Goal: Task Accomplishment & Management: Use online tool/utility

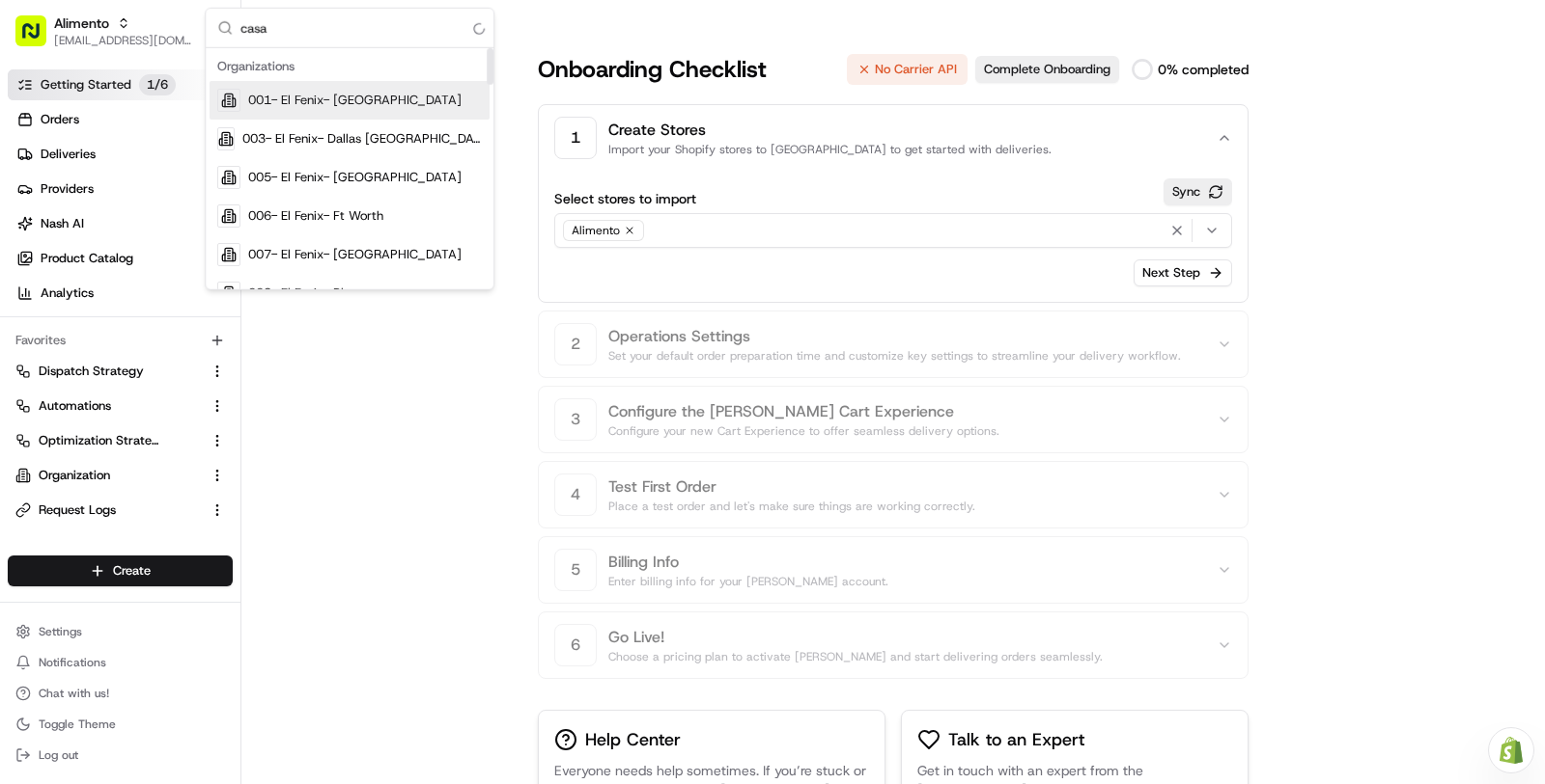
scroll to position [395, 0]
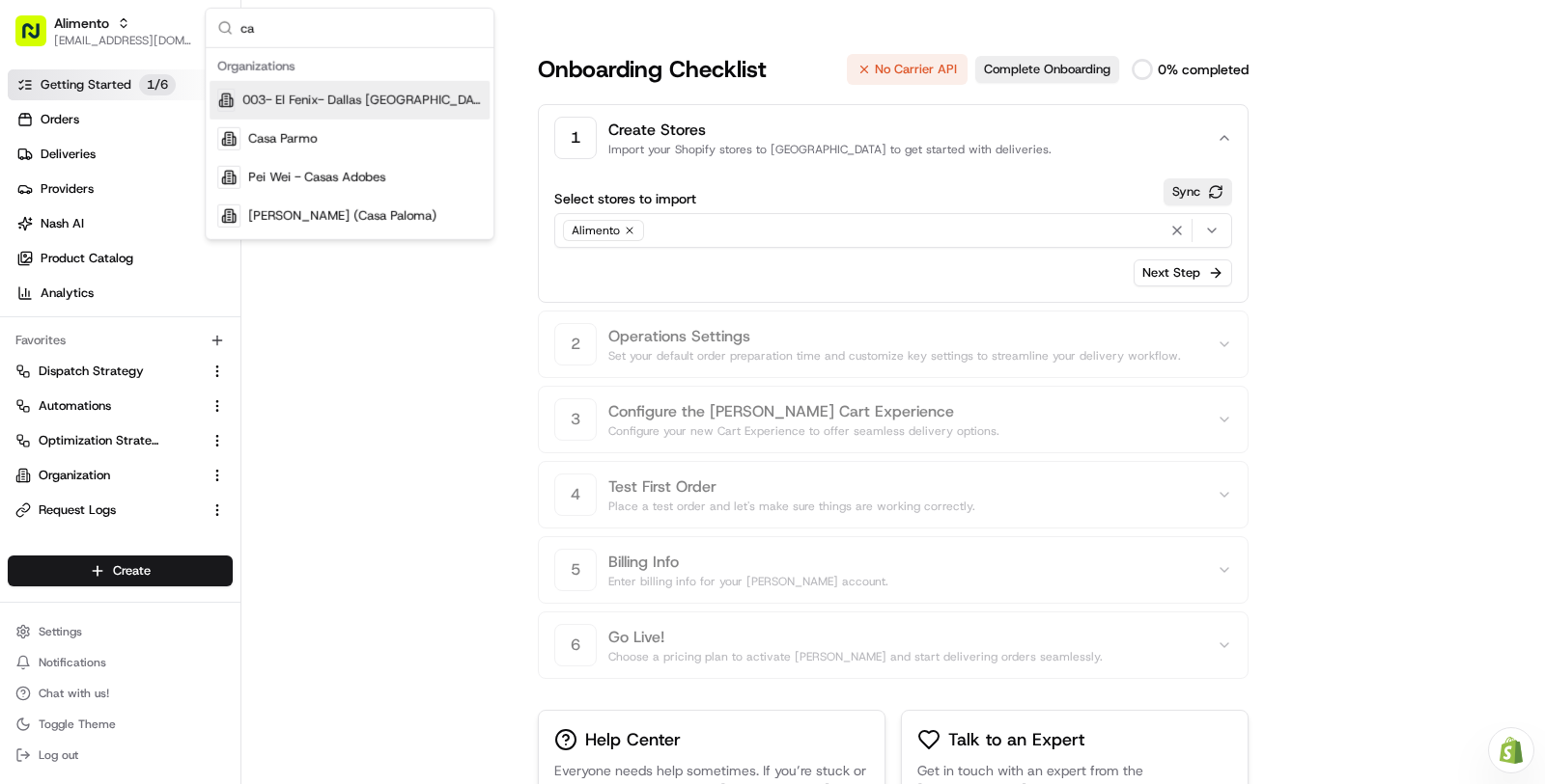
type input "c"
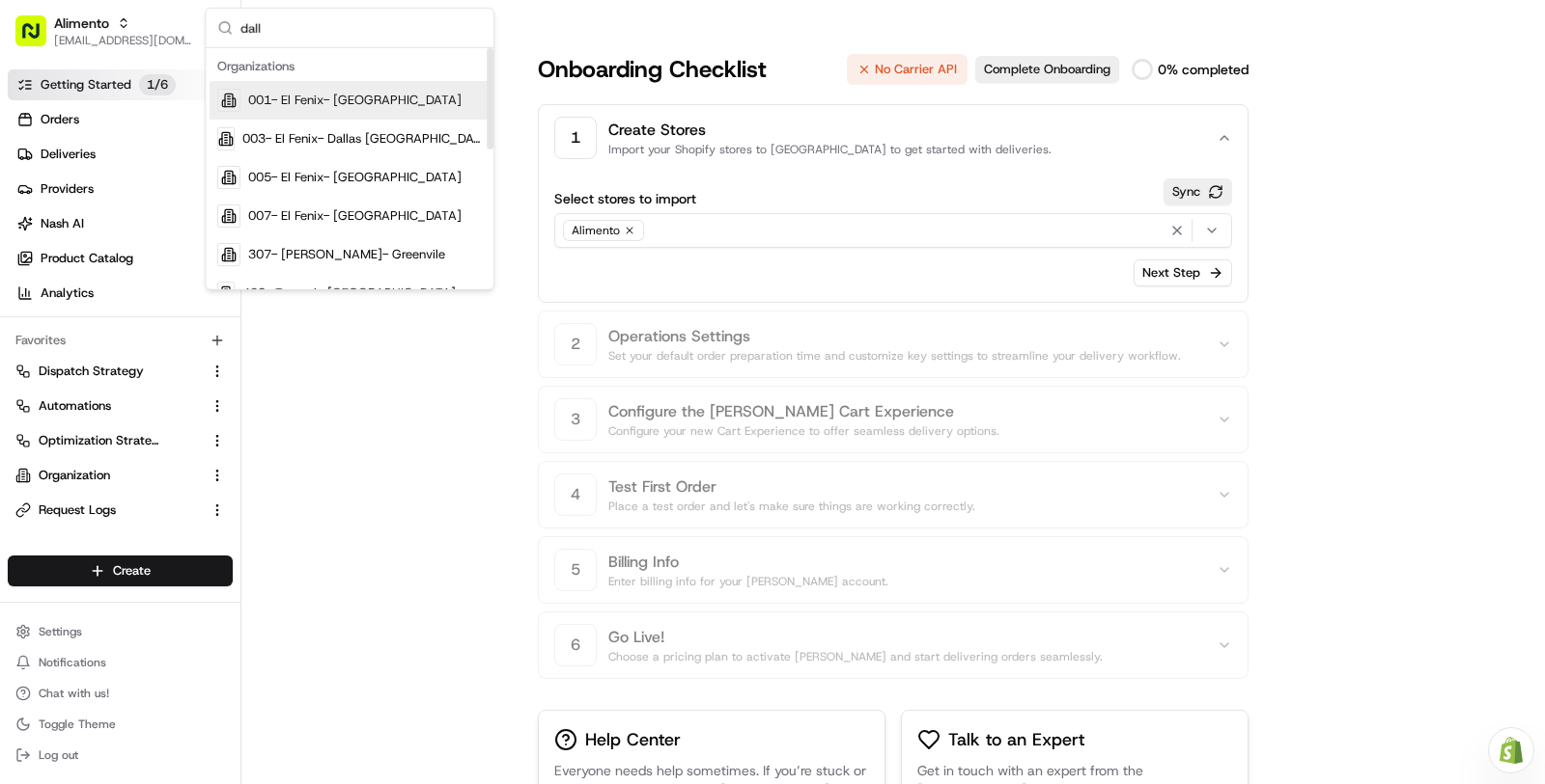
type input "dall"
click at [435, 94] on div "001- El Fenix- Dallas Downtown" at bounding box center [349, 100] width 280 height 39
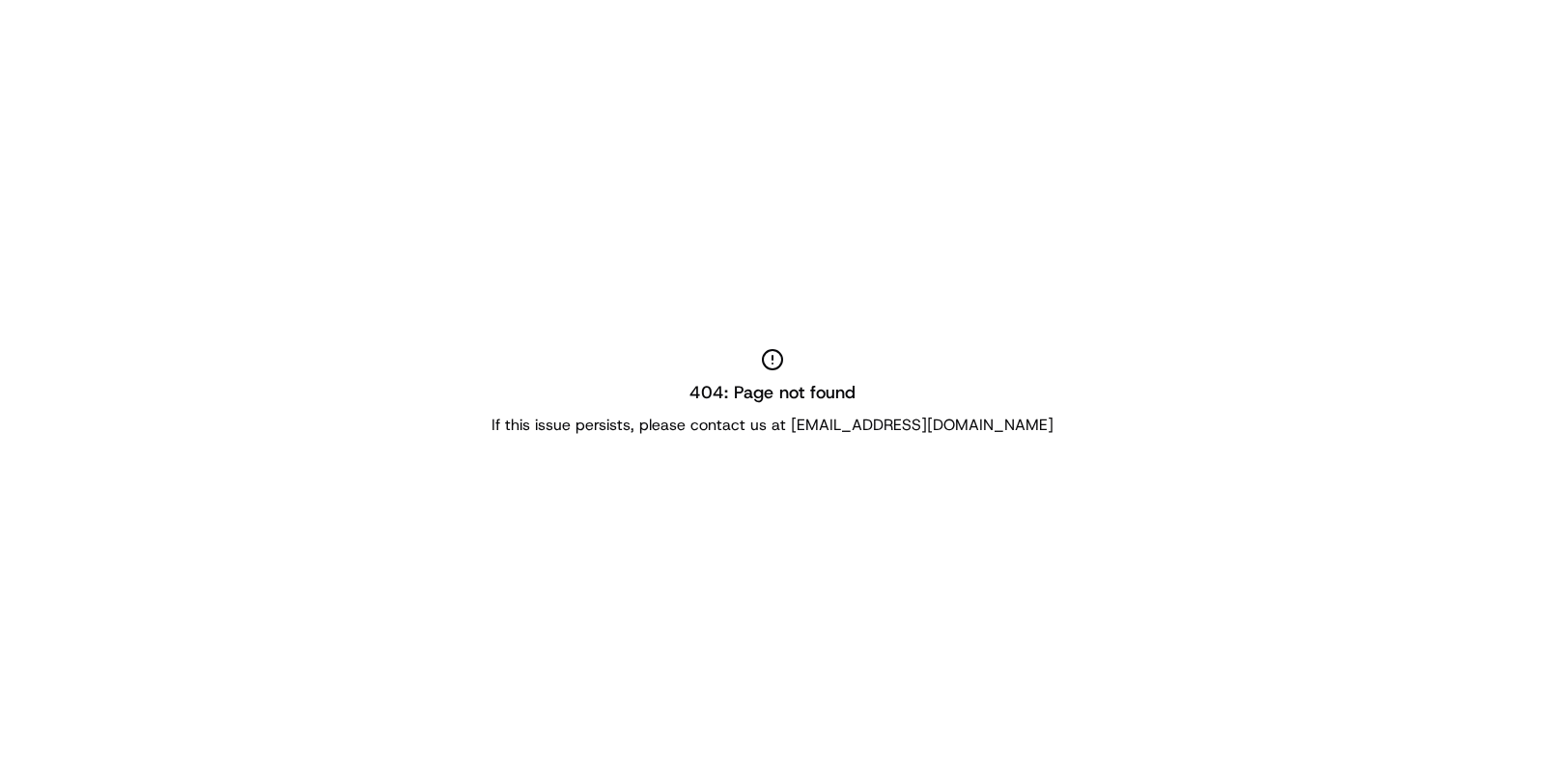
click at [89, 227] on div "404: Page not found If this issue persists, please contact us at support@usenas…" at bounding box center [772, 392] width 1545 height 784
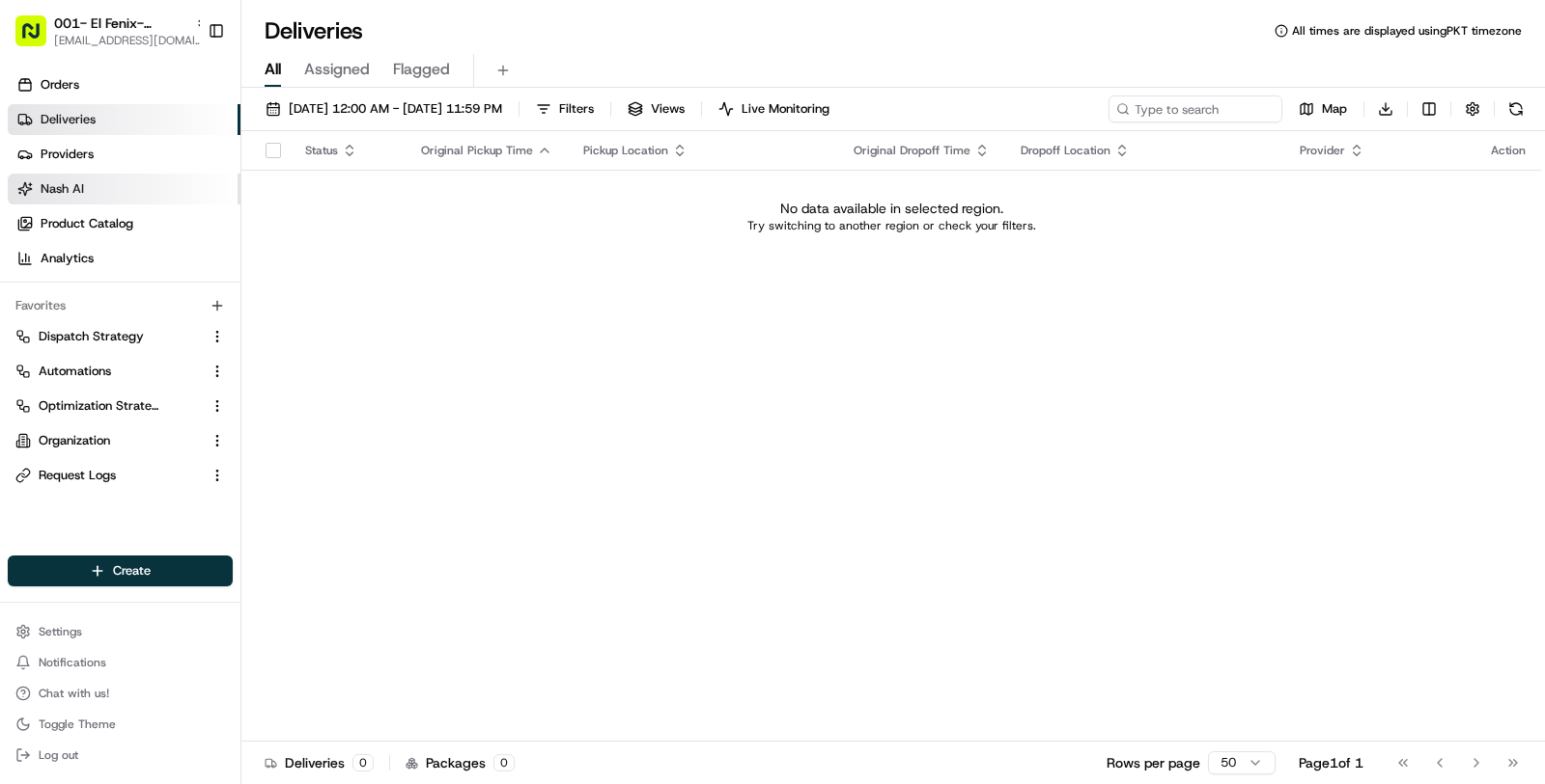
click at [144, 199] on link "Nash AI" at bounding box center [124, 189] width 232 height 31
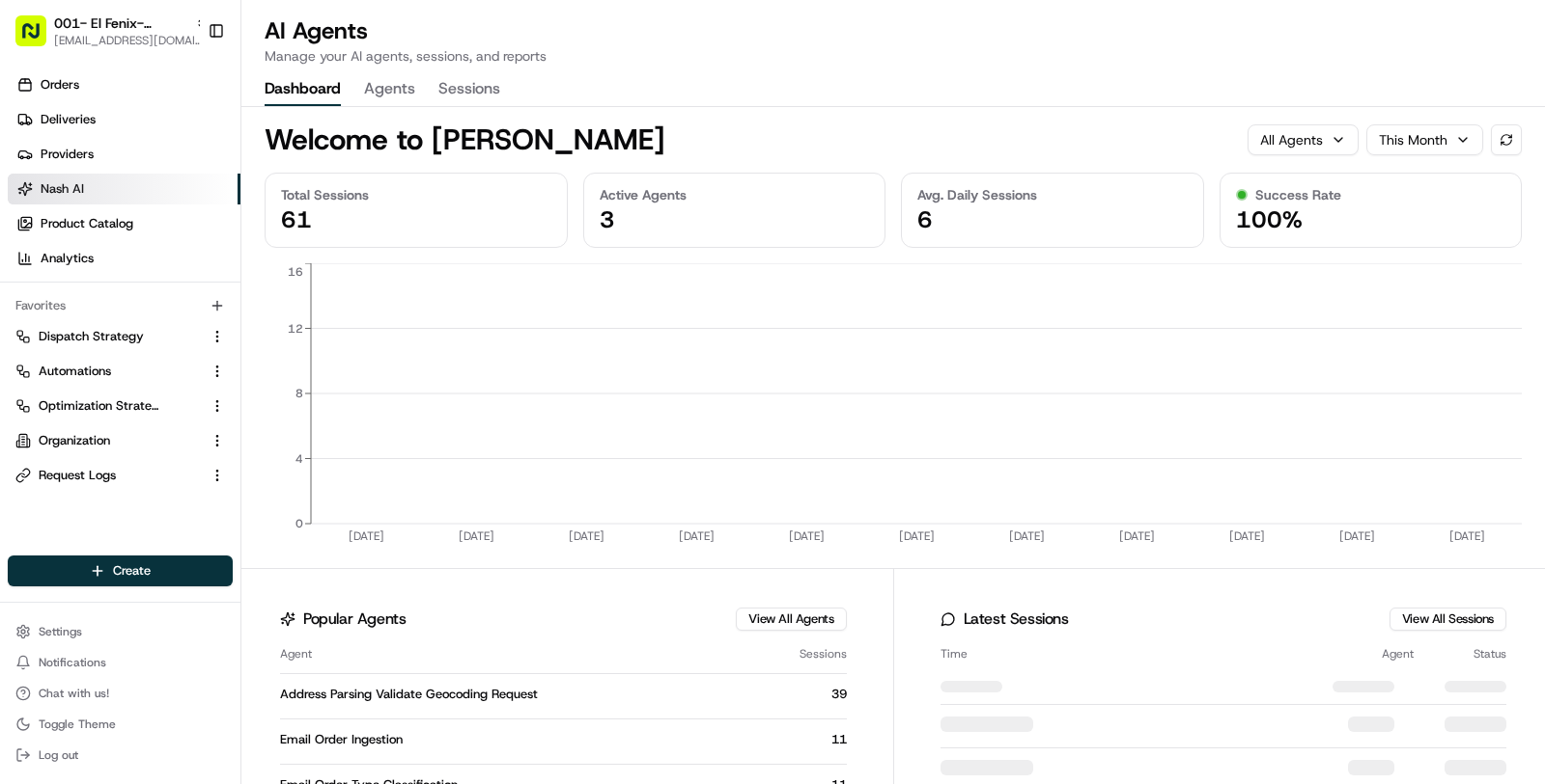
click at [404, 88] on button "Agents" at bounding box center [390, 89] width 51 height 33
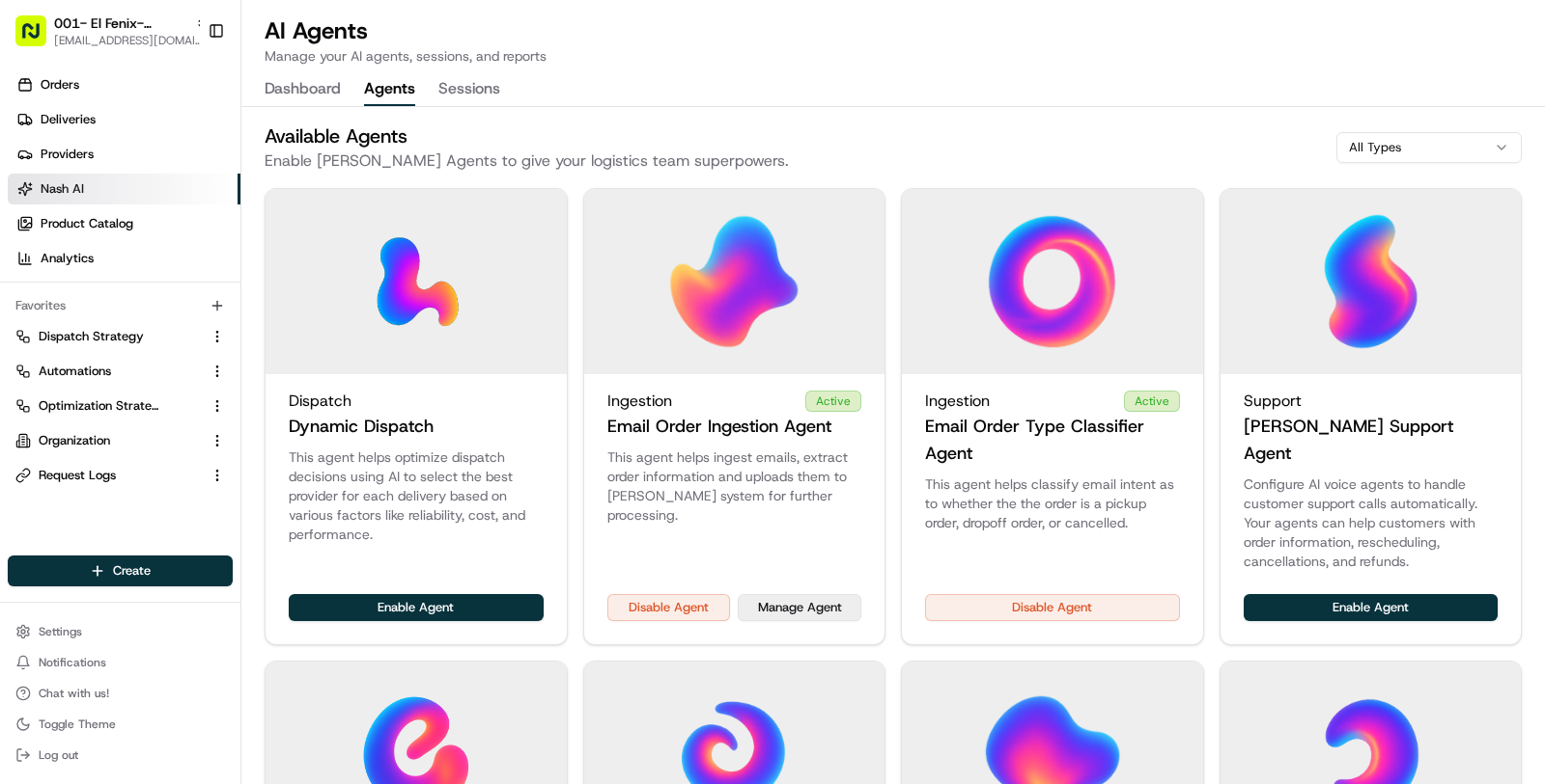
click at [795, 594] on button "Manage Agent" at bounding box center [799, 607] width 124 height 27
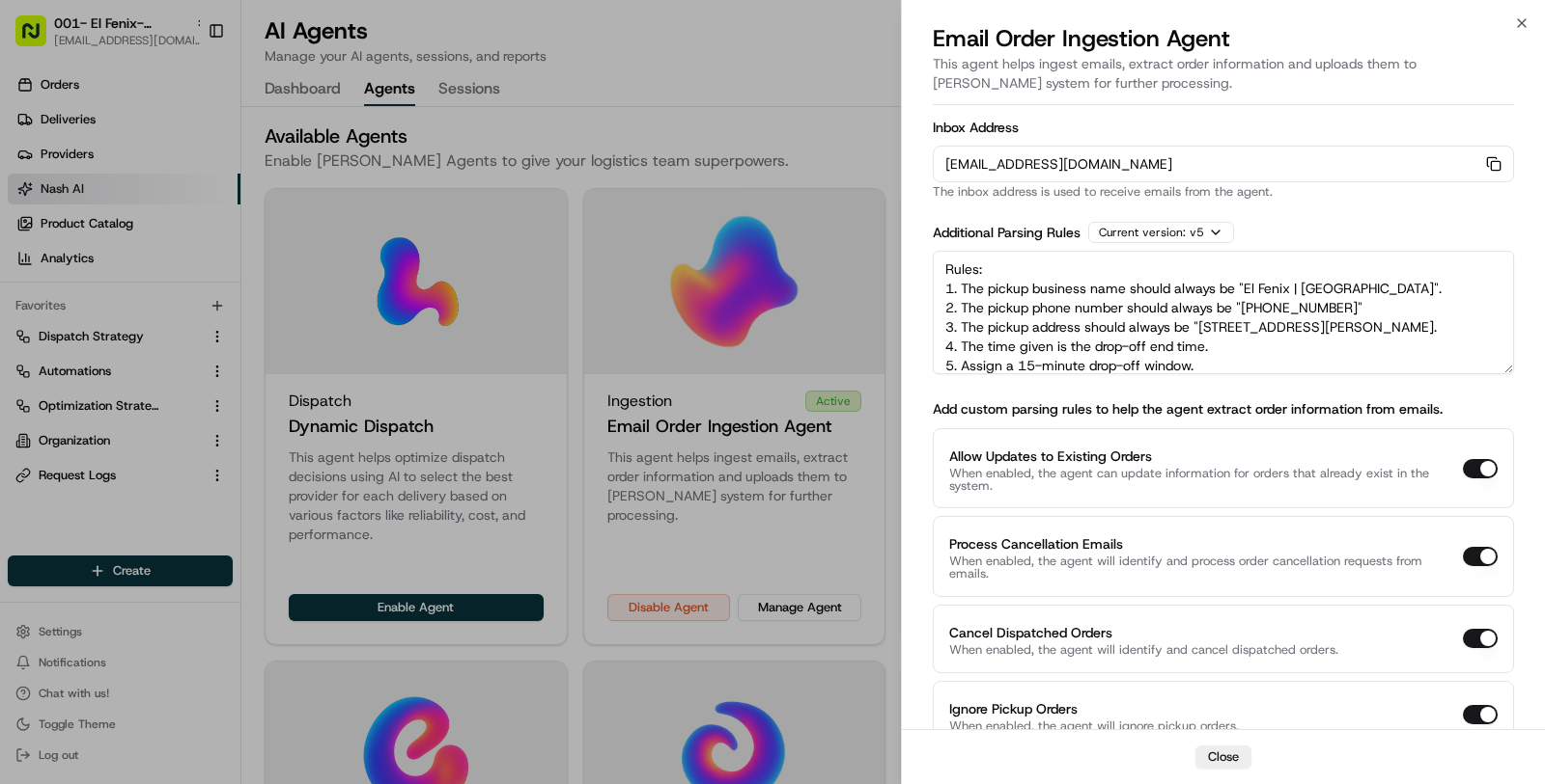
click at [773, 443] on div at bounding box center [772, 392] width 1545 height 784
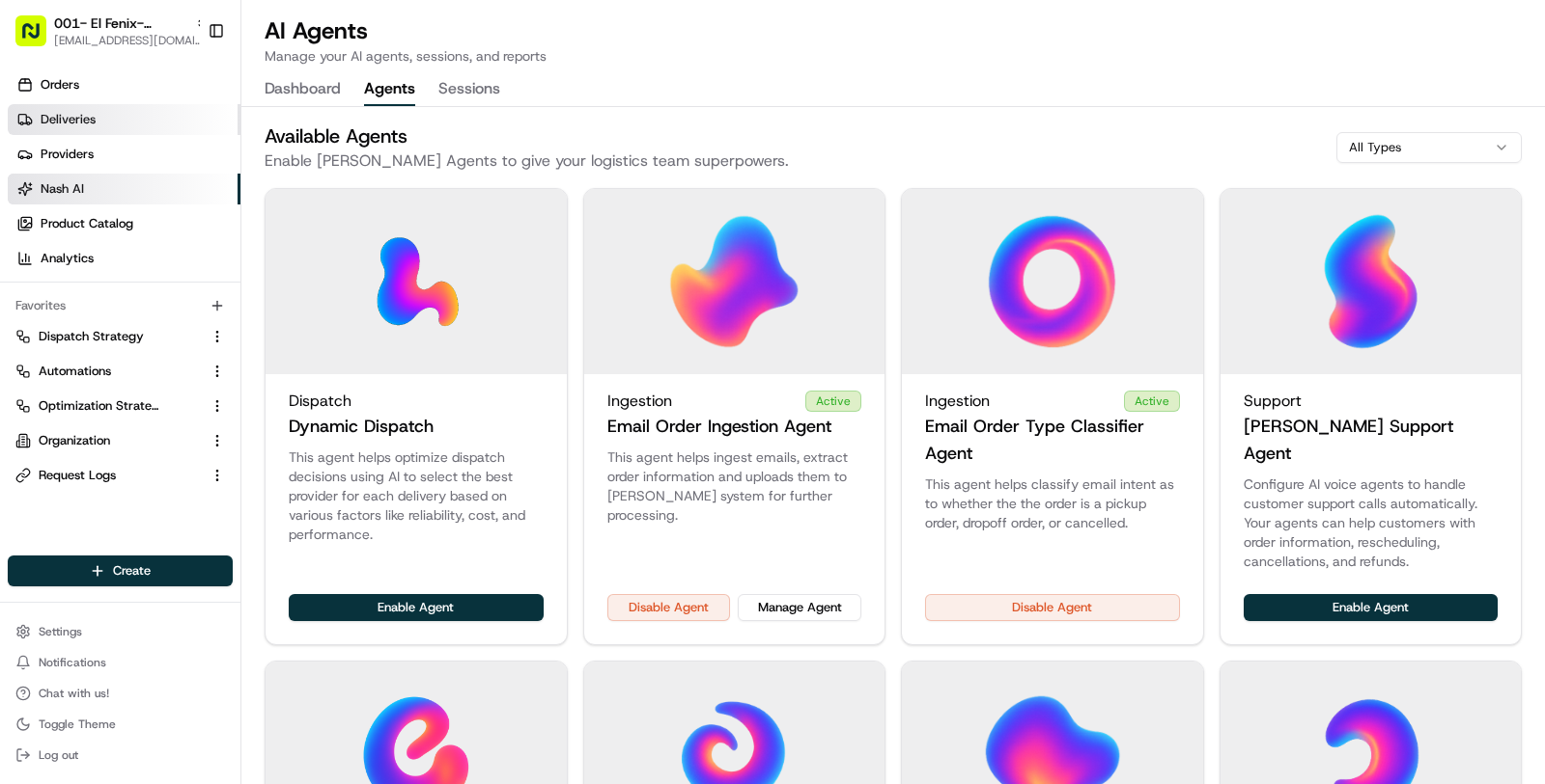
click at [126, 116] on link "Deliveries" at bounding box center [124, 119] width 232 height 31
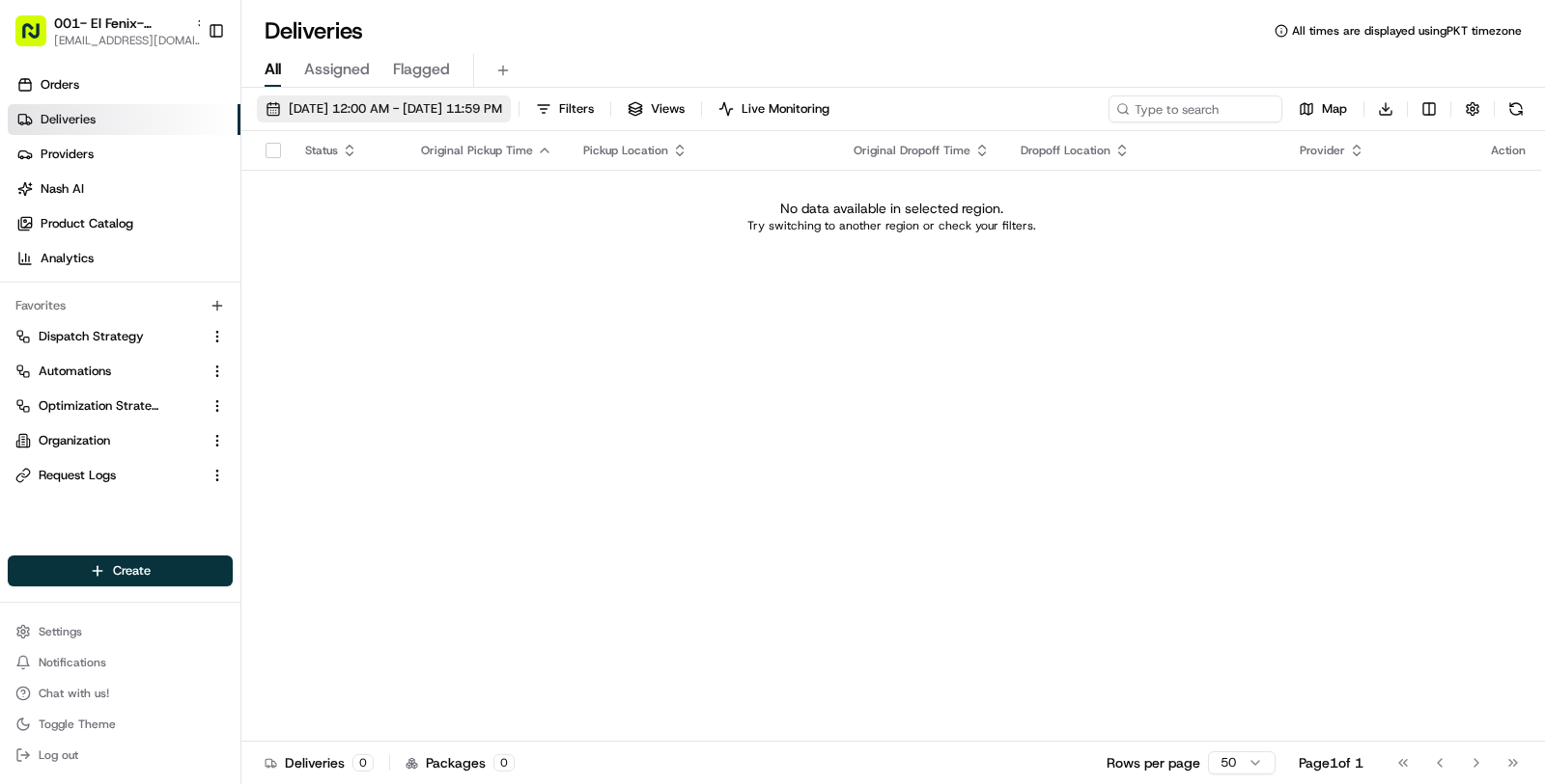
click at [460, 117] on button "08/22/2025 12:00 AM - 08/22/2025 11:59 PM" at bounding box center [384, 109] width 254 height 27
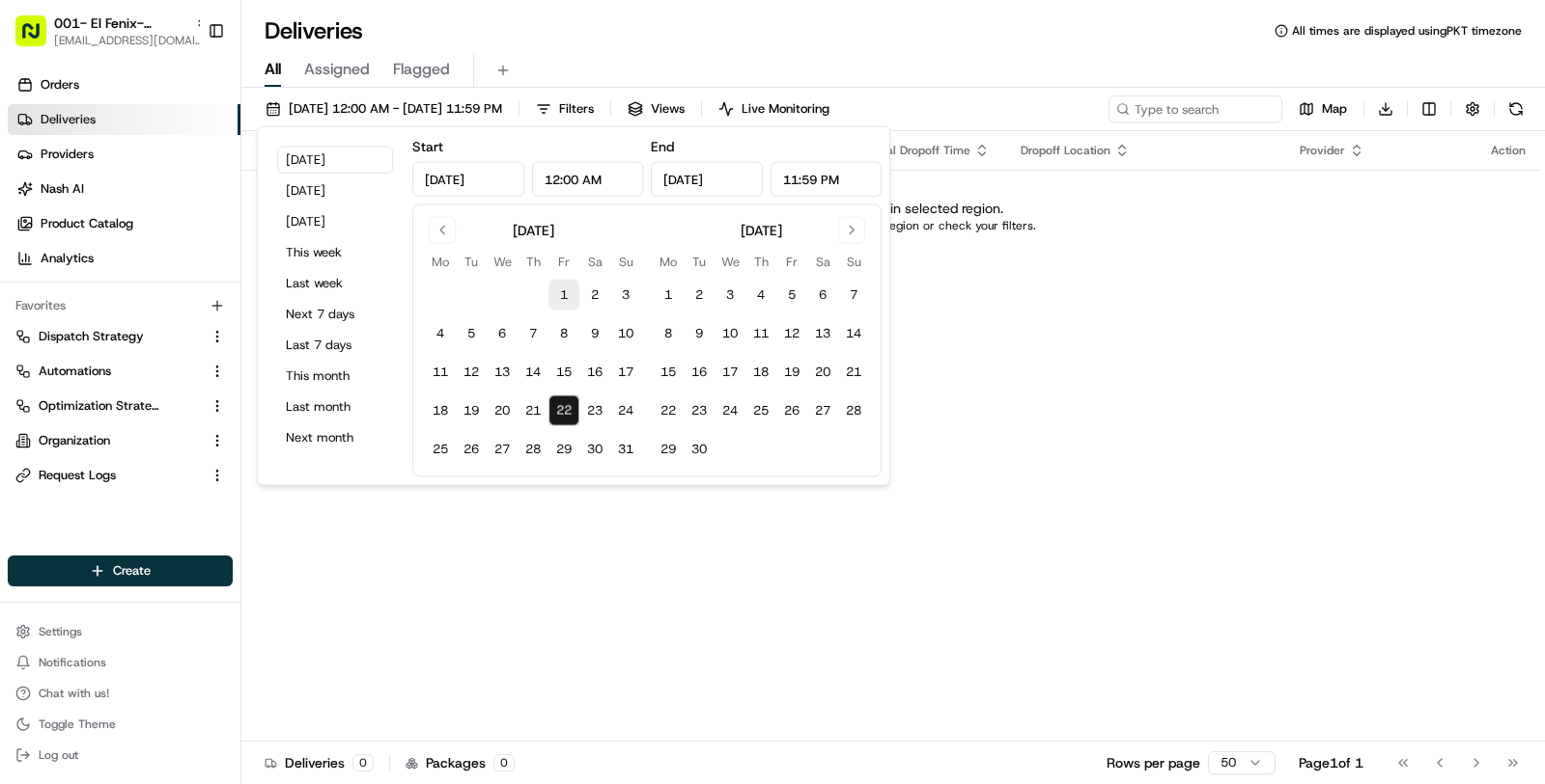
click at [559, 296] on button "1" at bounding box center [563, 295] width 31 height 31
type input "Aug 1, 2025"
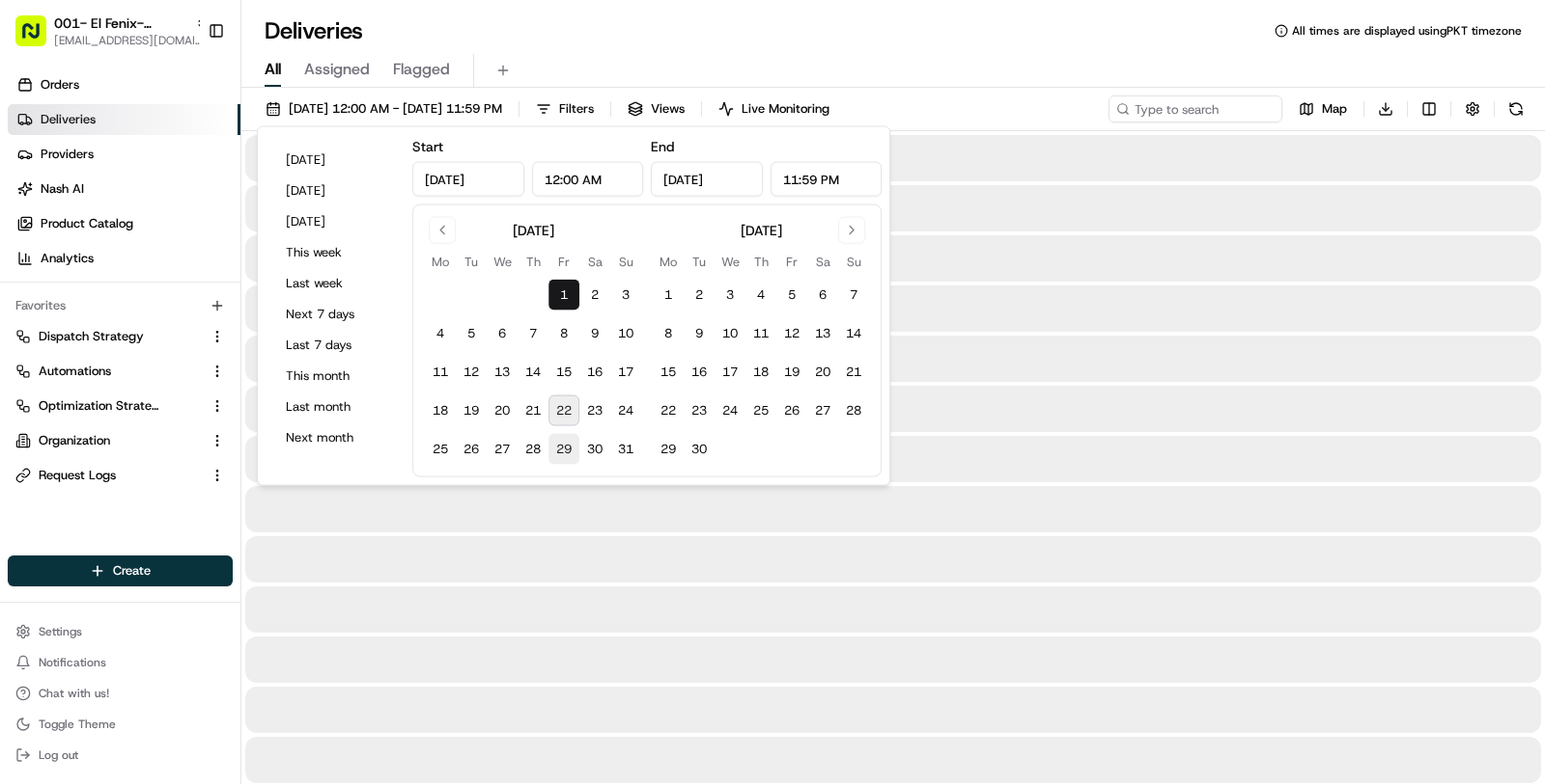
click at [563, 436] on button "29" at bounding box center [563, 449] width 31 height 31
type input "Aug 29, 2025"
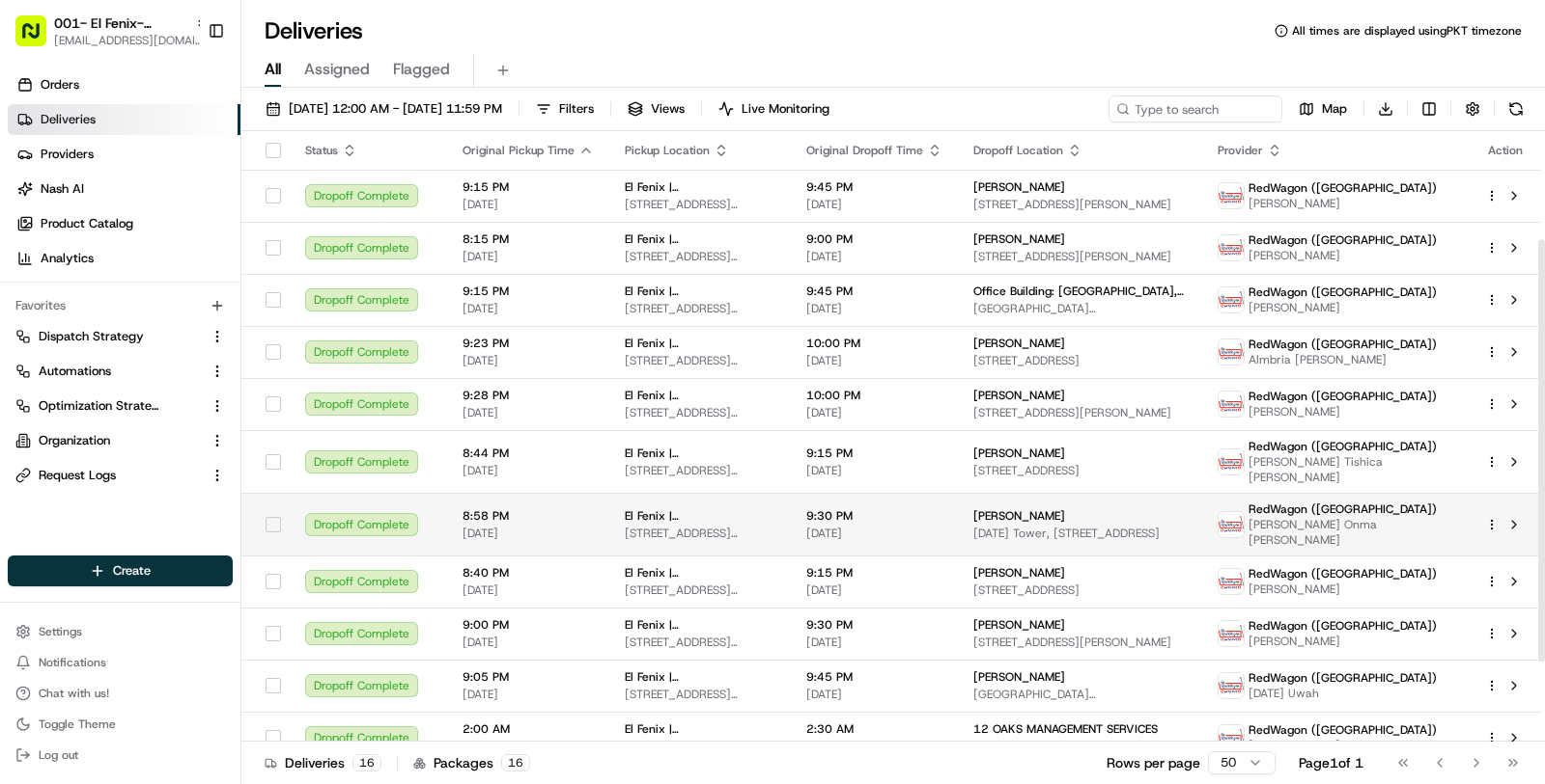
scroll to position [271, 0]
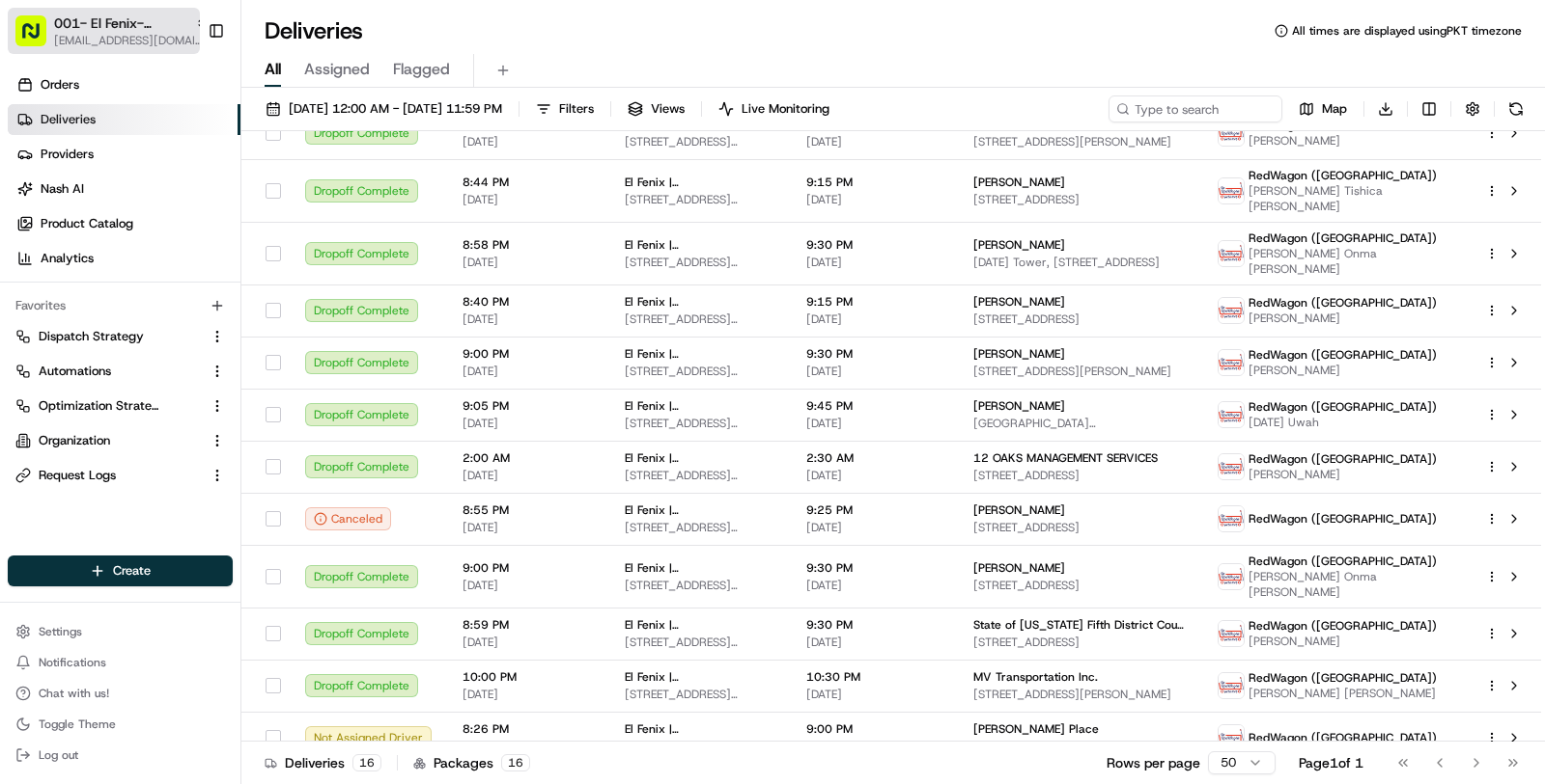
click at [113, 36] on span "[EMAIL_ADDRESS][DOMAIN_NAME]" at bounding box center [132, 41] width 154 height 16
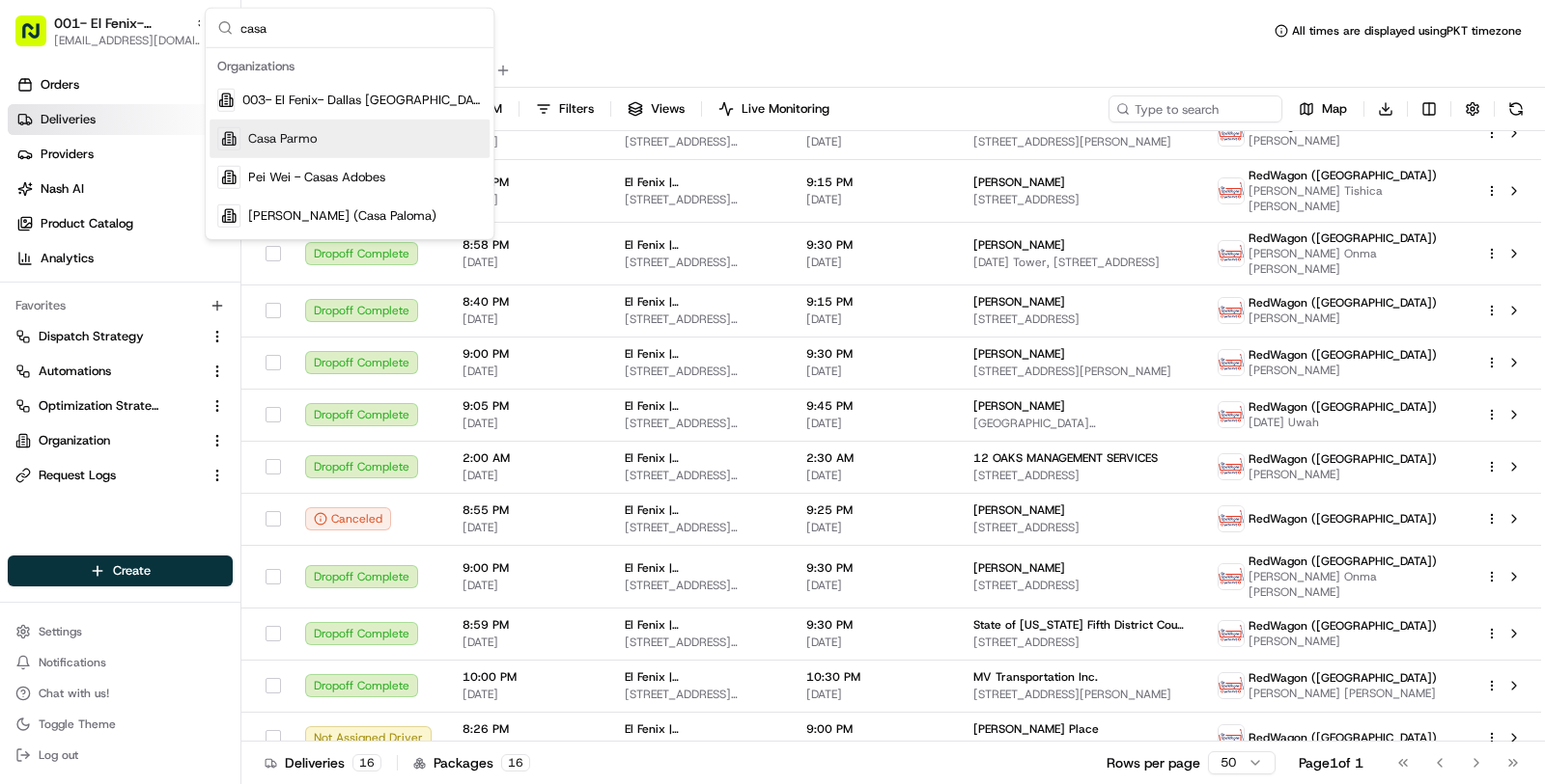
type input "casa"
click at [351, 97] on span "003- El Fenix- Dallas Casa Linda" at bounding box center [362, 101] width 239 height 18
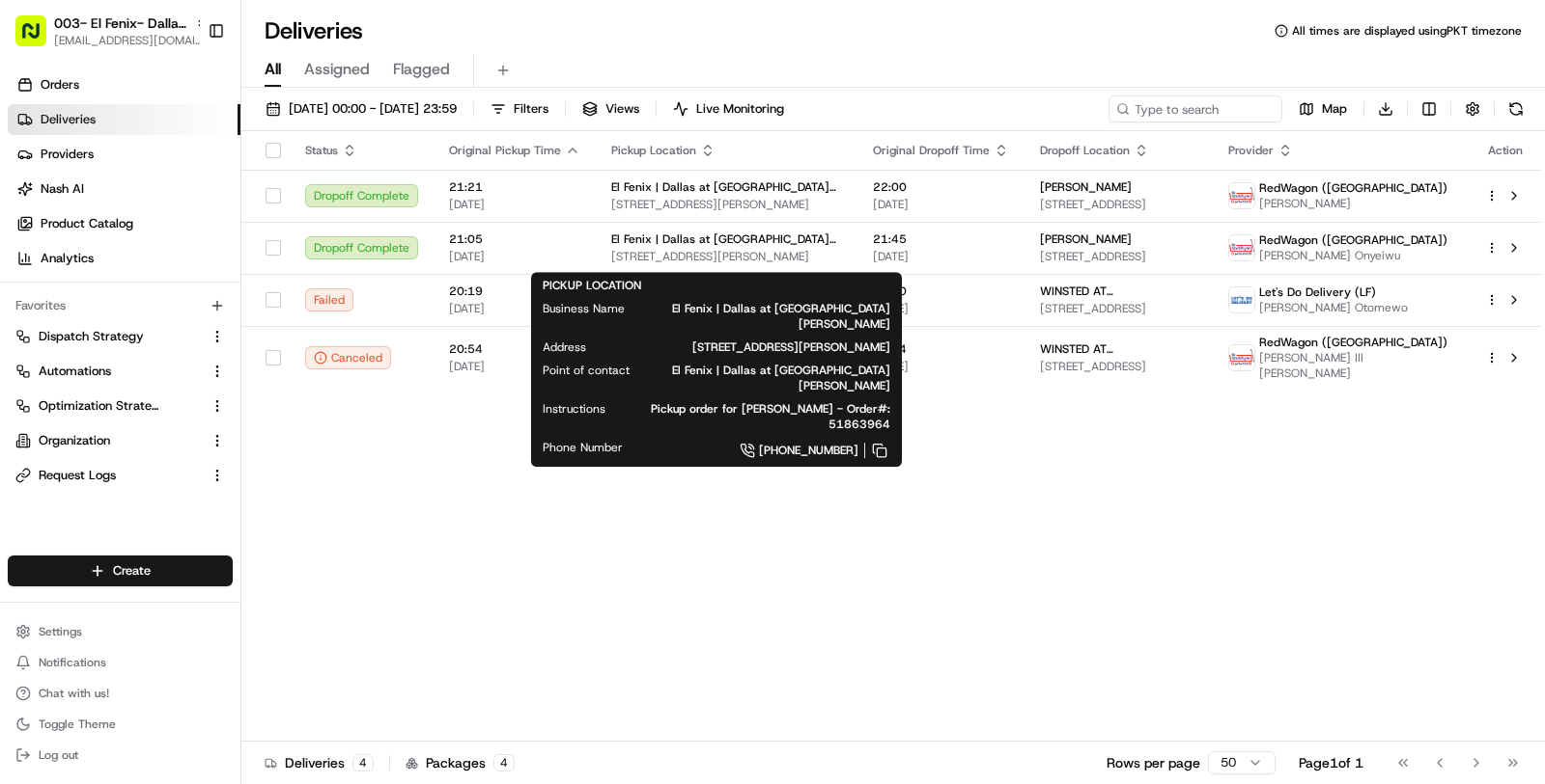
click at [765, 313] on span "El Fenix | Dallas at Casa Linda" at bounding box center [772, 316] width 234 height 31
copy span "El Fenix | Dallas at Casa Linda"
click at [704, 340] on span "255 Casa Linda Plaza, Dallas, TX 75218, USA" at bounding box center [754, 348] width 273 height 16
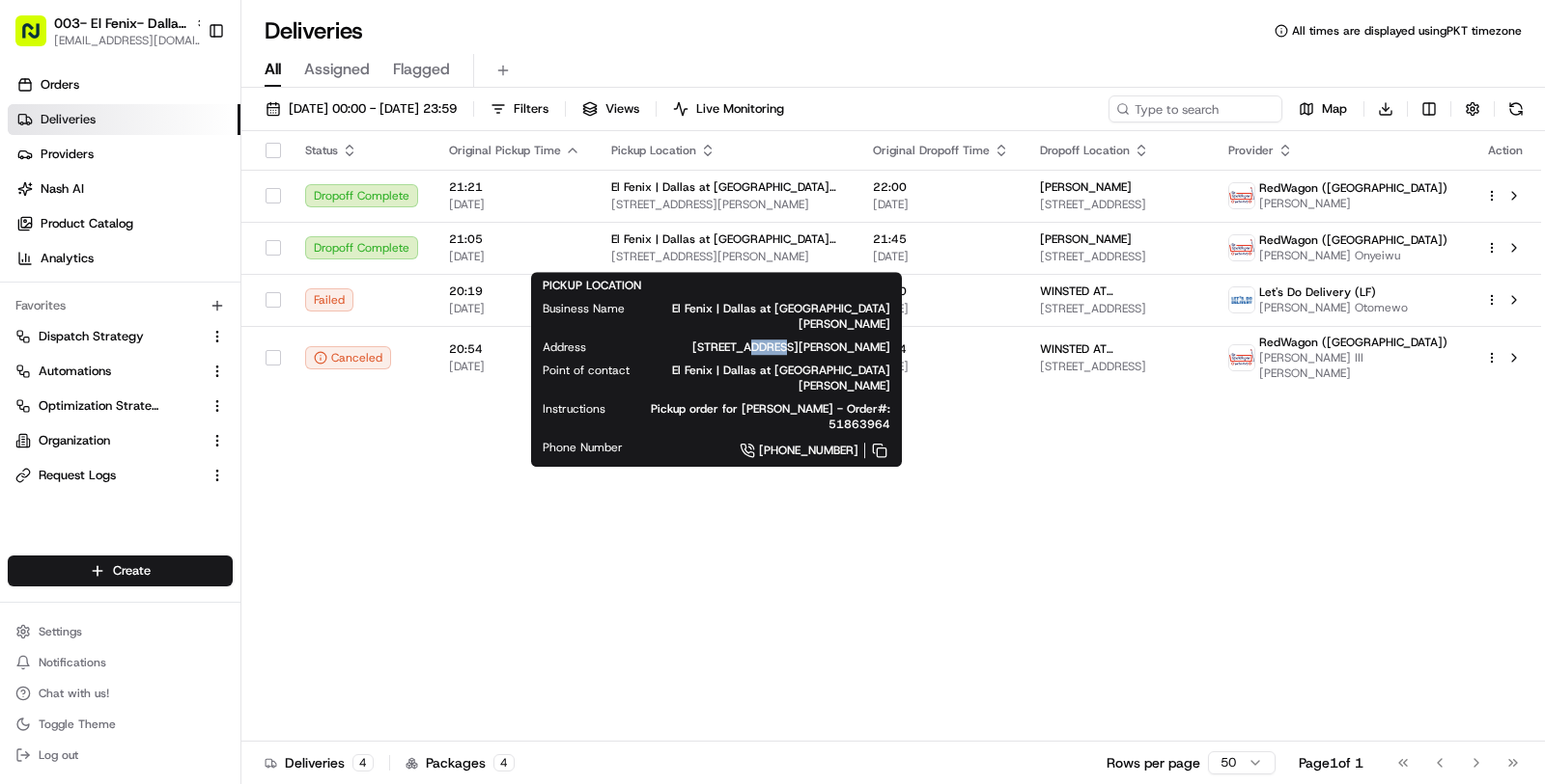
click at [704, 340] on span "255 Casa Linda Plaza, Dallas, TX 75218, USA" at bounding box center [754, 348] width 273 height 16
copy span "255 Casa Linda Plaza, Dallas, TX 75218, USA"
click at [697, 579] on div "Status Original Pickup Time Pickup Location Original Dropoff Time Dropoff Locat…" at bounding box center [891, 437] width 1300 height 611
click at [885, 440] on button at bounding box center [878, 450] width 21 height 21
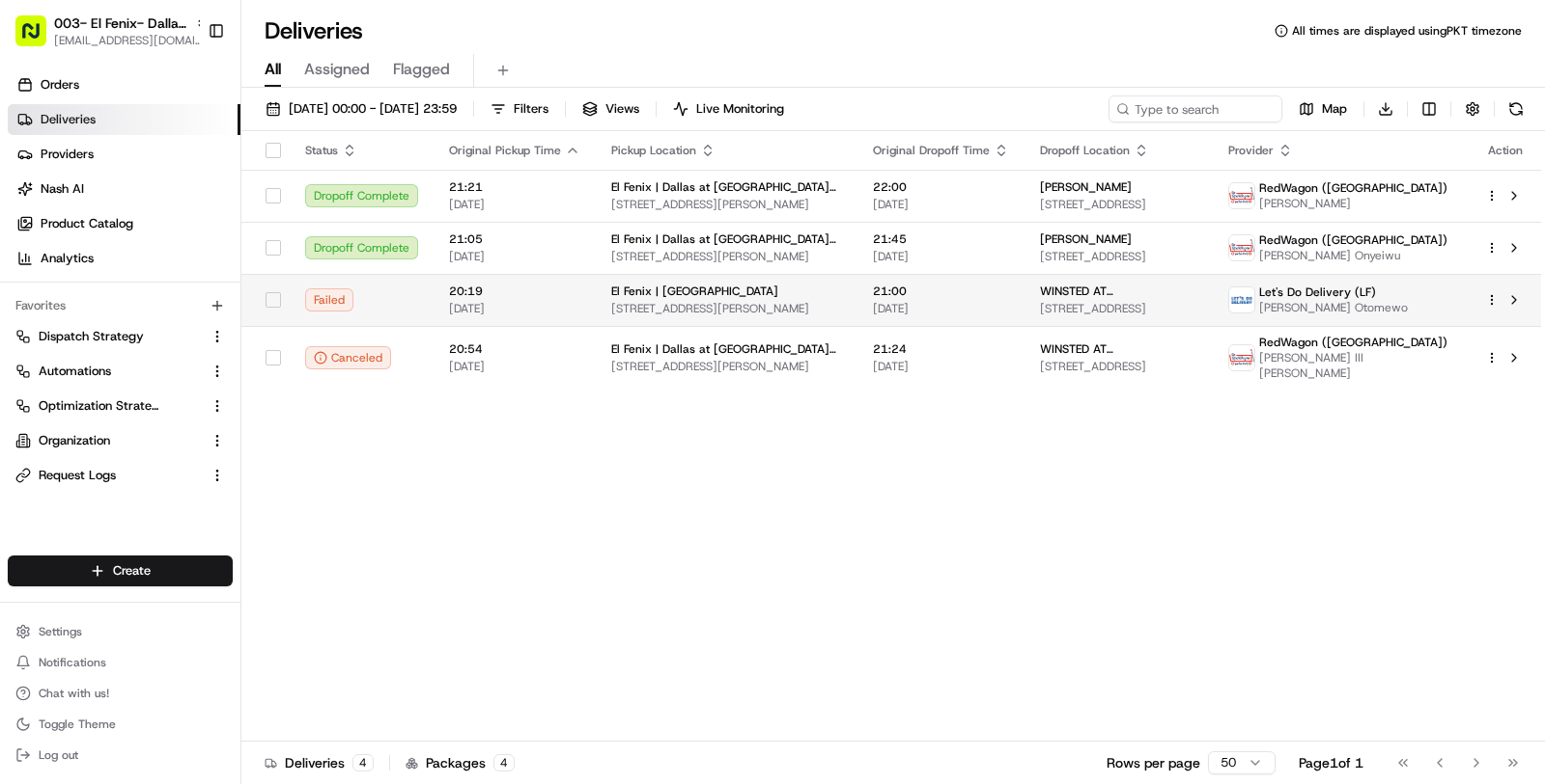
click at [904, 294] on span "21:00" at bounding box center [941, 292] width 136 height 16
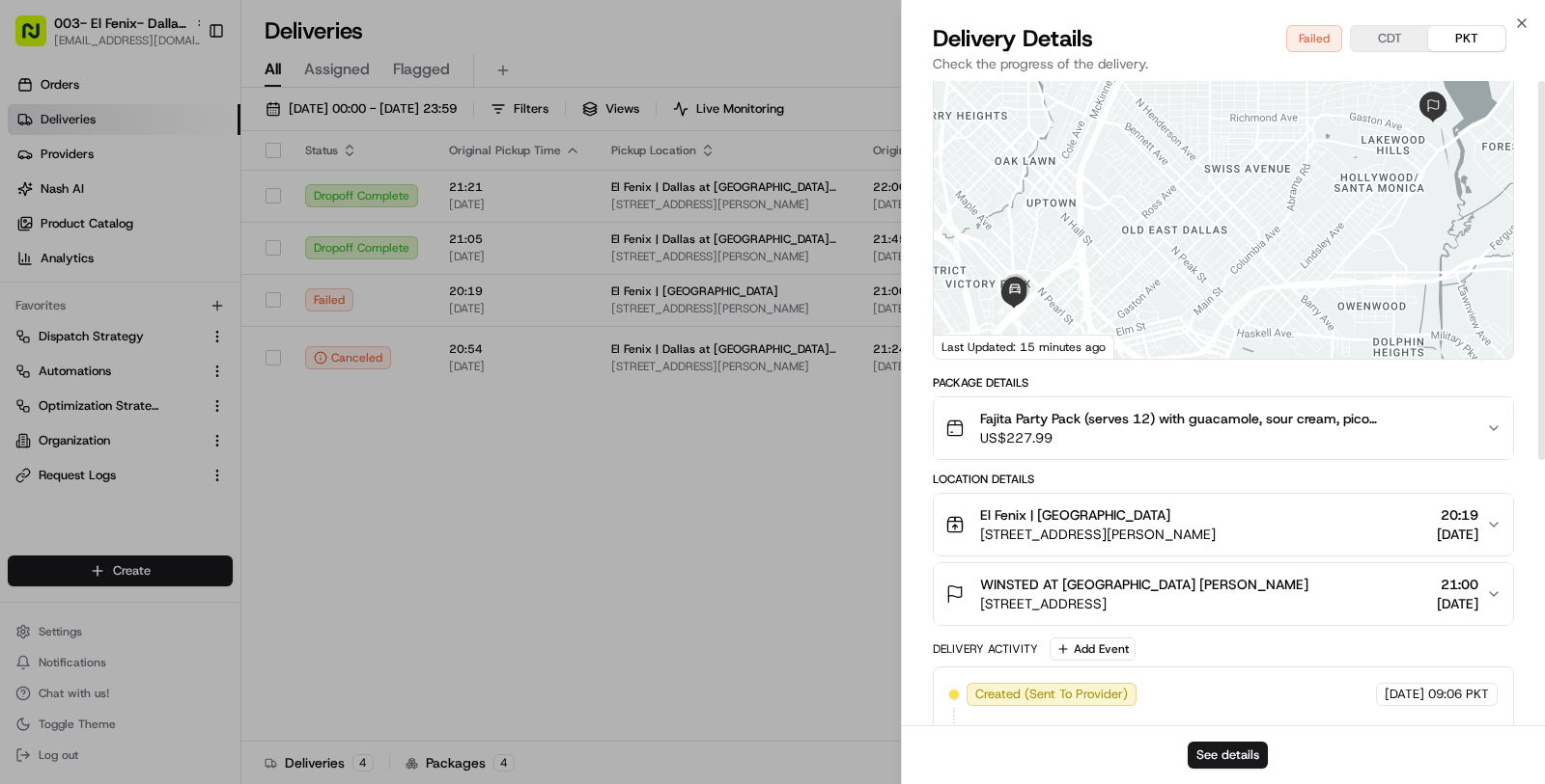
scroll to position [0, 0]
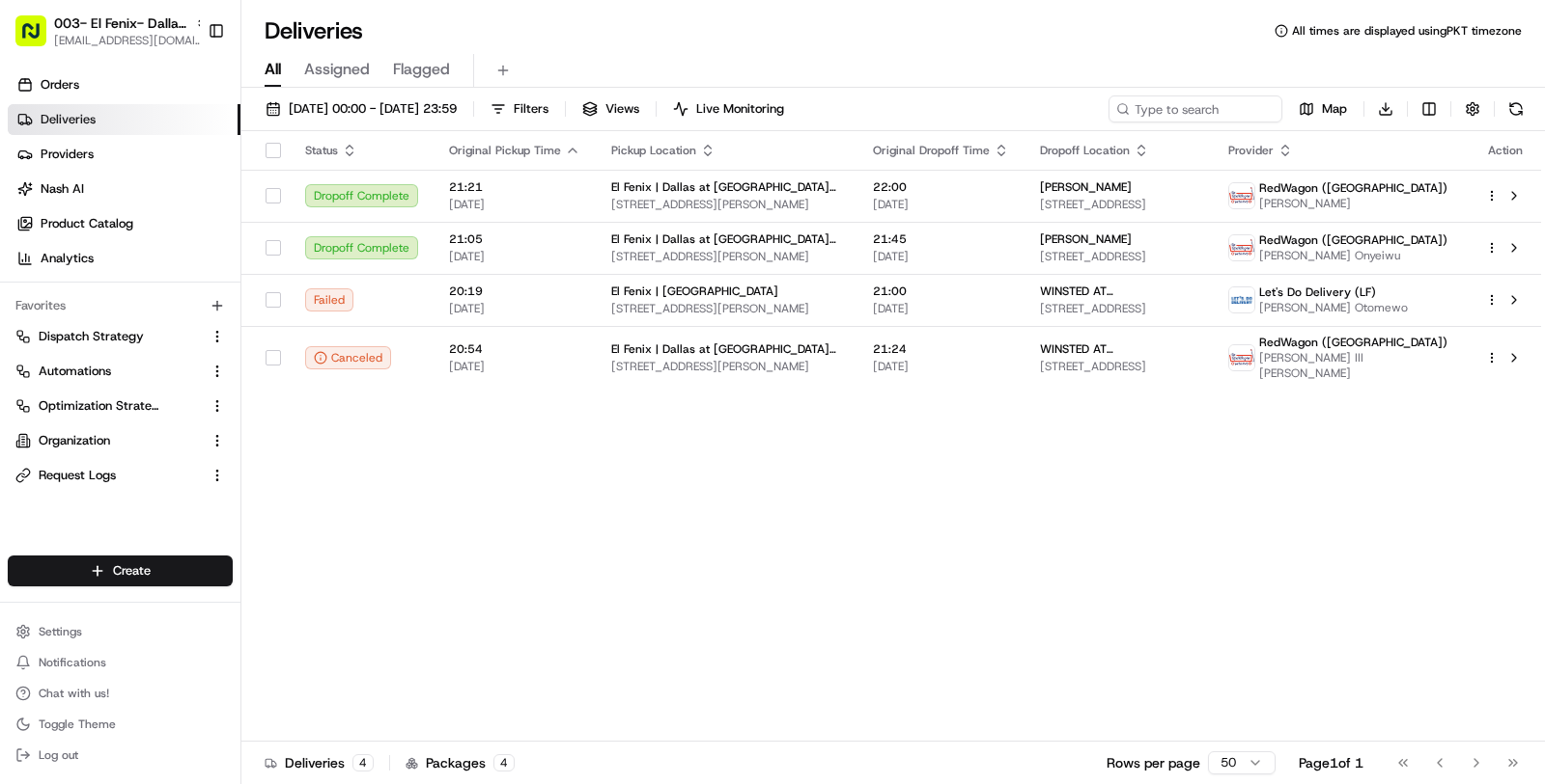
click at [81, 192] on span "Nash AI" at bounding box center [62, 190] width 44 height 18
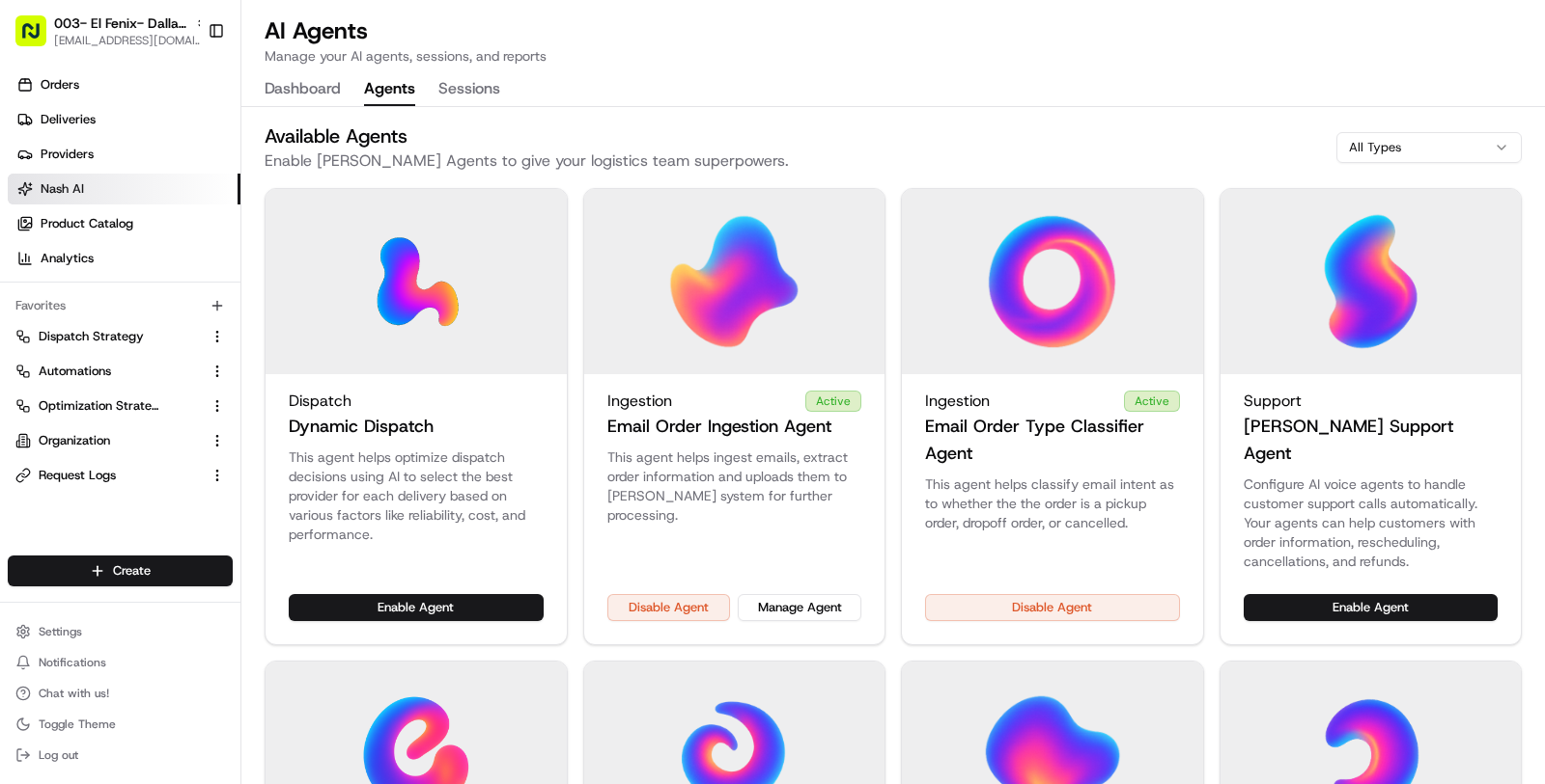
click at [382, 97] on button "Agents" at bounding box center [390, 89] width 51 height 33
click at [781, 594] on button "Manage Agent" at bounding box center [799, 607] width 124 height 27
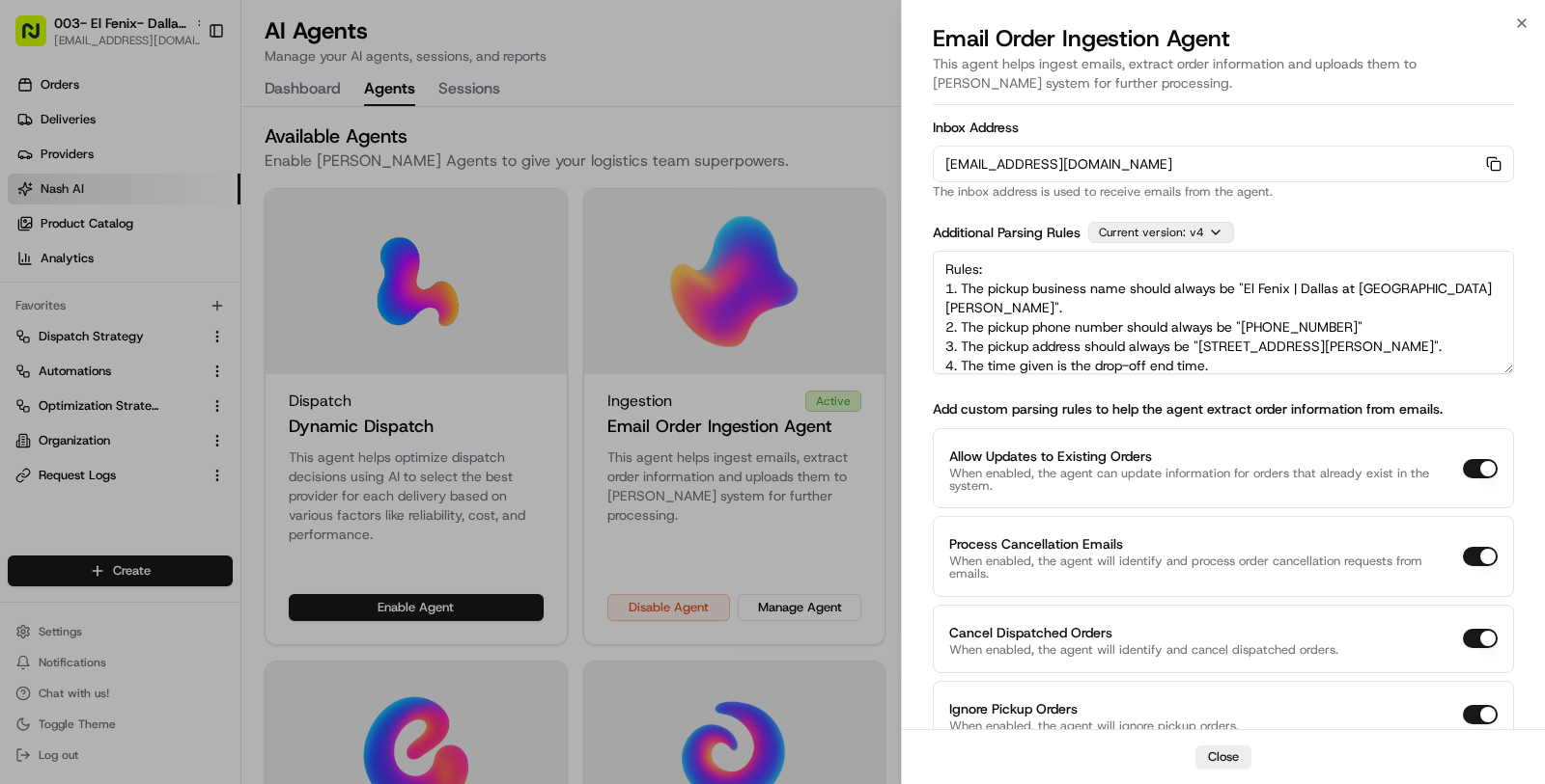
click at [1210, 237] on icon at bounding box center [1216, 232] width 16 height 16
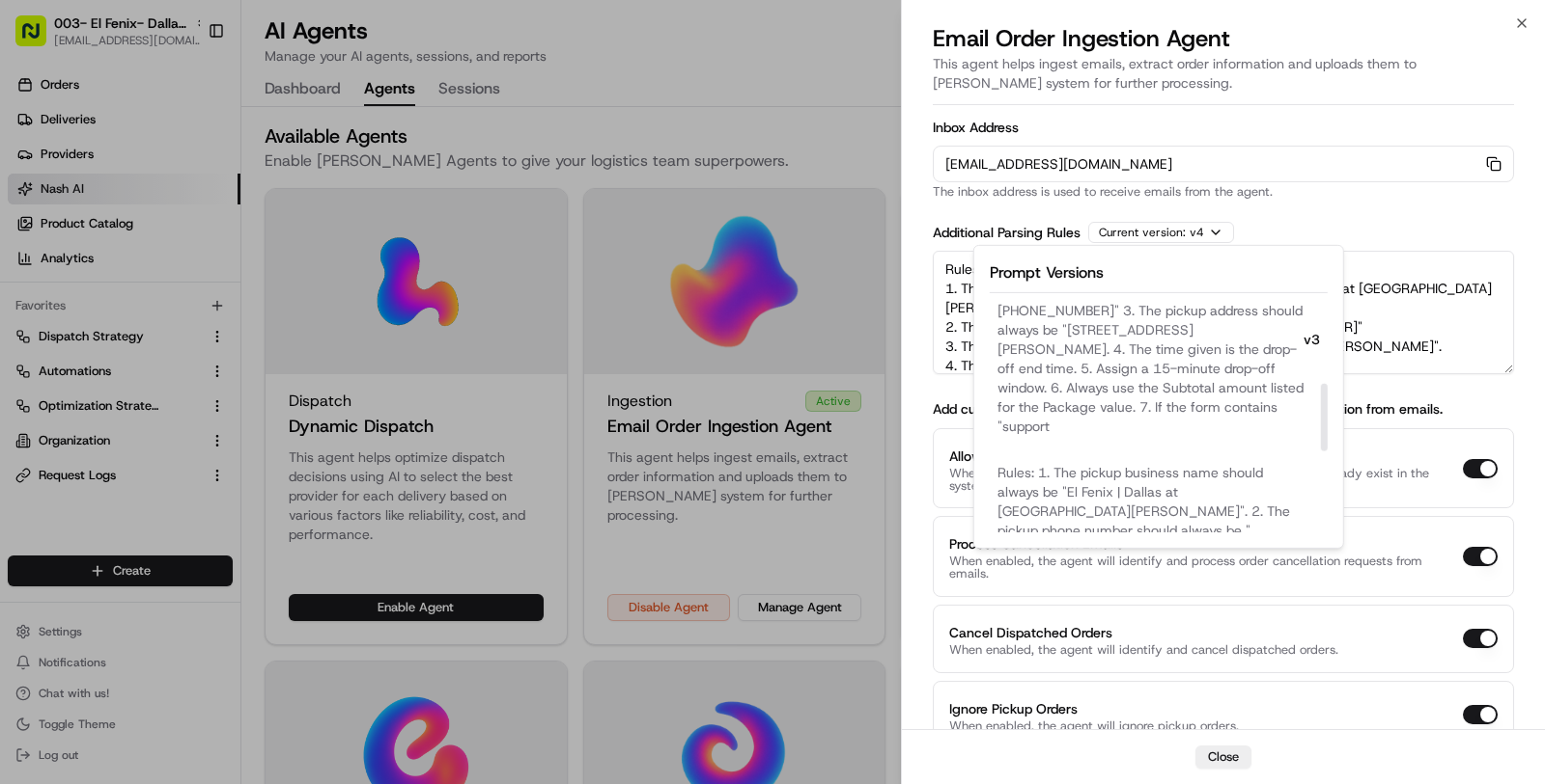
scroll to position [281, 0]
drag, startPoint x: 1319, startPoint y: 353, endPoint x: 1326, endPoint y: 436, distance: 83.3
click at [1326, 436] on div at bounding box center [1323, 416] width 7 height 67
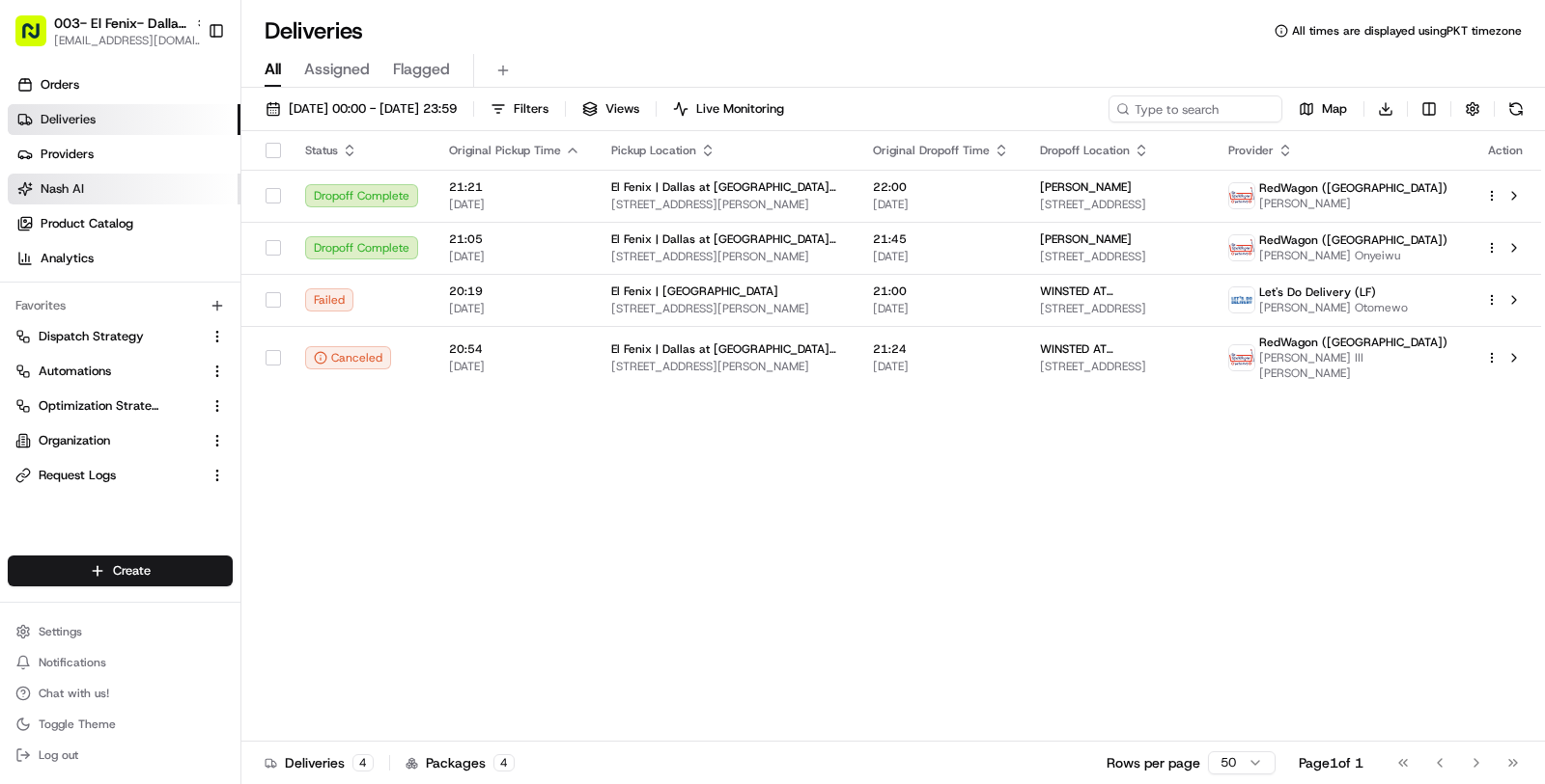
click at [48, 183] on span "Nash AI" at bounding box center [62, 190] width 44 height 18
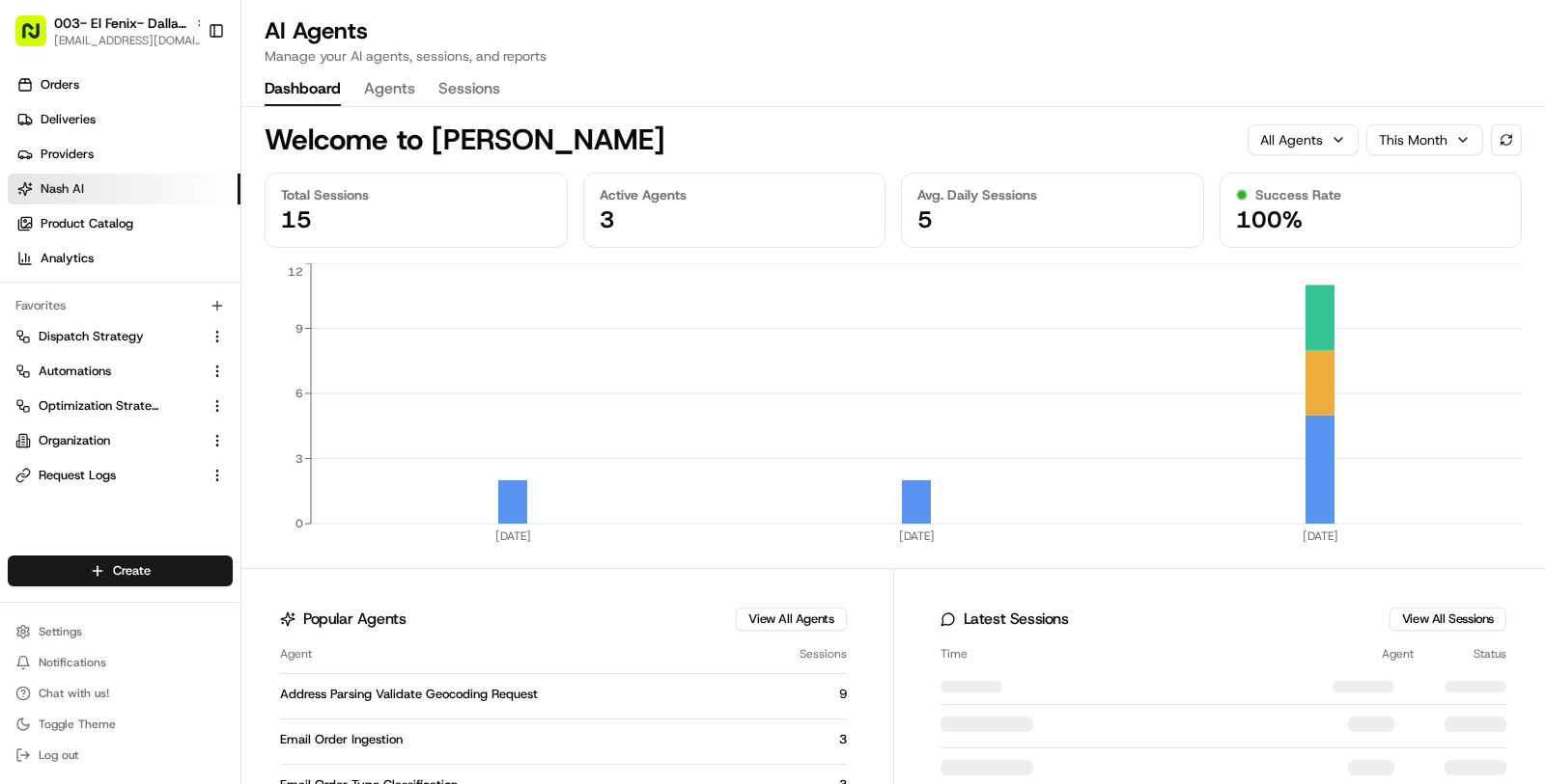
click at [404, 107] on div "Welcome to Nash AI All Agents This Month" at bounding box center [892, 131] width 1257 height 50
click at [403, 96] on button "Agents" at bounding box center [390, 89] width 51 height 33
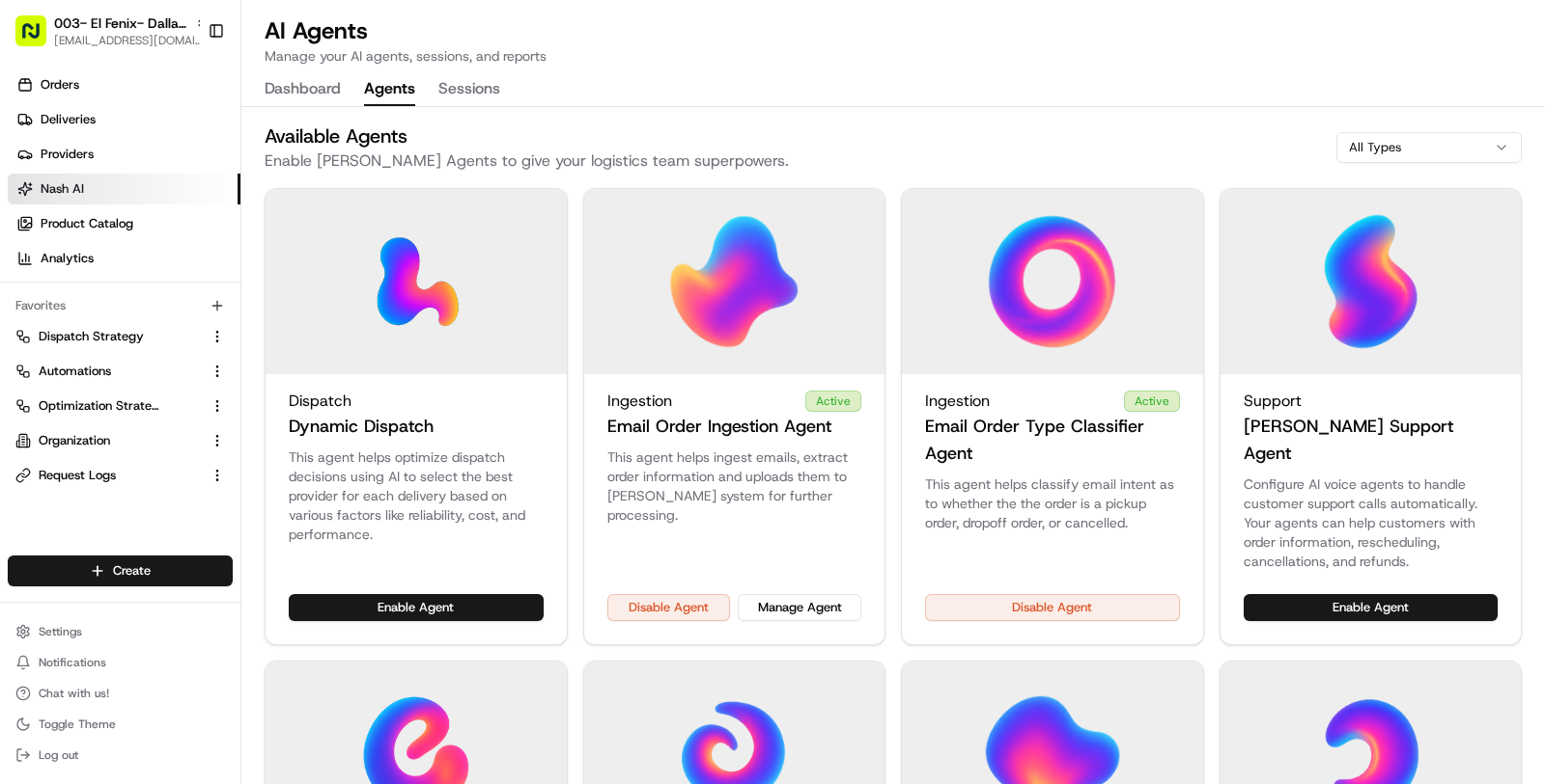
click at [824, 566] on div "This agent helps ingest emails, extract order information and uploads them to N…" at bounding box center [734, 521] width 302 height 146
click at [824, 594] on button "Manage Agent" at bounding box center [799, 607] width 124 height 27
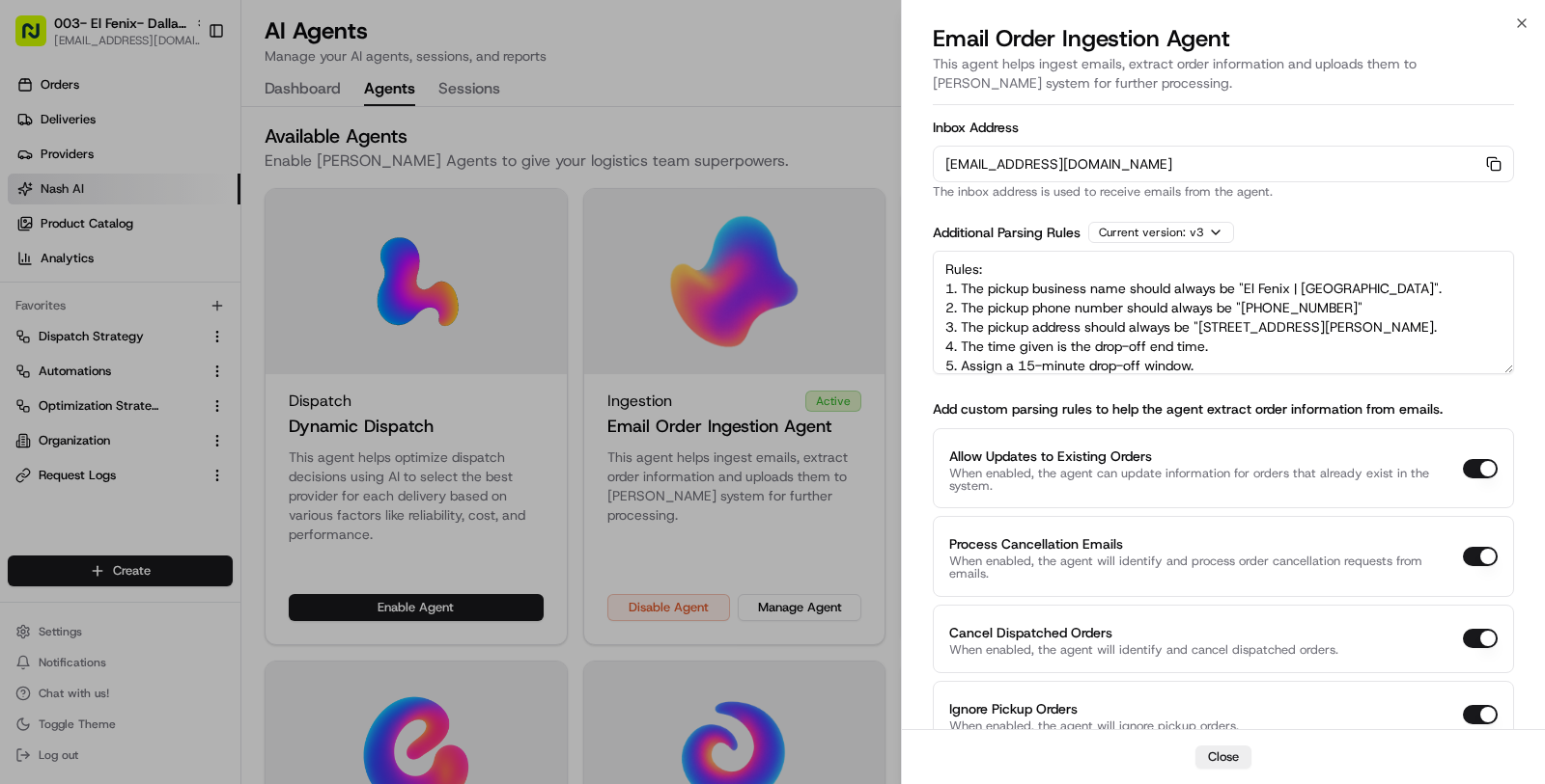
drag, startPoint x: 1244, startPoint y: 288, endPoint x: 1407, endPoint y: 288, distance: 163.0
click at [1407, 288] on textarea "Rules: 1. The pickup business name should always be "El Fenix | Dallas Downtown…" at bounding box center [1224, 312] width 582 height 124
paste textarea "at Casa Linda"
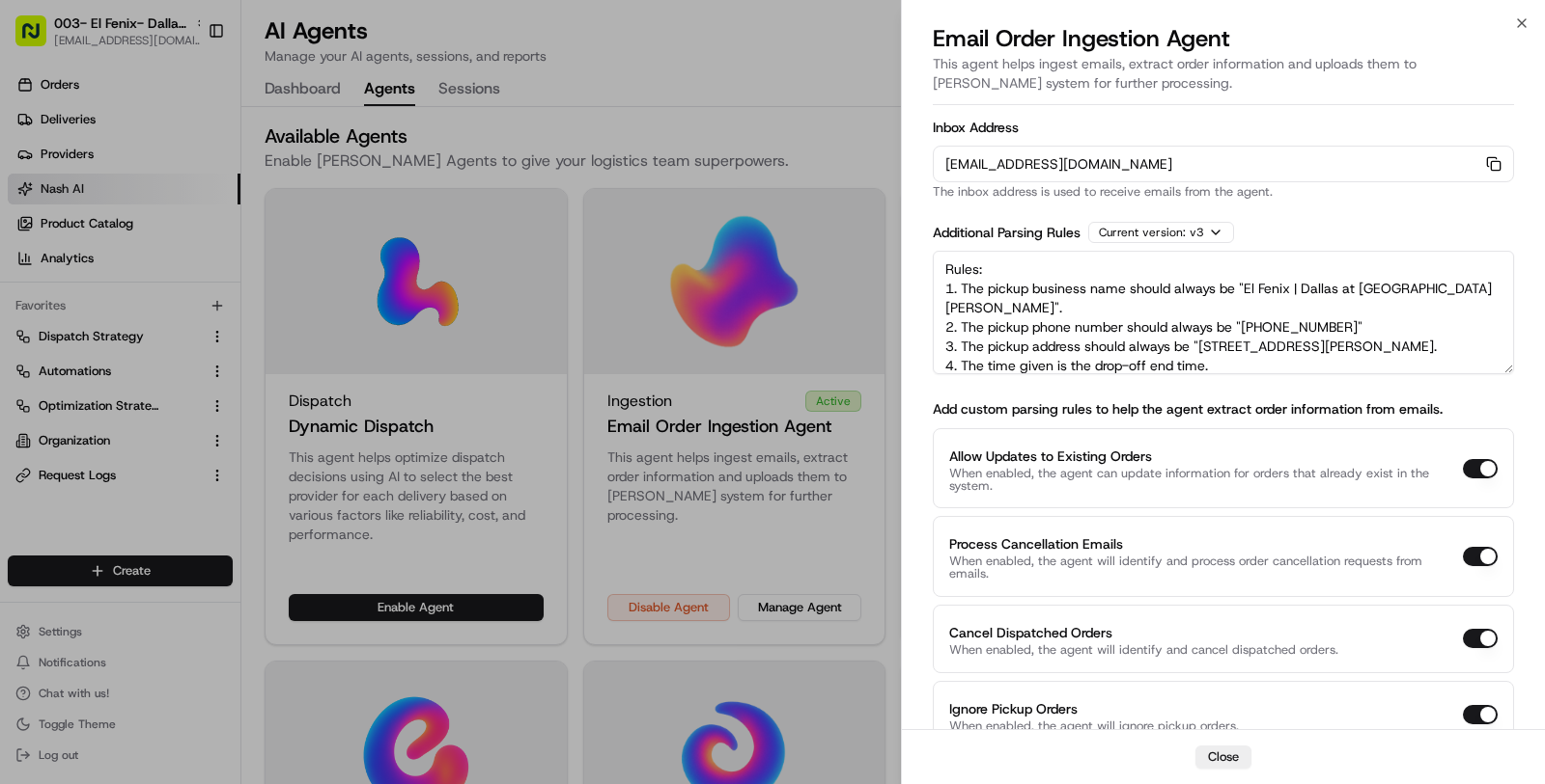
drag, startPoint x: 1202, startPoint y: 327, endPoint x: 1437, endPoint y: 321, distance: 235.1
click at [1437, 321] on textarea "Rules: 1. The pickup business name should always be "El Fenix | Dallas at Casa …" at bounding box center [1224, 312] width 582 height 124
paste textarea "255 Casa Linda Plaza, Dallas, TX 75218, USA"
drag, startPoint x: 1358, startPoint y: 301, endPoint x: 1254, endPoint y: 300, distance: 104.0
click at [1254, 300] on textarea "Rules: 1. The pickup business name should always be "El Fenix | Dallas at Casa …" at bounding box center [1224, 312] width 582 height 124
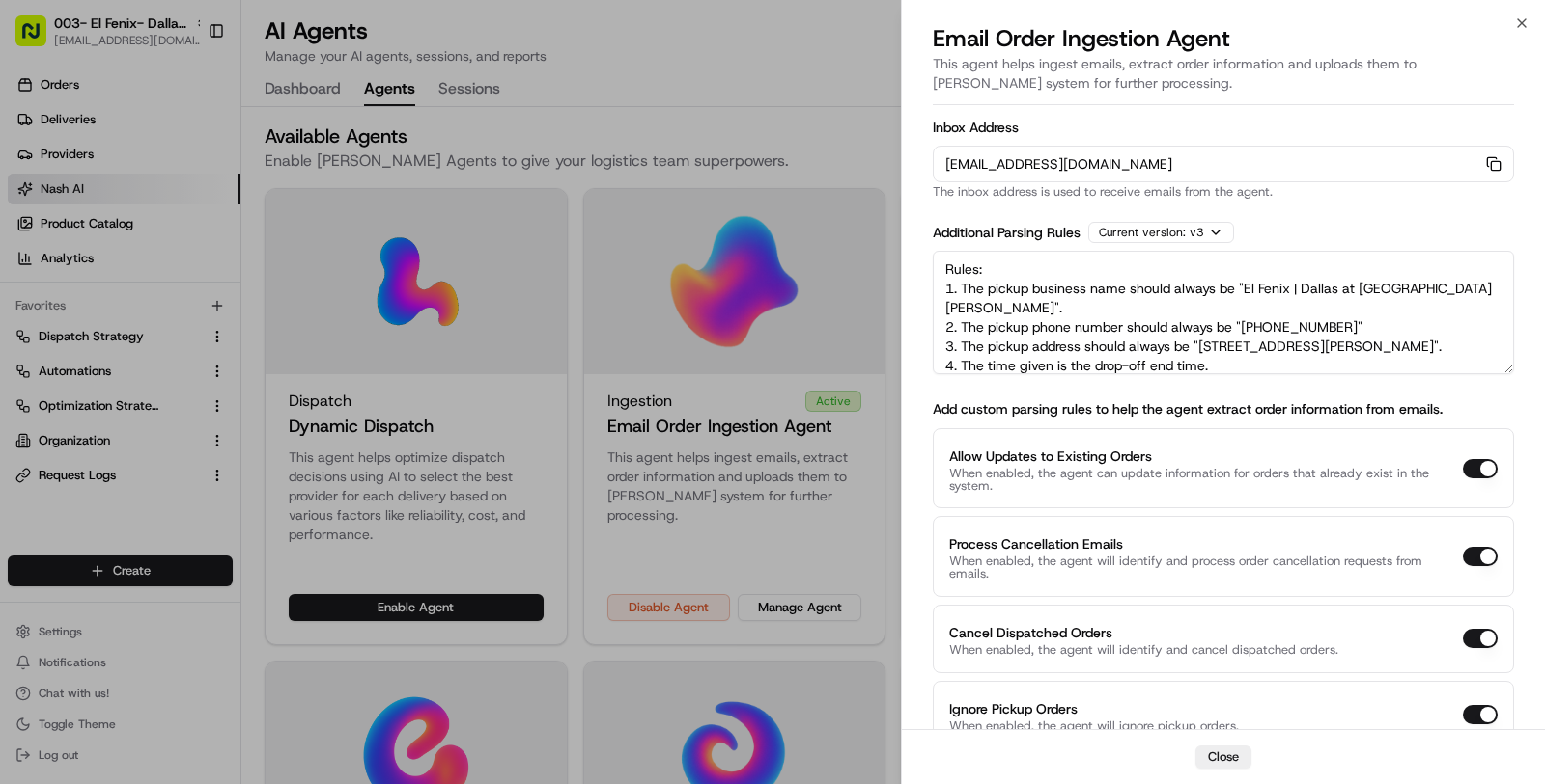
paste textarea "+12143276173"
click at [1247, 305] on textarea "Rules: 1. The pickup business name should always be "El Fenix | Dallas at Casa …" at bounding box center [1224, 312] width 582 height 124
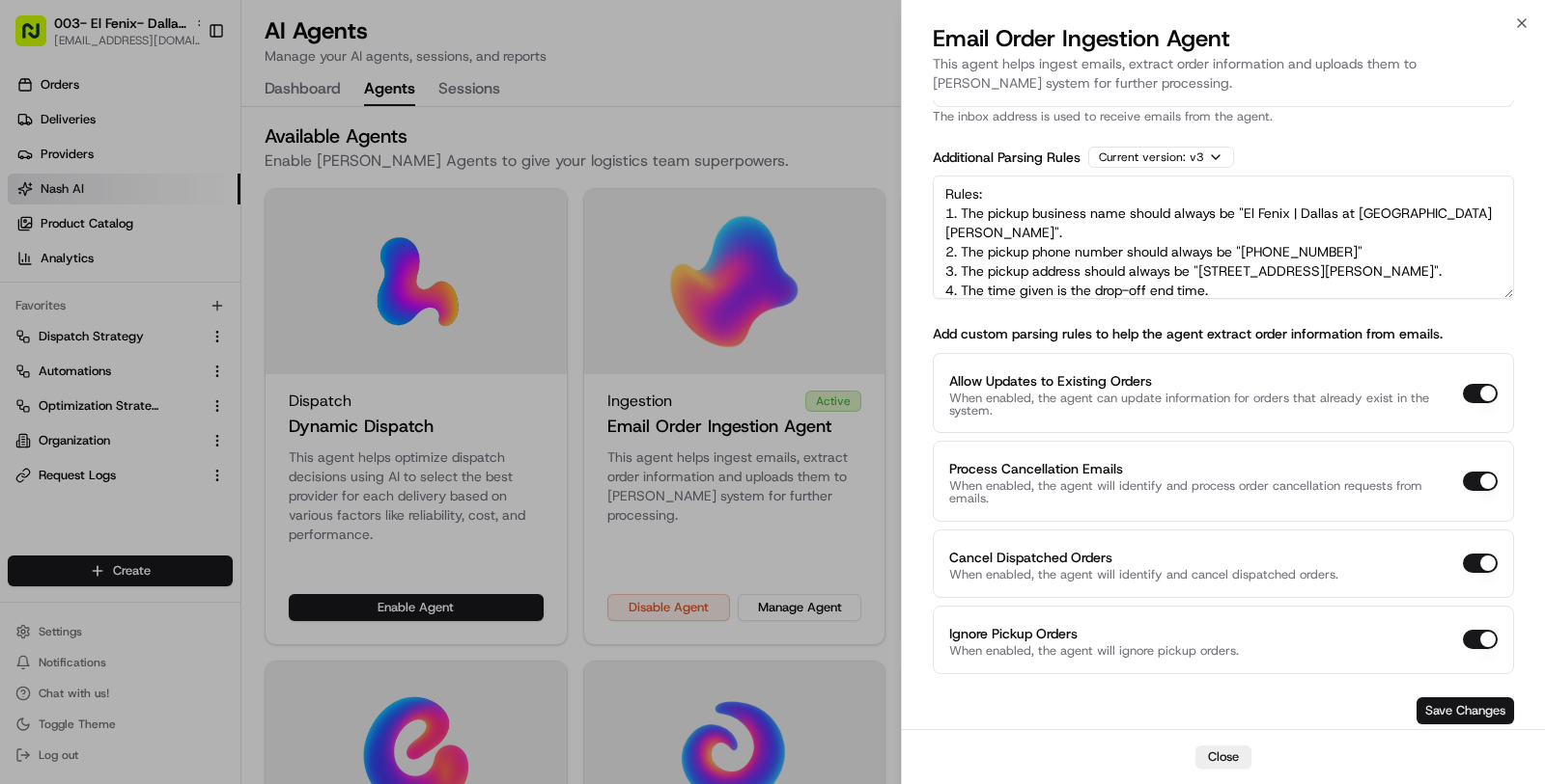
type textarea "Rules: 1. The pickup business name should always be "El Fenix | Dallas at Casa …"
click at [1462, 698] on button "Save Changes" at bounding box center [1465, 711] width 98 height 27
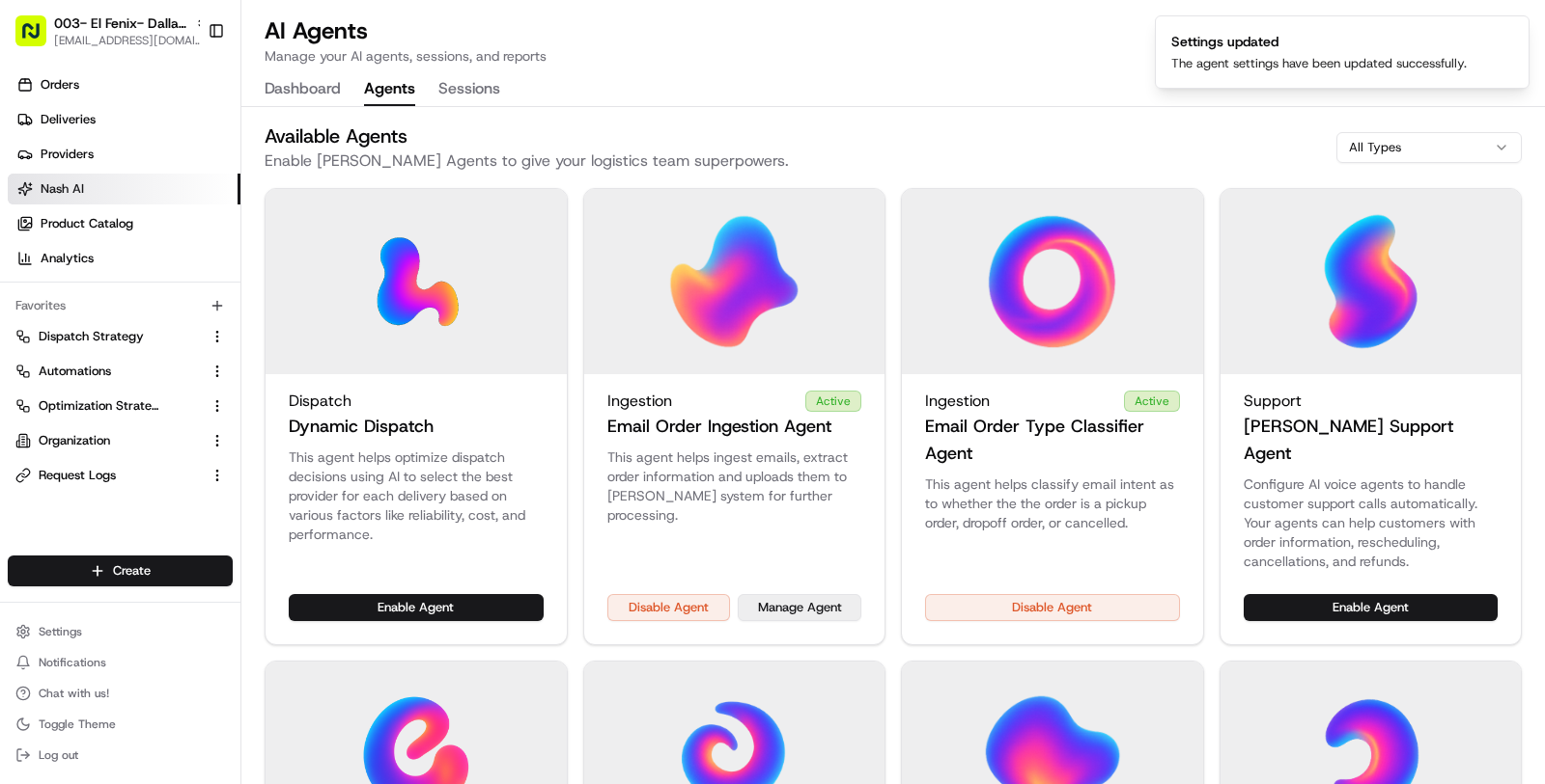
click at [814, 594] on button "Manage Agent" at bounding box center [799, 607] width 124 height 27
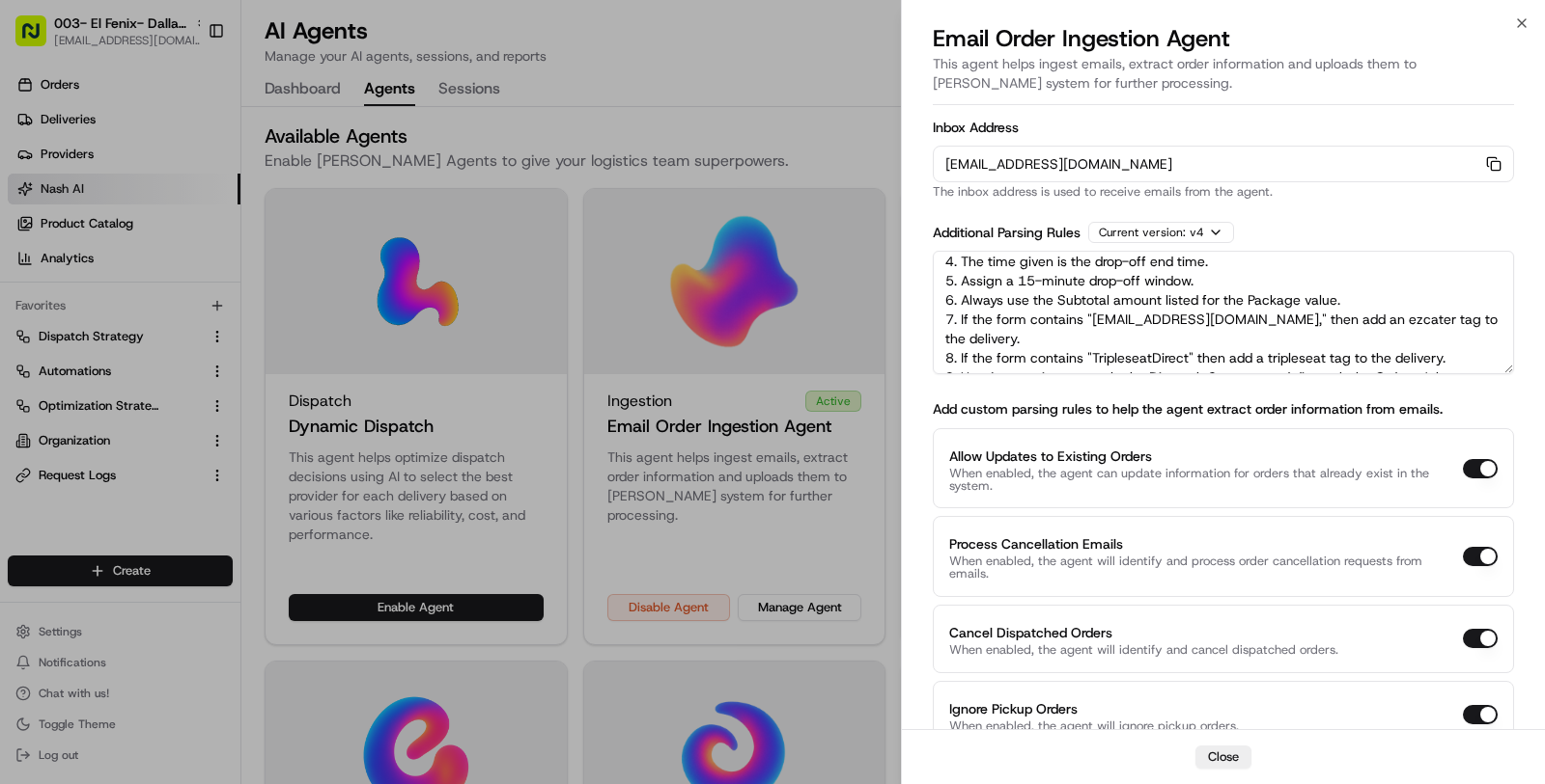
scroll to position [101, 0]
click at [1148, 221] on div "Current version: v 4" at bounding box center [1160, 231] width 145 height 21
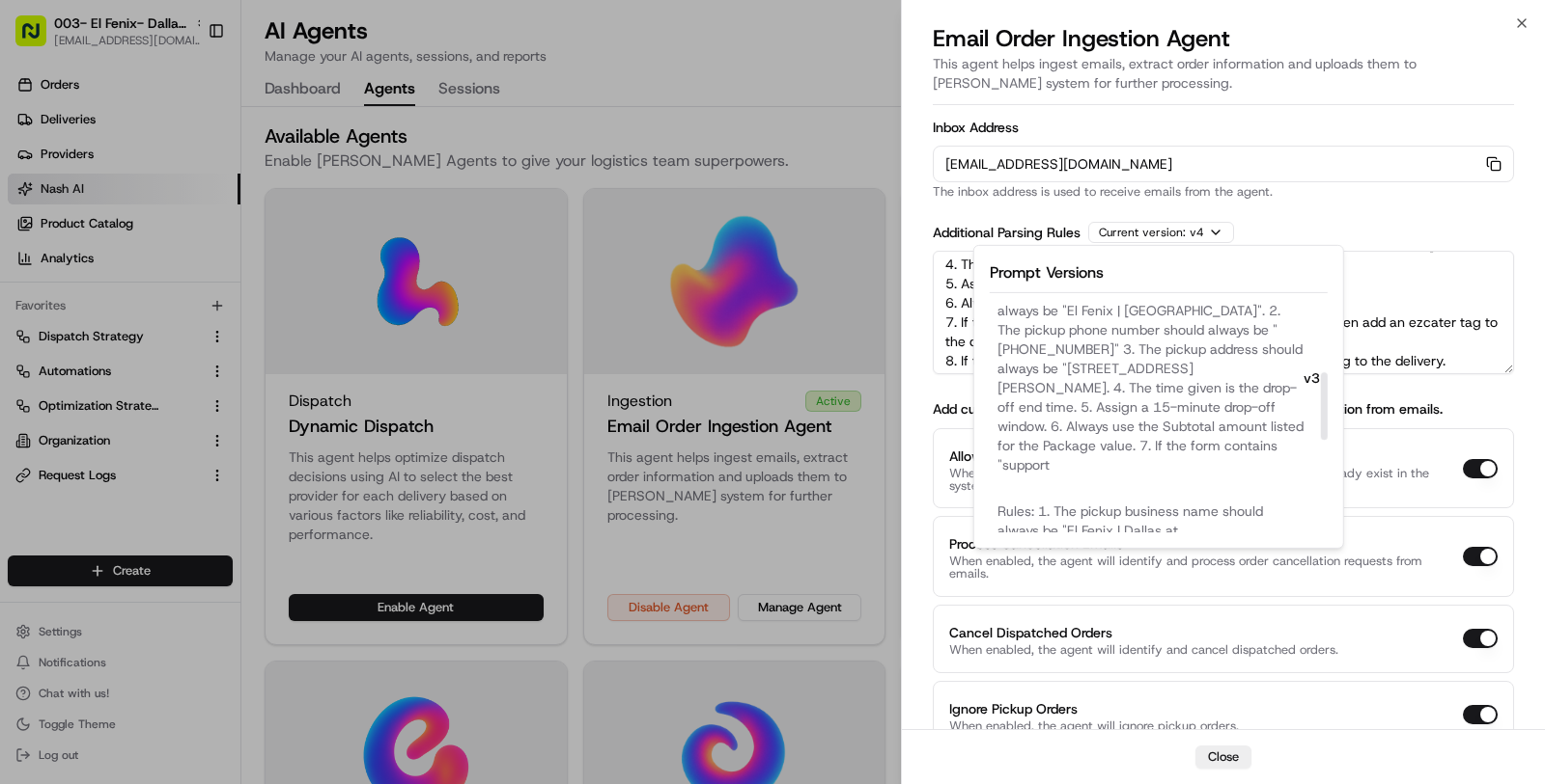
scroll to position [242, 0]
drag, startPoint x: 1323, startPoint y: 334, endPoint x: 1404, endPoint y: 405, distance: 107.7
click at [1327, 405] on div at bounding box center [1323, 406] width 7 height 67
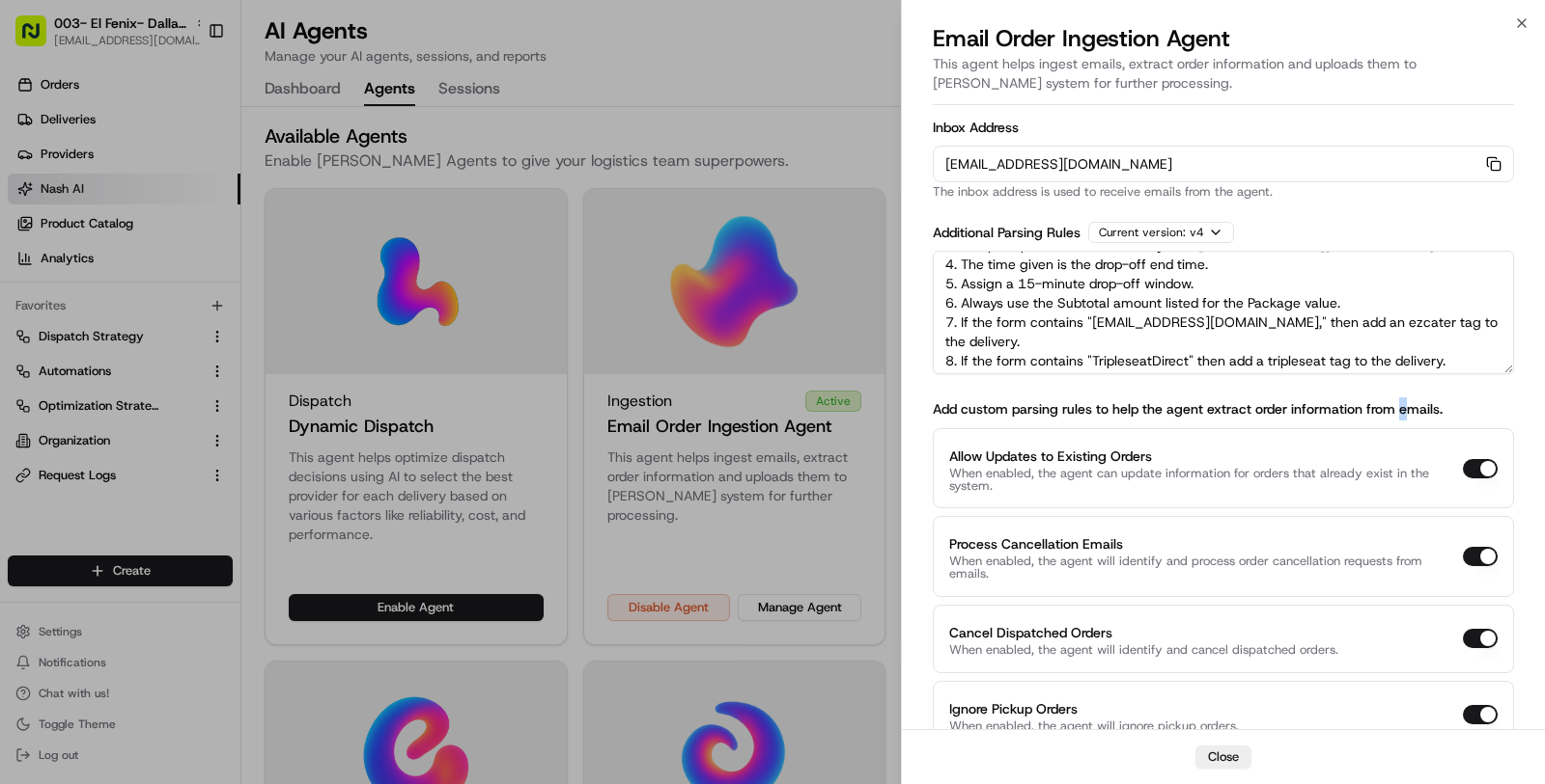
click at [1402, 409] on label "Add custom parsing rules to help the agent extract order information from email…" at bounding box center [1187, 409] width 509 height 18
click at [164, 2] on div at bounding box center [772, 392] width 1545 height 784
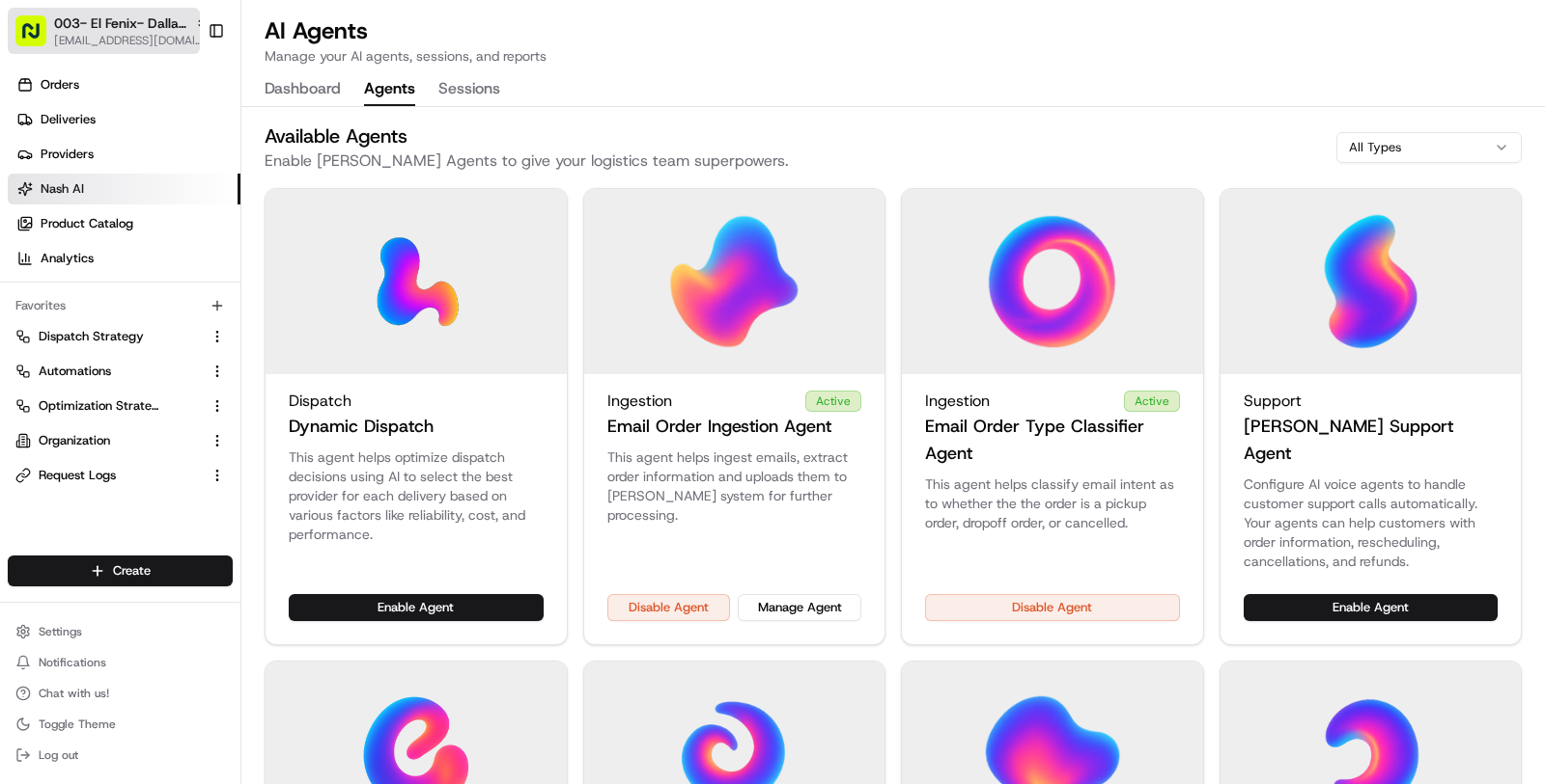
click at [140, 29] on span "003- El Fenix- Dallas Casa Linda" at bounding box center [121, 24] width 134 height 20
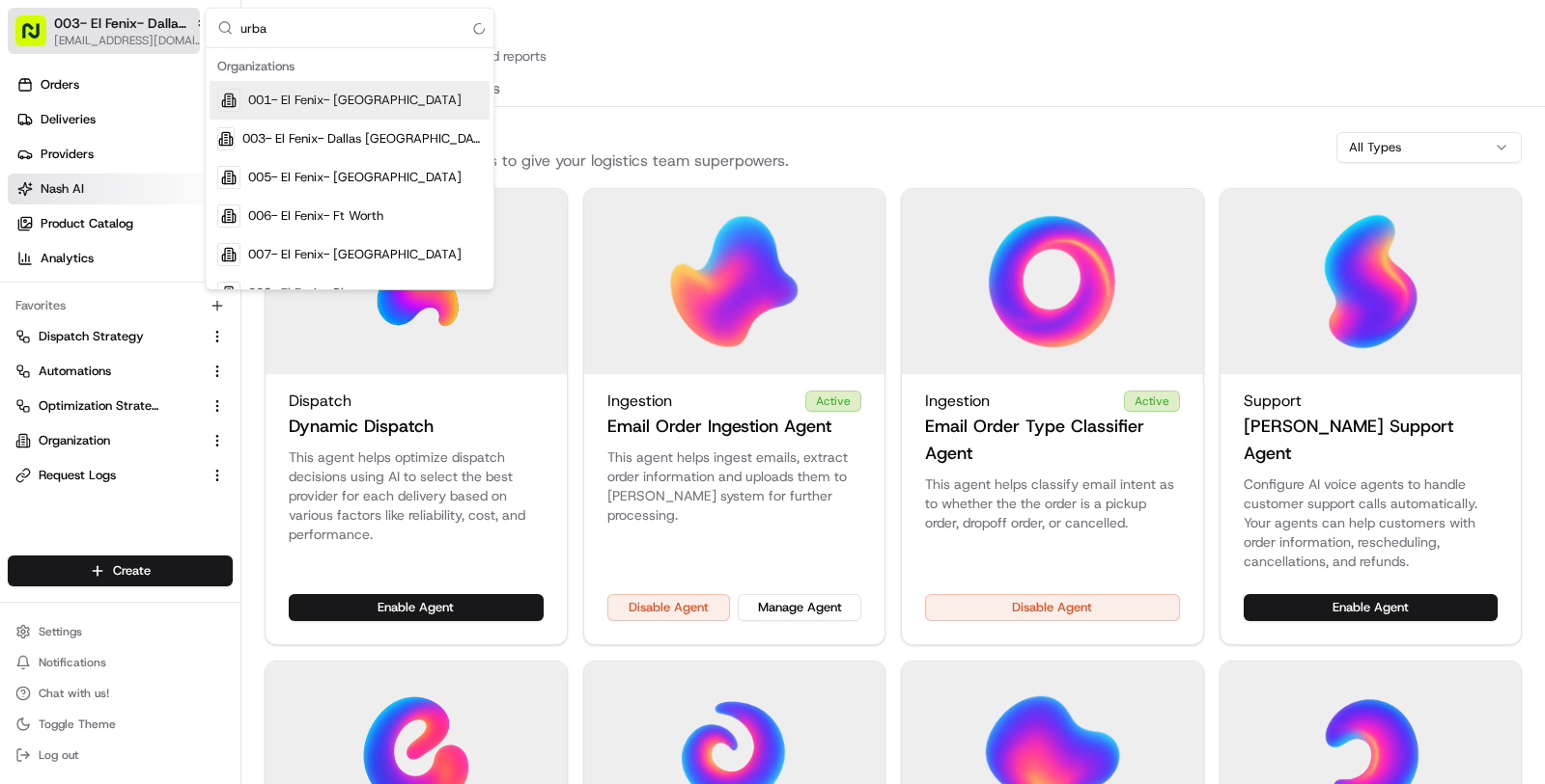
type input "urban"
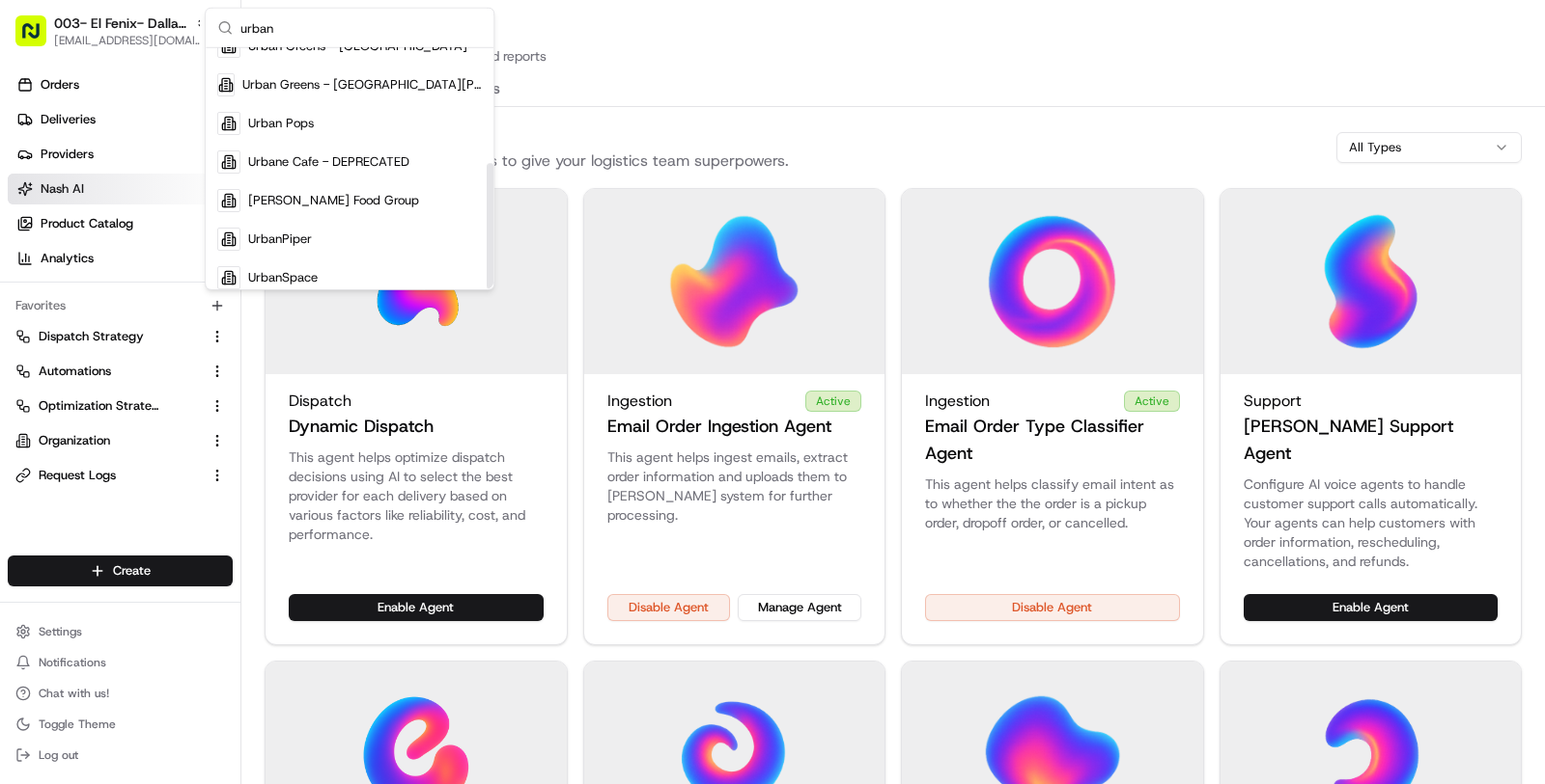
scroll to position [219, 0]
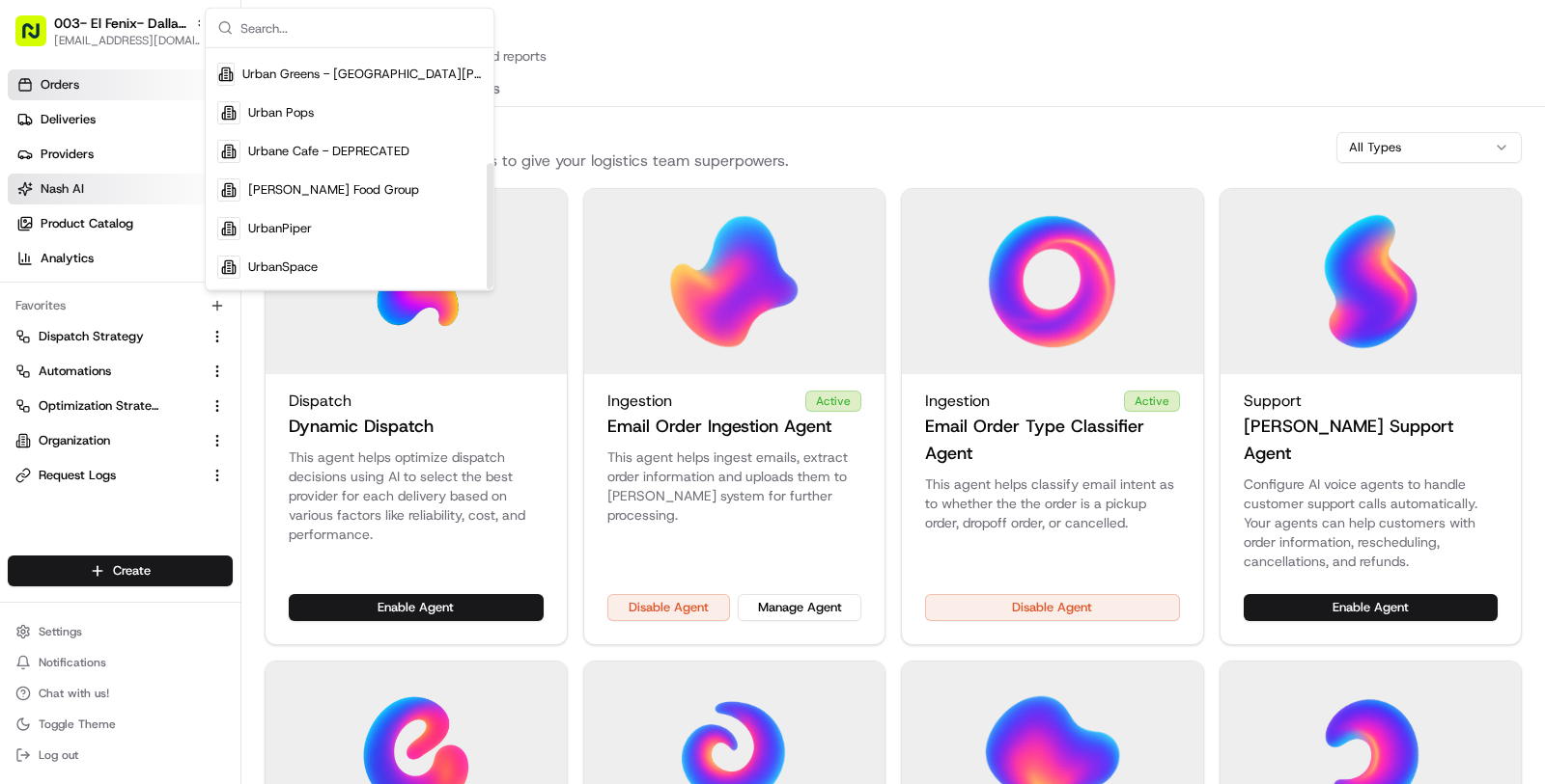
click at [124, 95] on link "Orders" at bounding box center [124, 84] width 232 height 31
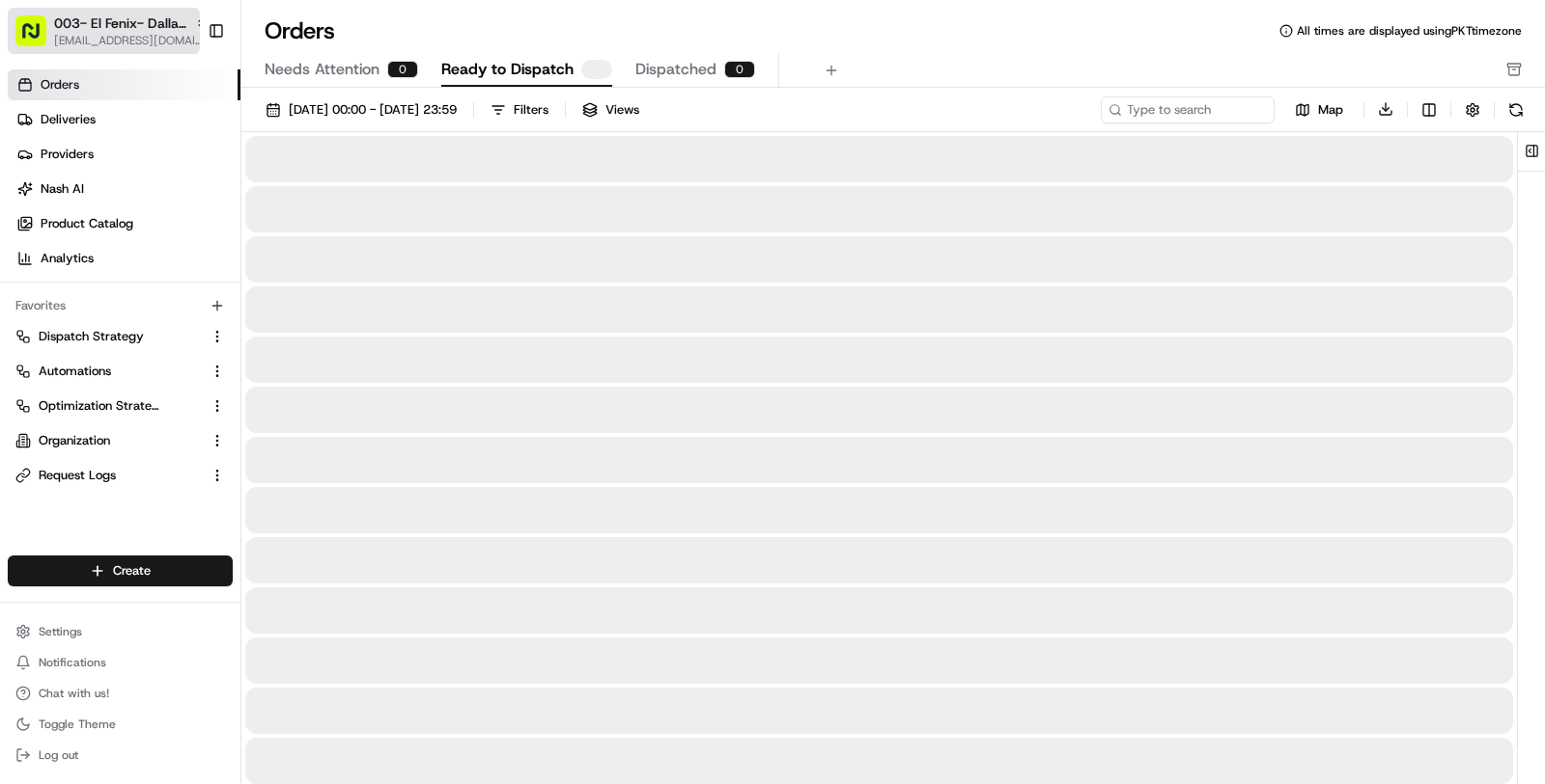
click at [111, 39] on span "[EMAIL_ADDRESS][DOMAIN_NAME]" at bounding box center [132, 41] width 154 height 16
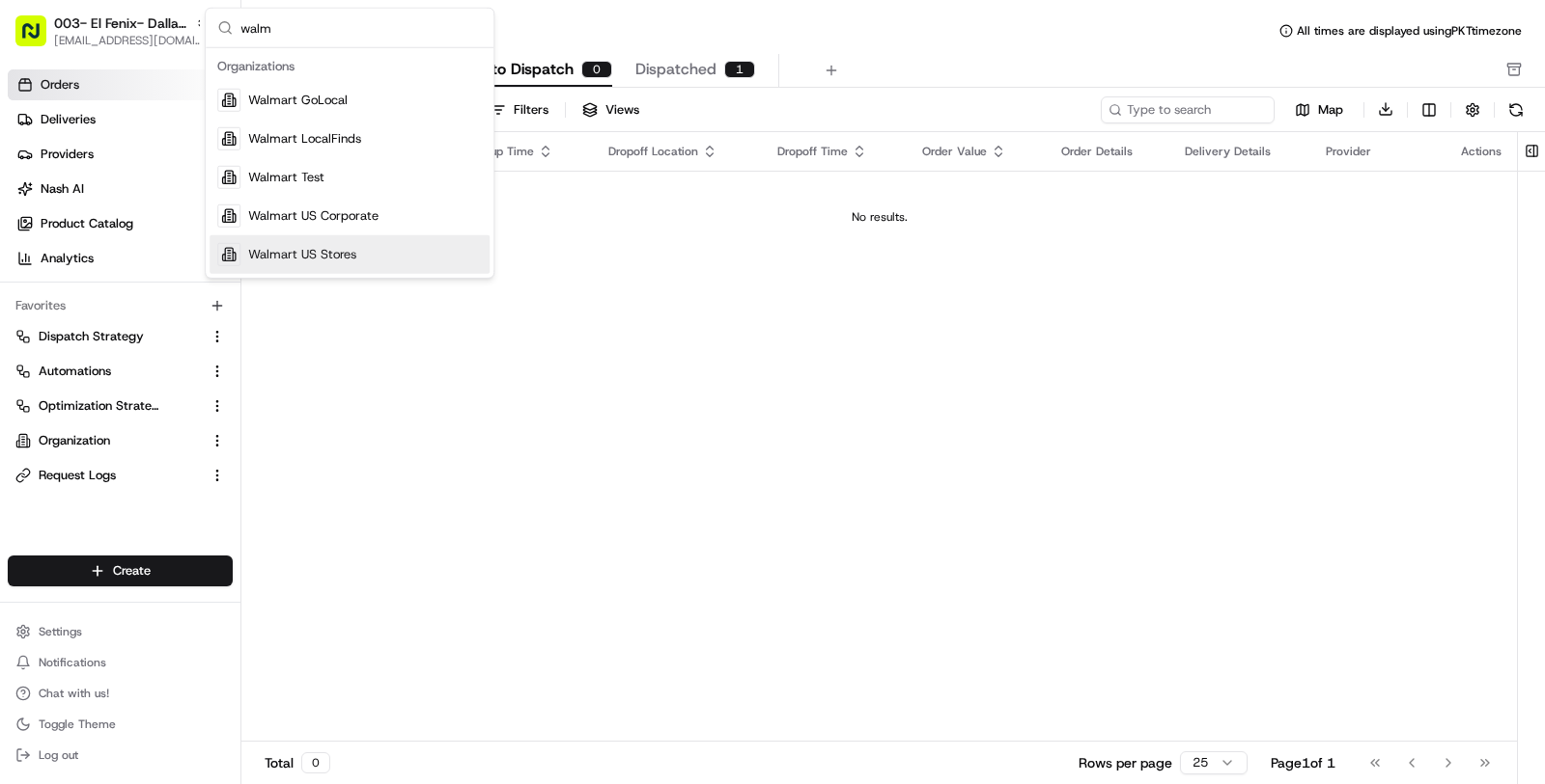
type input "walm"
click at [349, 260] on span "Walmart US Stores" at bounding box center [302, 255] width 108 height 18
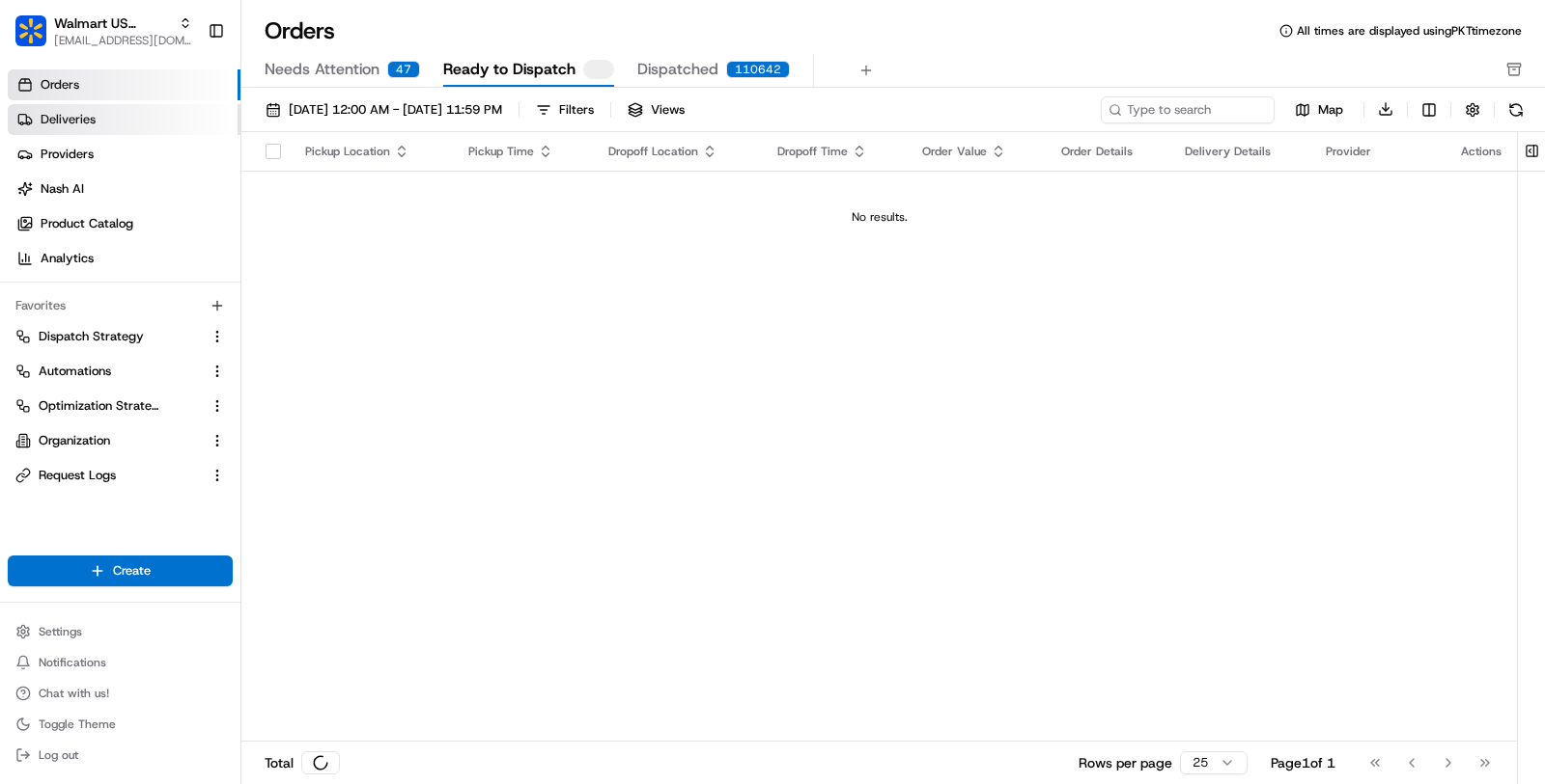
click at [140, 130] on link "Deliveries" at bounding box center [124, 119] width 232 height 31
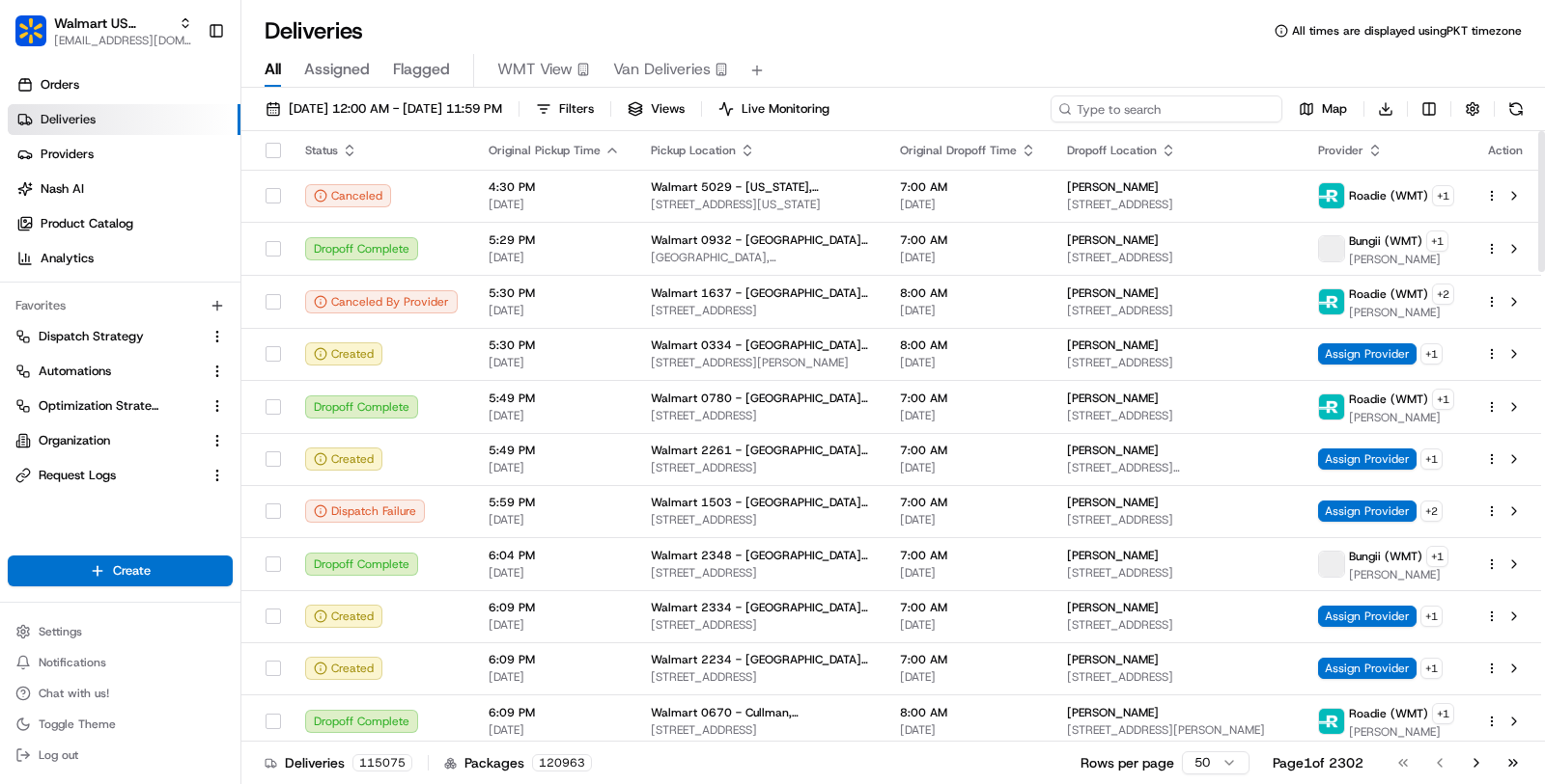
click at [1138, 107] on input at bounding box center [1166, 109] width 231 height 27
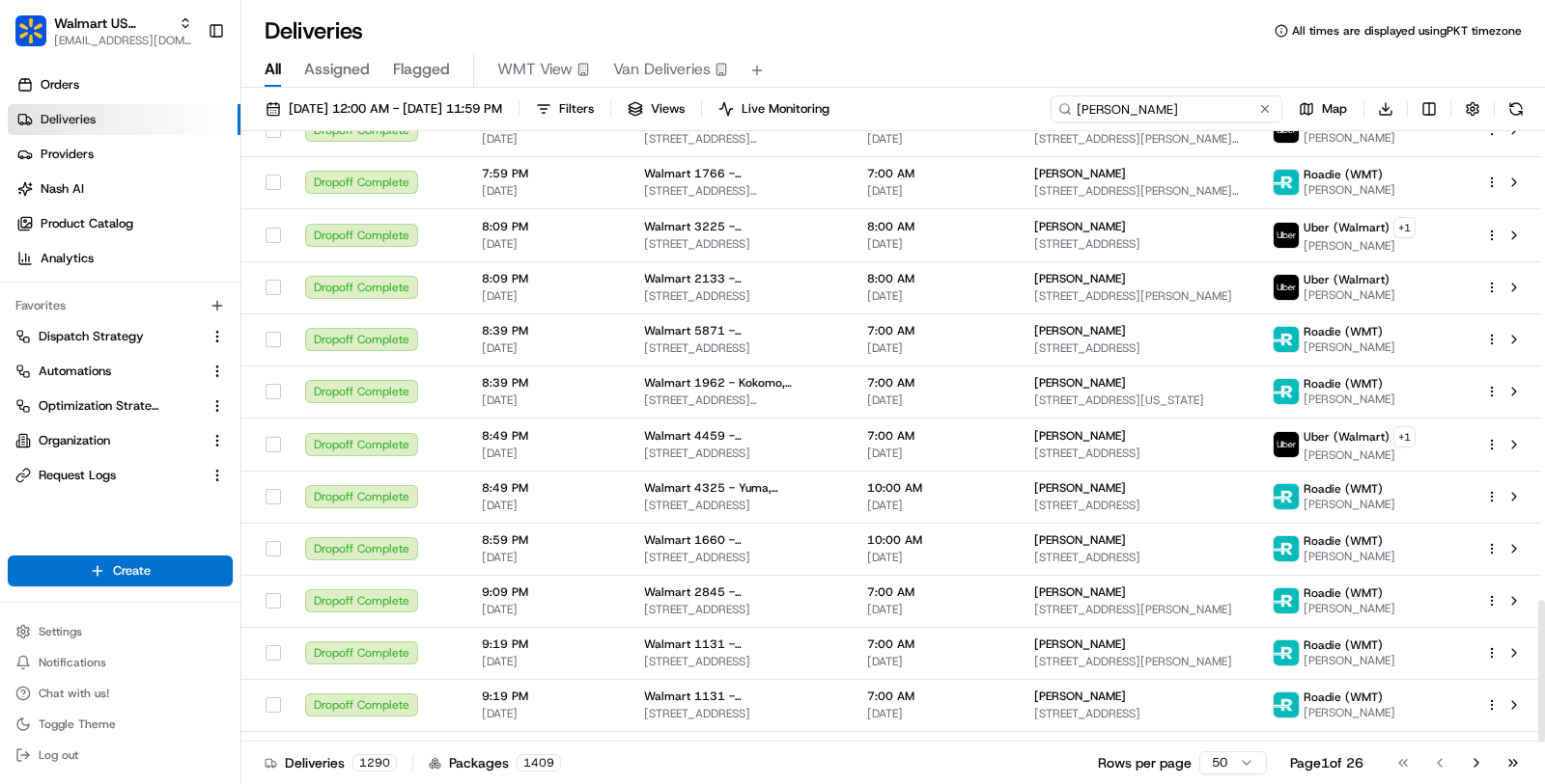
scroll to position [2032, 0]
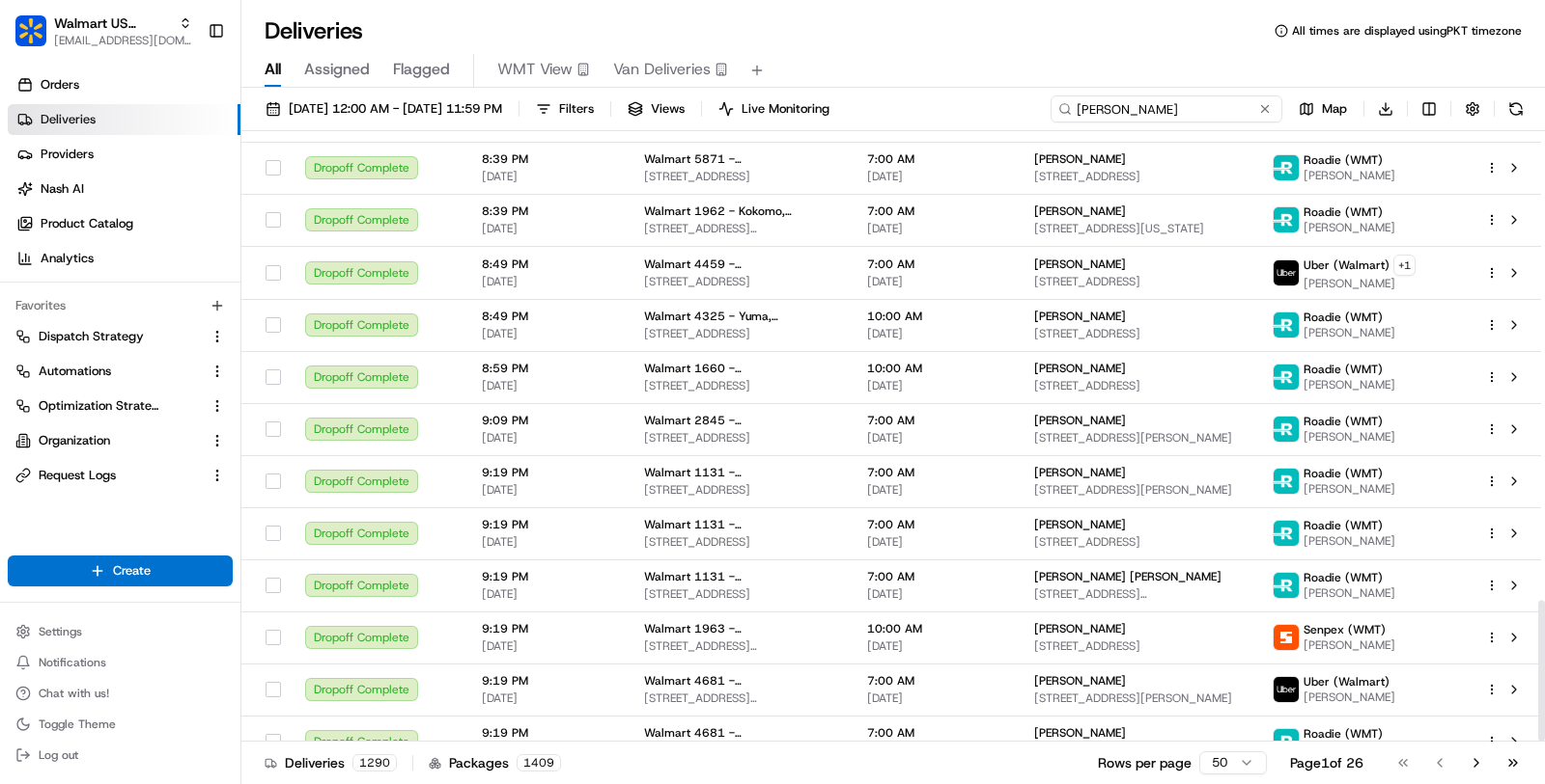
click at [1155, 108] on input "andy" at bounding box center [1166, 109] width 231 height 27
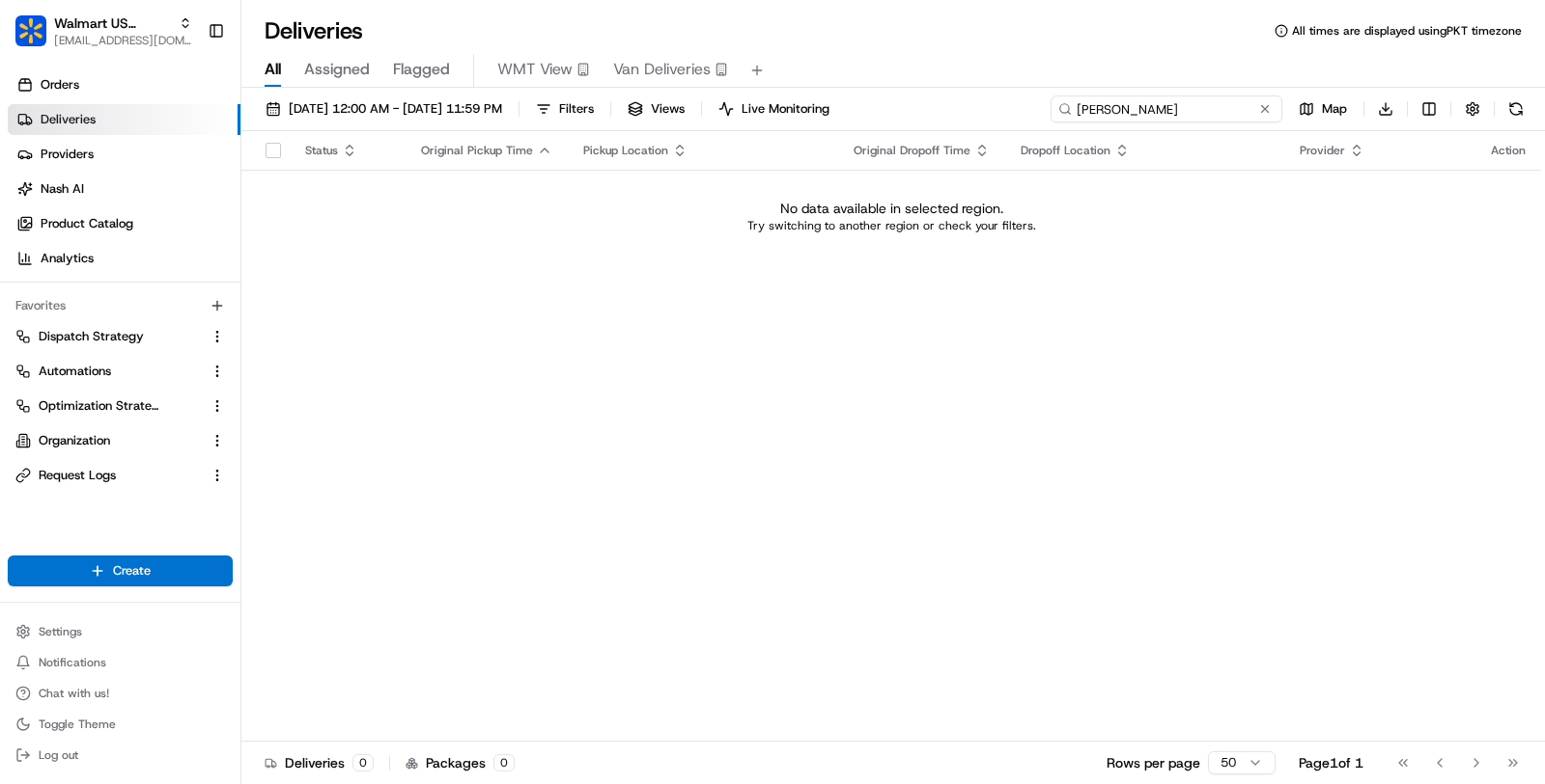
click at [1122, 105] on input "andy zalan" at bounding box center [1166, 109] width 231 height 27
type input "andy"
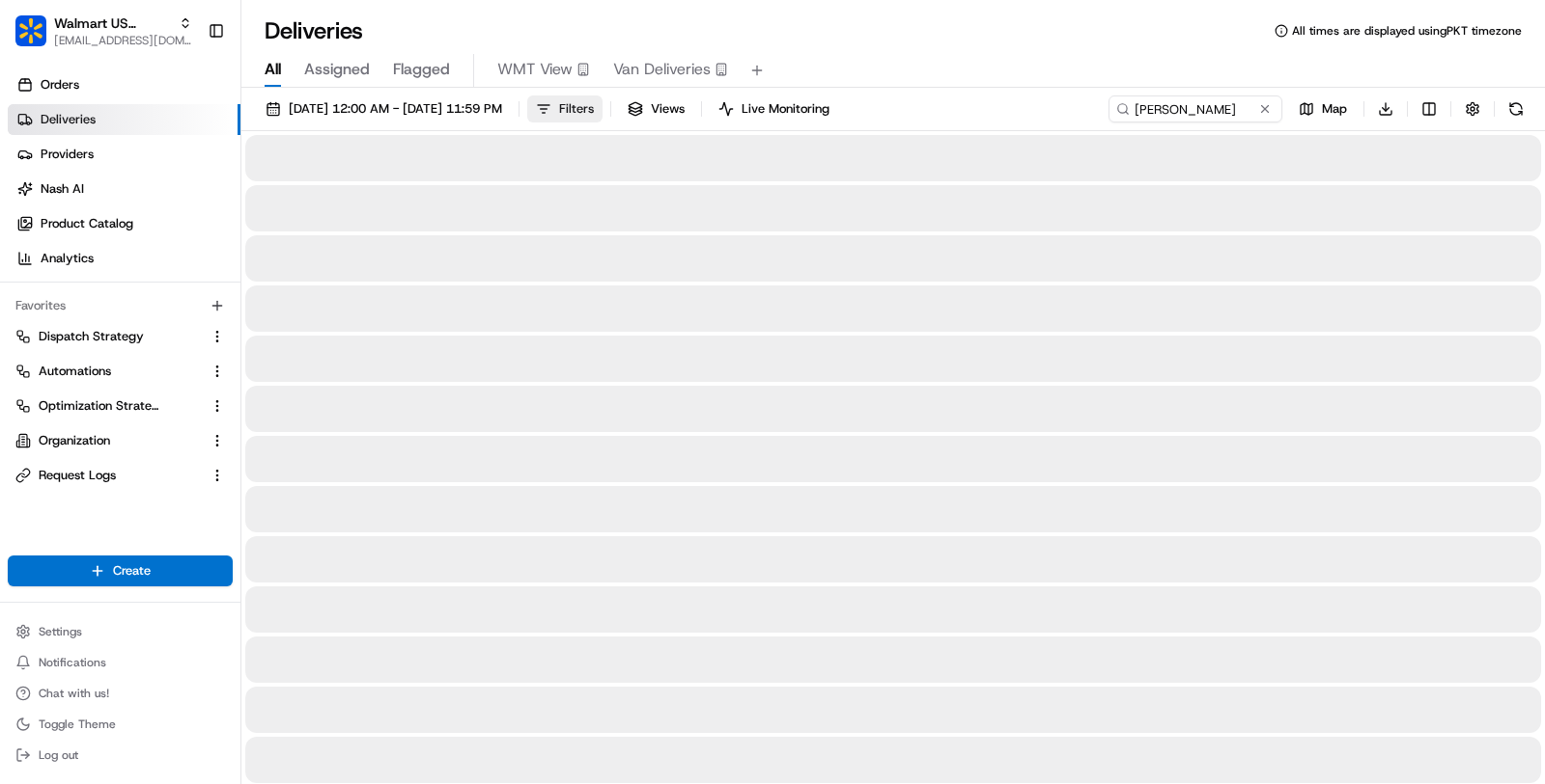
click at [602, 111] on button "Filters" at bounding box center [565, 109] width 75 height 27
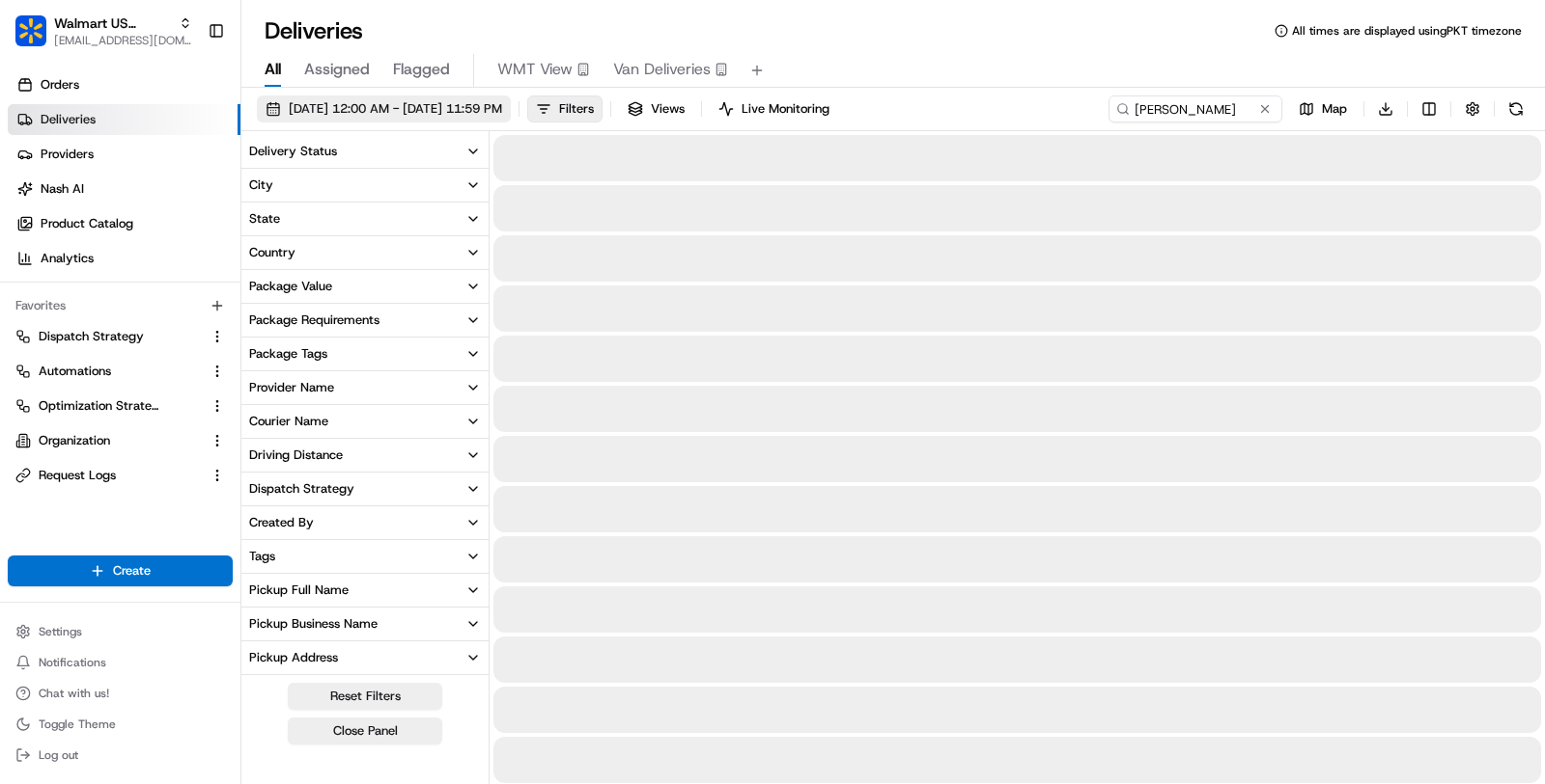
click at [502, 111] on span "08/01/2025 12:00 AM - 08/29/2025 11:59 PM" at bounding box center [396, 110] width 214 height 18
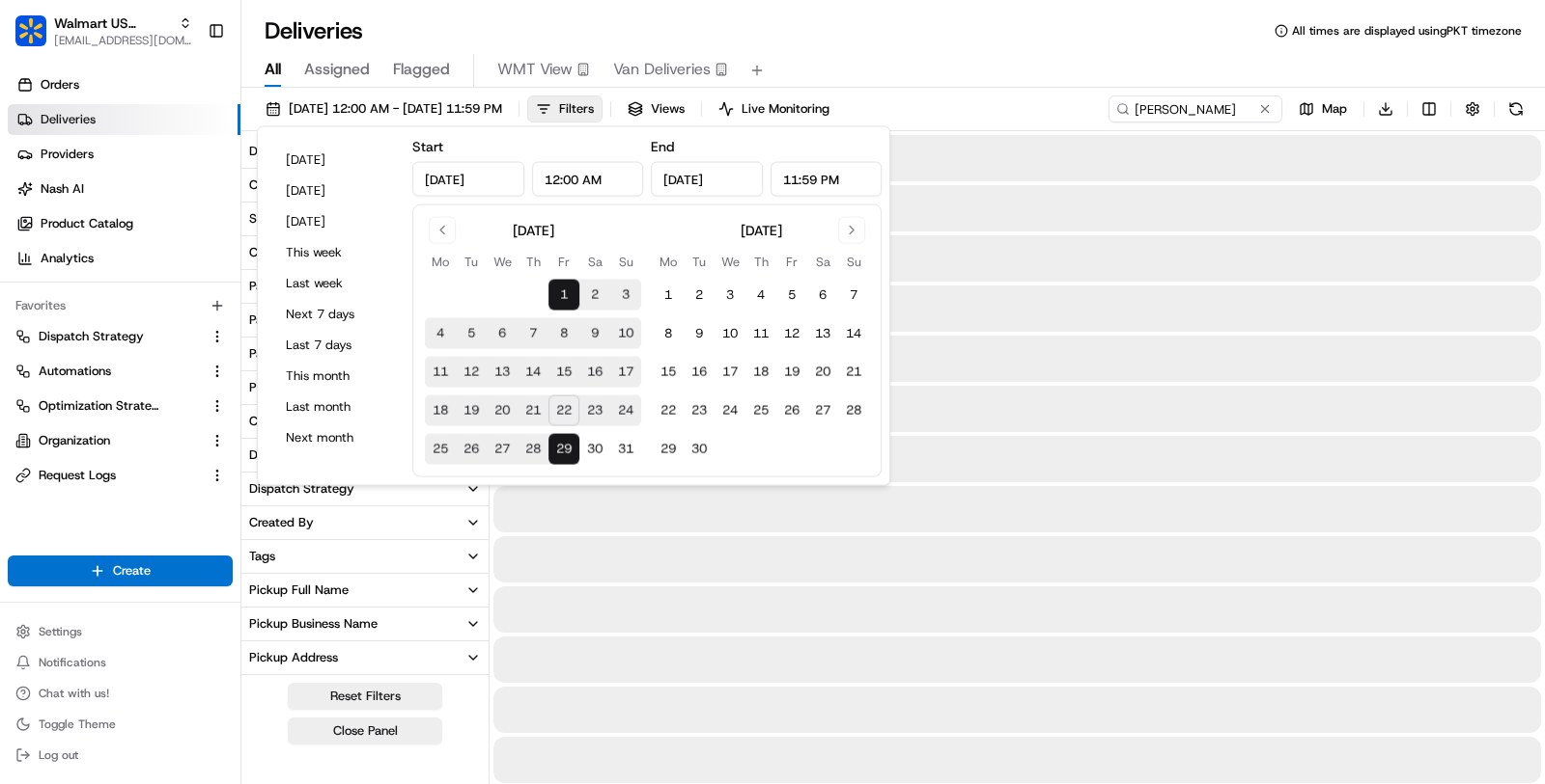
click at [565, 419] on button "22" at bounding box center [563, 410] width 31 height 31
type input "Aug 22, 2025"
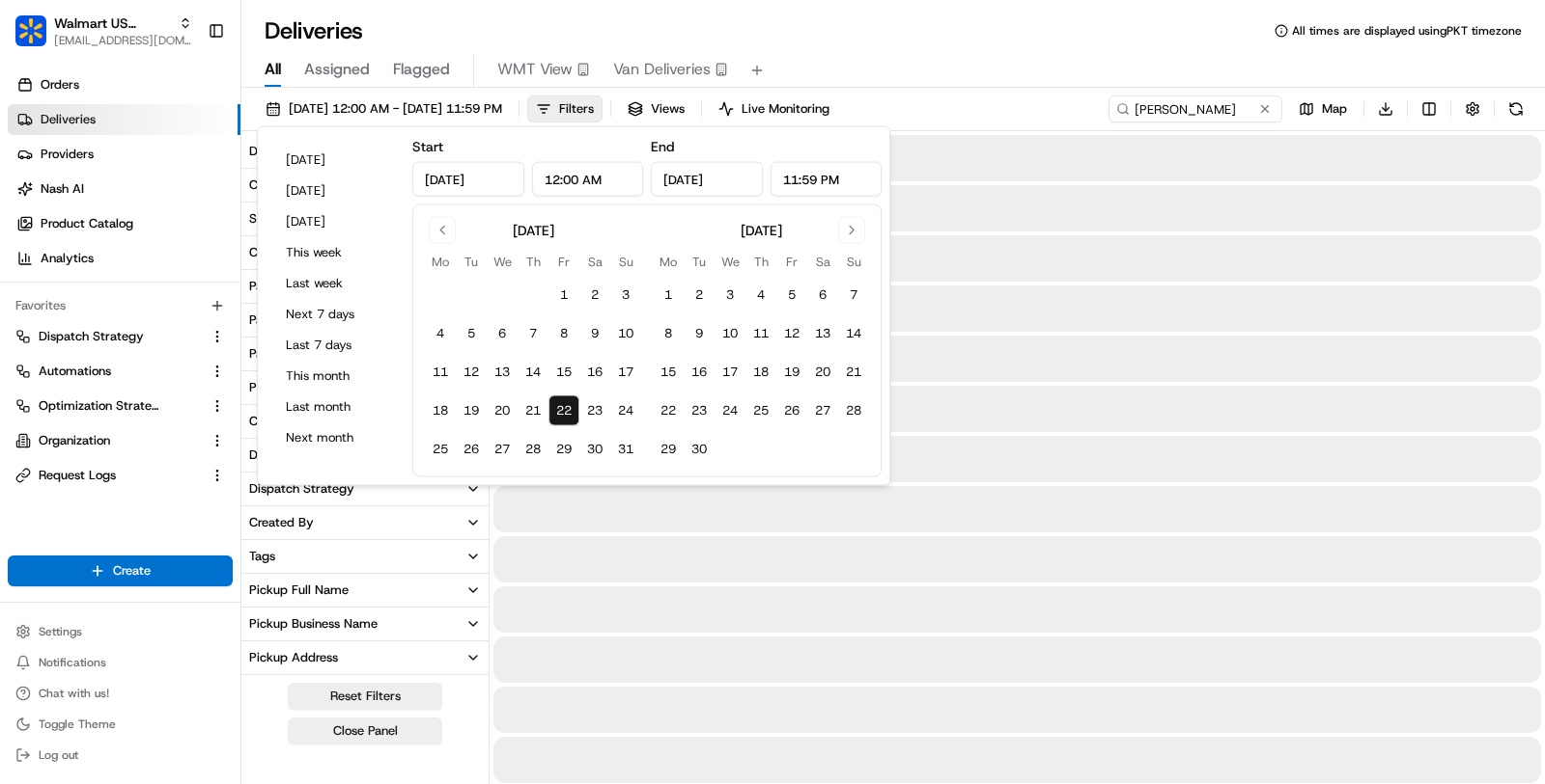
click at [919, 40] on div "Deliveries All times are displayed using PKT timezone" at bounding box center [893, 31] width 1304 height 31
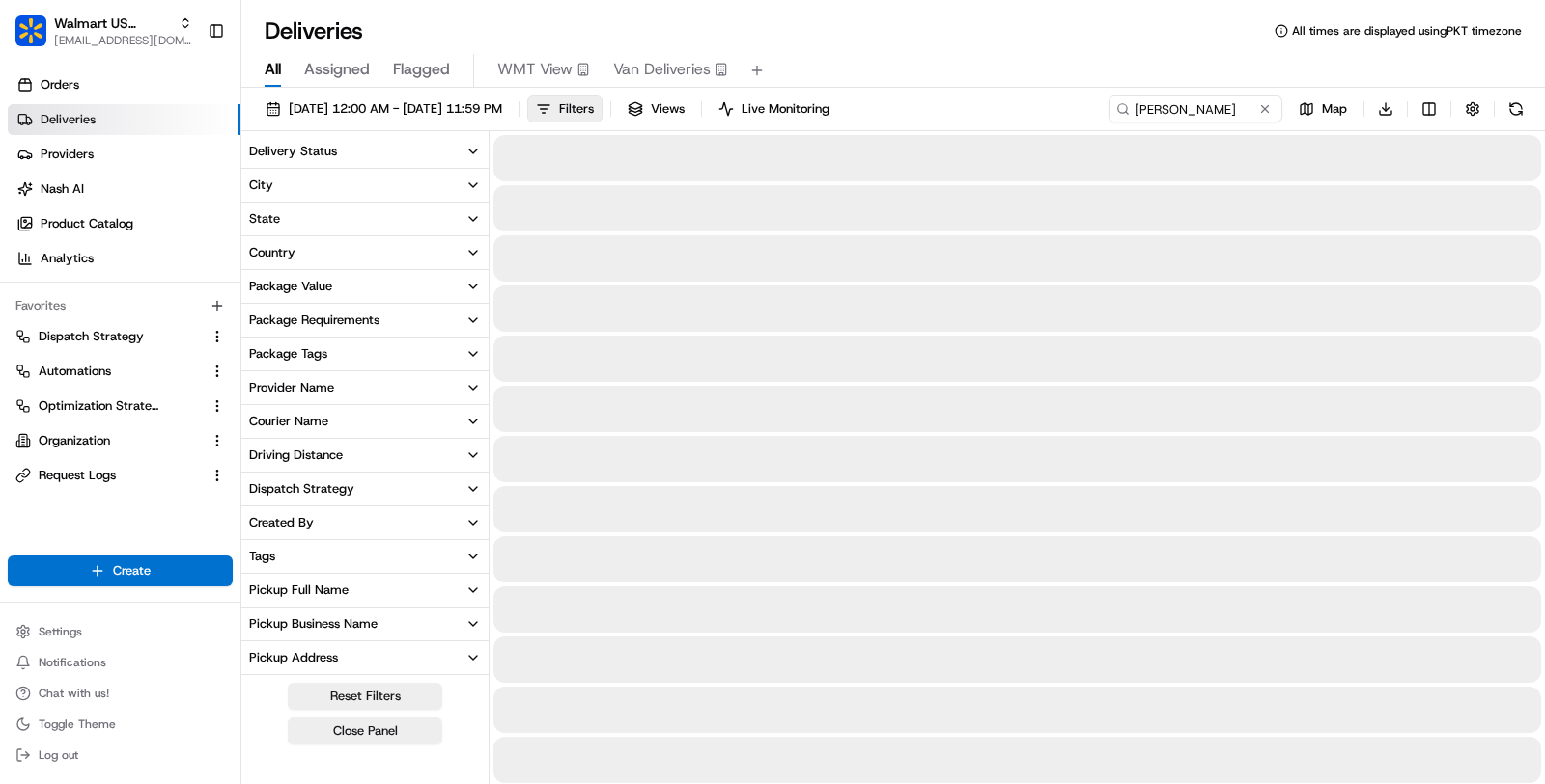
click at [459, 153] on button "Delivery Status" at bounding box center [365, 151] width 247 height 33
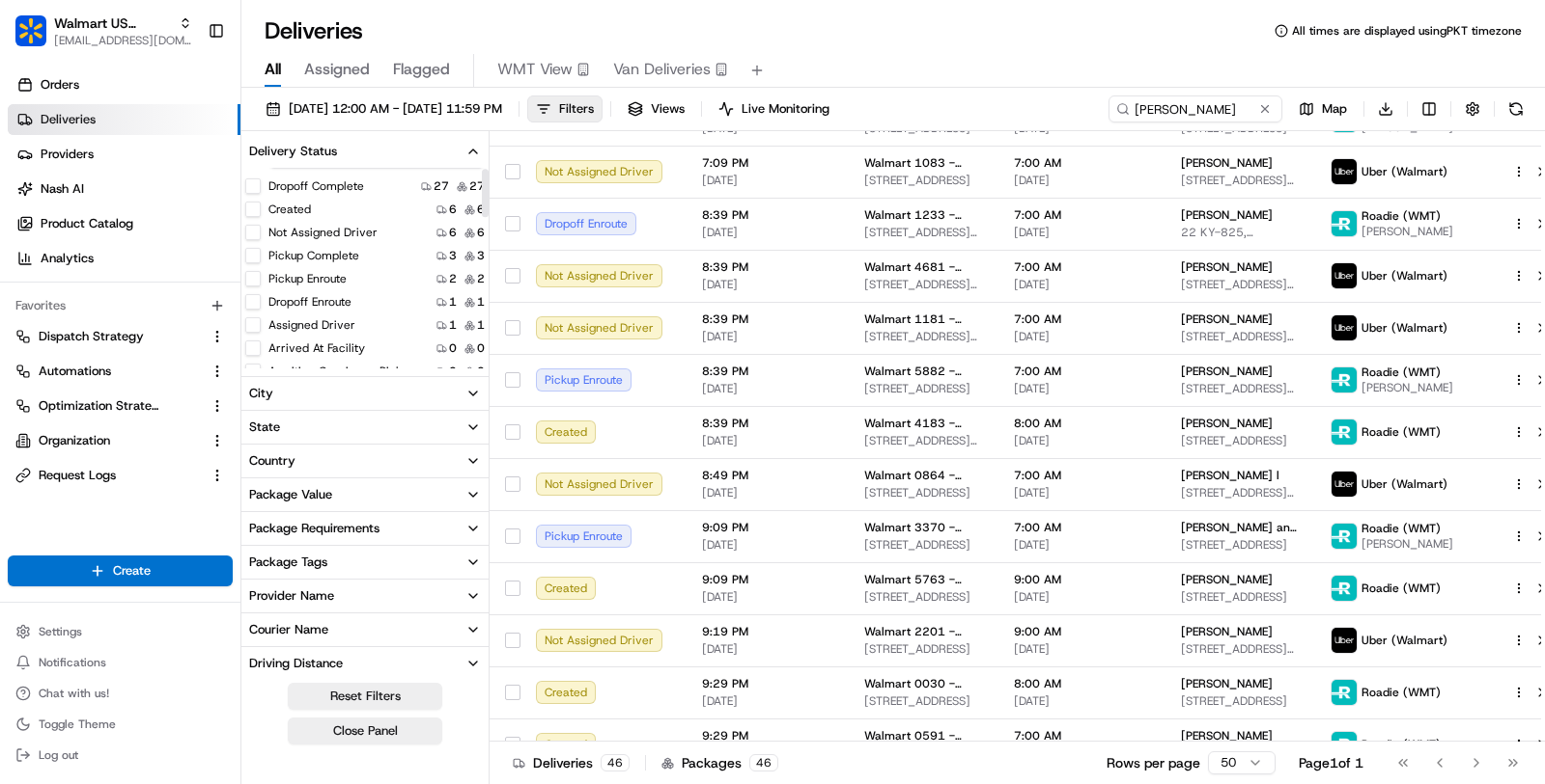
scroll to position [3, 0]
click at [252, 241] on button "Created" at bounding box center [253, 240] width 16 height 16
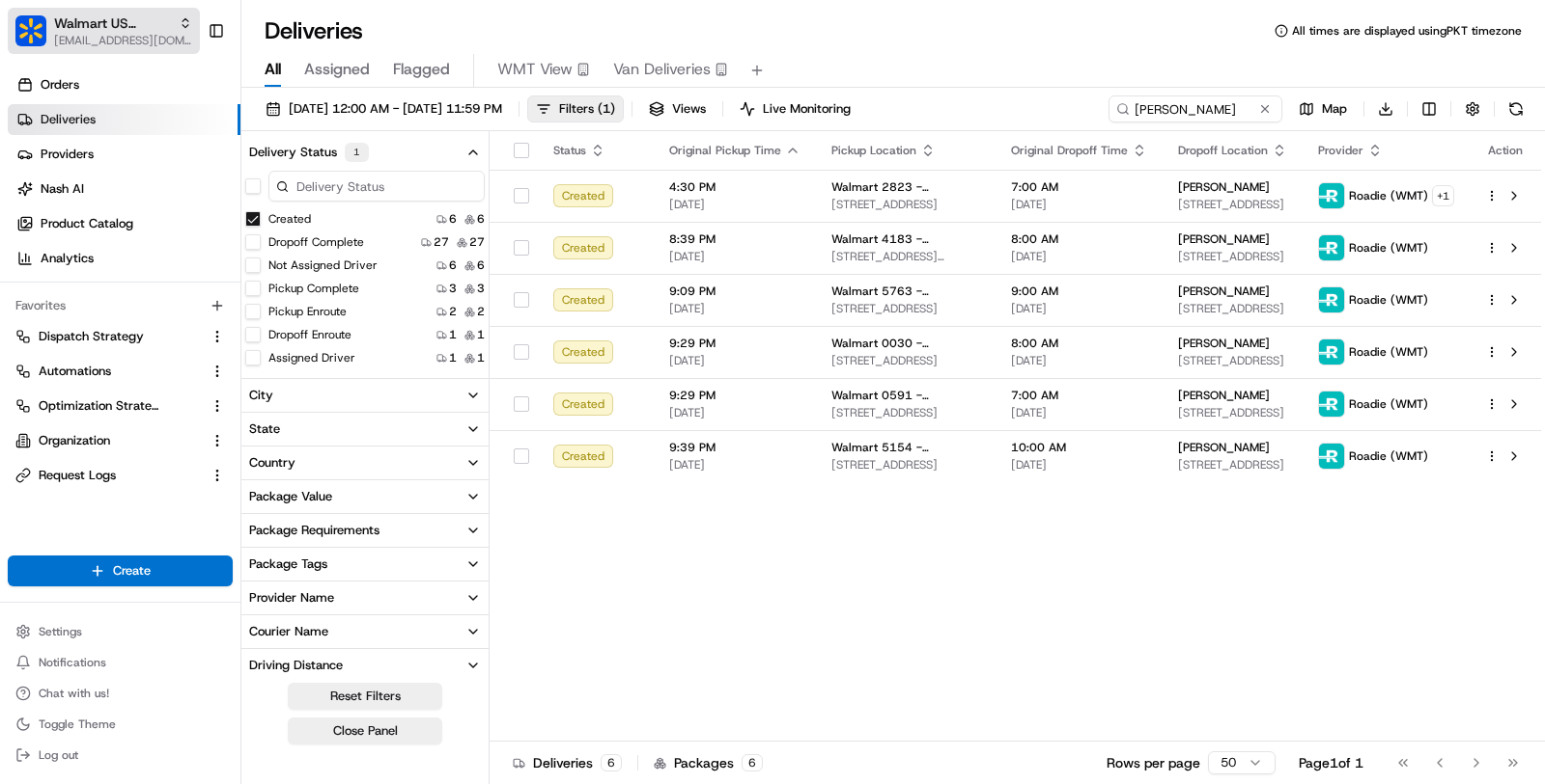
click at [136, 43] on span "[EMAIL_ADDRESS][DOMAIN_NAME]" at bounding box center [124, 41] width 138 height 16
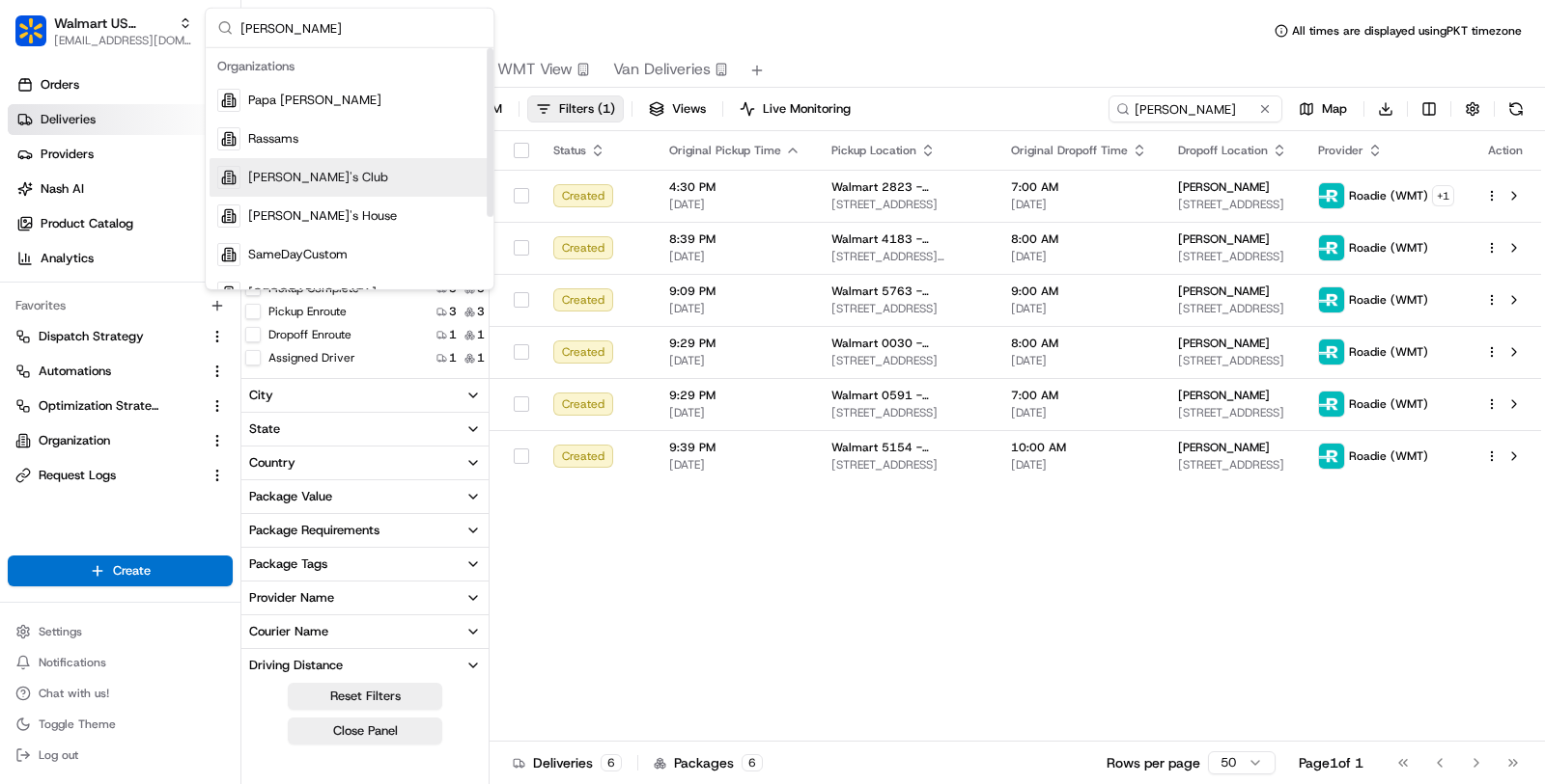
type input "sam"
click at [403, 187] on div "Sam's Club" at bounding box center [349, 177] width 280 height 39
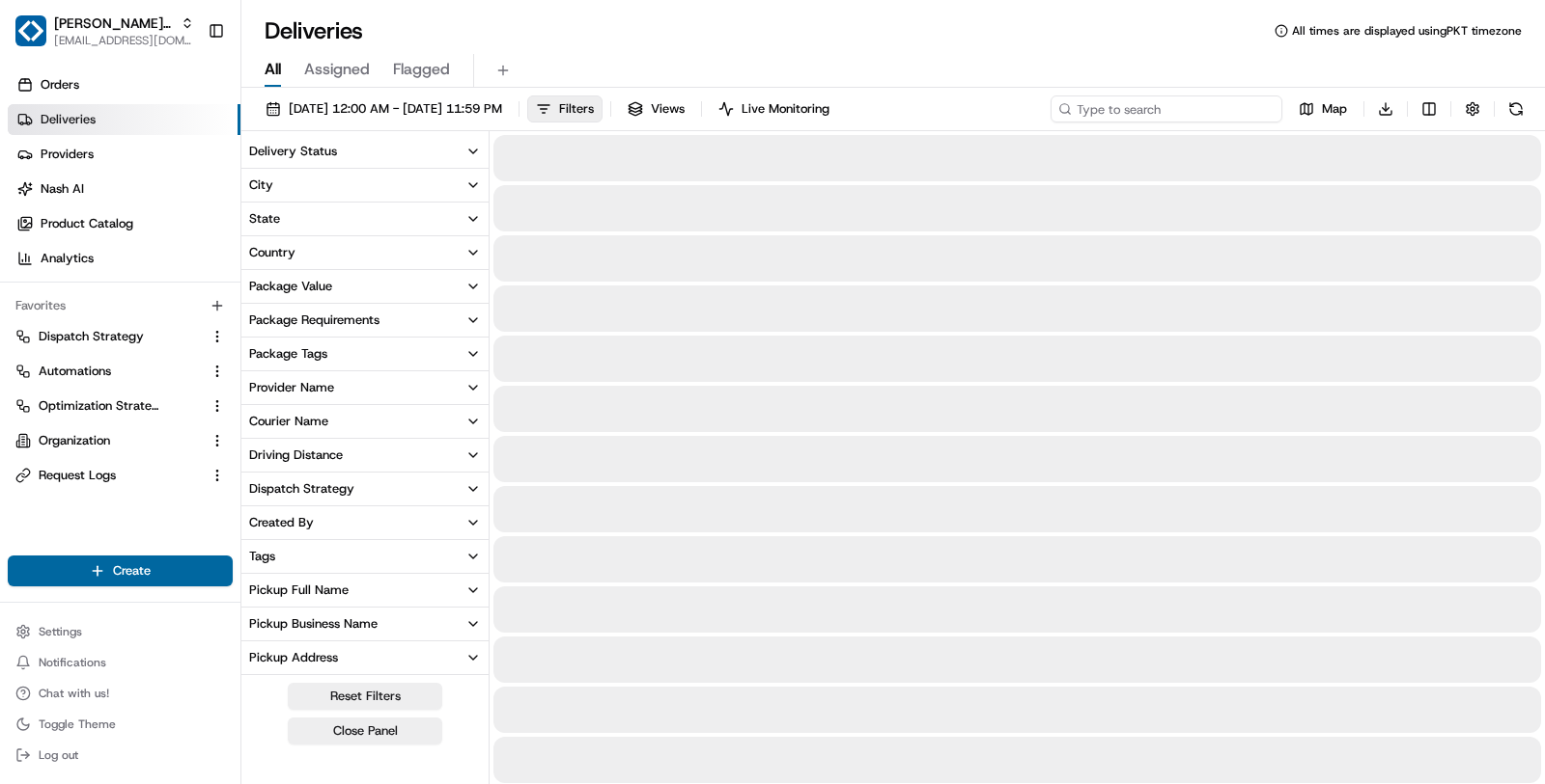
click at [1191, 115] on input at bounding box center [1166, 109] width 231 height 27
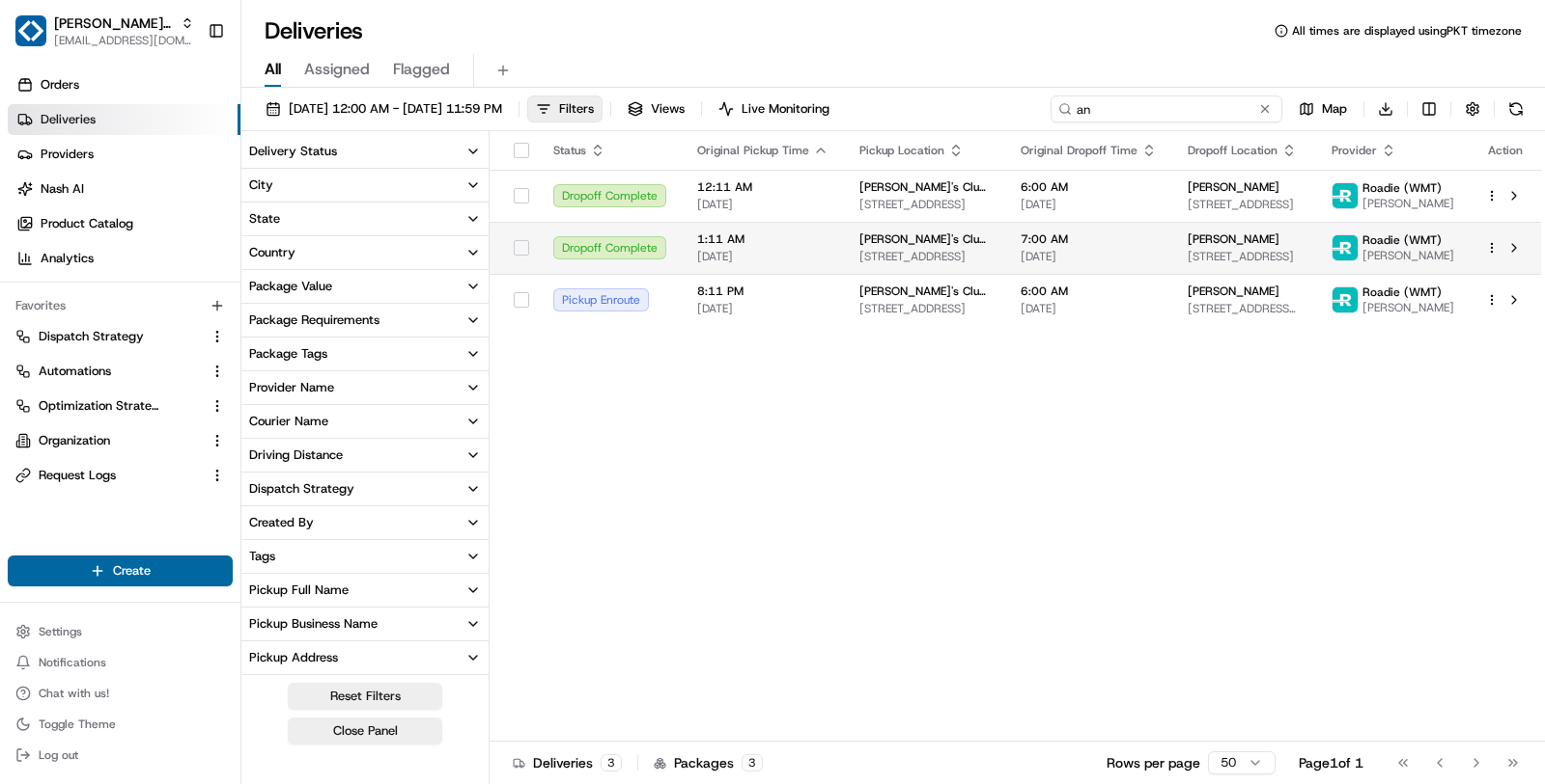
type input "a"
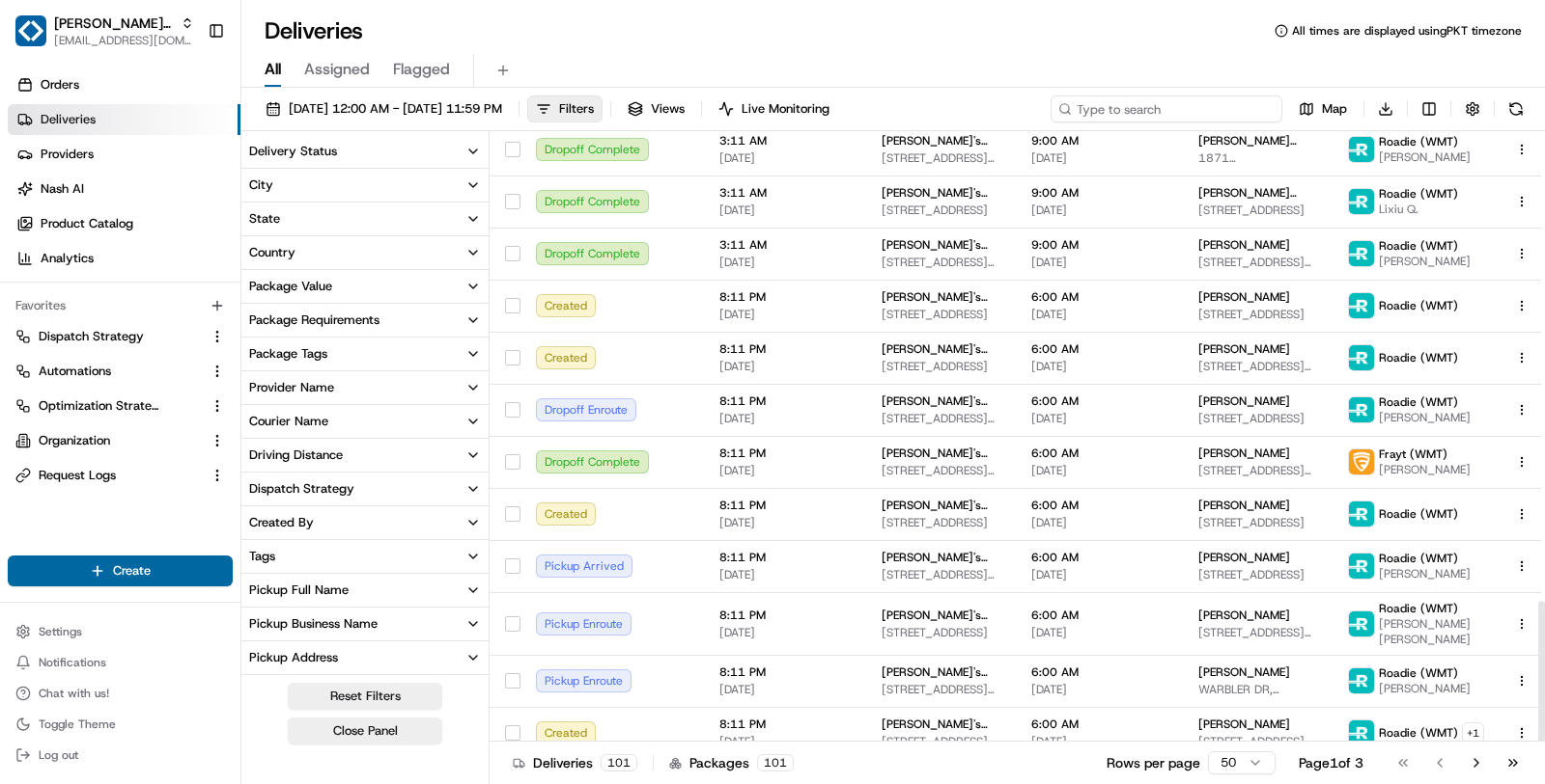
scroll to position [2042, 0]
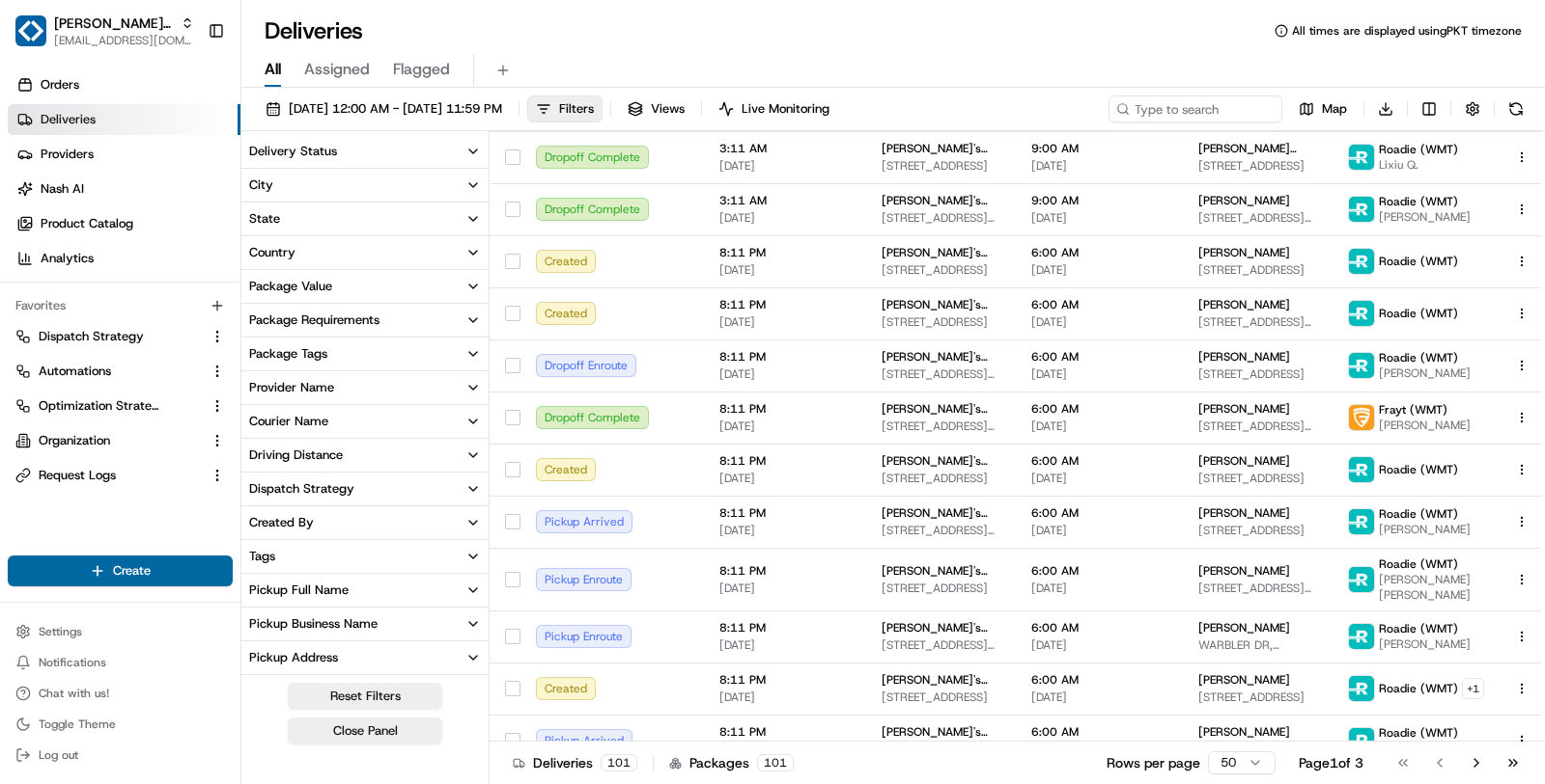
click at [390, 157] on button "Delivery Status" at bounding box center [365, 151] width 247 height 33
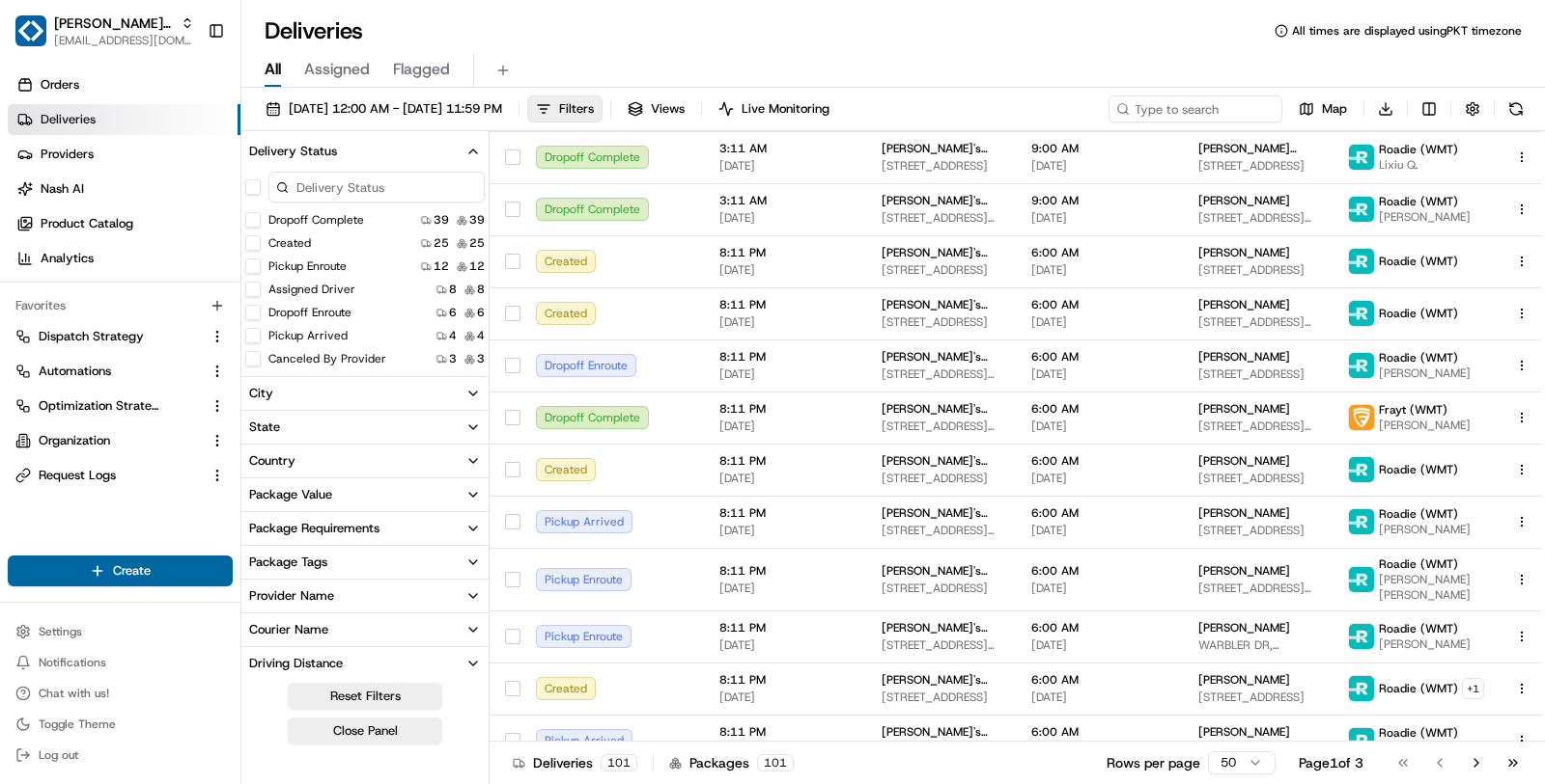
click at [251, 245] on button "Created" at bounding box center [253, 243] width 16 height 16
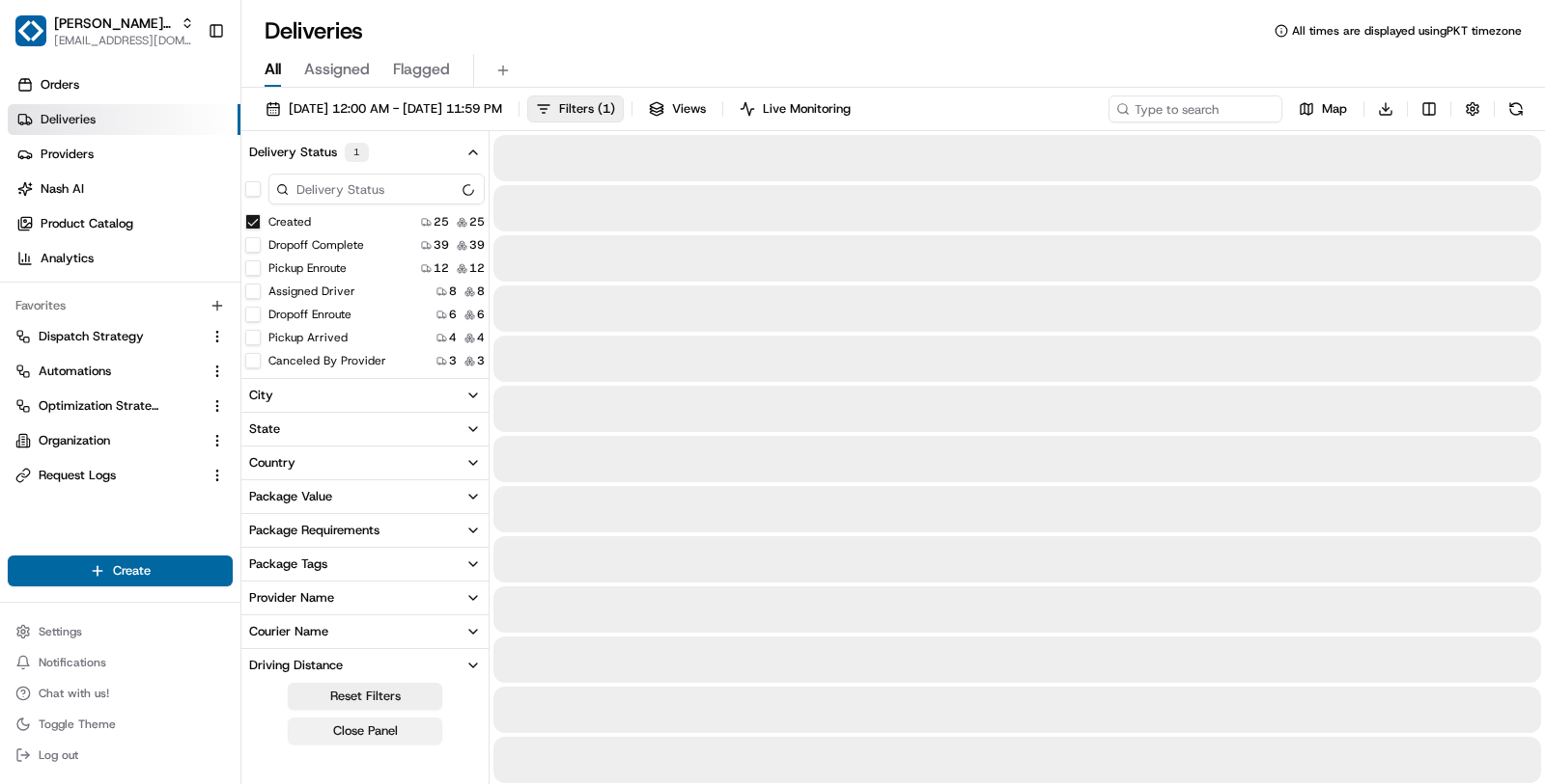
click at [429, 737] on button "Close Panel" at bounding box center [365, 731] width 154 height 27
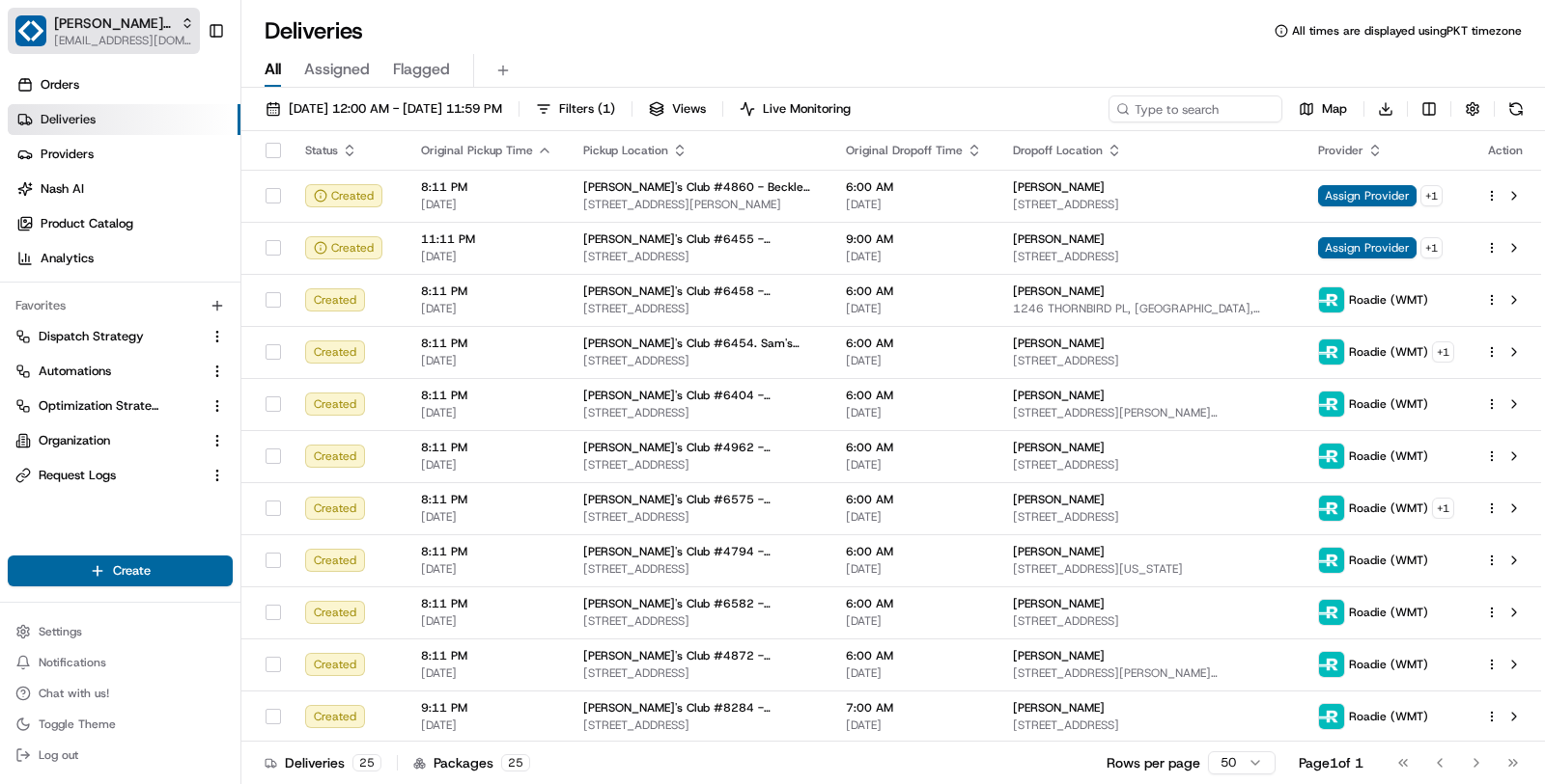
click at [88, 32] on span "Sam's Club" at bounding box center [114, 24] width 119 height 20
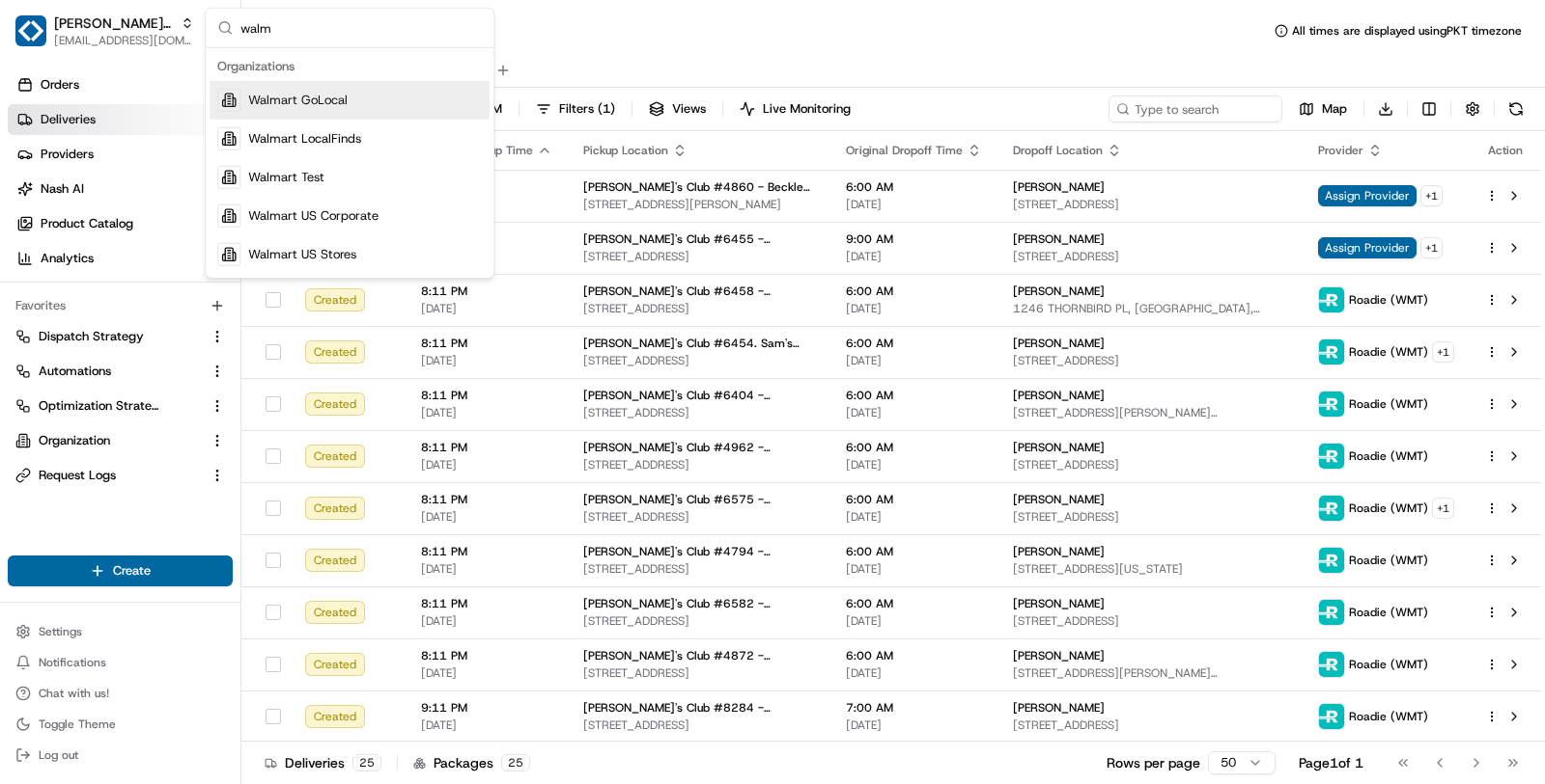
type input "walm"
click at [409, 107] on div "Walmart GoLocal" at bounding box center [349, 100] width 280 height 39
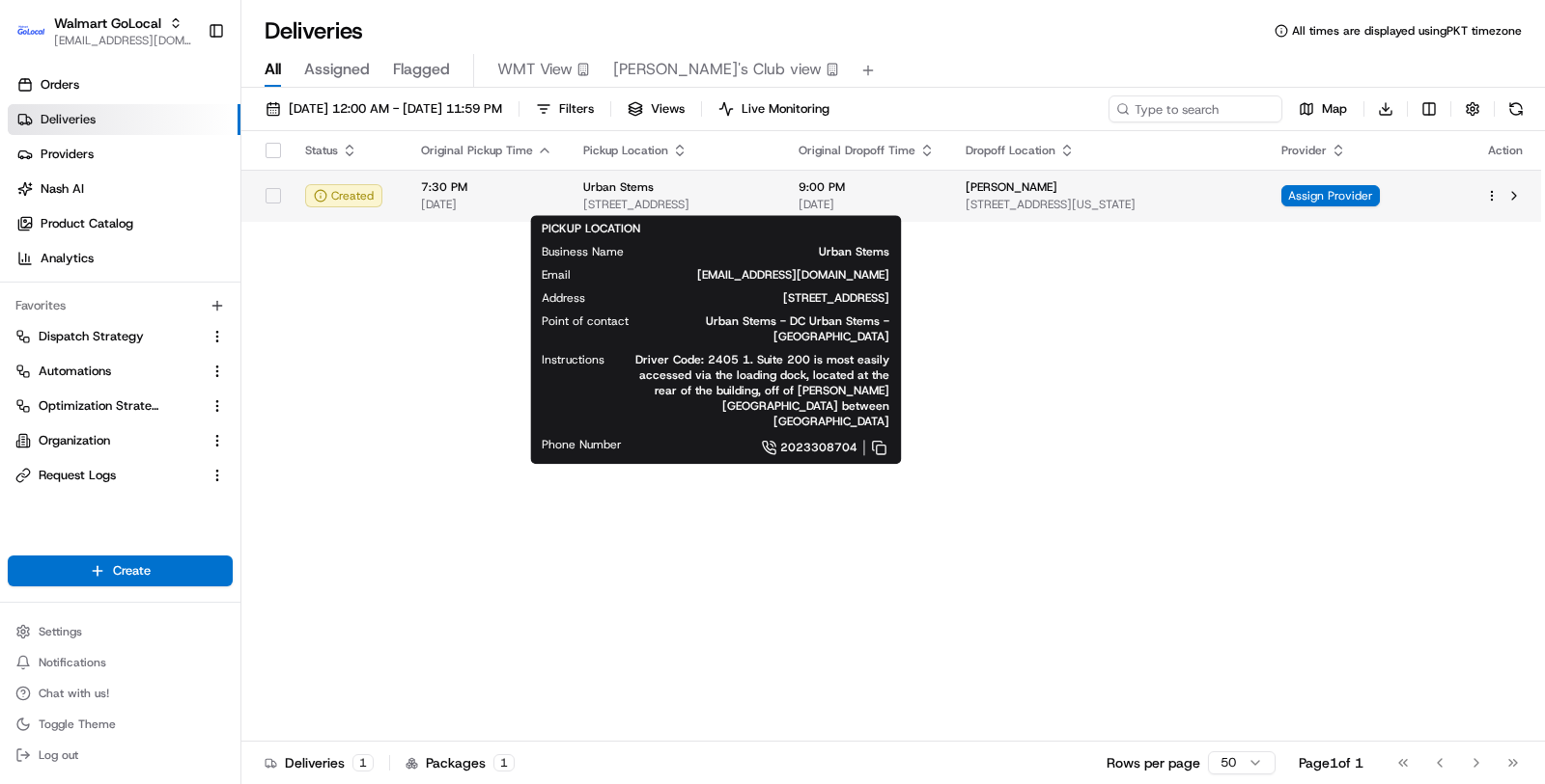
click at [639, 201] on span "3411 Pennsy Dr, Greater Landover, MD, 20785, US" at bounding box center [675, 205] width 184 height 16
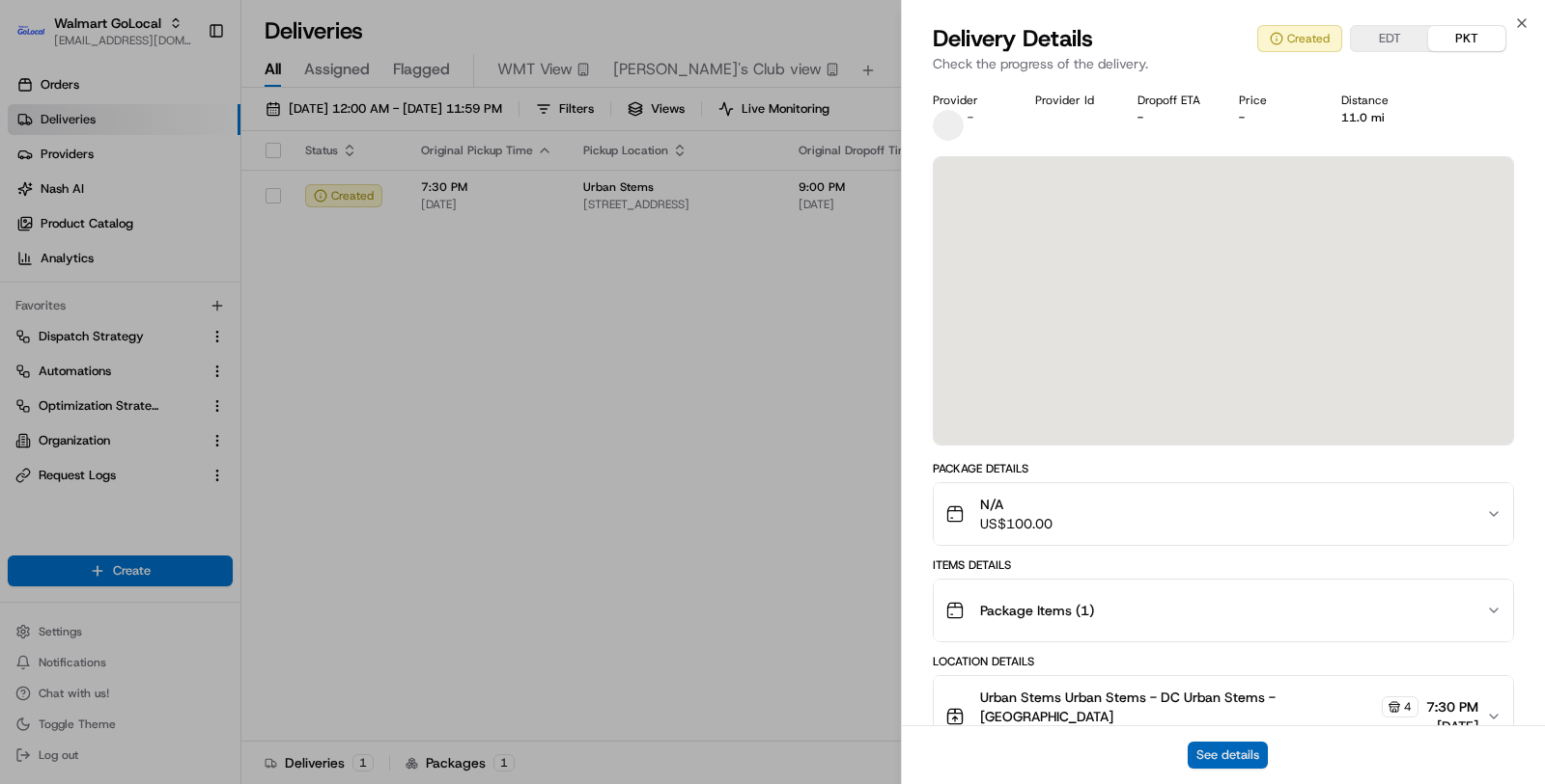
click at [1216, 749] on button "See details" at bounding box center [1227, 755] width 80 height 27
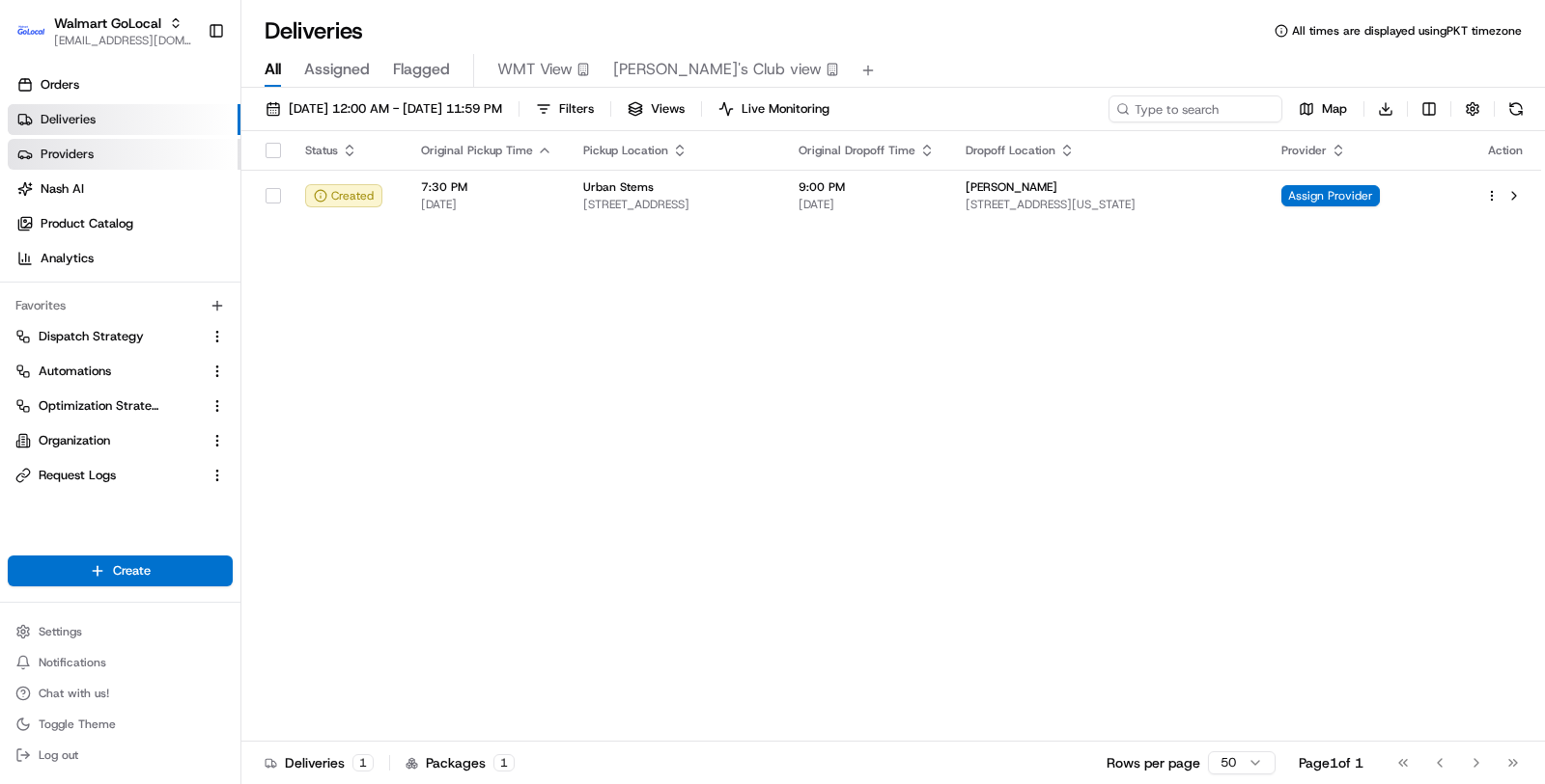
click at [136, 167] on link "Providers" at bounding box center [124, 154] width 232 height 31
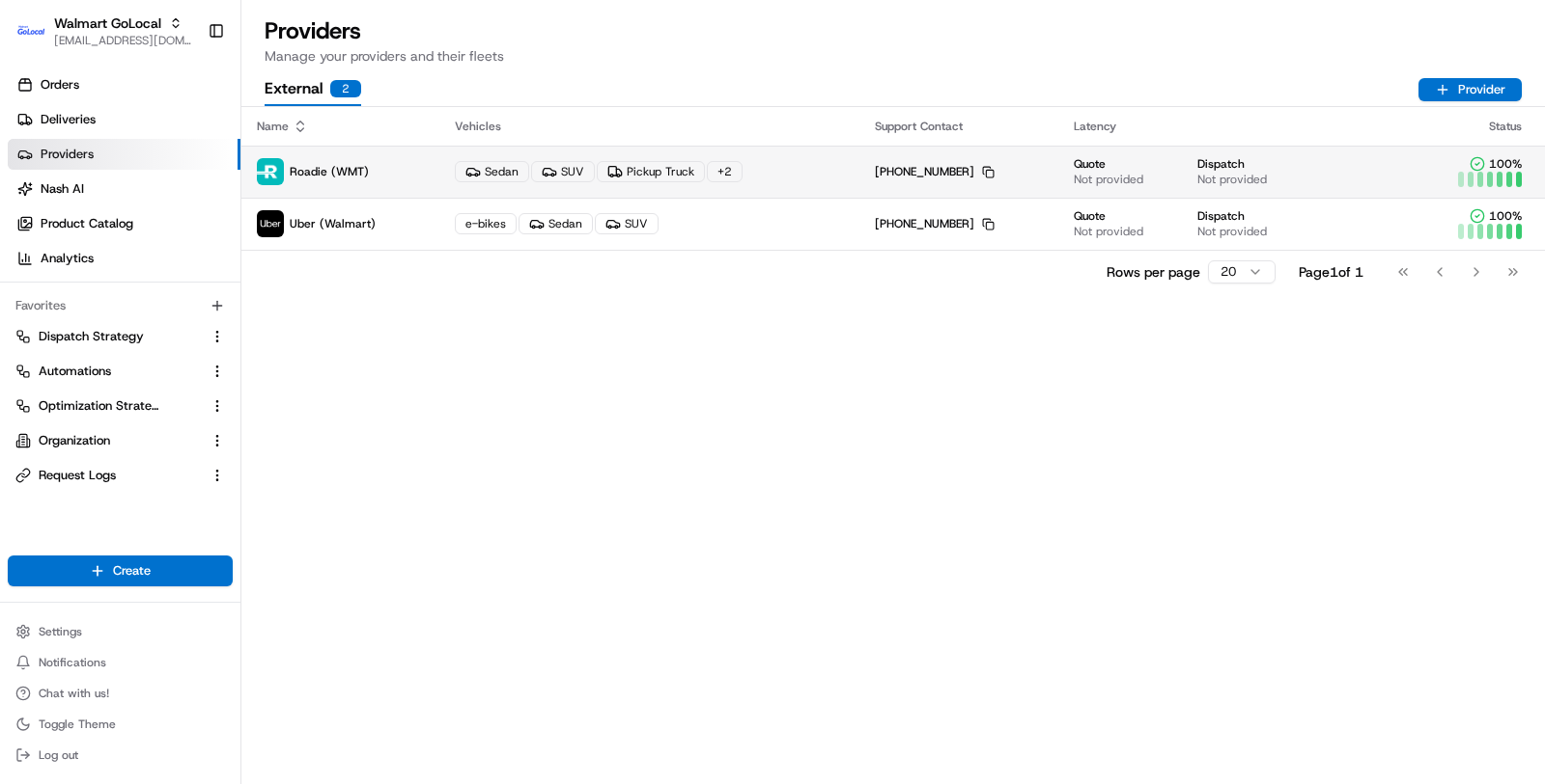
click at [783, 168] on div "Sedan SUV Pickup Truck + 2" at bounding box center [649, 171] width 389 height 21
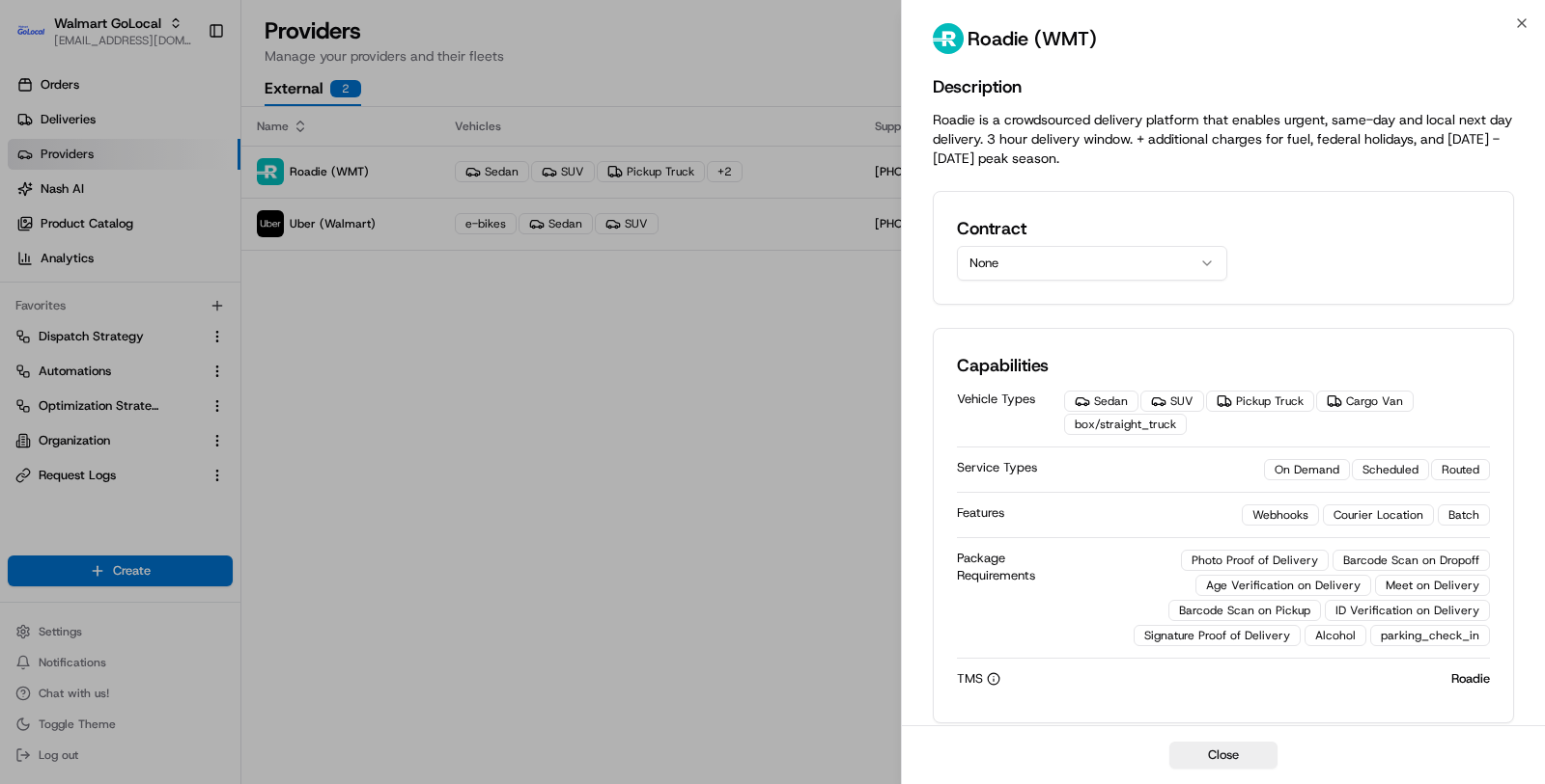
click at [1071, 259] on button "None" at bounding box center [1091, 263] width 270 height 35
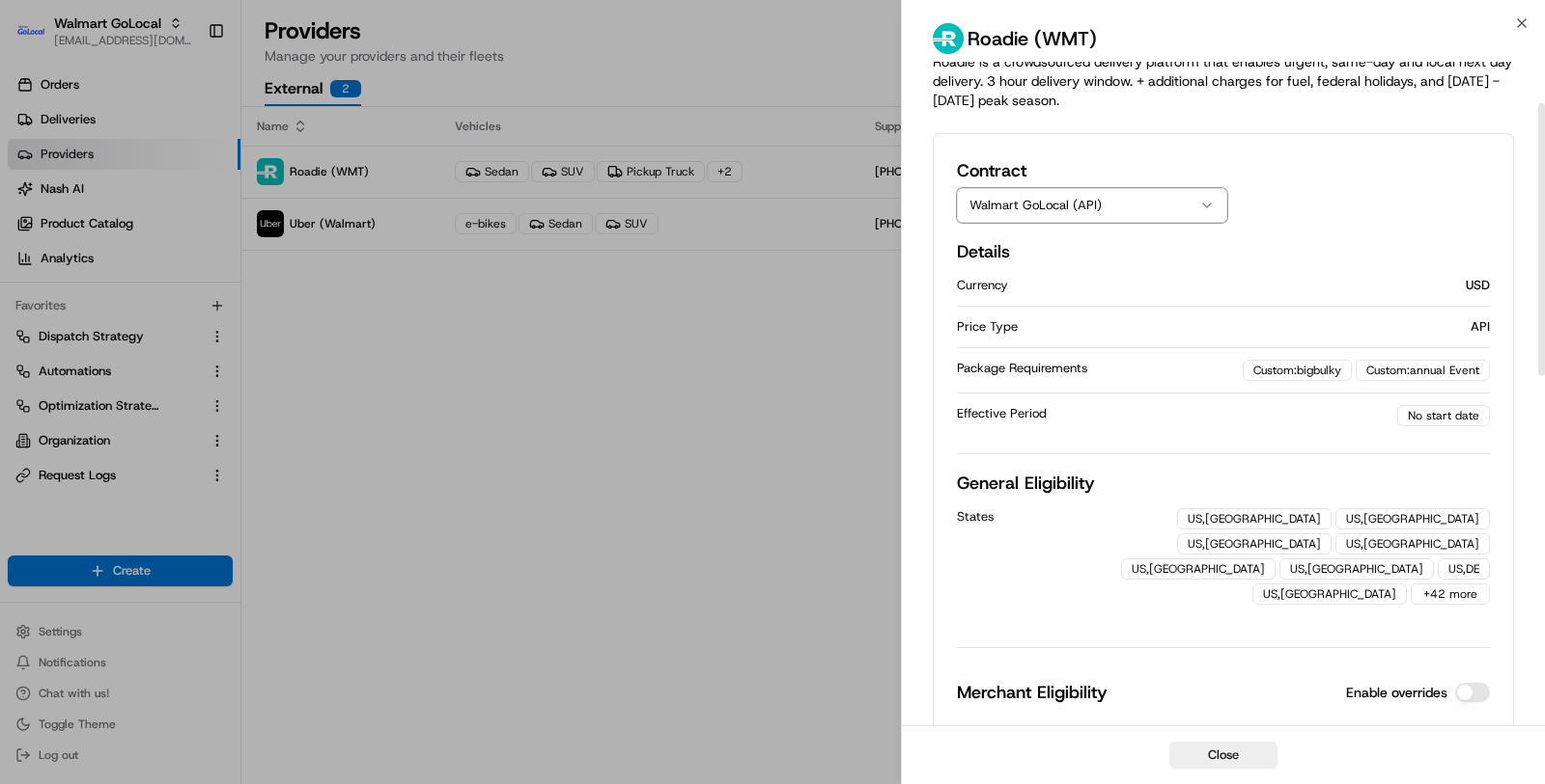
scroll to position [101, 0]
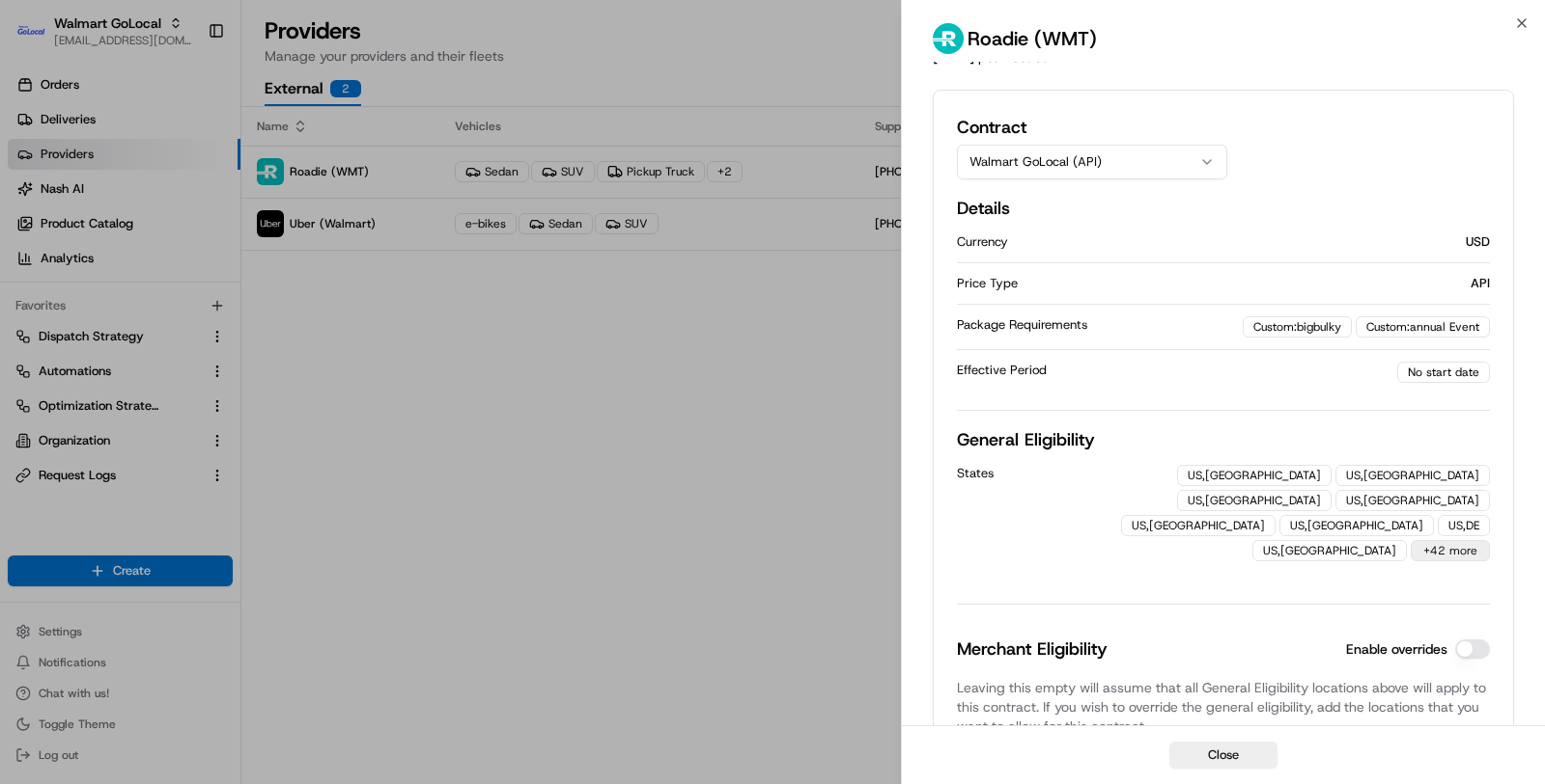
click at [1438, 541] on button "+42 more" at bounding box center [1450, 551] width 79 height 21
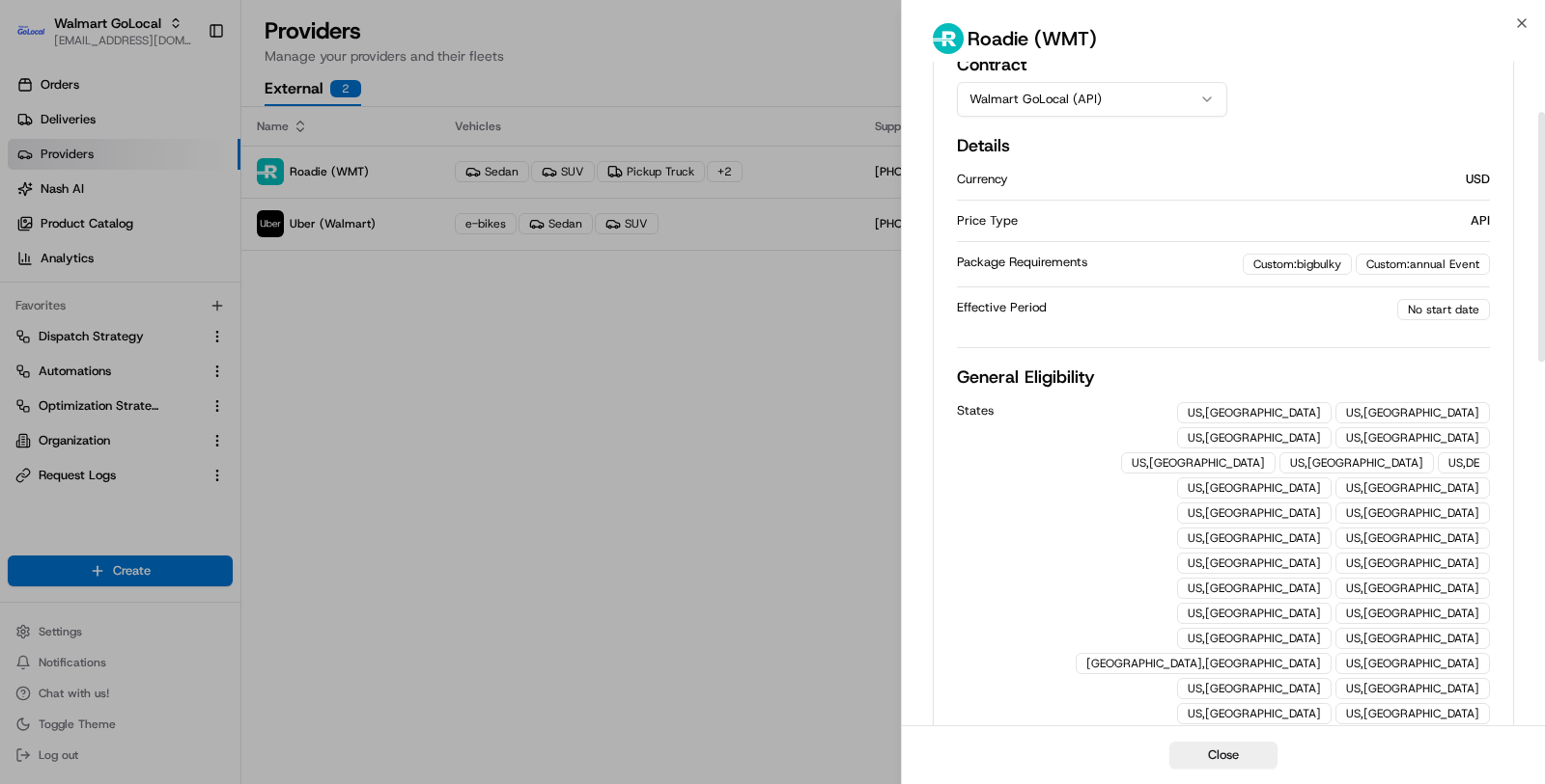
scroll to position [133, 0]
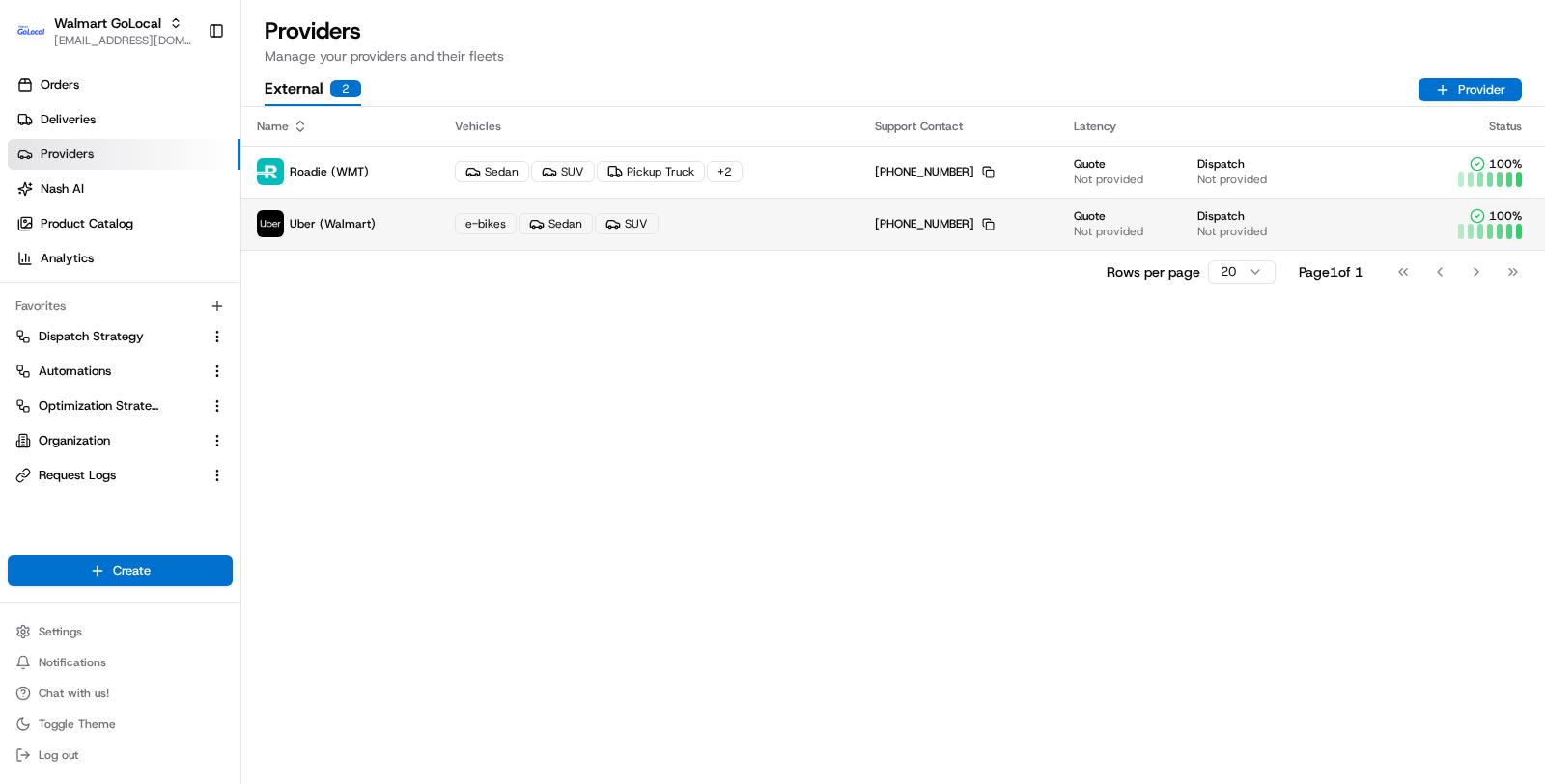
click at [1085, 239] on td "Quote Not provided Dispatch Not provided" at bounding box center [1231, 223] width 346 height 52
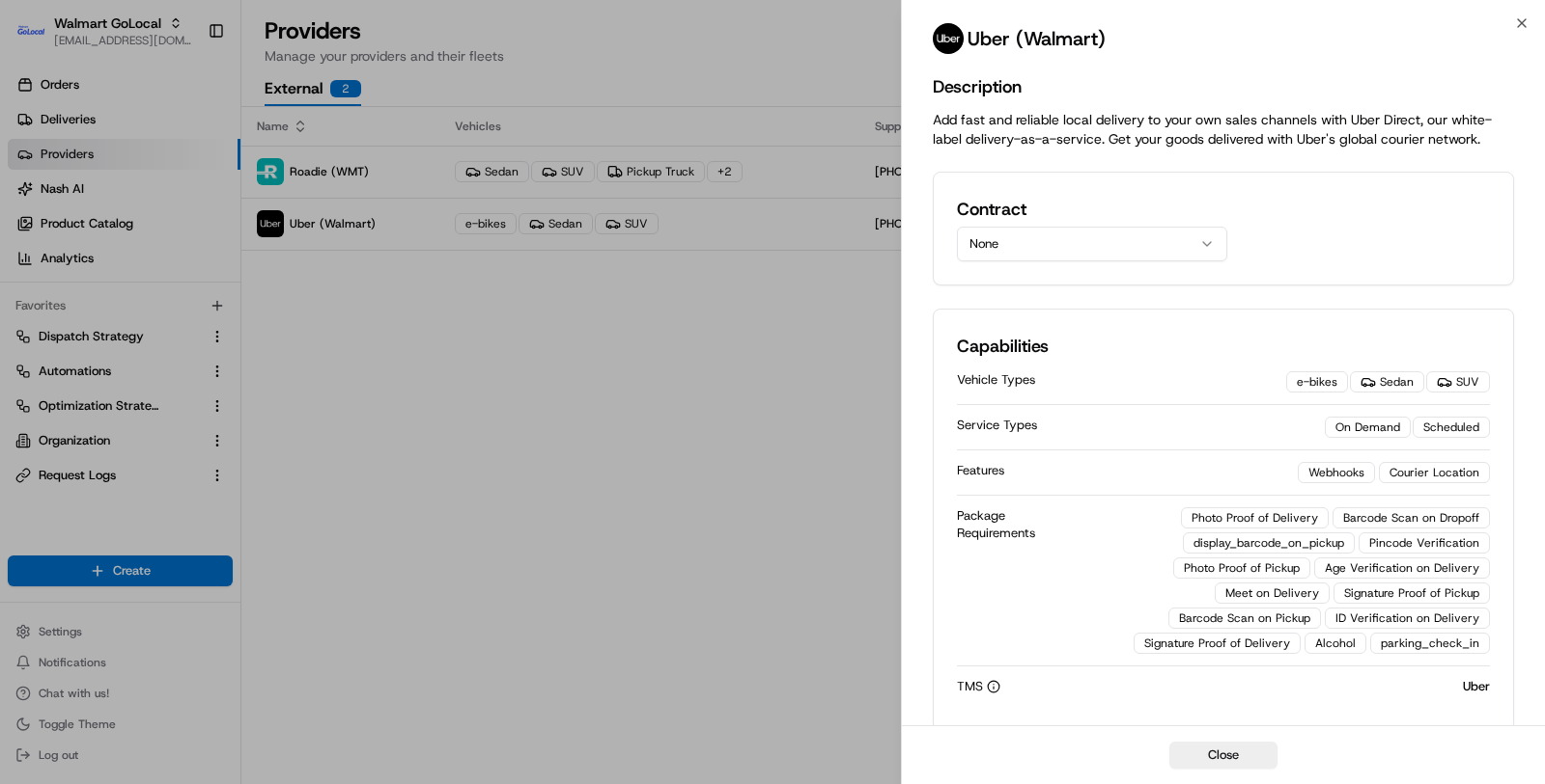
click at [1074, 248] on button "None" at bounding box center [1091, 243] width 270 height 35
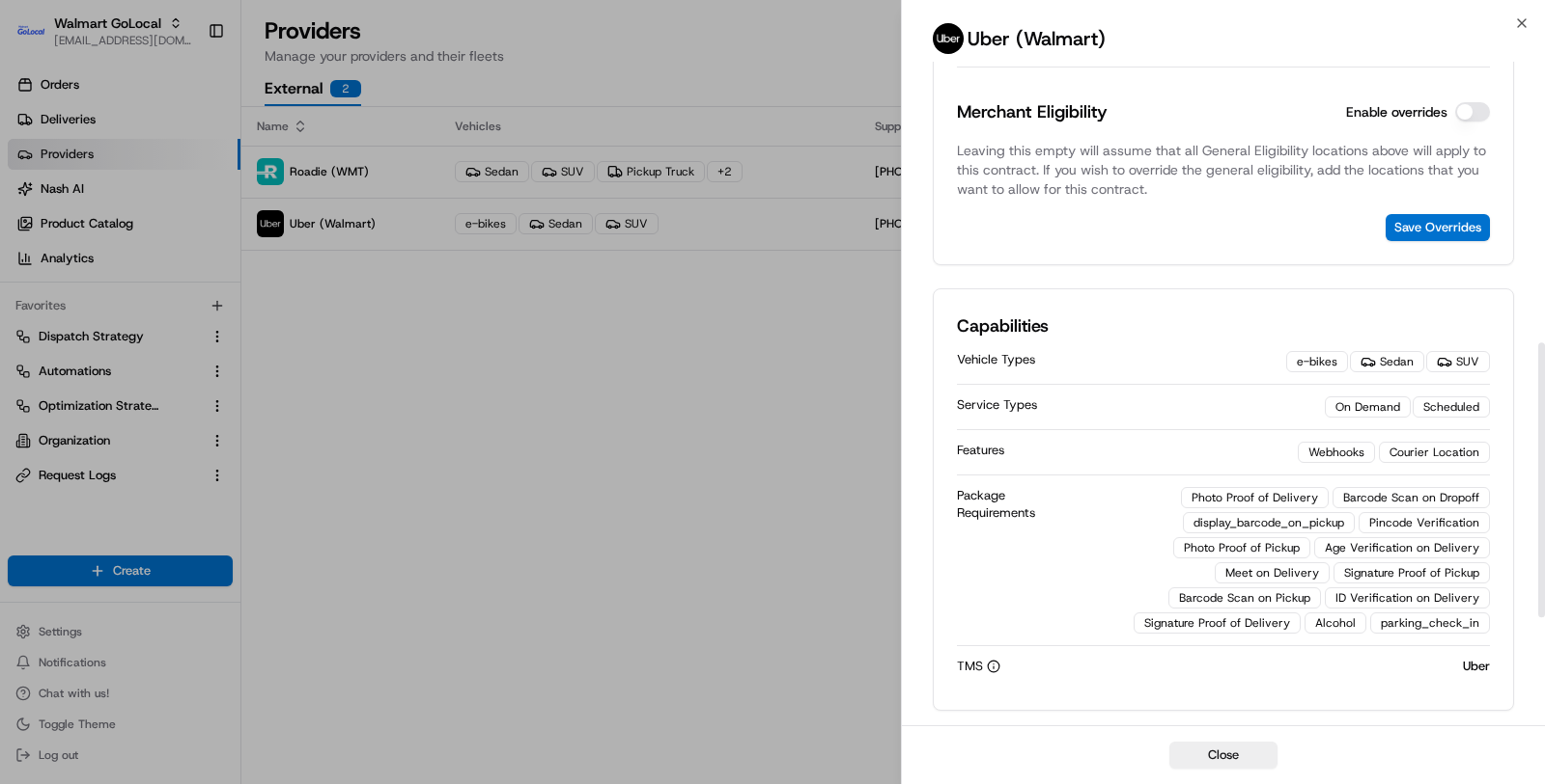
scroll to position [678, 0]
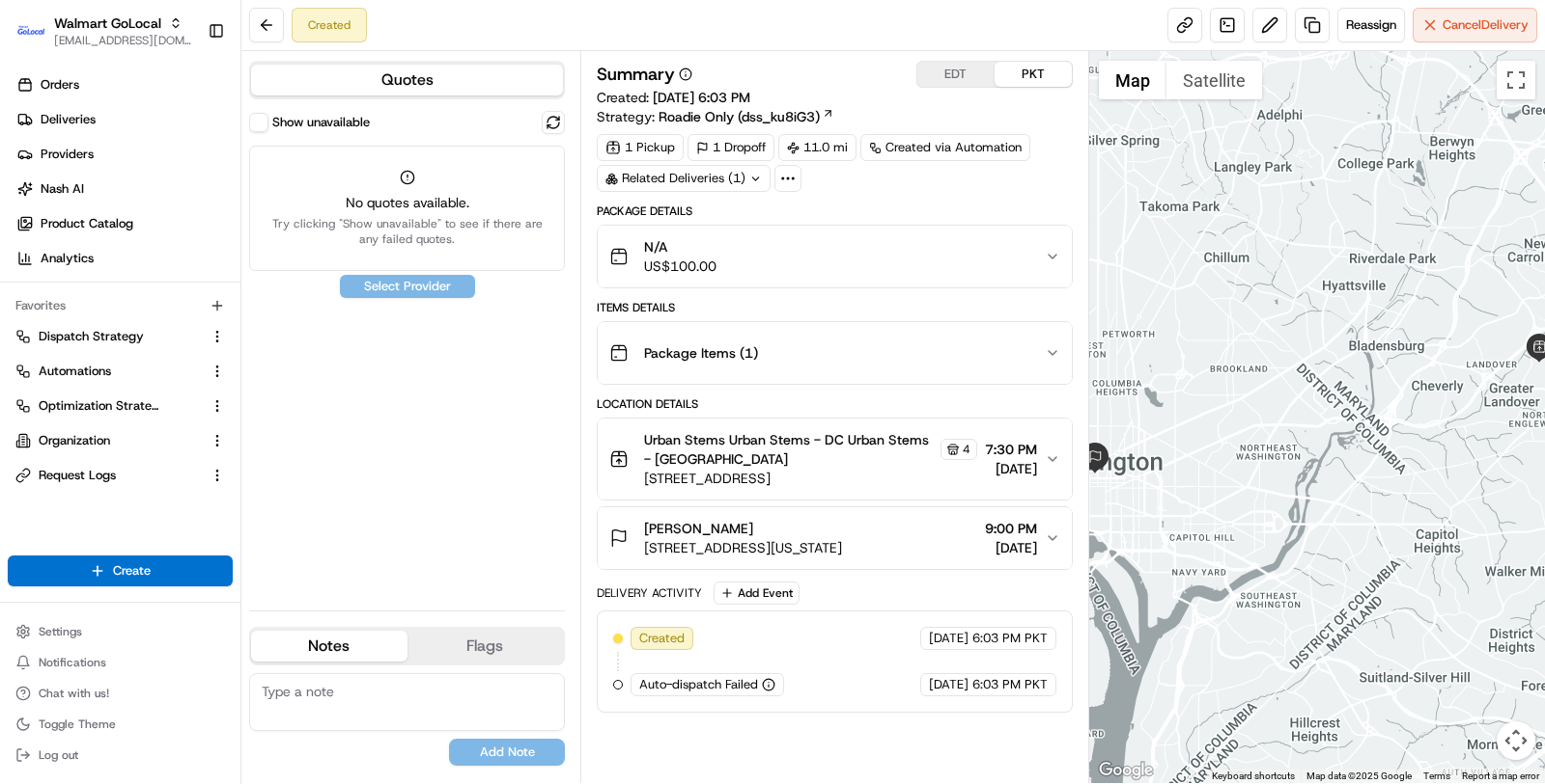
click at [261, 128] on button "Show unavailable" at bounding box center [259, 123] width 20 height 20
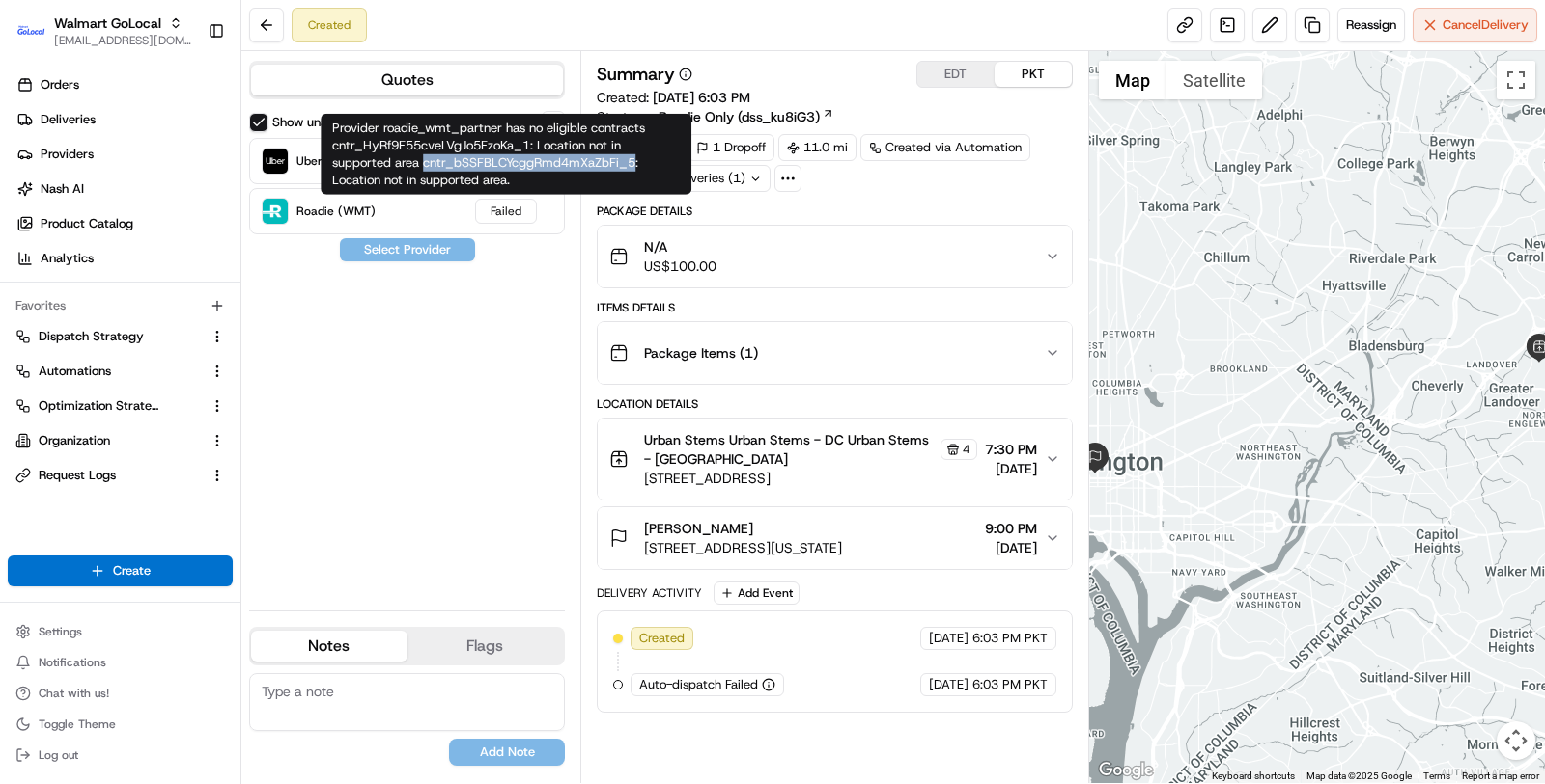
drag, startPoint x: 634, startPoint y: 162, endPoint x: 422, endPoint y: 169, distance: 212.1
click at [422, 169] on div "Provider roadie_wmt_partner has no eligible contracts cntr_HyRf9F55cveLVgJo5Fzo…" at bounding box center [505, 154] width 371 height 81
copy div "cntr_bSSFBLCYcggRmd4mXaZbFi_5"
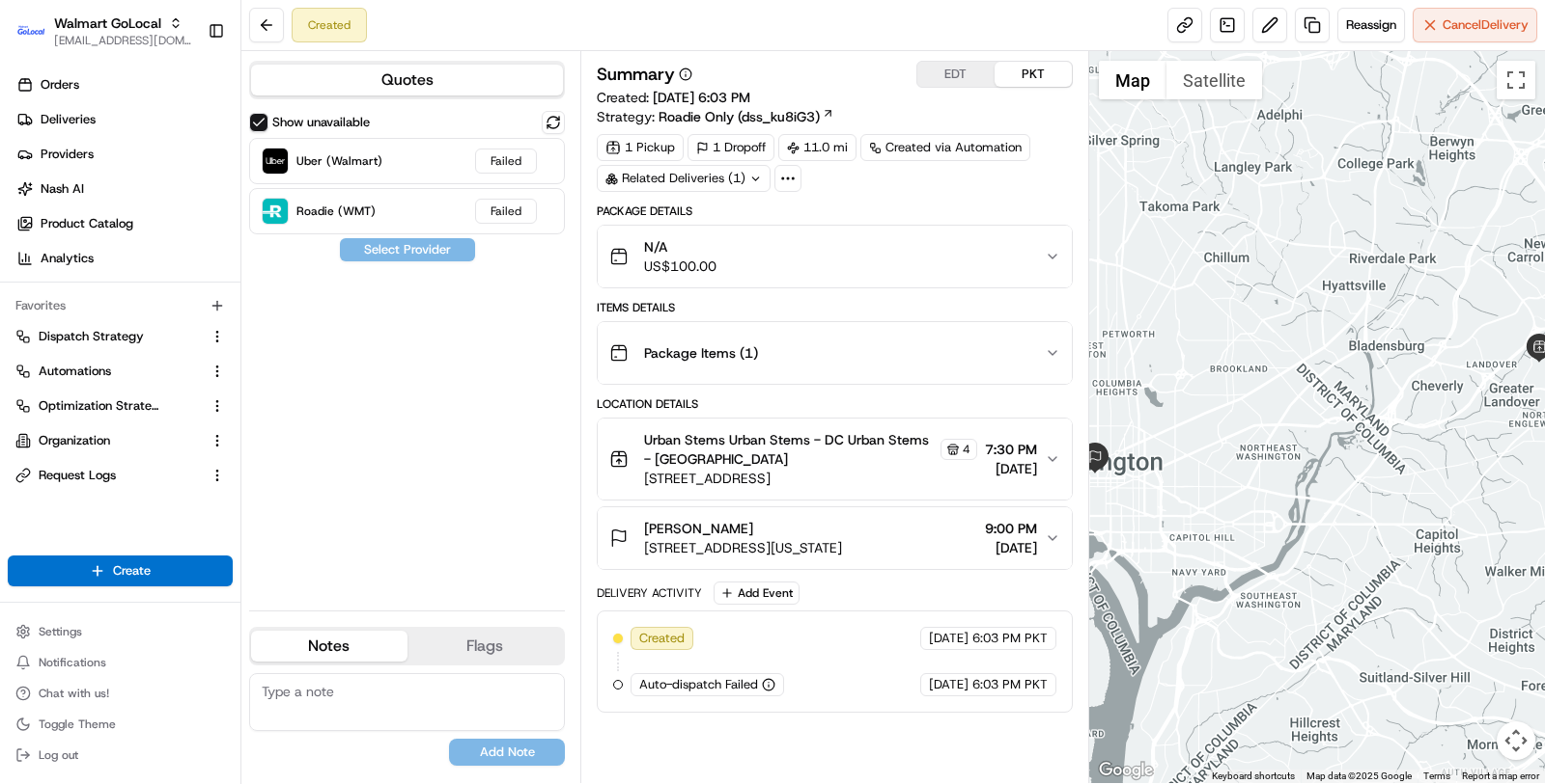
click at [842, 543] on span "1615 L St NW, Ste 200, Washington, DC, 20036, US" at bounding box center [743, 549] width 198 height 20
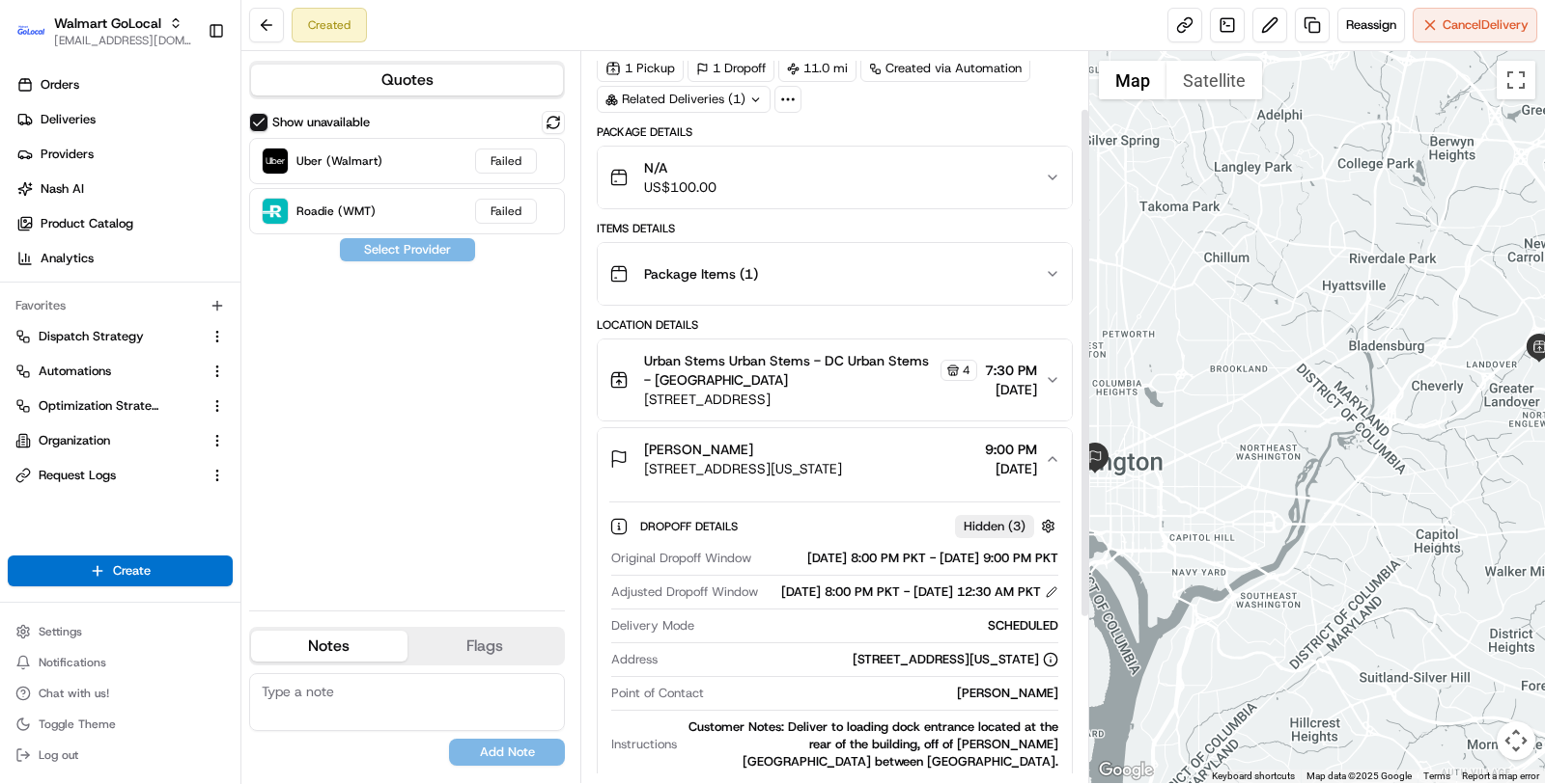
scroll to position [88, 0]
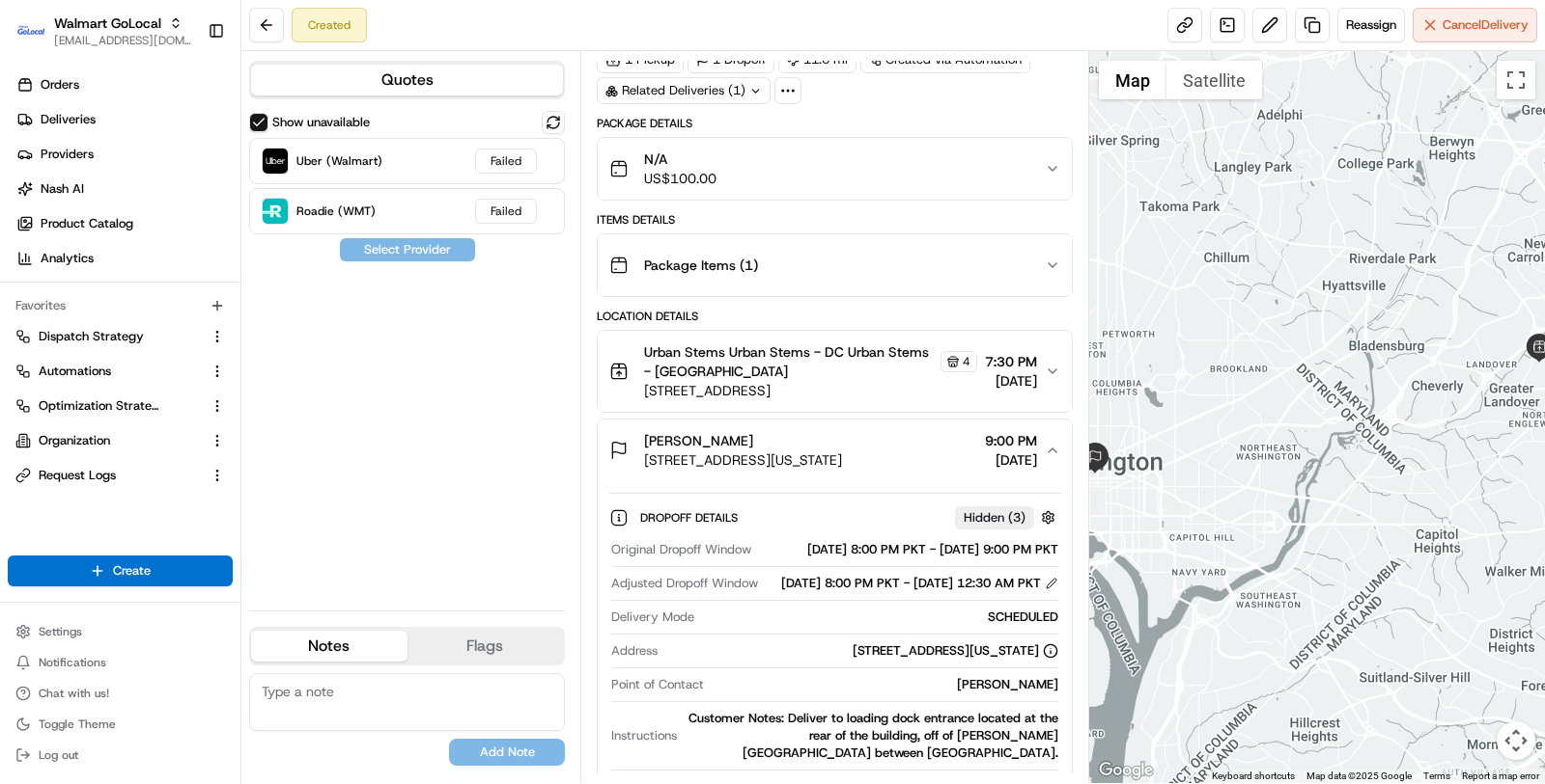
click at [842, 441] on div "Andy Zalan" at bounding box center [743, 441] width 198 height 20
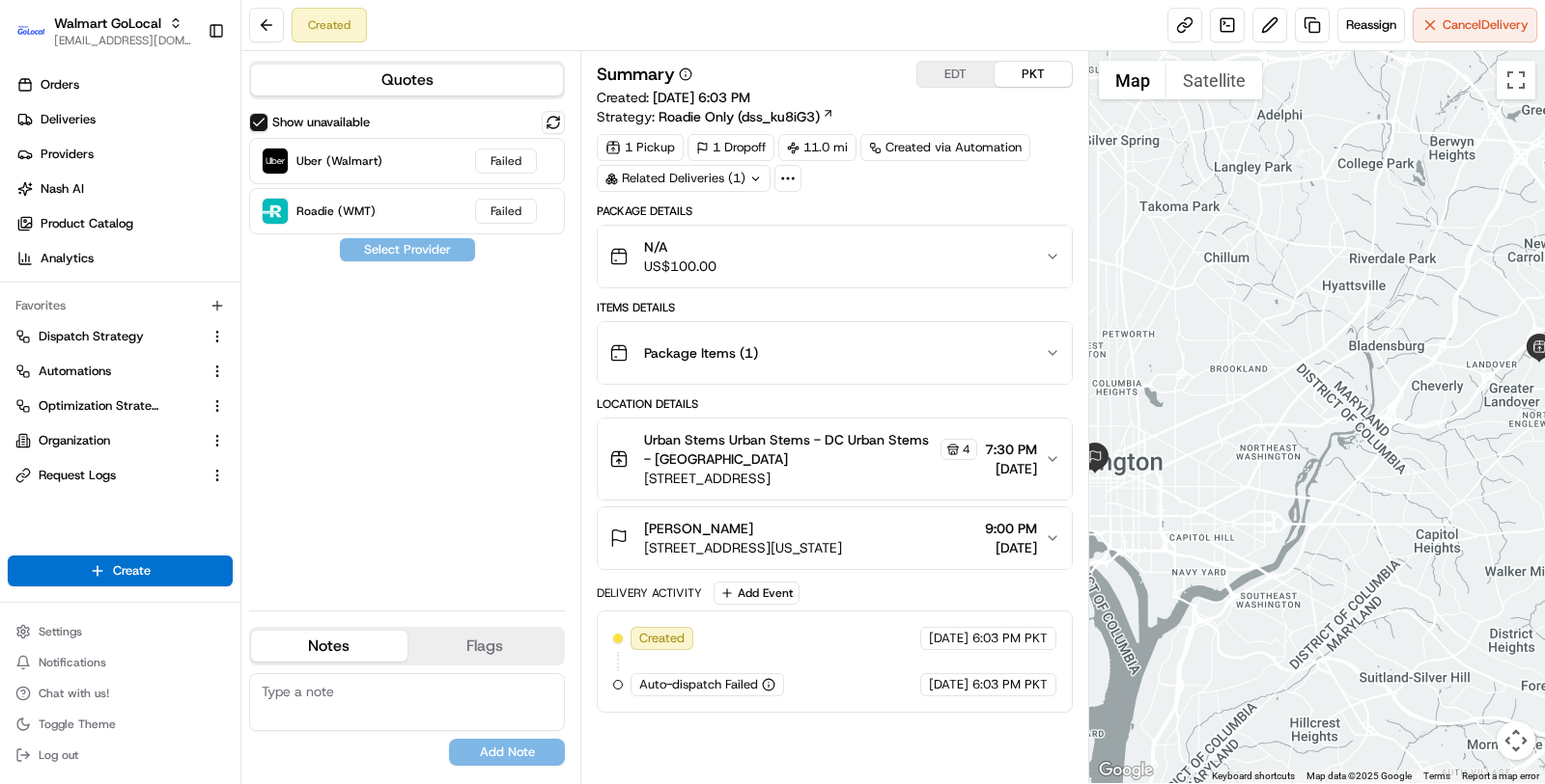
click at [842, 521] on div "Andy Zalan" at bounding box center [743, 529] width 198 height 20
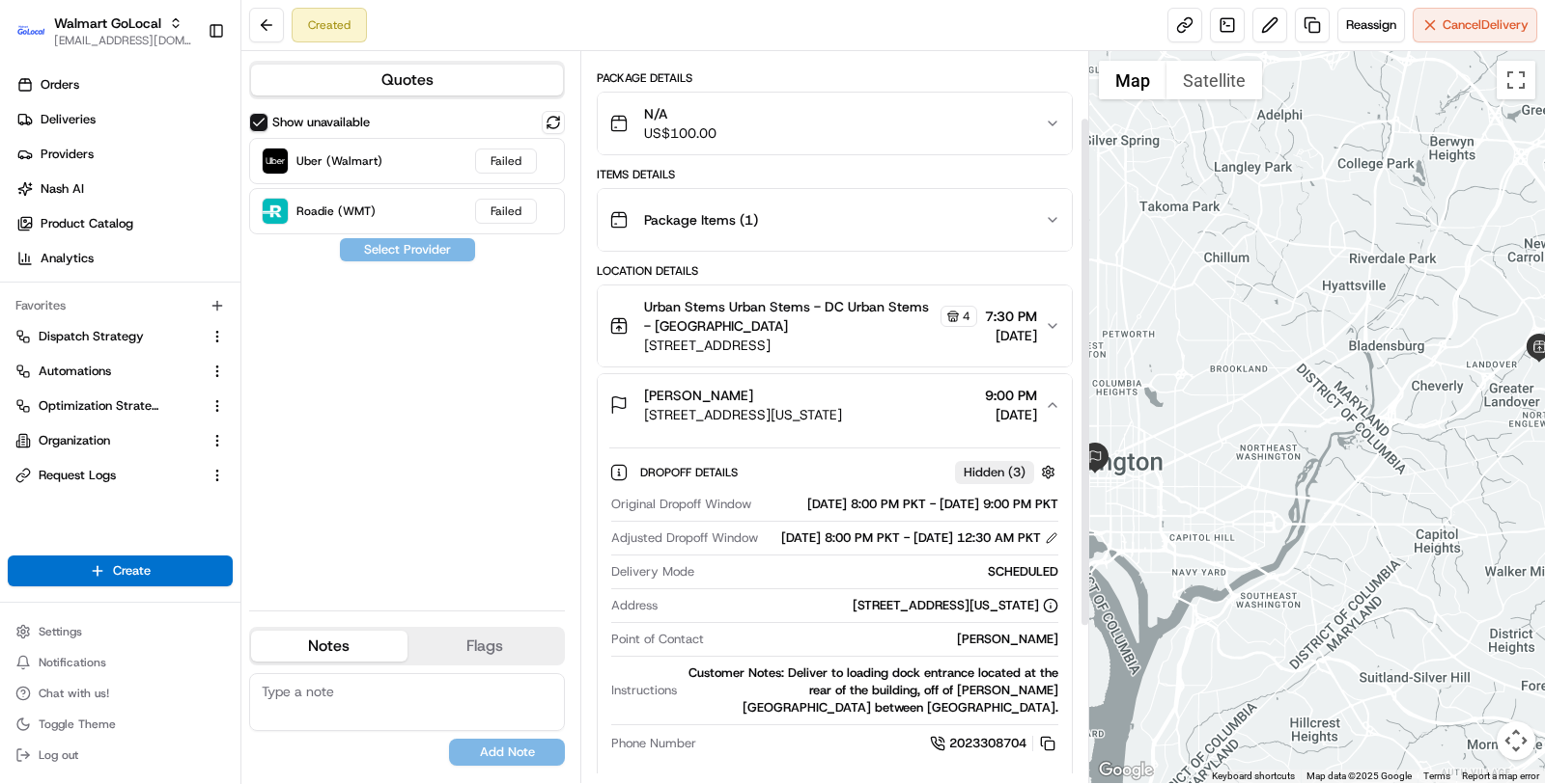
scroll to position [139, 0]
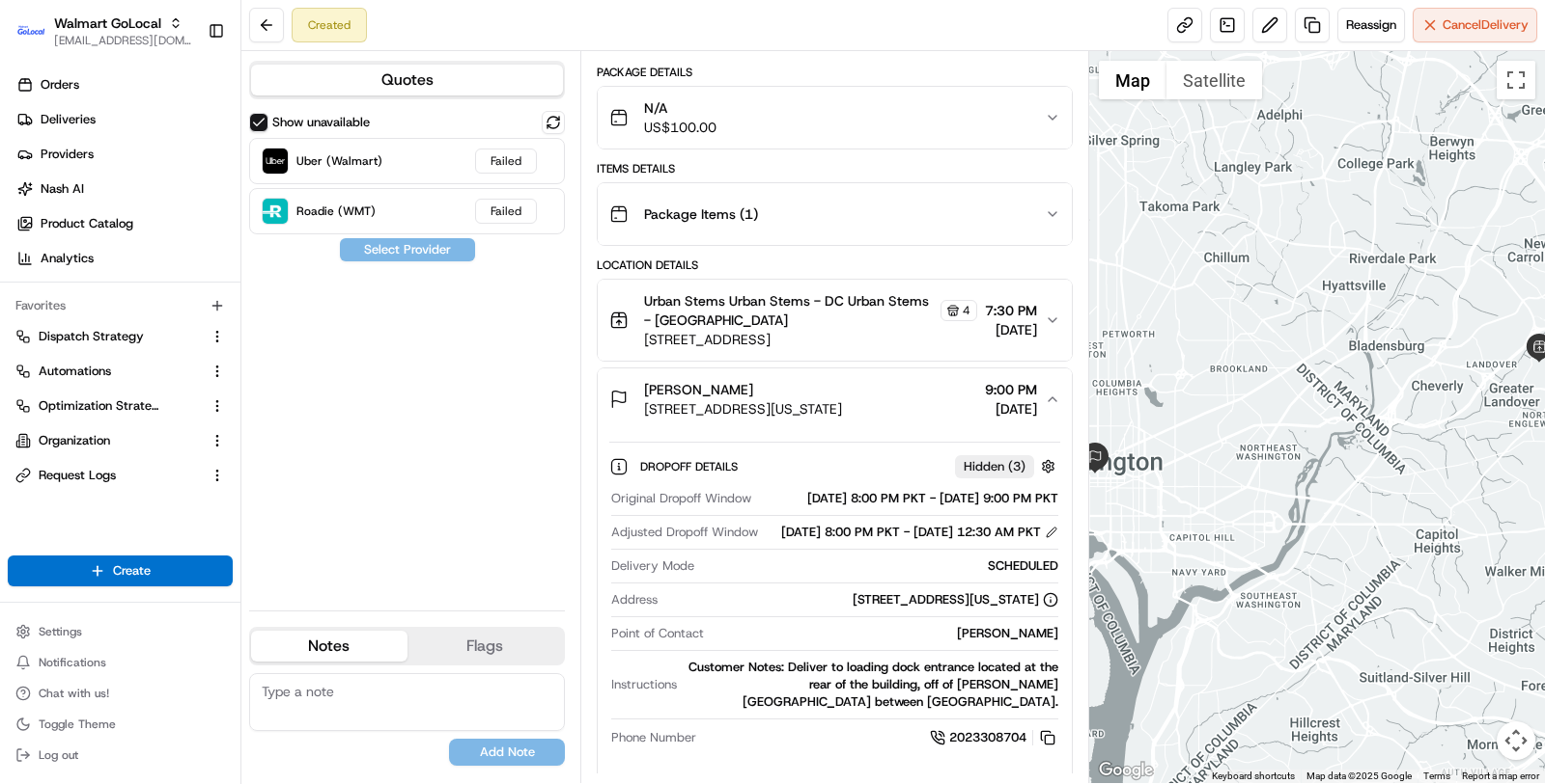
click at [762, 355] on button "Urban Stems Urban Stems - DC Urban Stems - DC 4 3411 Pennsy Dr, Greater Landove…" at bounding box center [834, 320] width 474 height 81
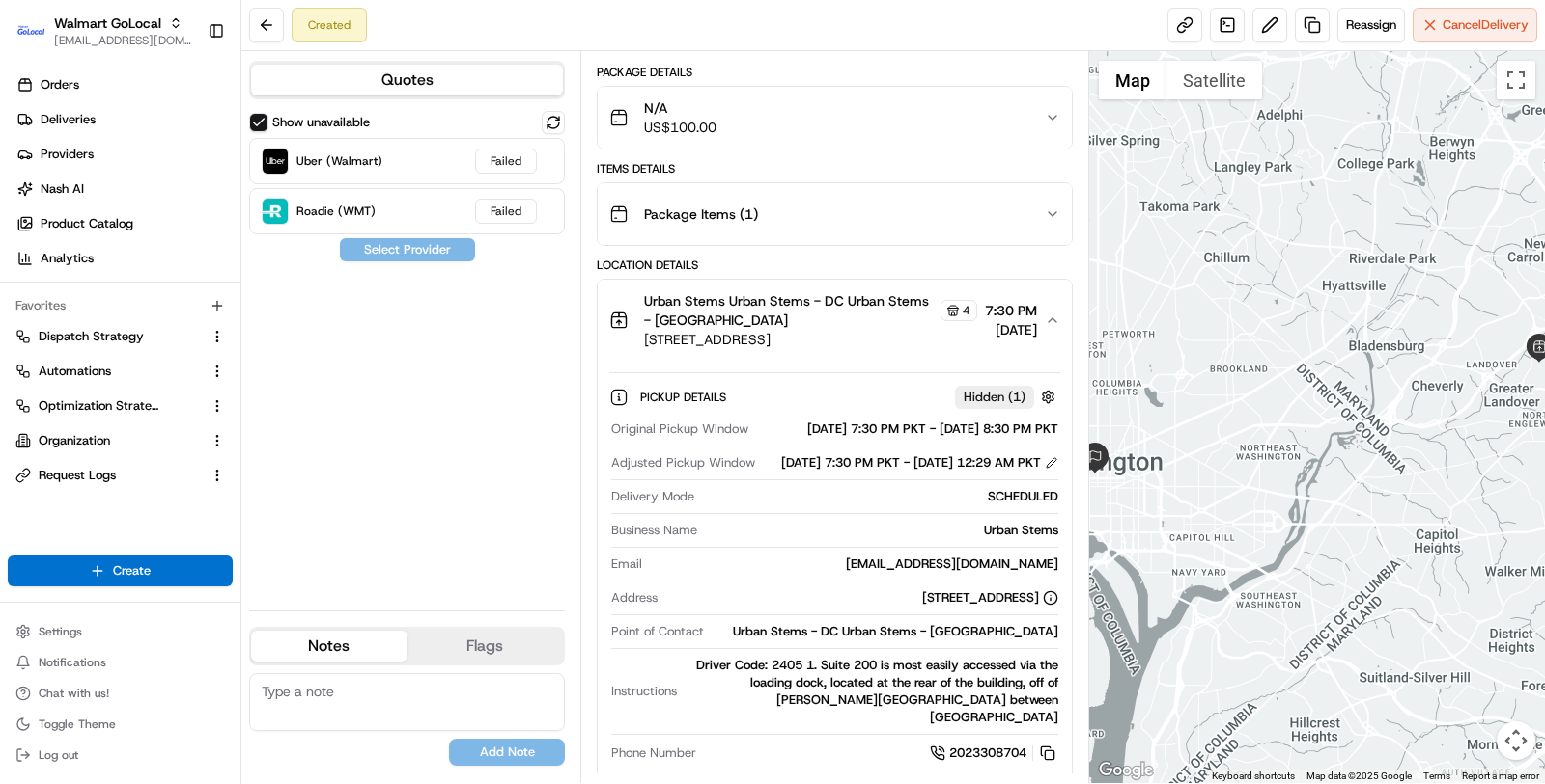
drag, startPoint x: 638, startPoint y: 338, endPoint x: 943, endPoint y: 337, distance: 305.0
click at [943, 337] on div "Urban Stems Urban Stems - DC Urban Stems - DC 4 3411 Pennsy Dr, Greater Landove…" at bounding box center [793, 320] width 368 height 58
copy span "3411 Pennsy Dr, Greater Landover, MD, 20785,"
click at [922, 607] on div "3411 Pennsy Dr, Greater Landover, MD, 20785, US" at bounding box center [990, 598] width 136 height 18
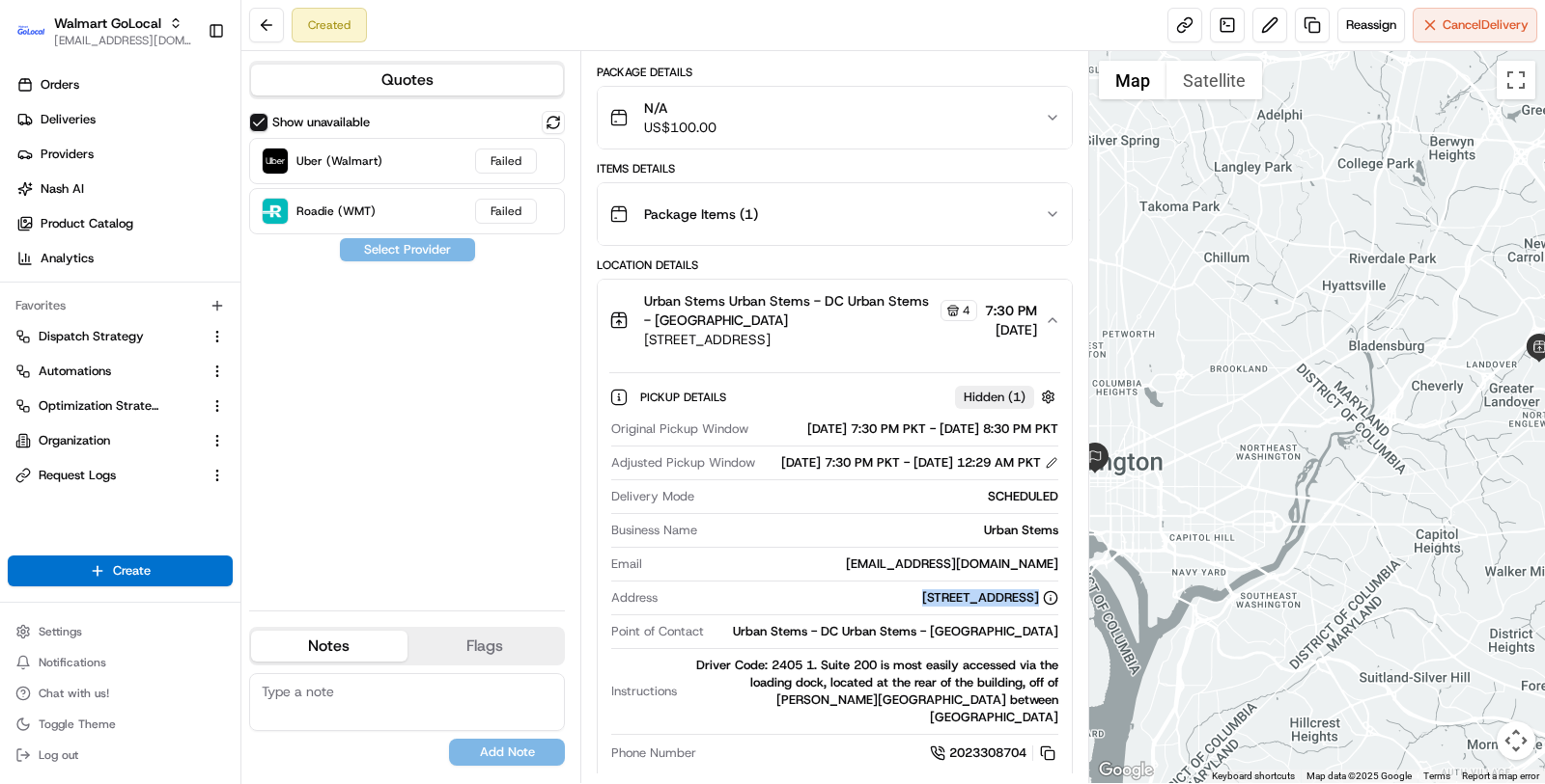
click at [922, 607] on div "3411 Pennsy Dr, Greater Landover, MD, 20785, US" at bounding box center [990, 598] width 136 height 18
copy div "3411 Pennsy Dr, Greater Landover, MD, 20785, US"
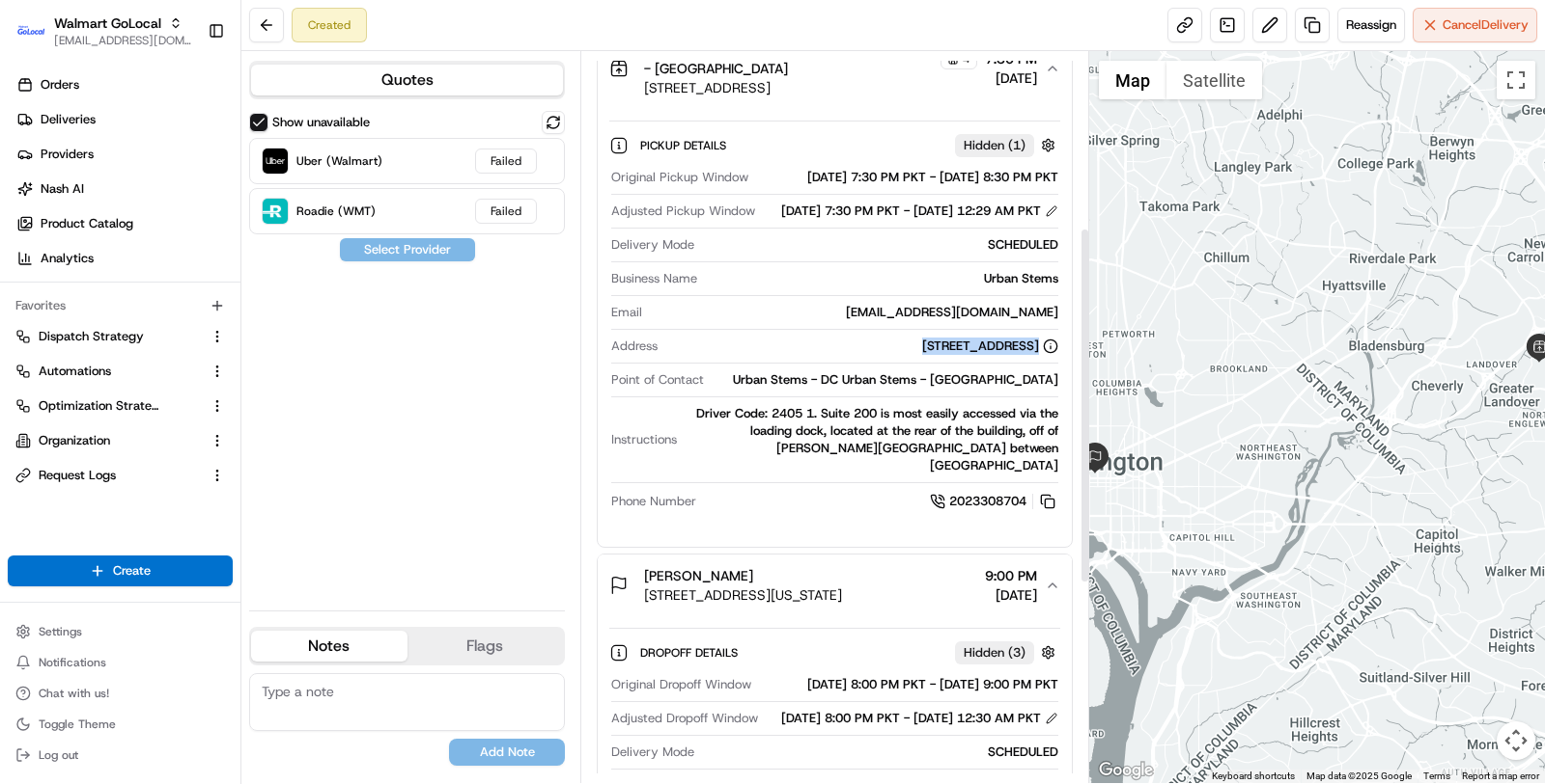
scroll to position [393, 0]
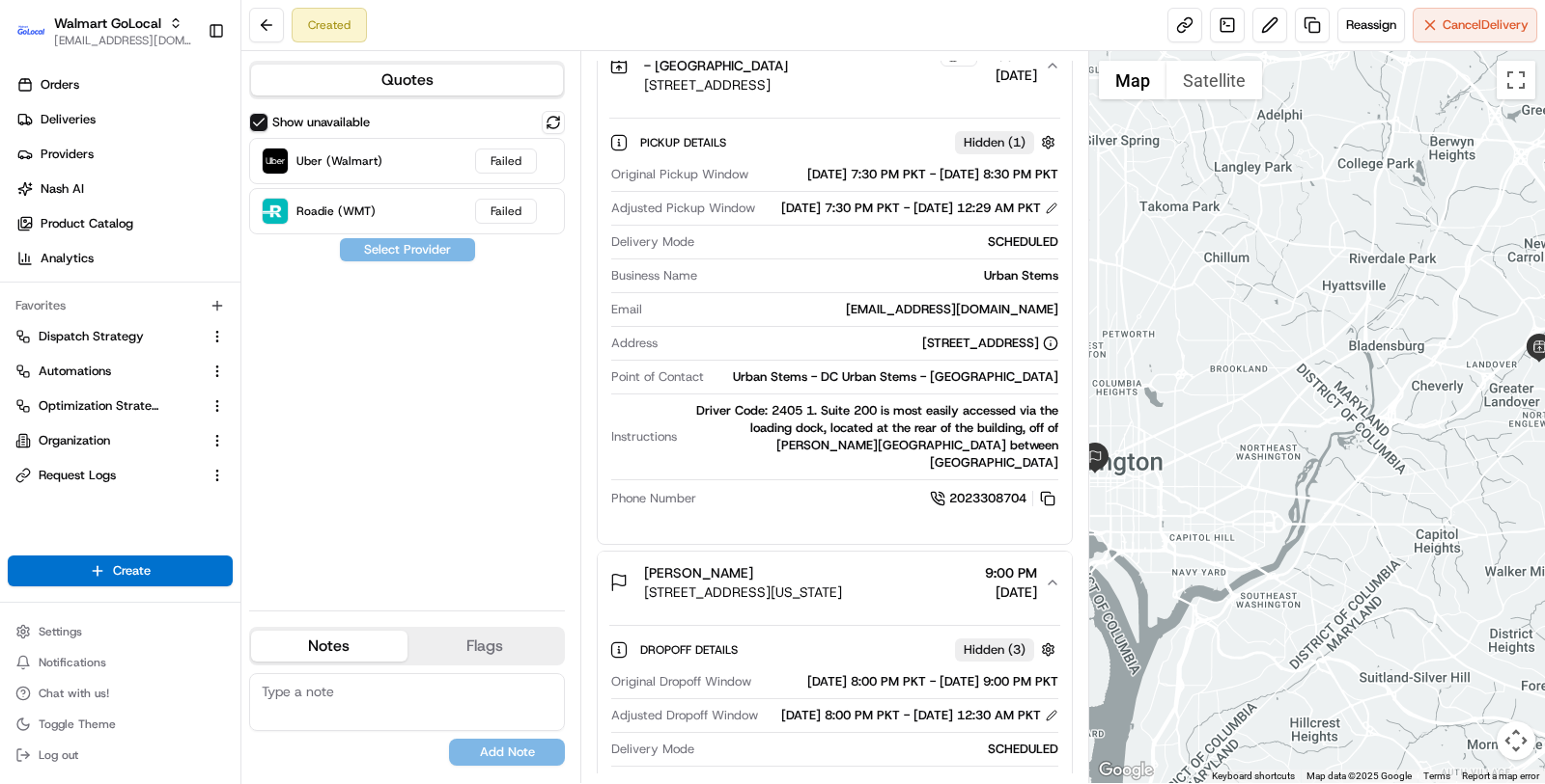
click at [799, 597] on span "1615 L St NW, Ste 200, Washington, DC, 20036, US" at bounding box center [743, 592] width 198 height 20
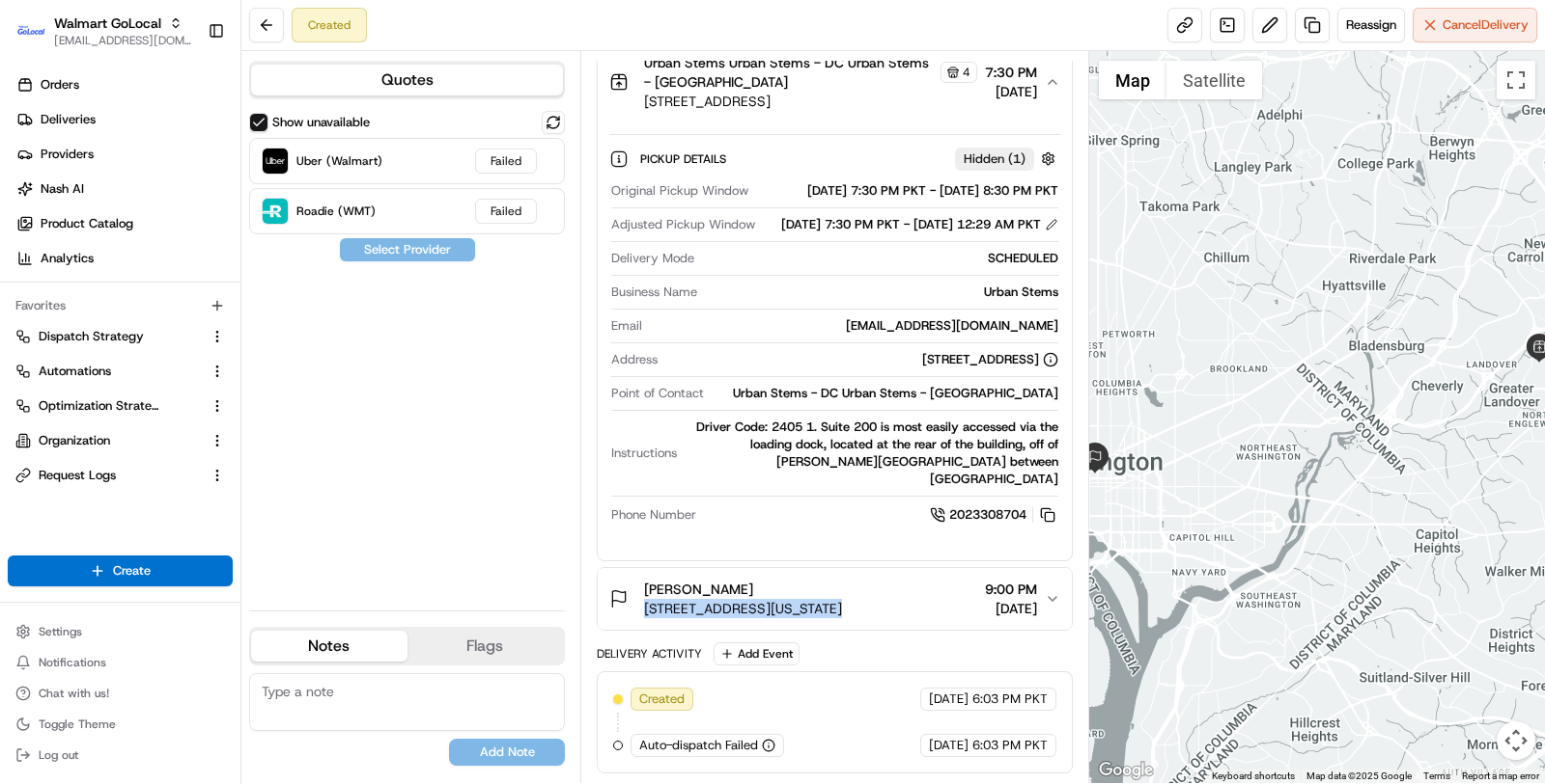
click at [799, 597] on div "Andy Zalan 1615 L St NW, Ste 200, Washington, DC, 20036, US" at bounding box center [743, 599] width 198 height 39
copy span "1615 L St NW, Ste 200, Washington, DC, 20036, US"
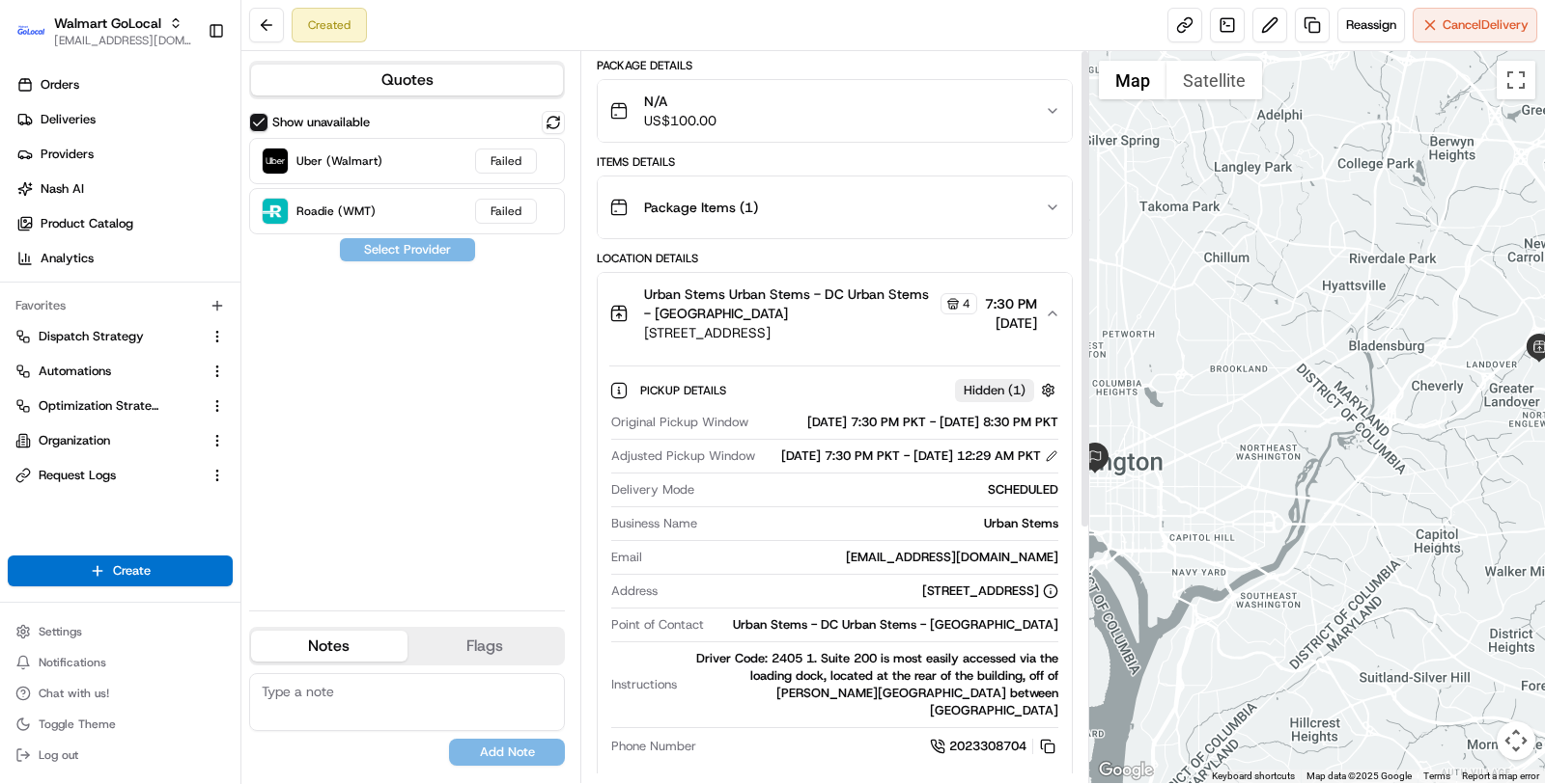
scroll to position [0, 0]
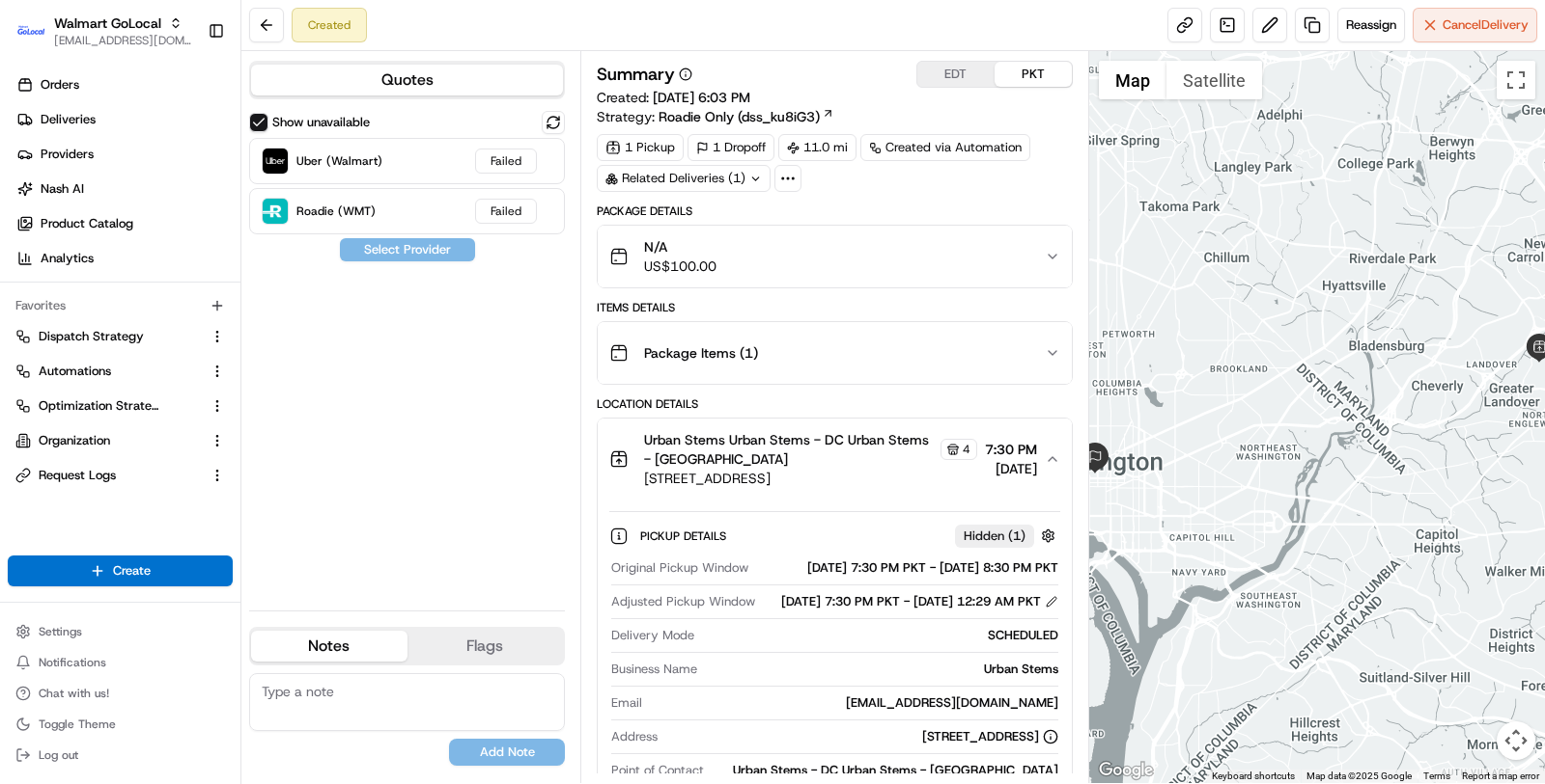
click at [939, 268] on div "N/A US$100.00" at bounding box center [827, 256] width 435 height 39
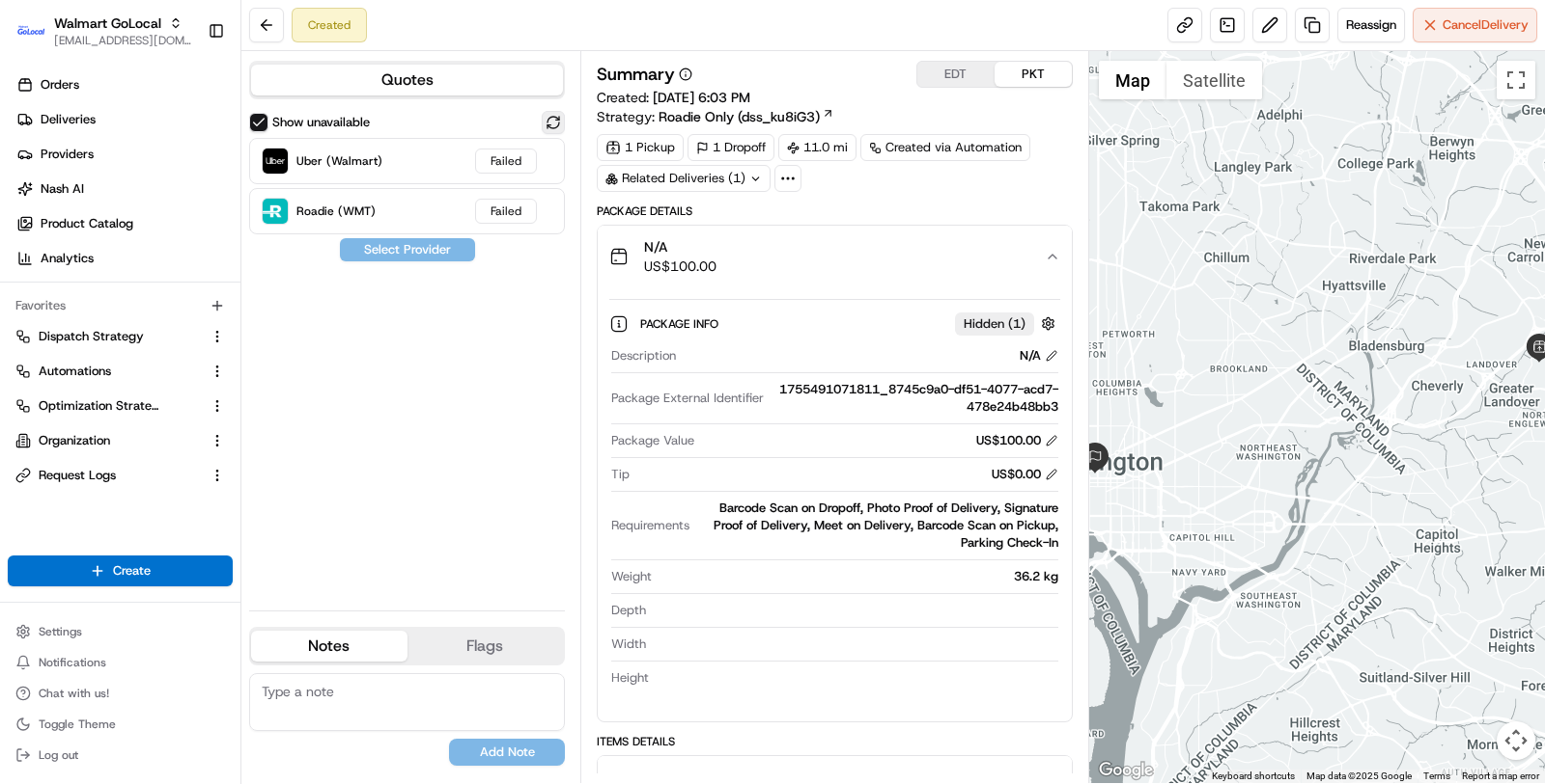
click at [550, 124] on button at bounding box center [553, 122] width 23 height 23
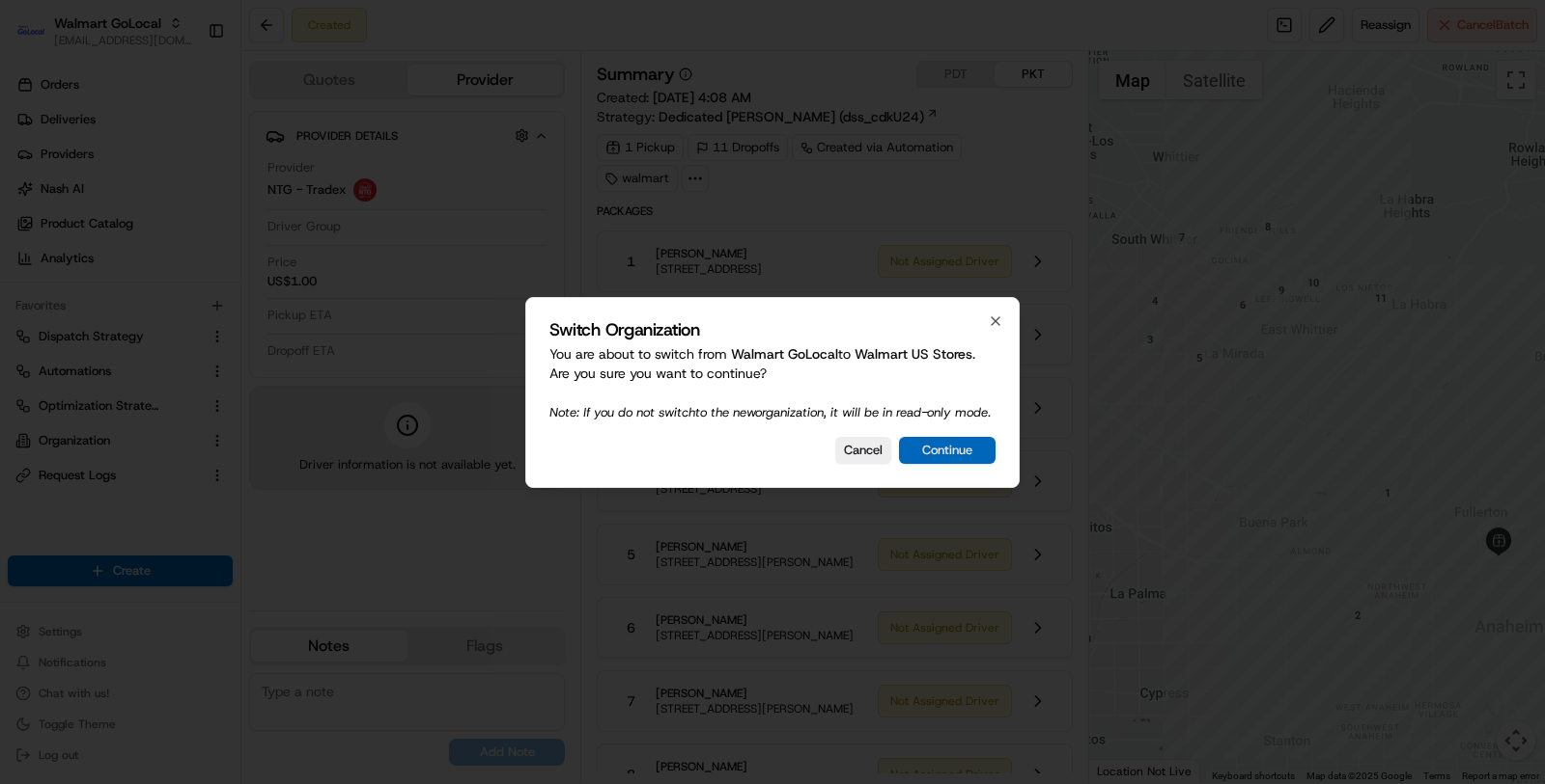
click at [965, 450] on button "Continue" at bounding box center [948, 450] width 97 height 27
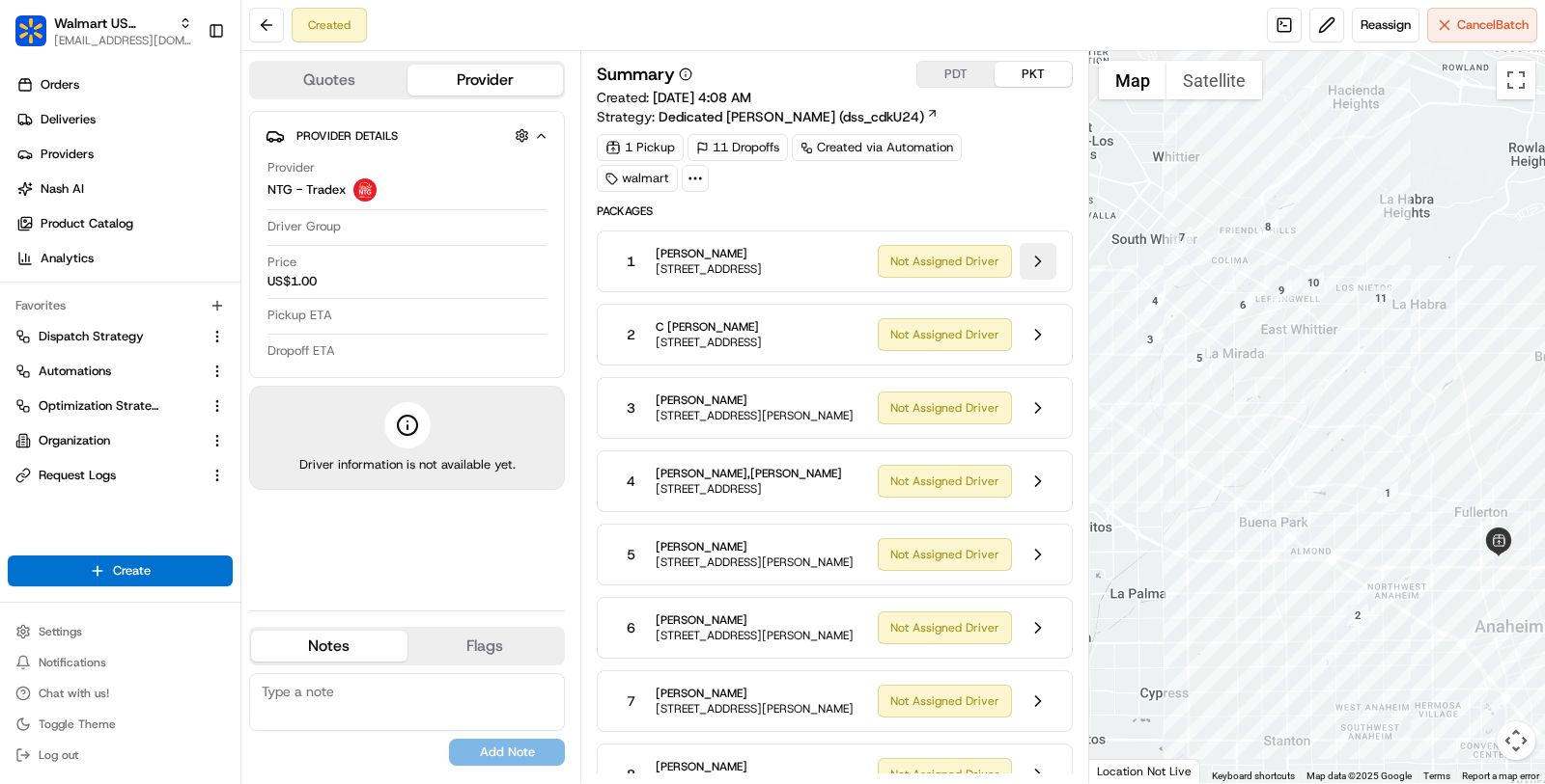
click at [1044, 270] on button at bounding box center [1038, 261] width 37 height 37
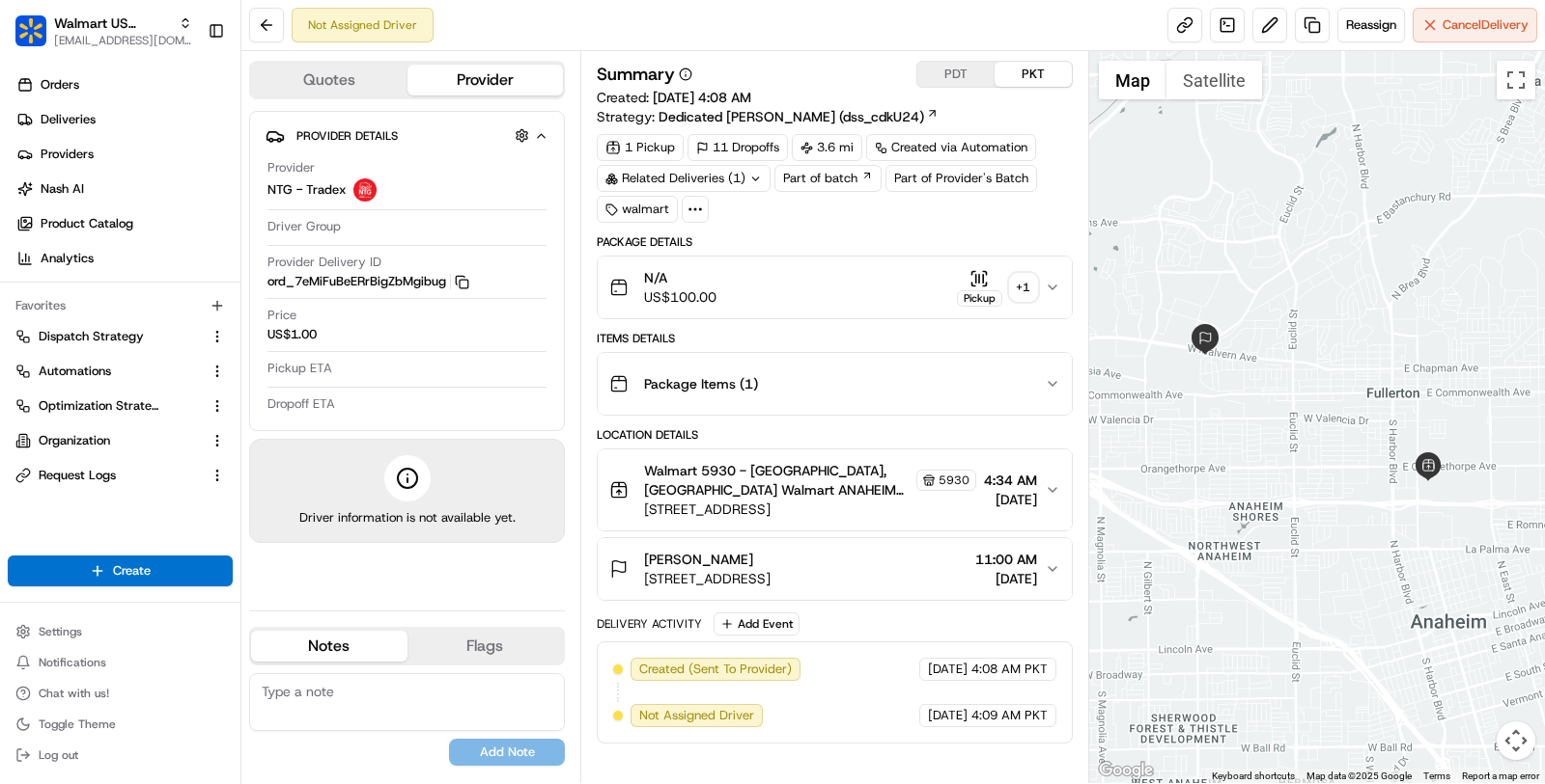
click at [931, 302] on div "N/A US$100.00 Pickup + 1" at bounding box center [827, 287] width 435 height 39
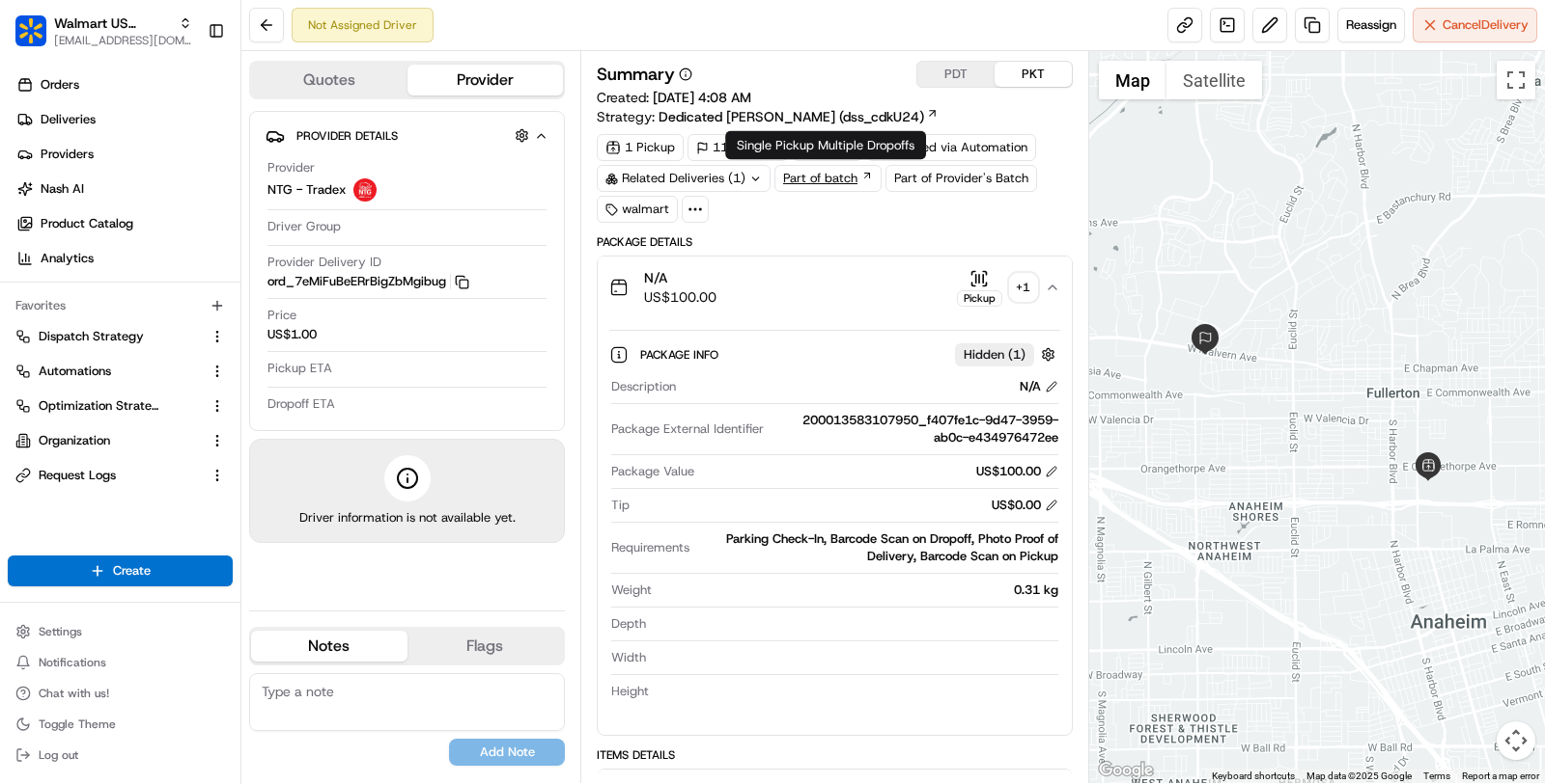
click at [832, 177] on link "Part of batch" at bounding box center [828, 178] width 107 height 27
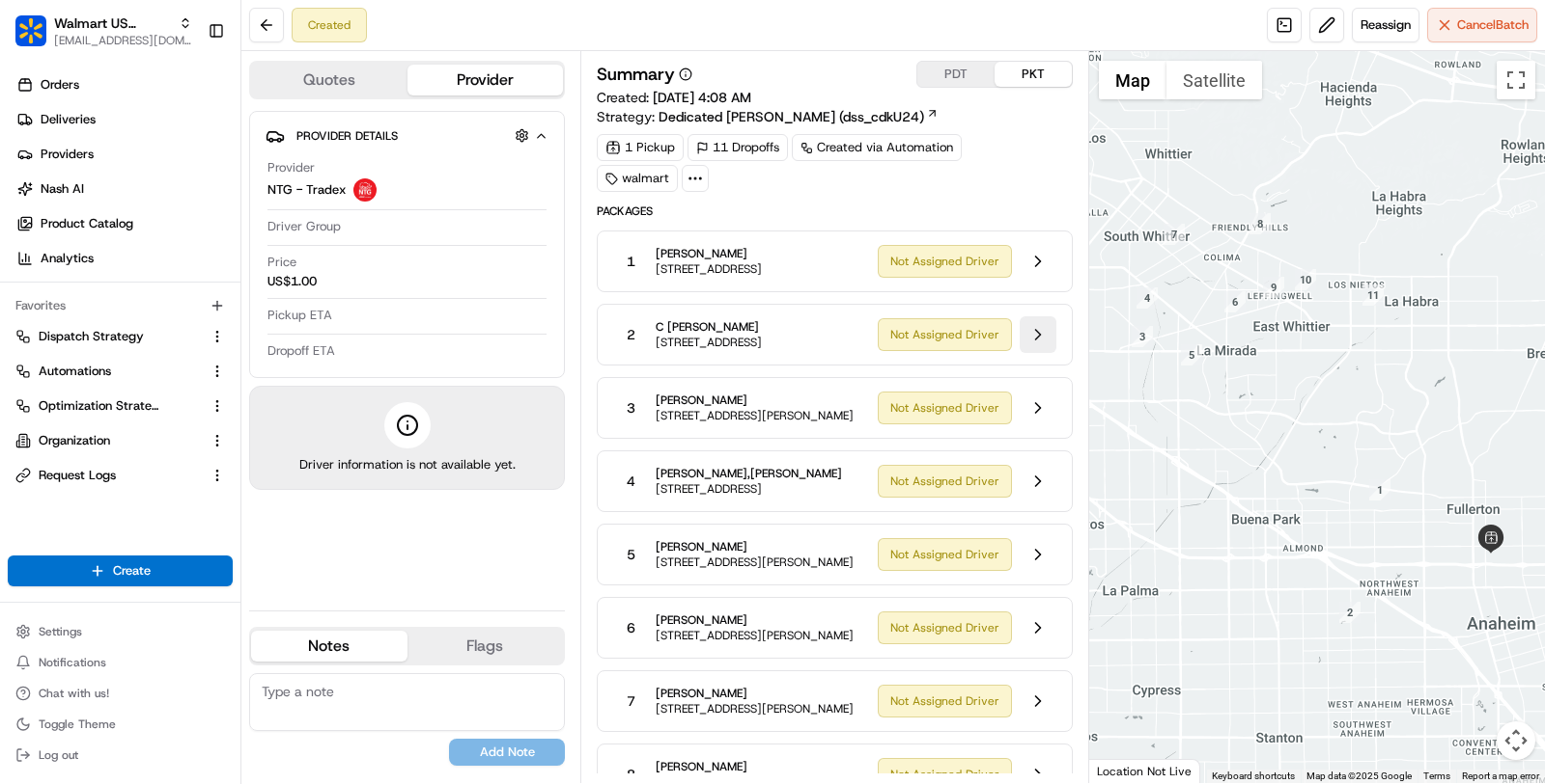
click at [1031, 353] on button at bounding box center [1038, 334] width 37 height 37
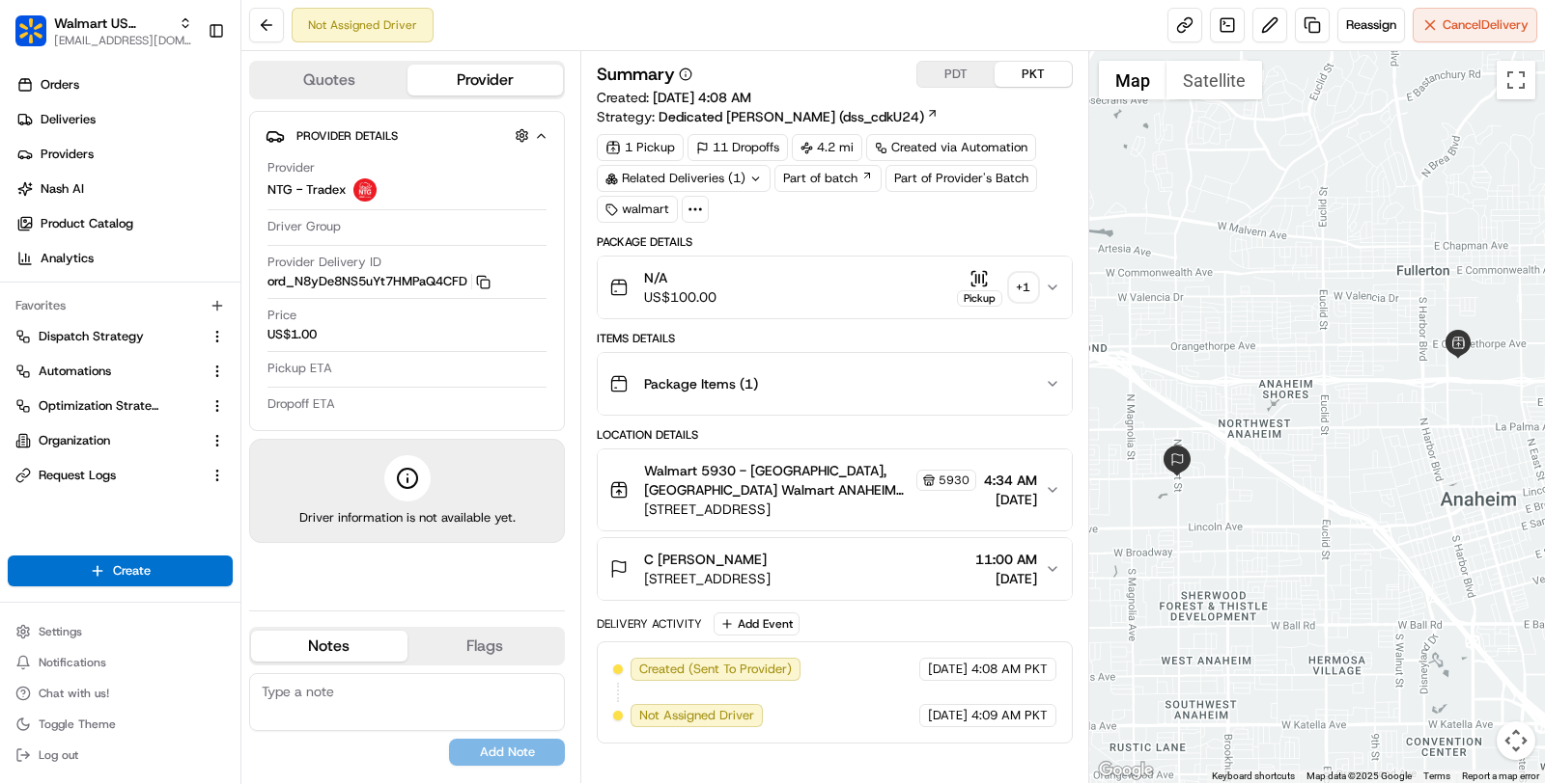
click at [890, 282] on div "N/A US$100.00 Pickup + 1" at bounding box center [827, 287] width 435 height 39
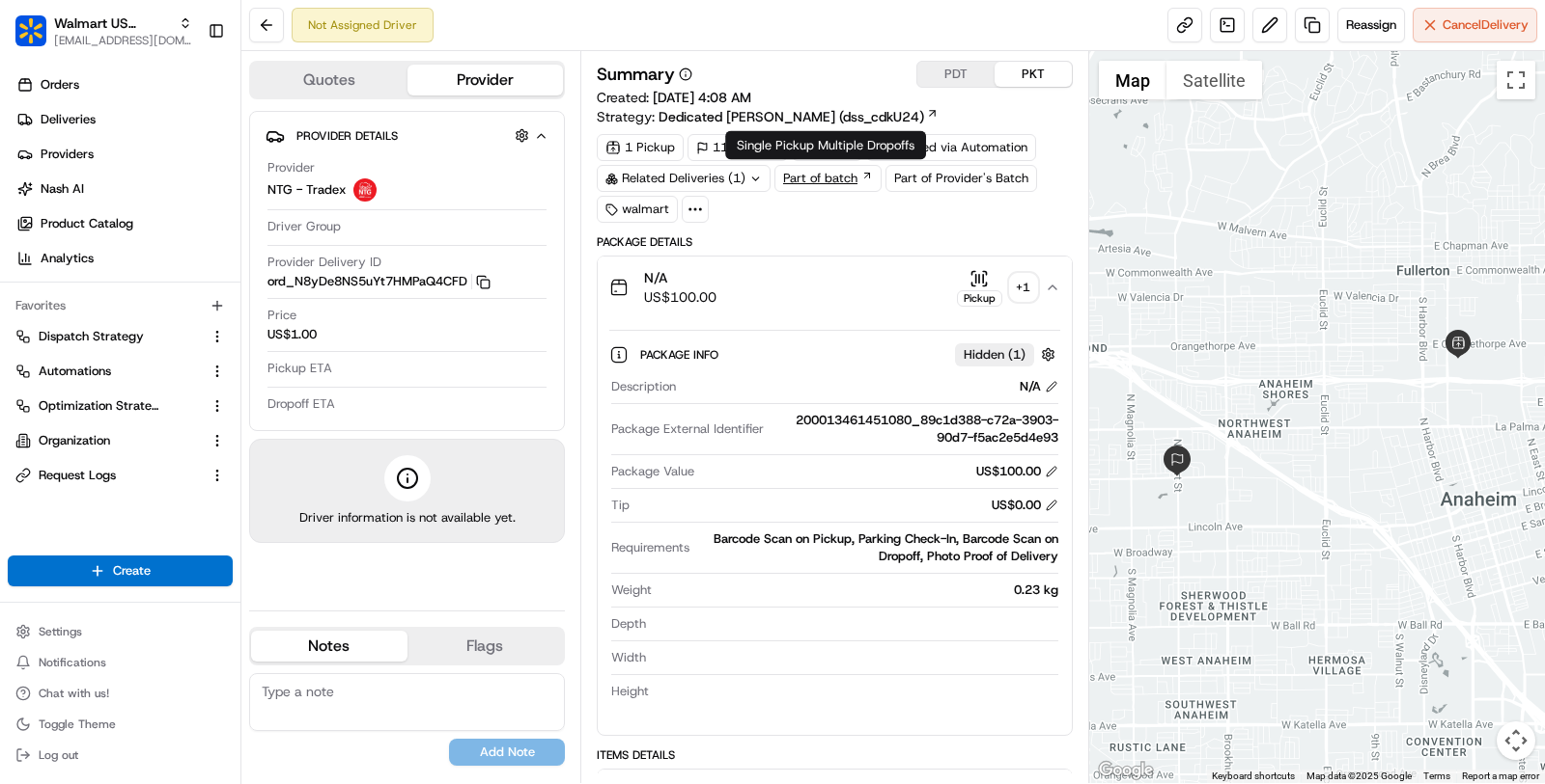
click at [801, 177] on link "Part of batch" at bounding box center [828, 178] width 107 height 27
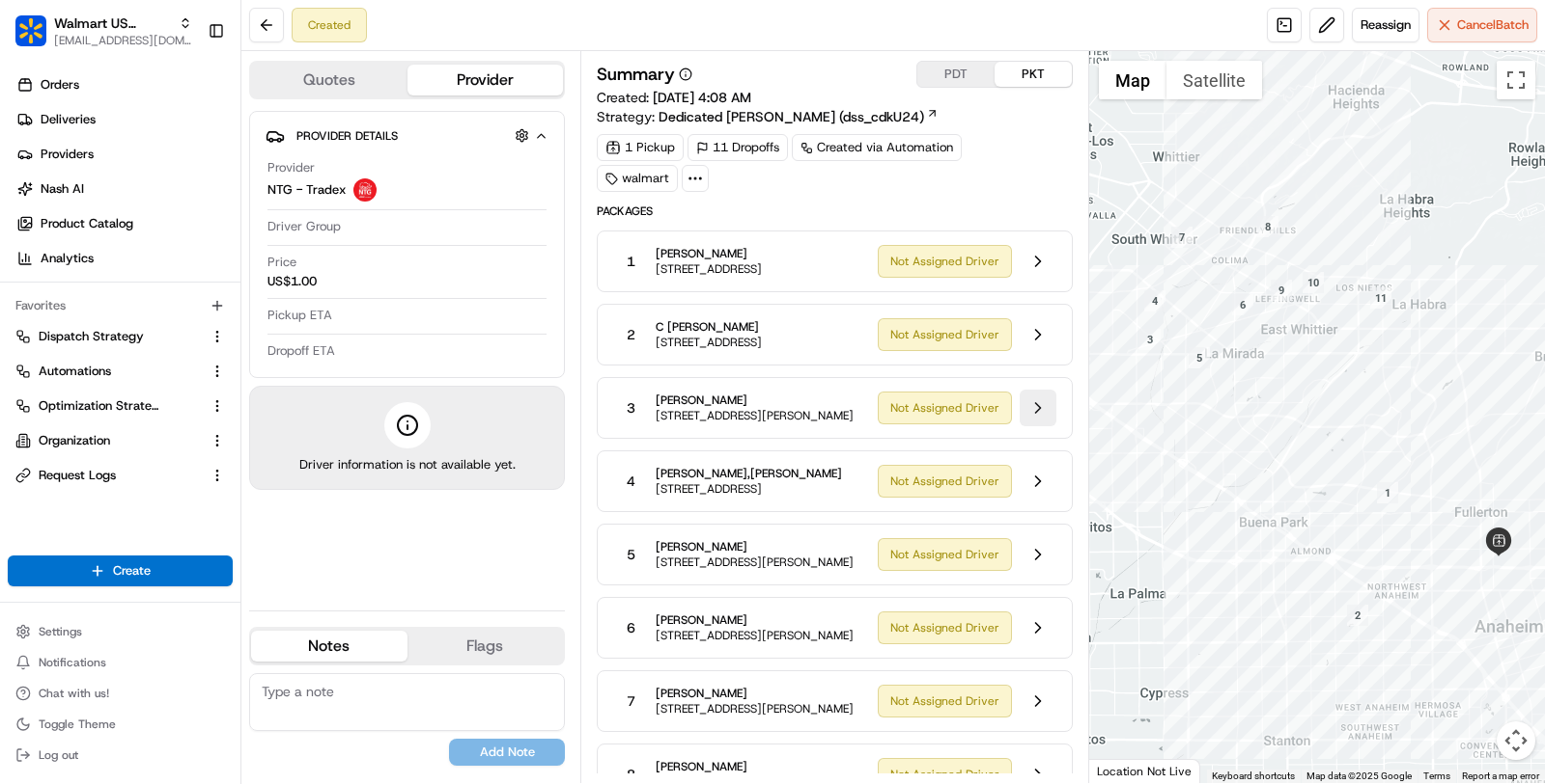
click at [1037, 422] on button at bounding box center [1038, 407] width 37 height 37
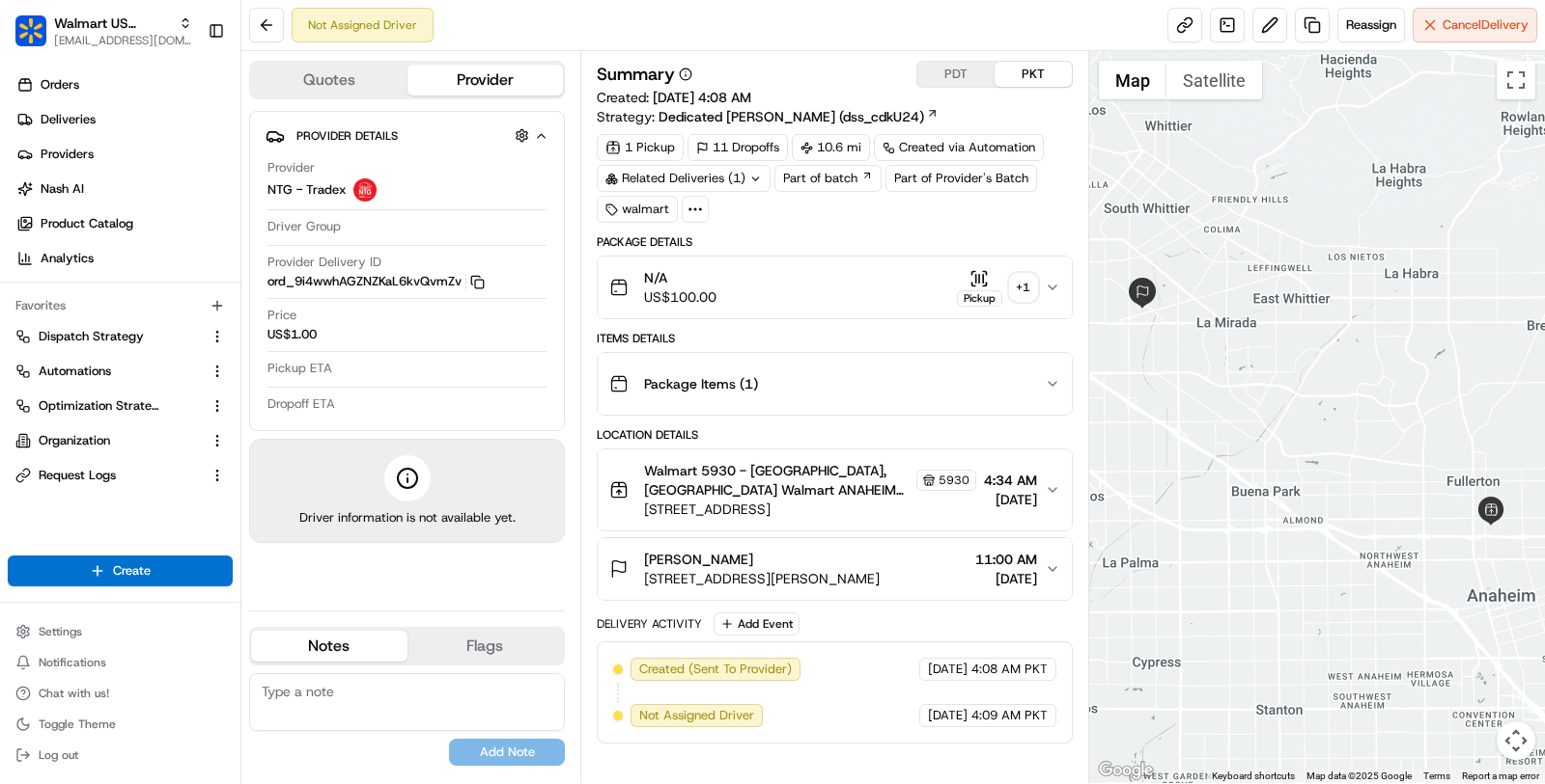
click at [893, 284] on div "N/A US$100.00 Pickup + 1" at bounding box center [827, 287] width 435 height 39
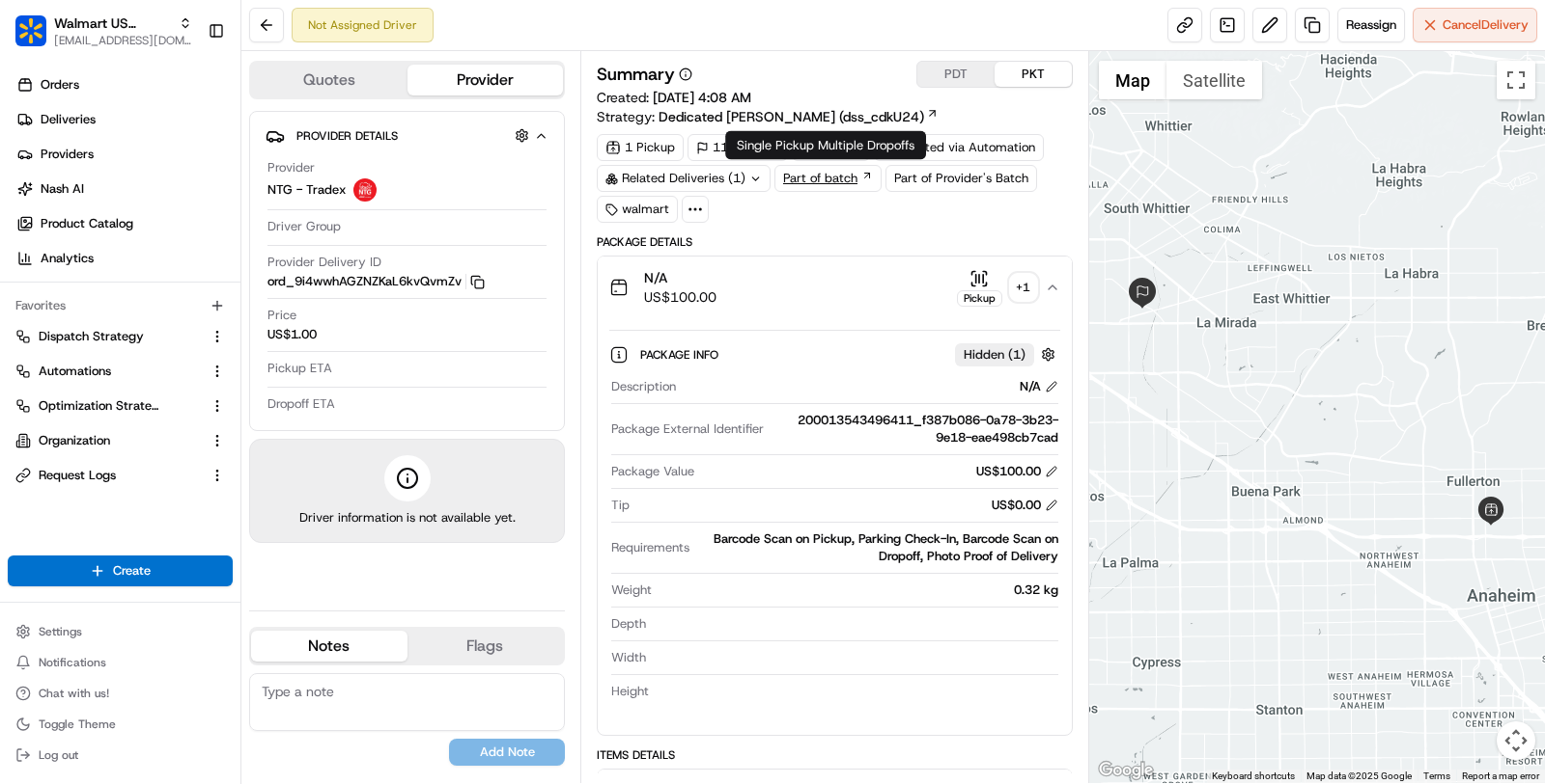
click at [838, 180] on link "Part of batch" at bounding box center [828, 178] width 107 height 27
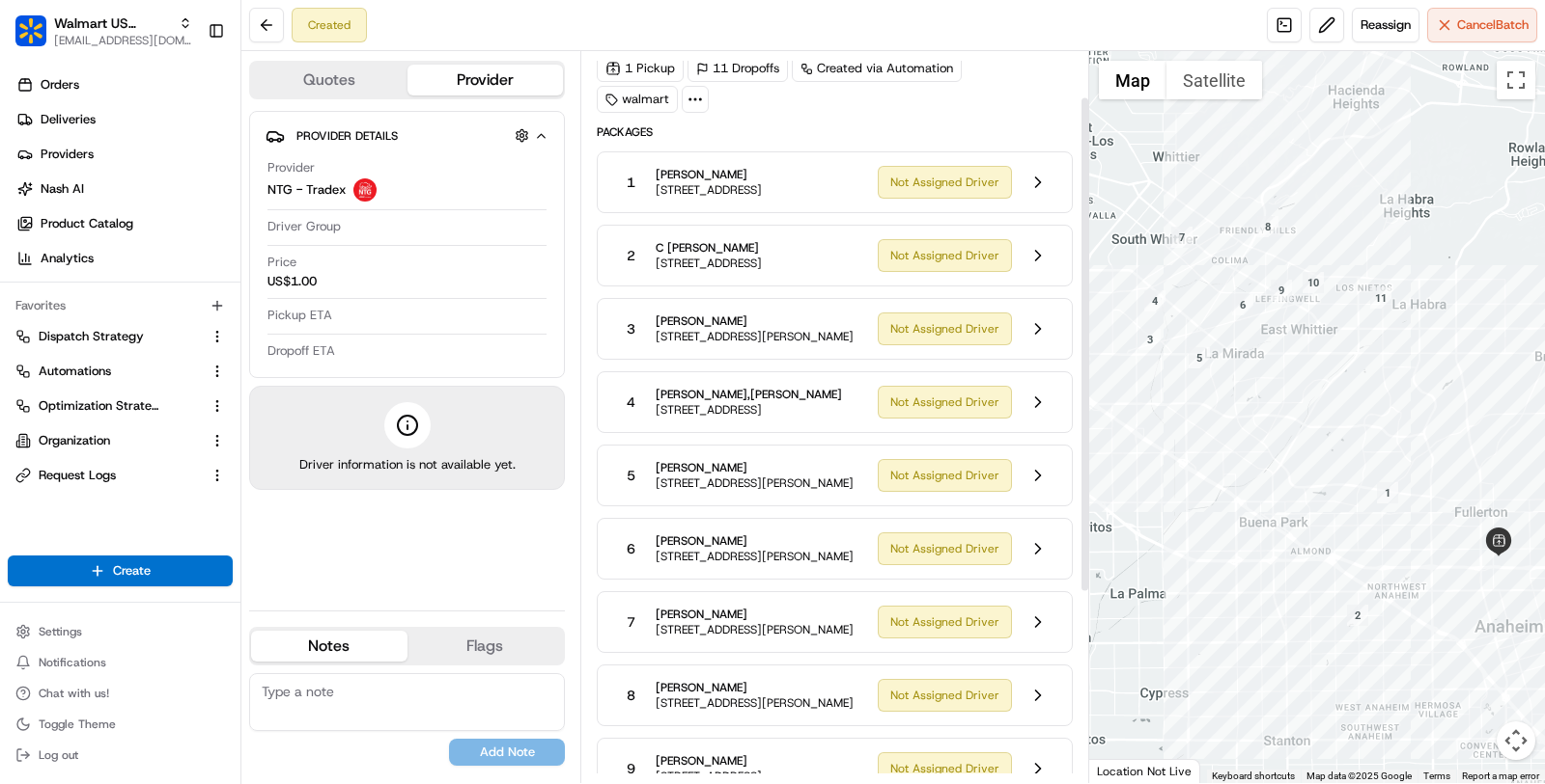
scroll to position [109, 0]
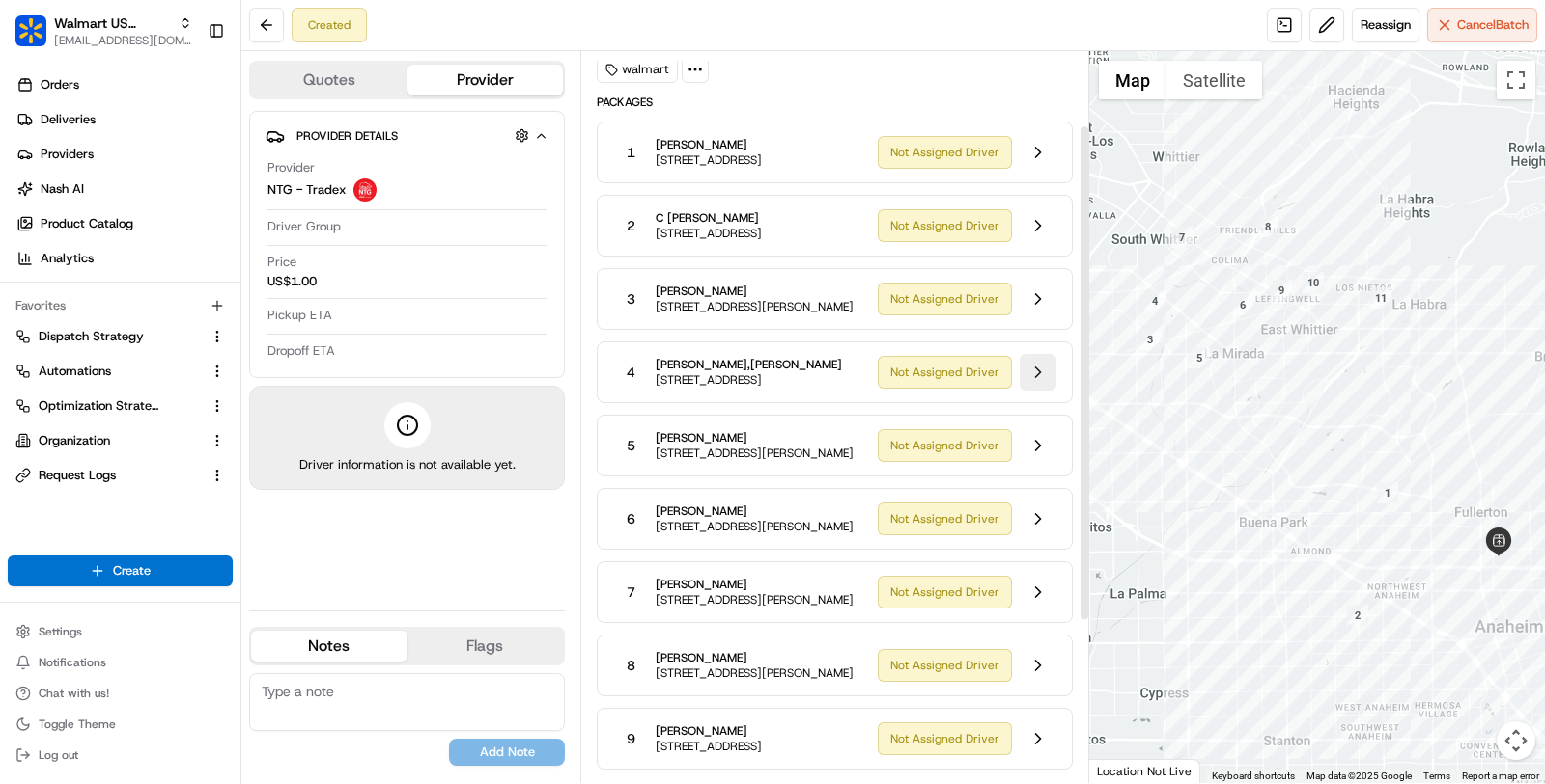
click at [1029, 391] on button at bounding box center [1038, 372] width 37 height 37
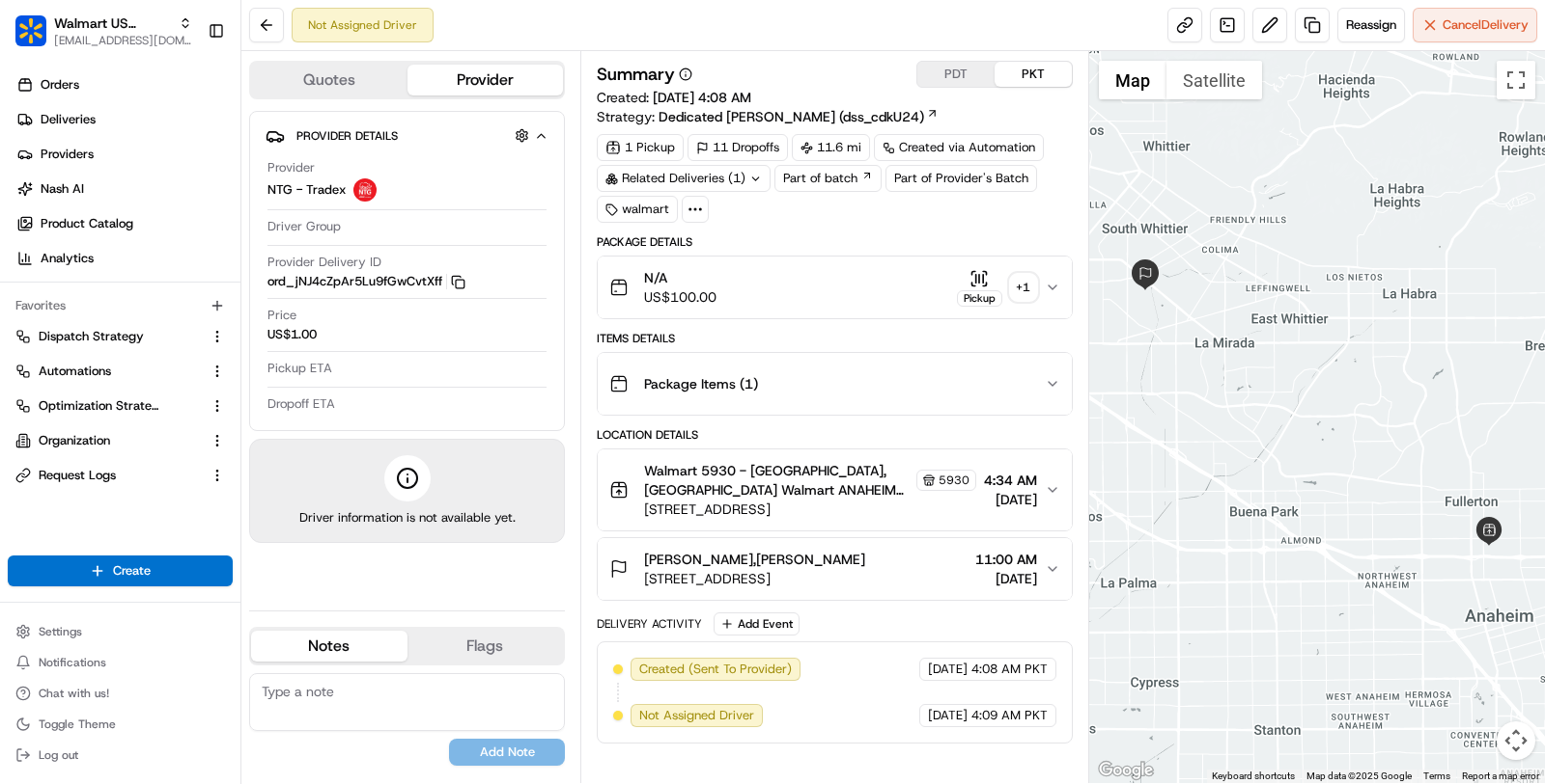
click at [864, 236] on div "Package Details" at bounding box center [834, 242] width 476 height 16
click at [864, 290] on div "N/A US$100.00 Pickup + 1" at bounding box center [827, 287] width 435 height 39
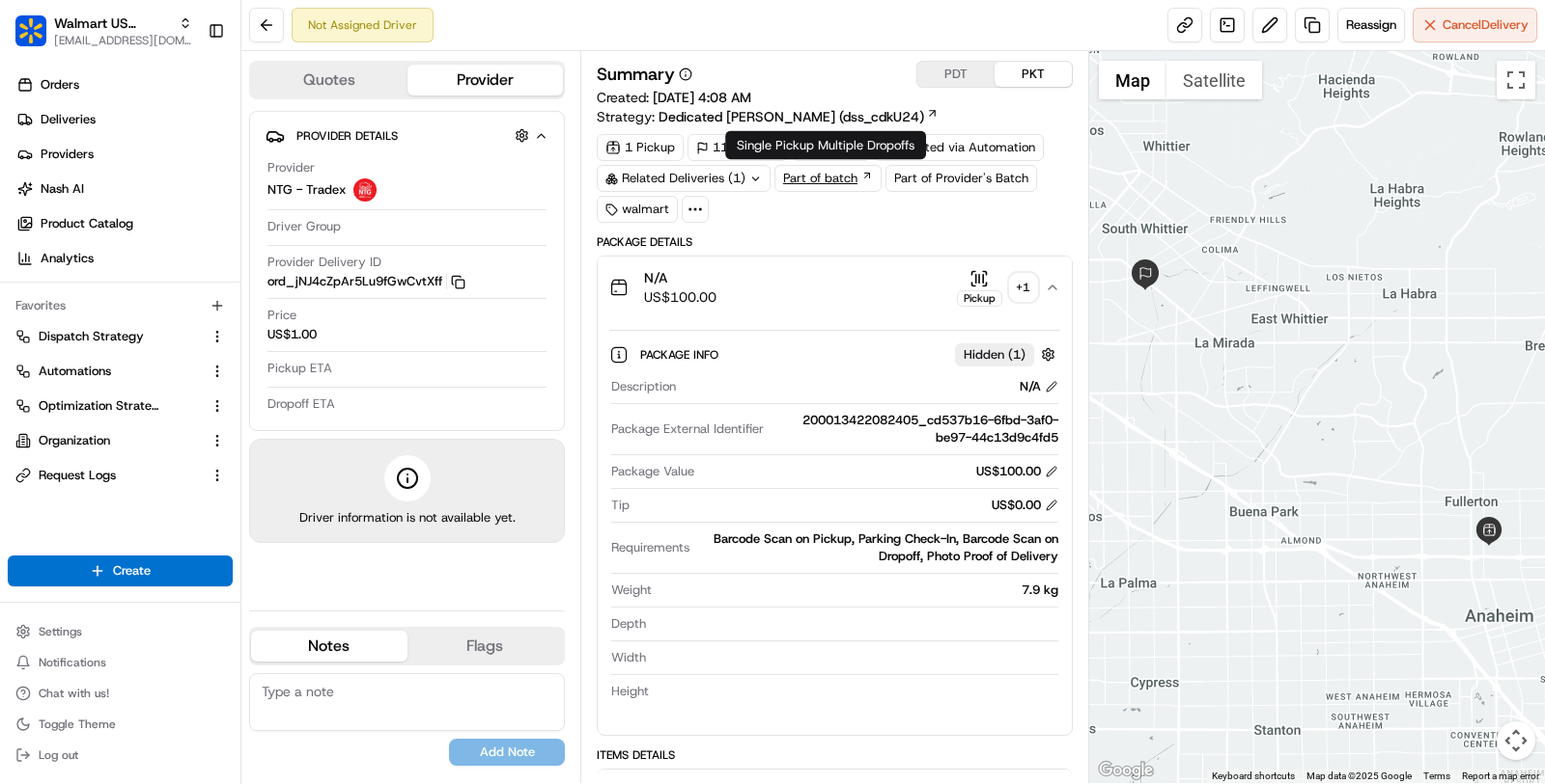
click at [830, 177] on link "Part of batch" at bounding box center [828, 178] width 107 height 27
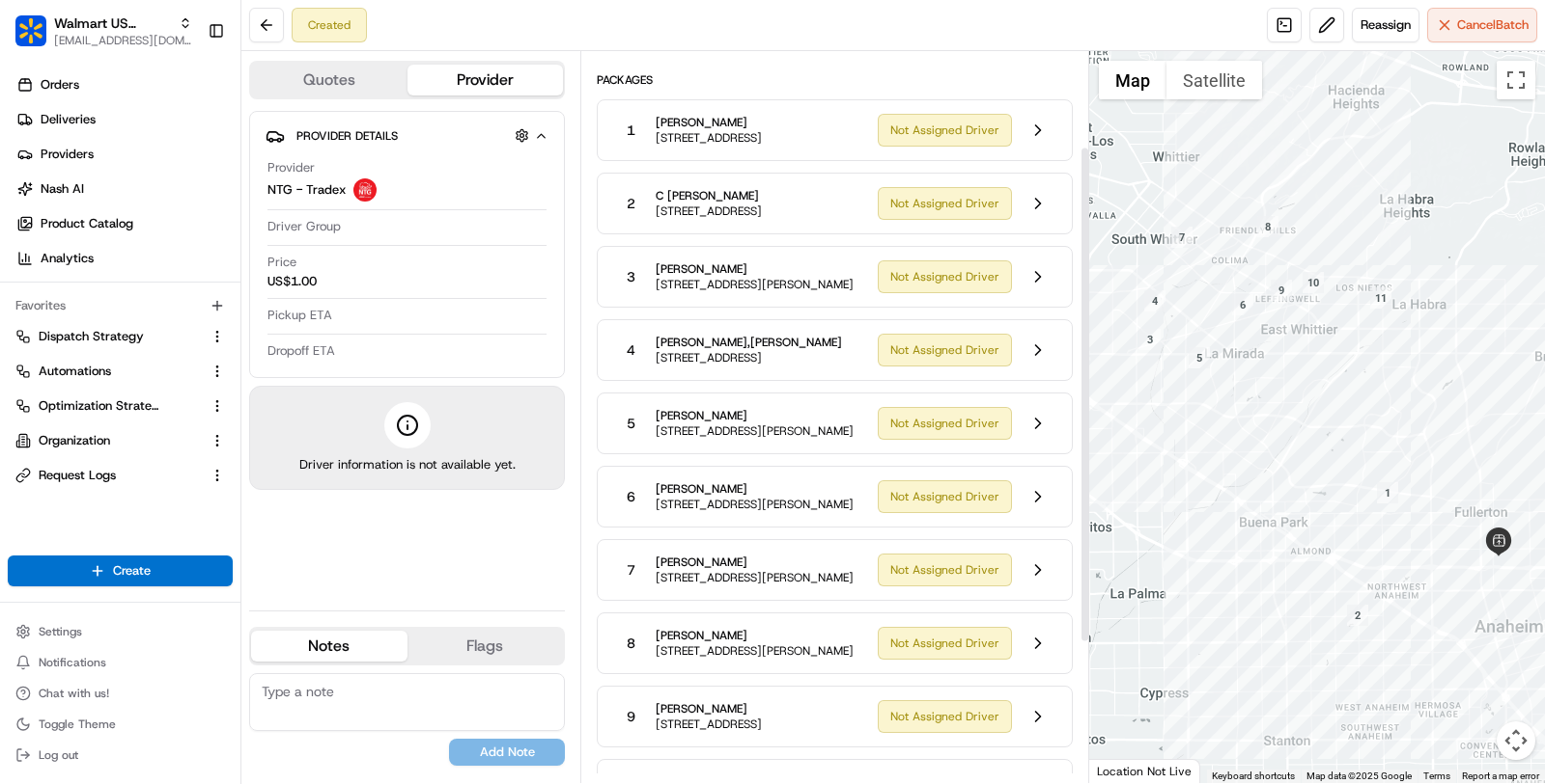
scroll to position [140, 0]
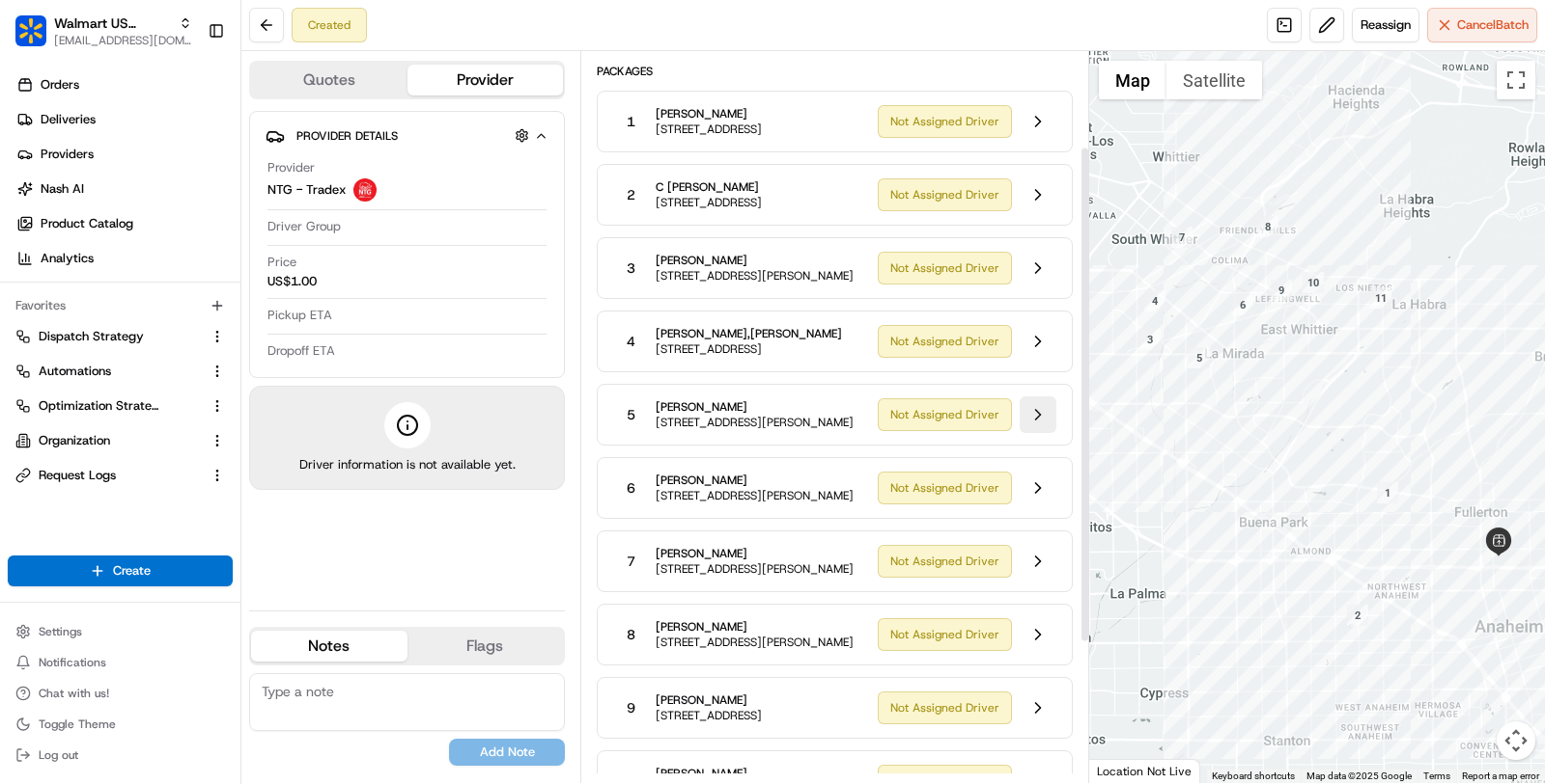
click at [1036, 433] on button at bounding box center [1038, 414] width 37 height 37
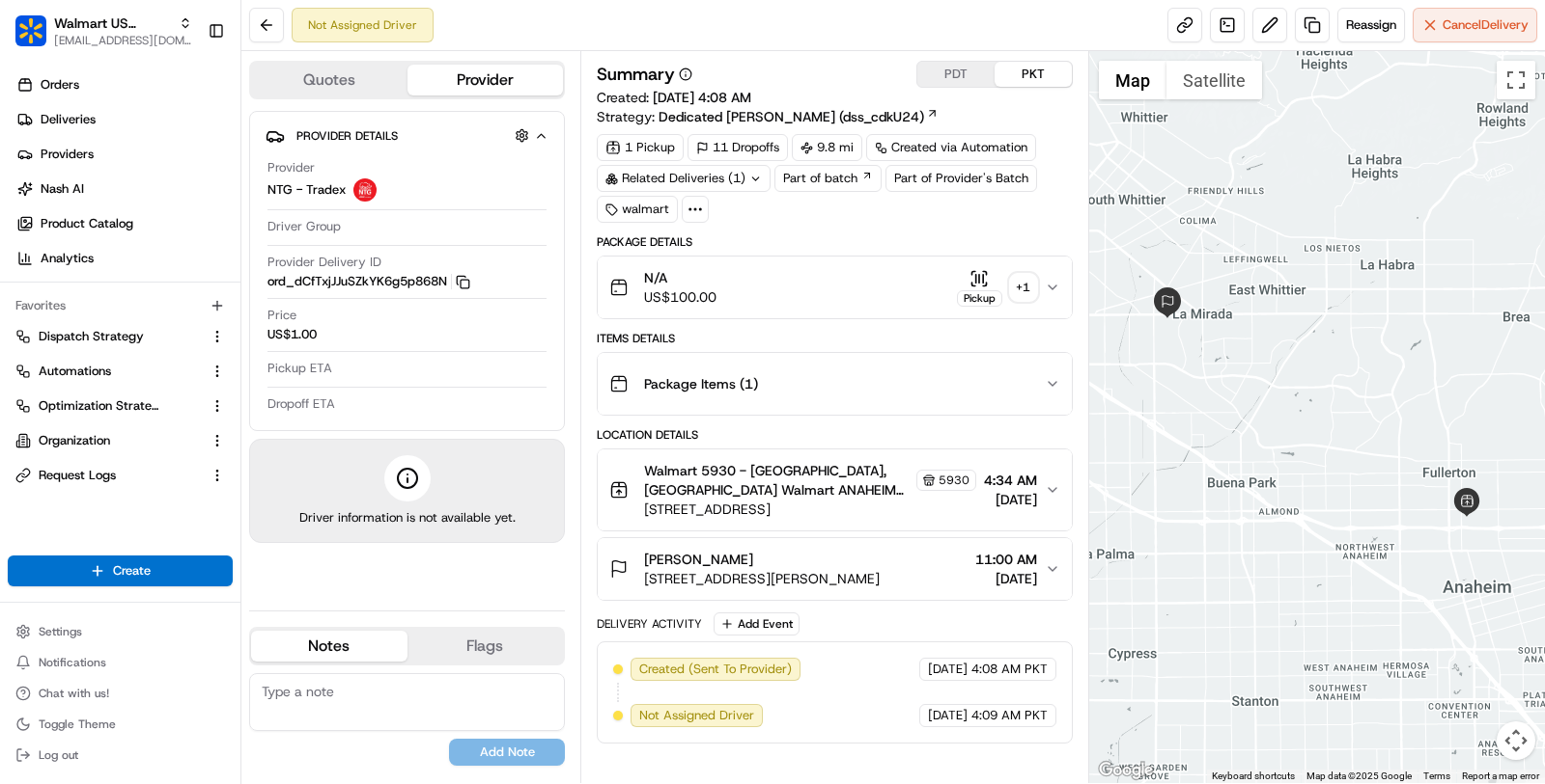
click at [881, 269] on div "N/A US$100.00 Pickup + 1" at bounding box center [827, 287] width 435 height 39
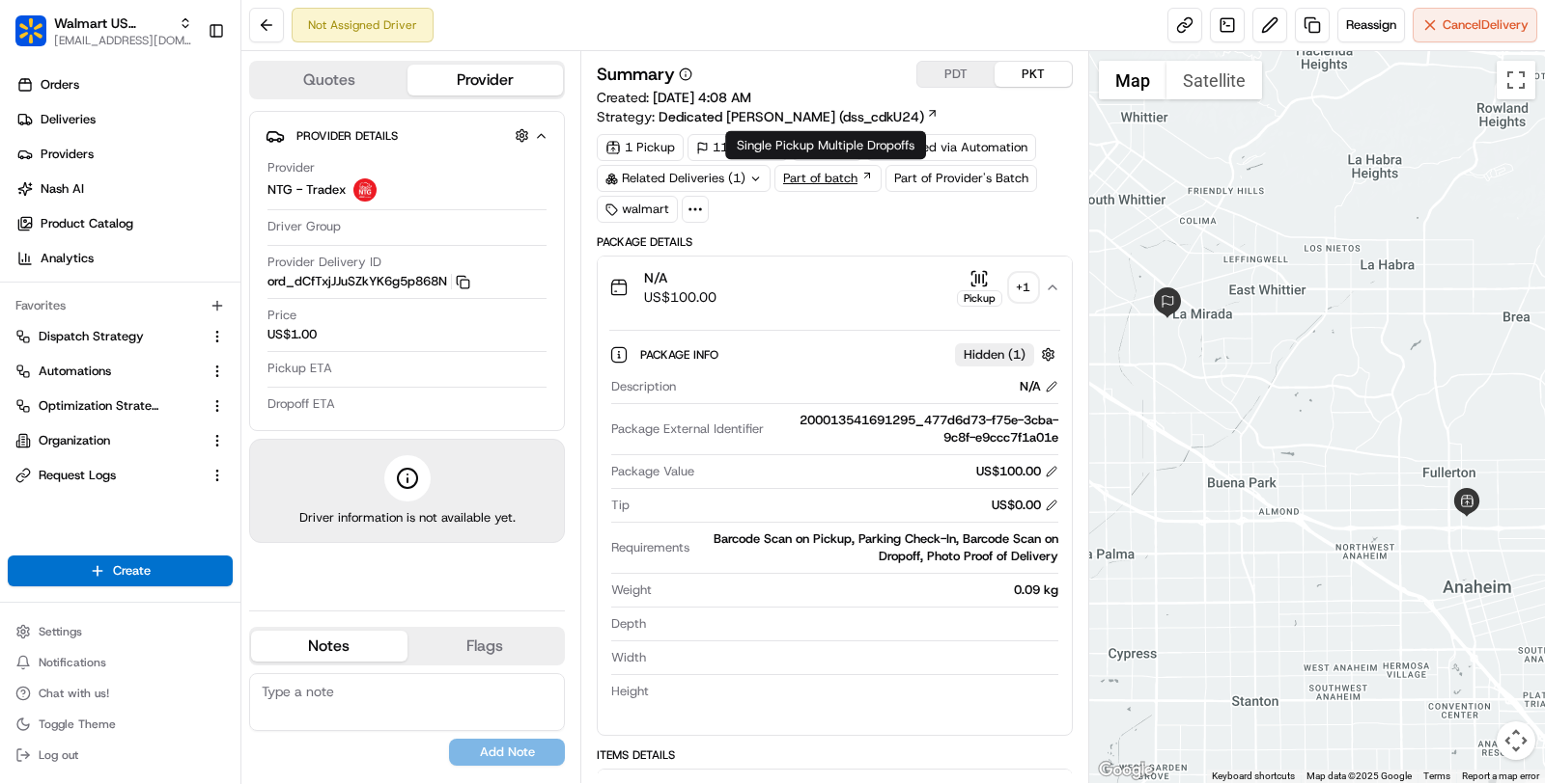
click at [837, 180] on link "Part of batch" at bounding box center [828, 178] width 107 height 27
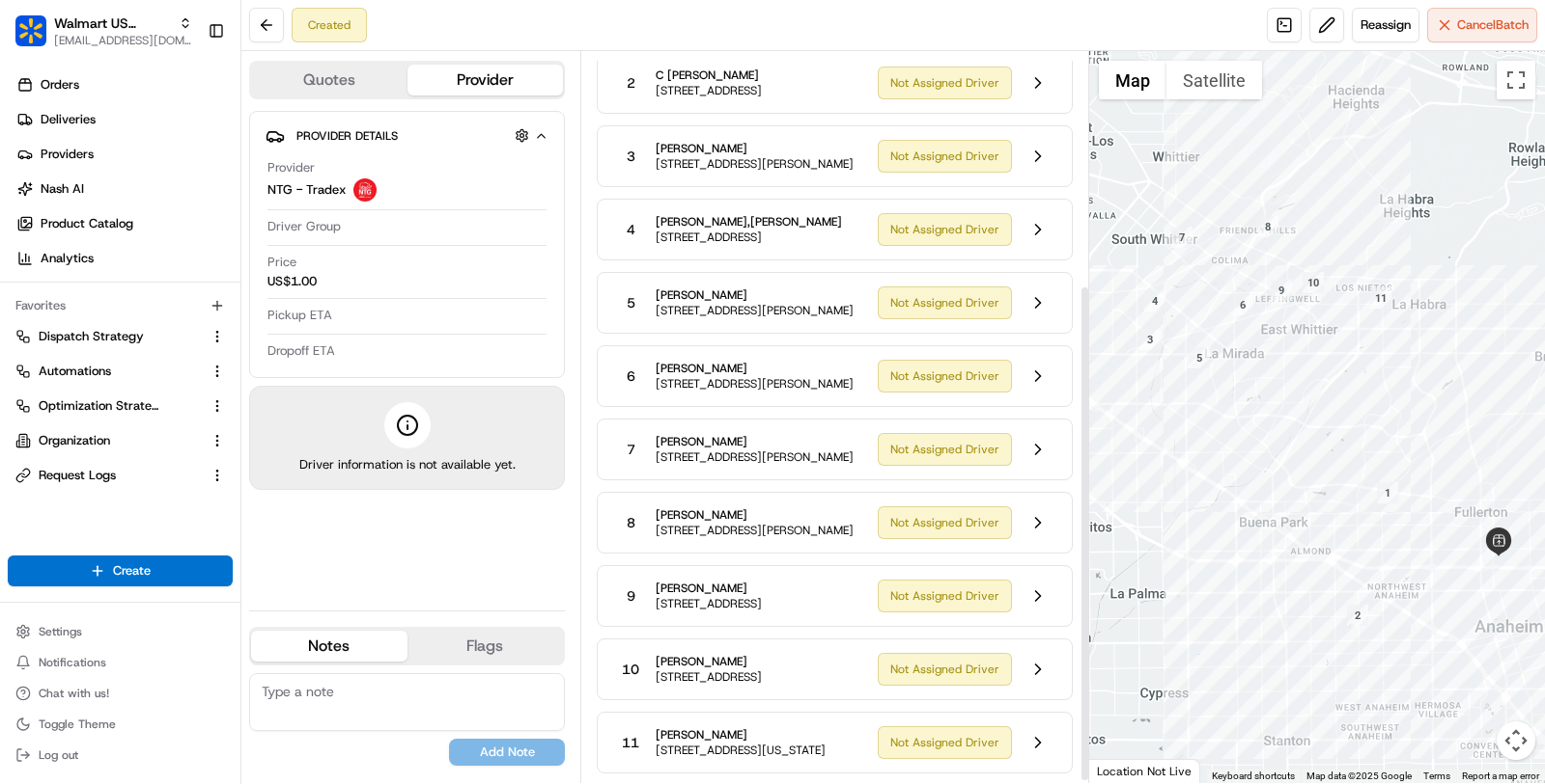
scroll to position [345, 0]
click at [1055, 358] on button at bounding box center [1038, 376] width 37 height 37
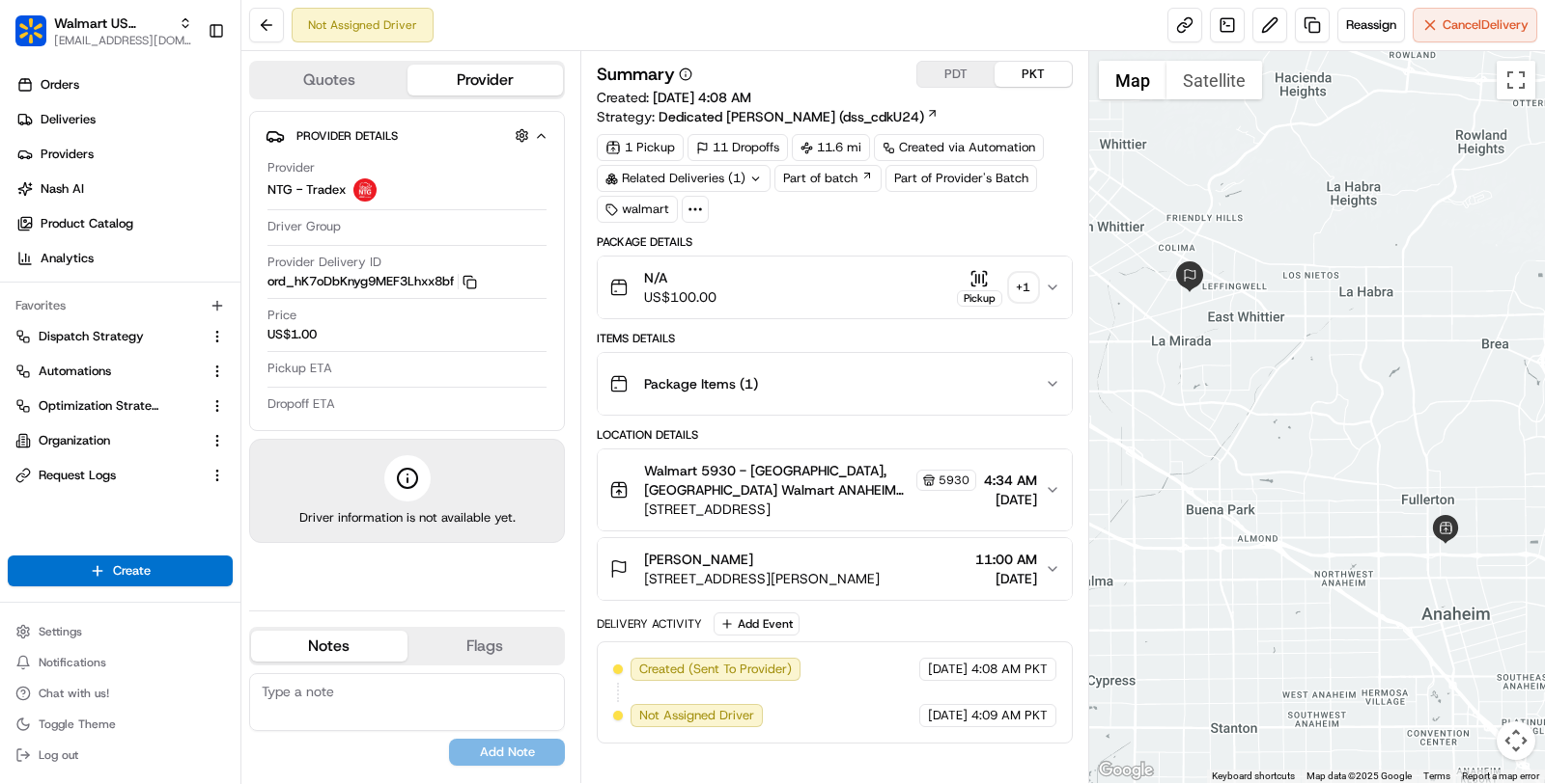
click at [917, 268] on div "N/A US$100.00 Pickup + 1" at bounding box center [827, 287] width 435 height 39
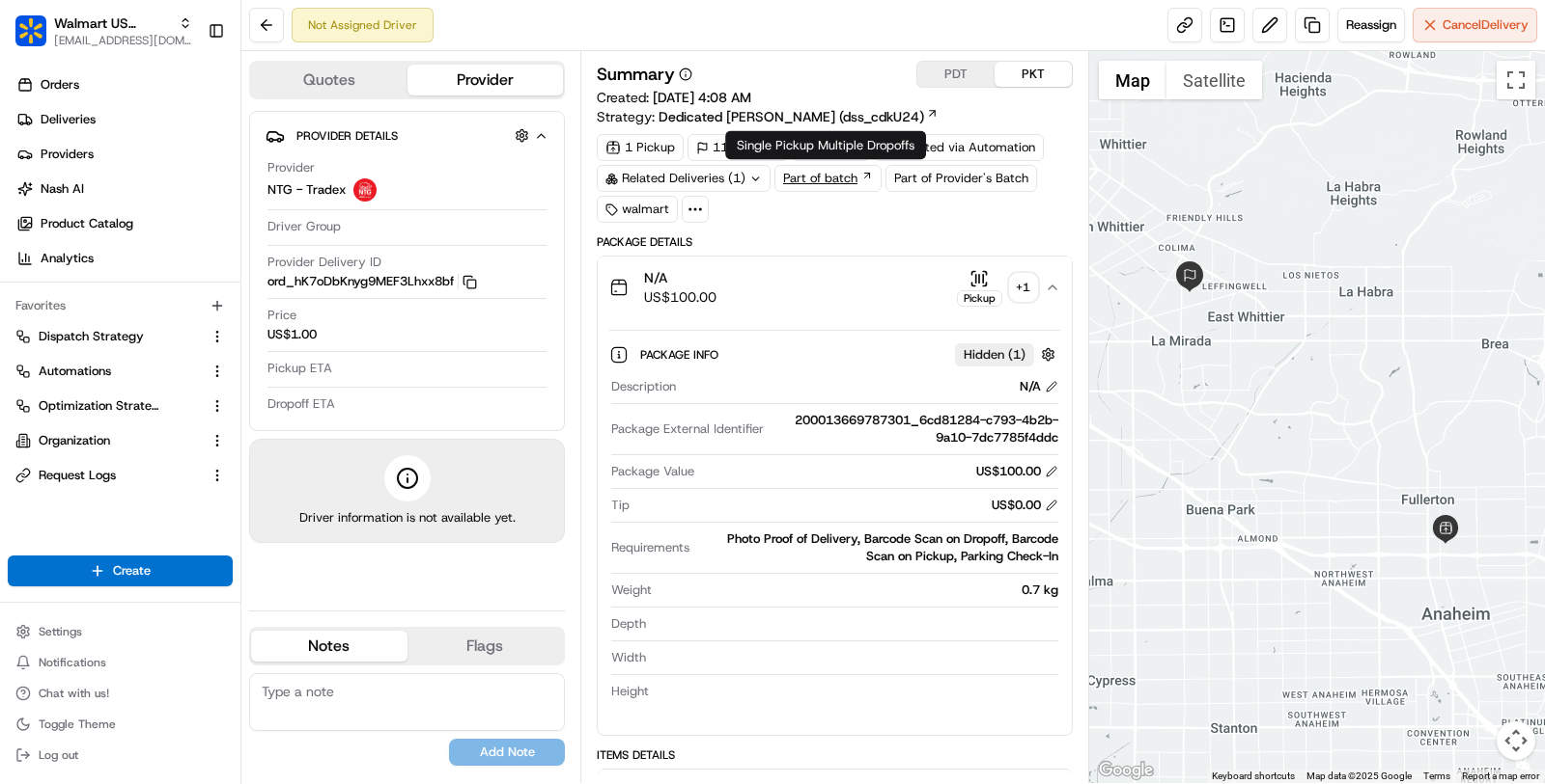
click at [786, 184] on link "Part of batch" at bounding box center [828, 178] width 107 height 27
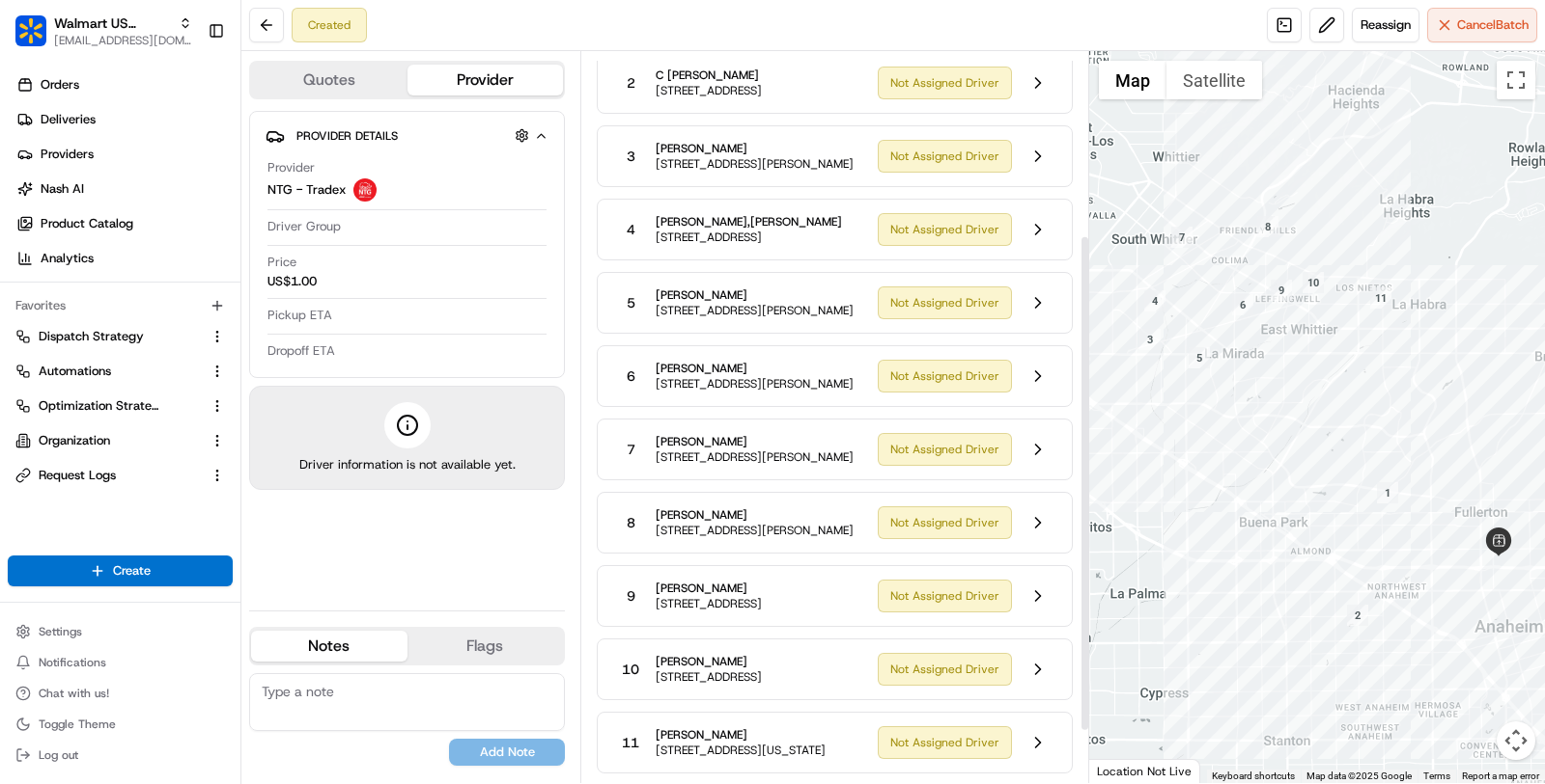
scroll to position [345, 0]
click at [1036, 431] on button at bounding box center [1038, 449] width 37 height 37
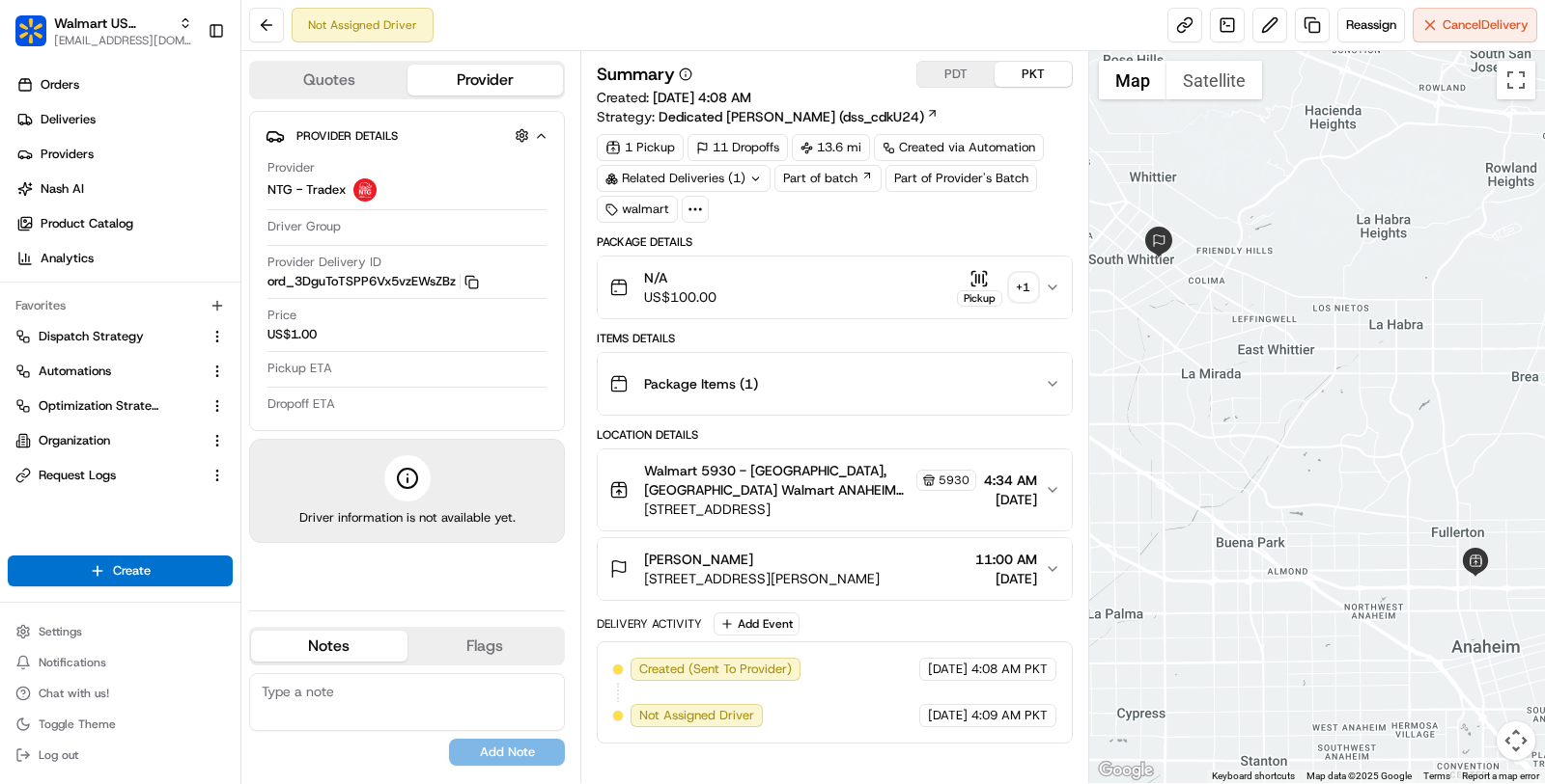
click at [891, 303] on button "N/A US$100.00 Pickup + 1" at bounding box center [834, 288] width 474 height 61
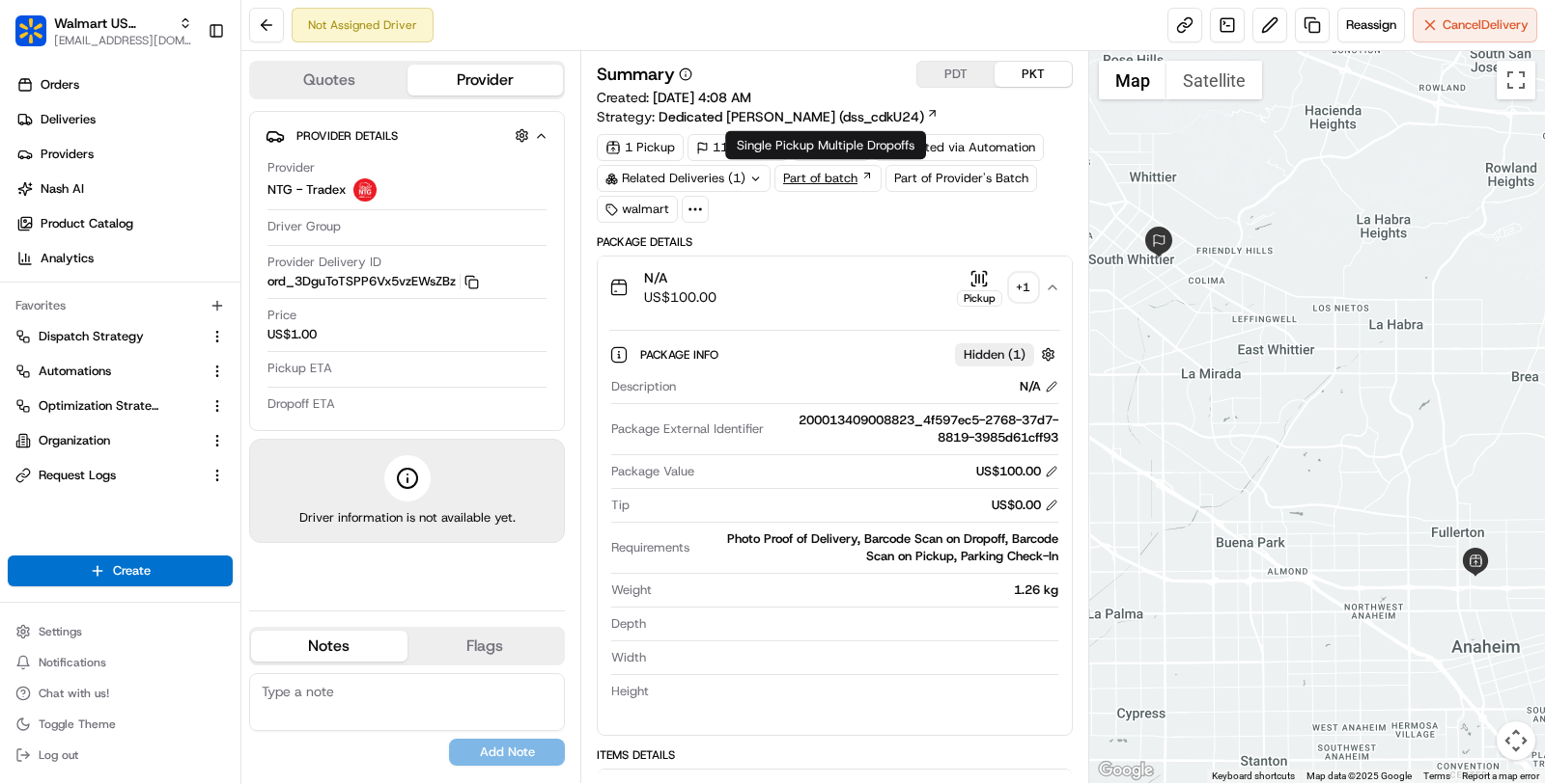
click at [804, 181] on link "Part of batch" at bounding box center [828, 178] width 107 height 27
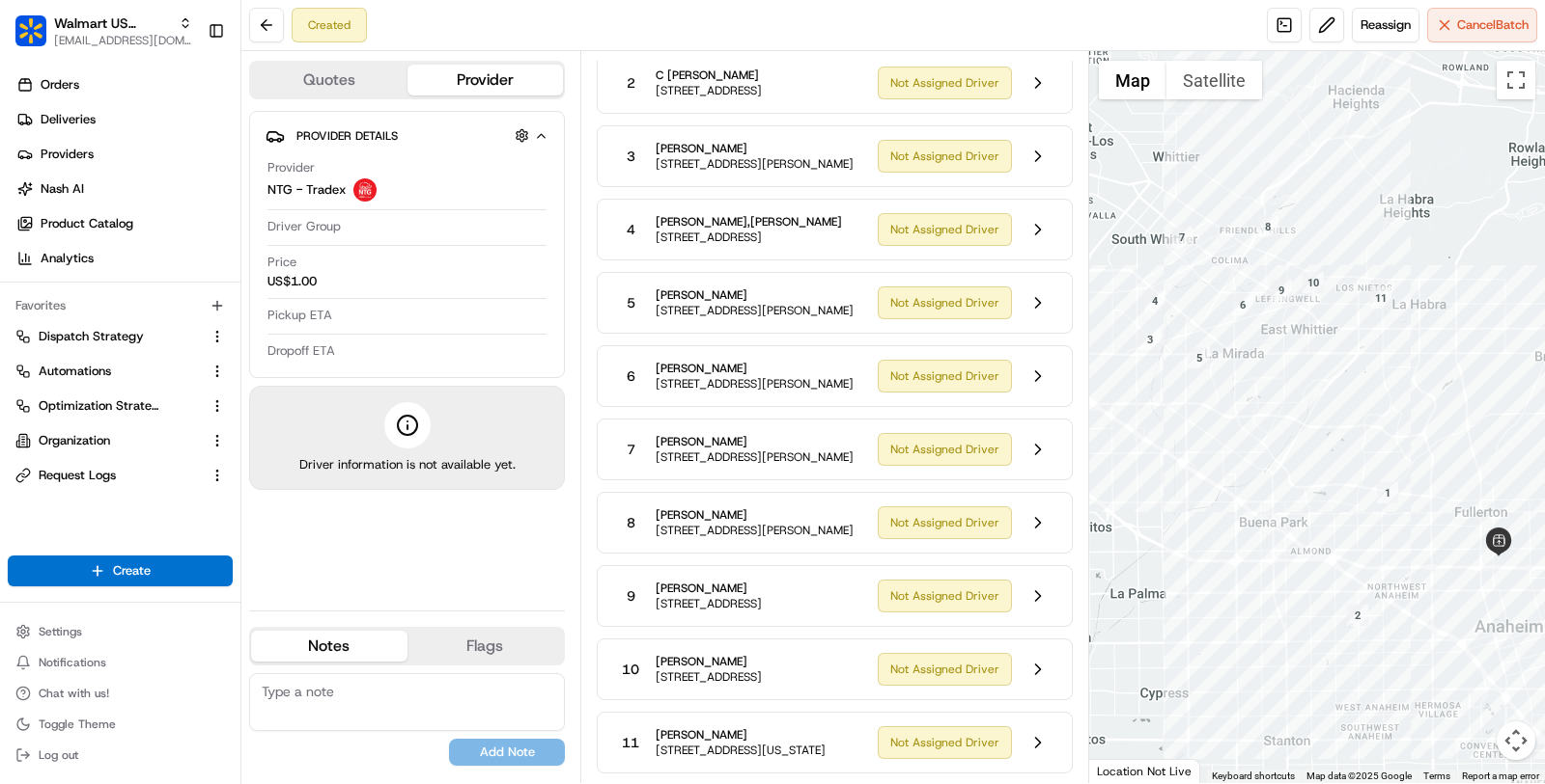
scroll to position [345, 0]
click at [1033, 740] on button at bounding box center [1038, 742] width 37 height 37
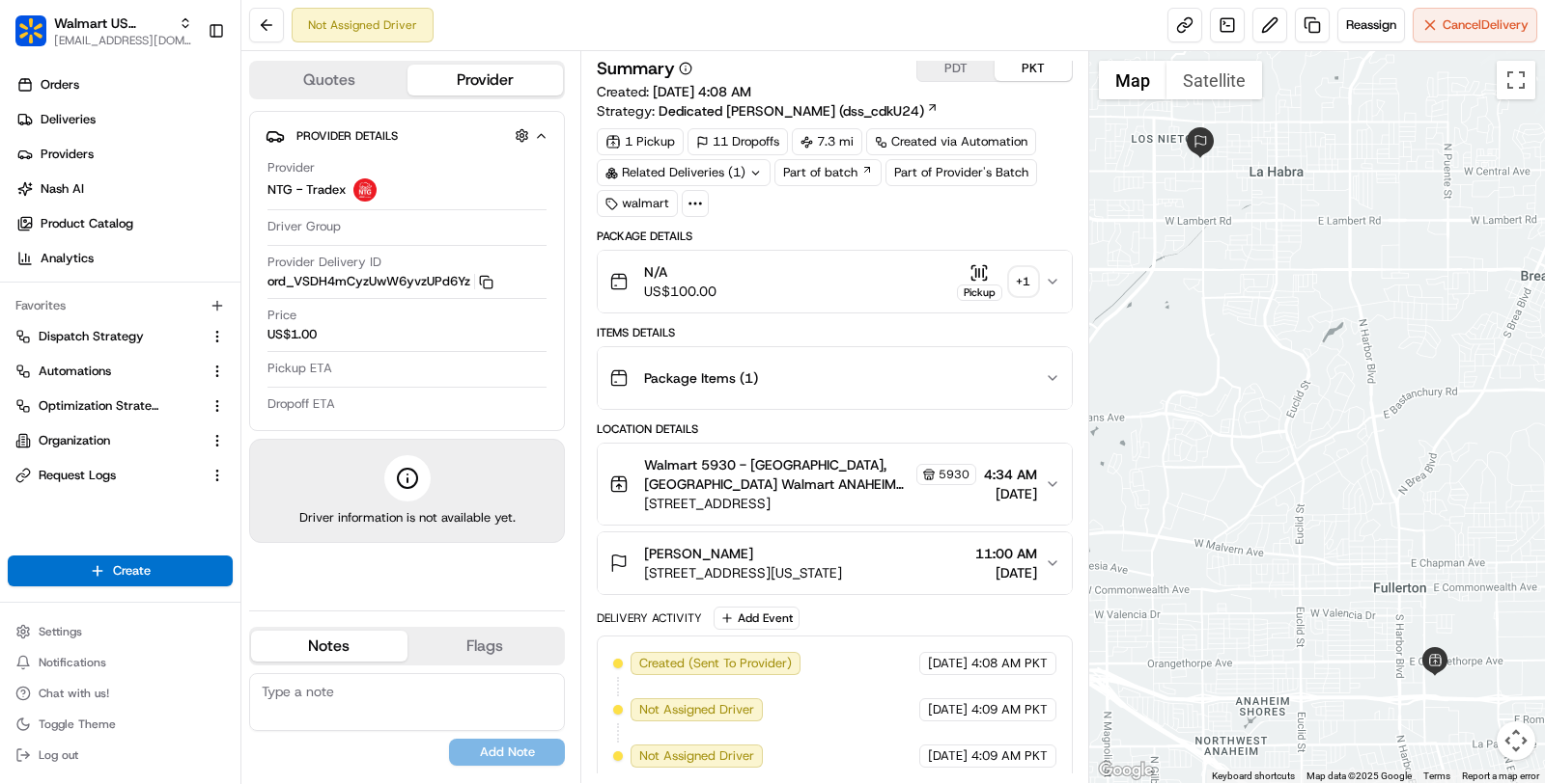
click at [903, 263] on div "N/A US$100.00 Pickup + 1" at bounding box center [827, 281] width 435 height 39
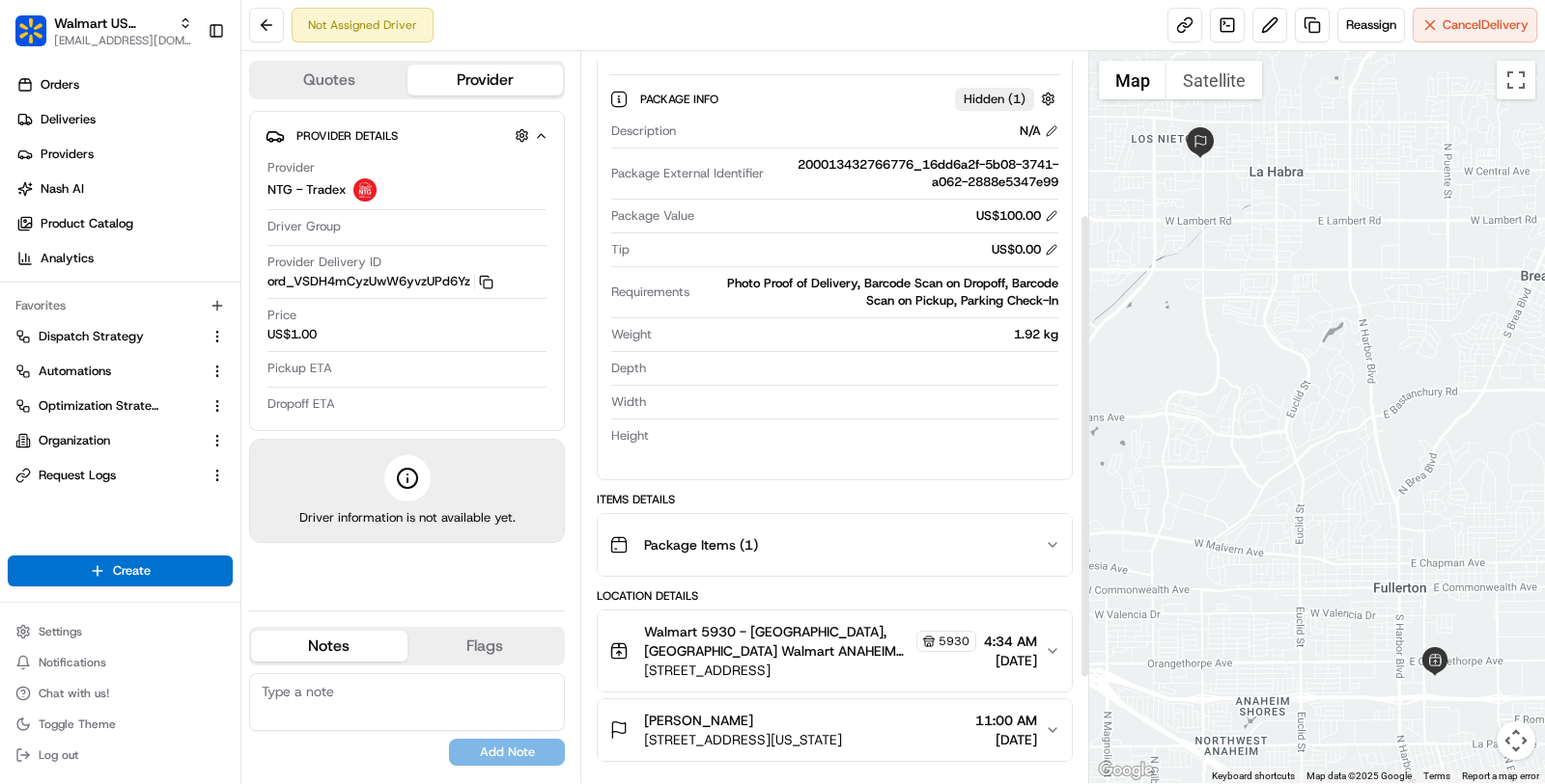
scroll to position [305, 0]
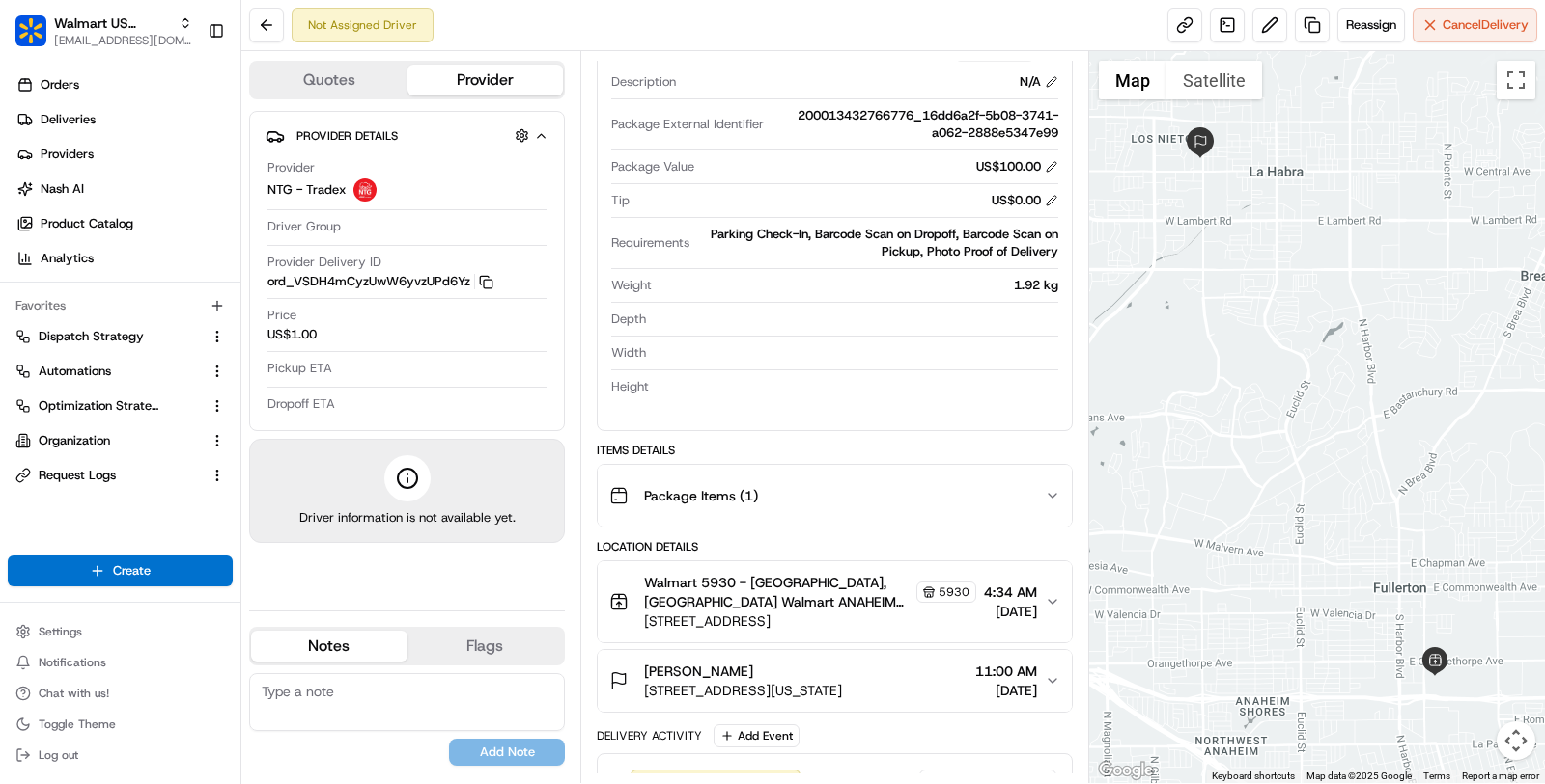
click at [1022, 592] on span "4:34 AM" at bounding box center [1011, 592] width 53 height 20
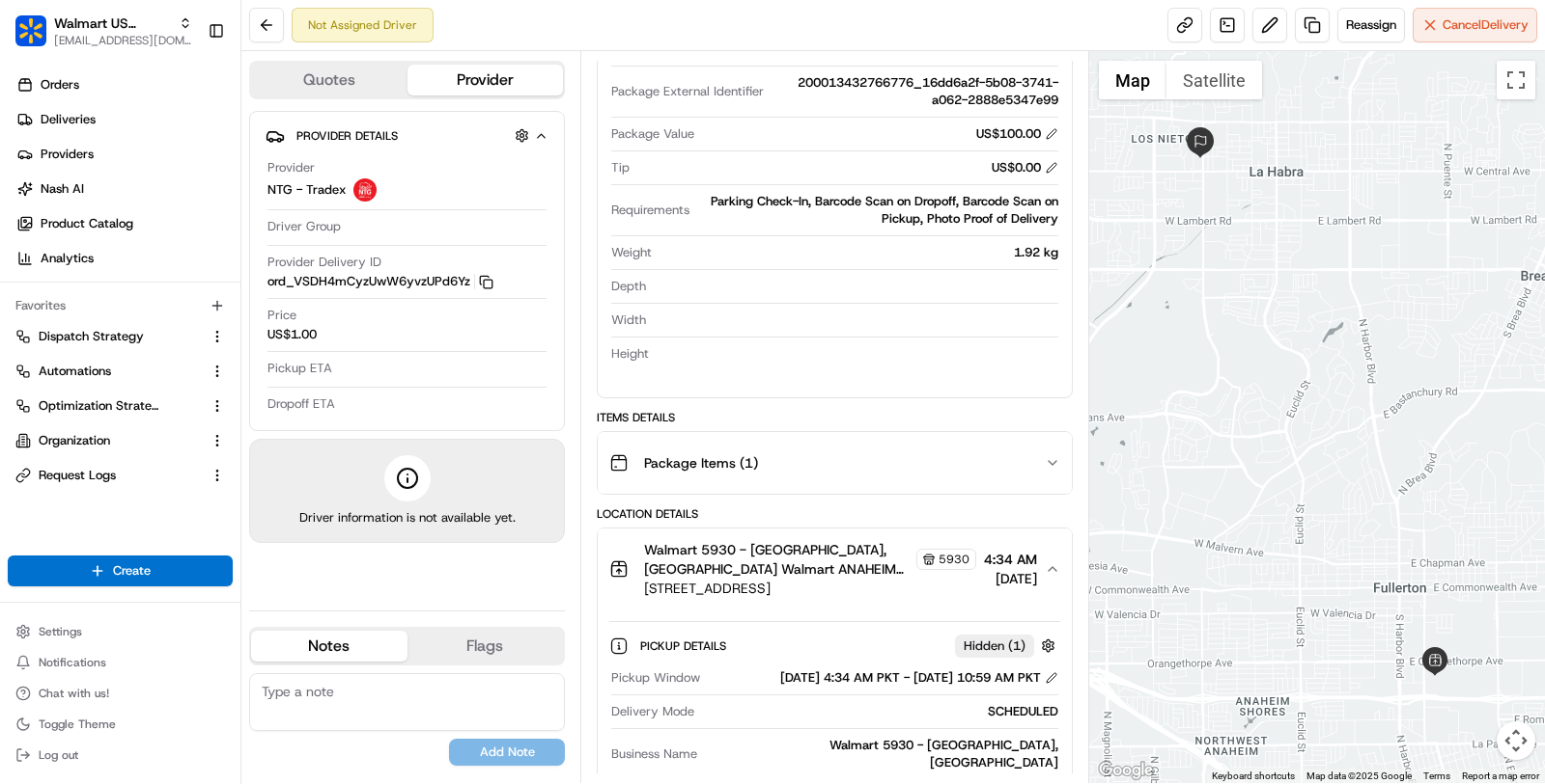
scroll to position [0, 0]
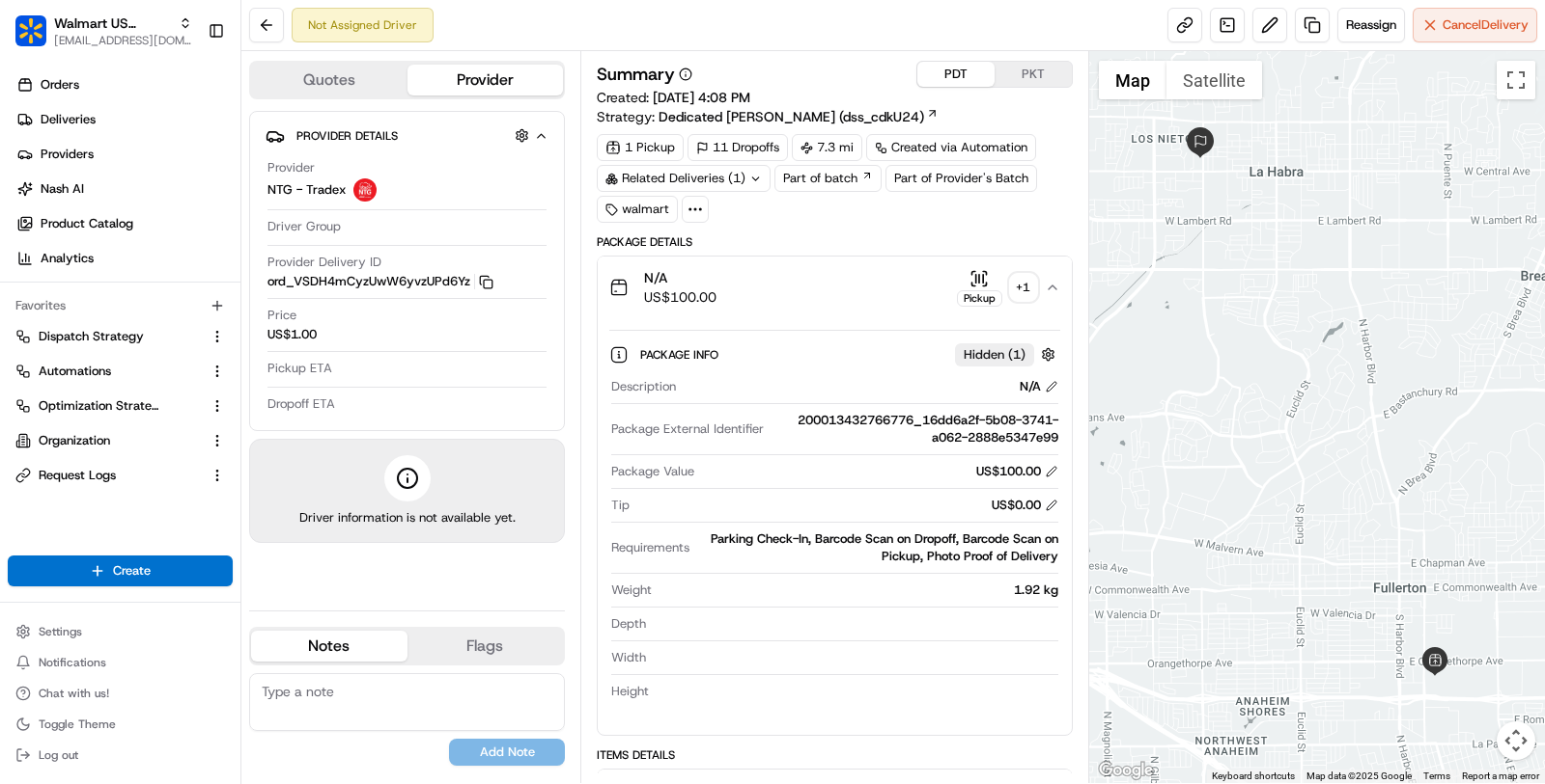
click at [939, 81] on button "PDT" at bounding box center [955, 73] width 77 height 25
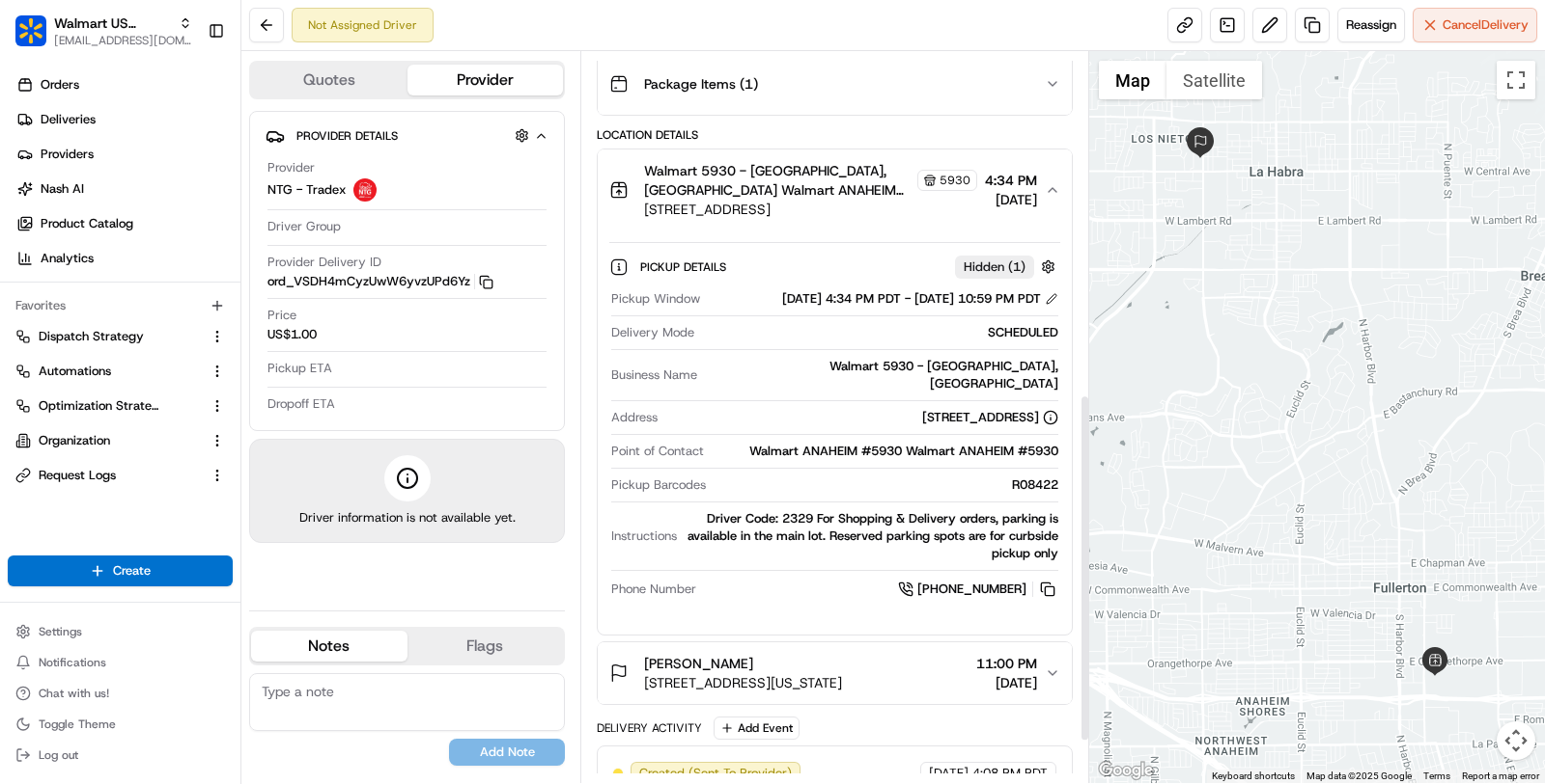
scroll to position [807, 0]
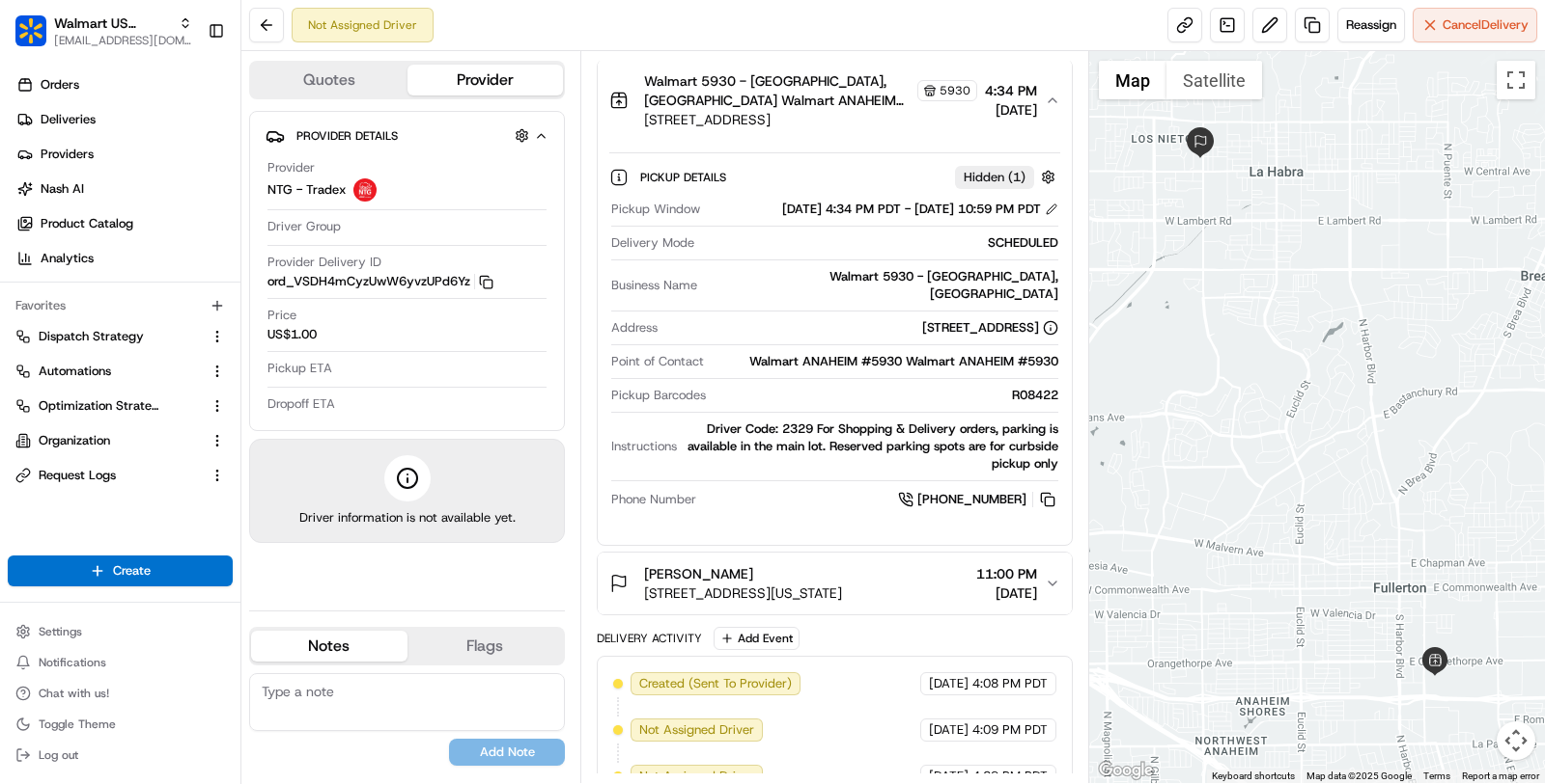
click at [924, 582] on button "Gregory Hill 261 N Idaho St, Apt 9A, LA Habra, CA, 90631, US 11:00 PM 08/21/2025" at bounding box center [834, 583] width 474 height 61
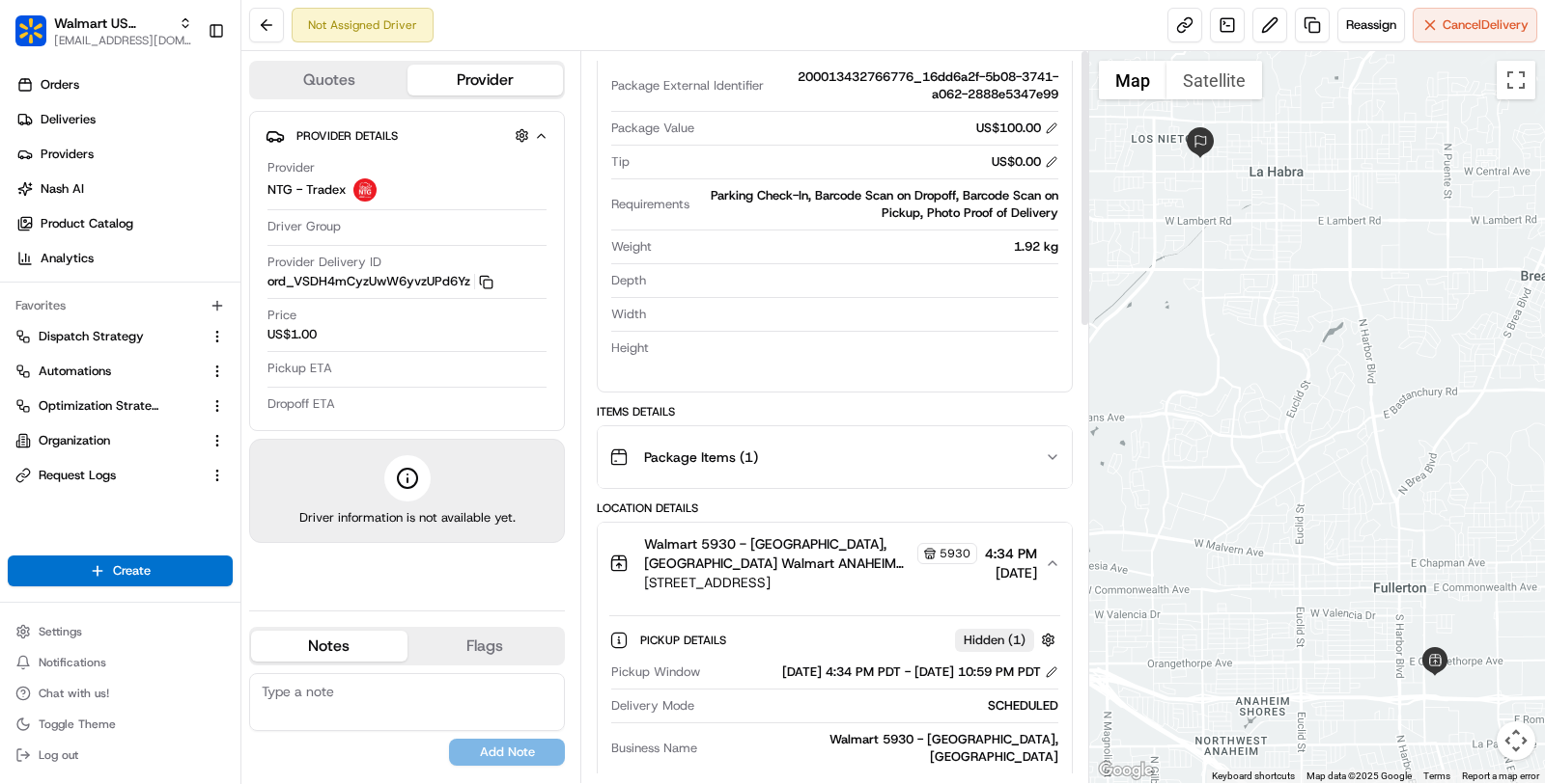
scroll to position [0, 0]
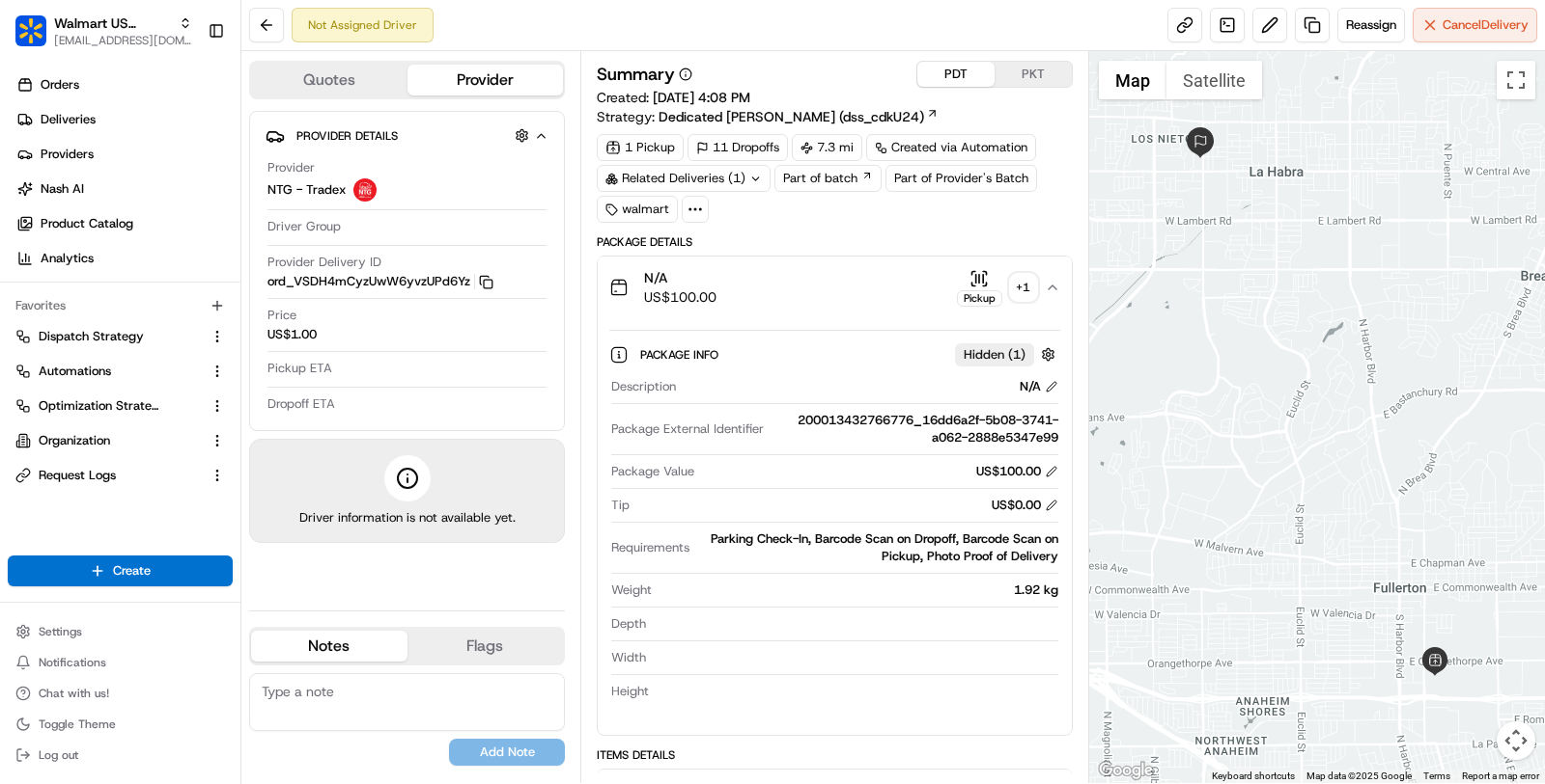
click at [911, 295] on div "N/A US$100.00 Pickup + 1" at bounding box center [827, 287] width 435 height 39
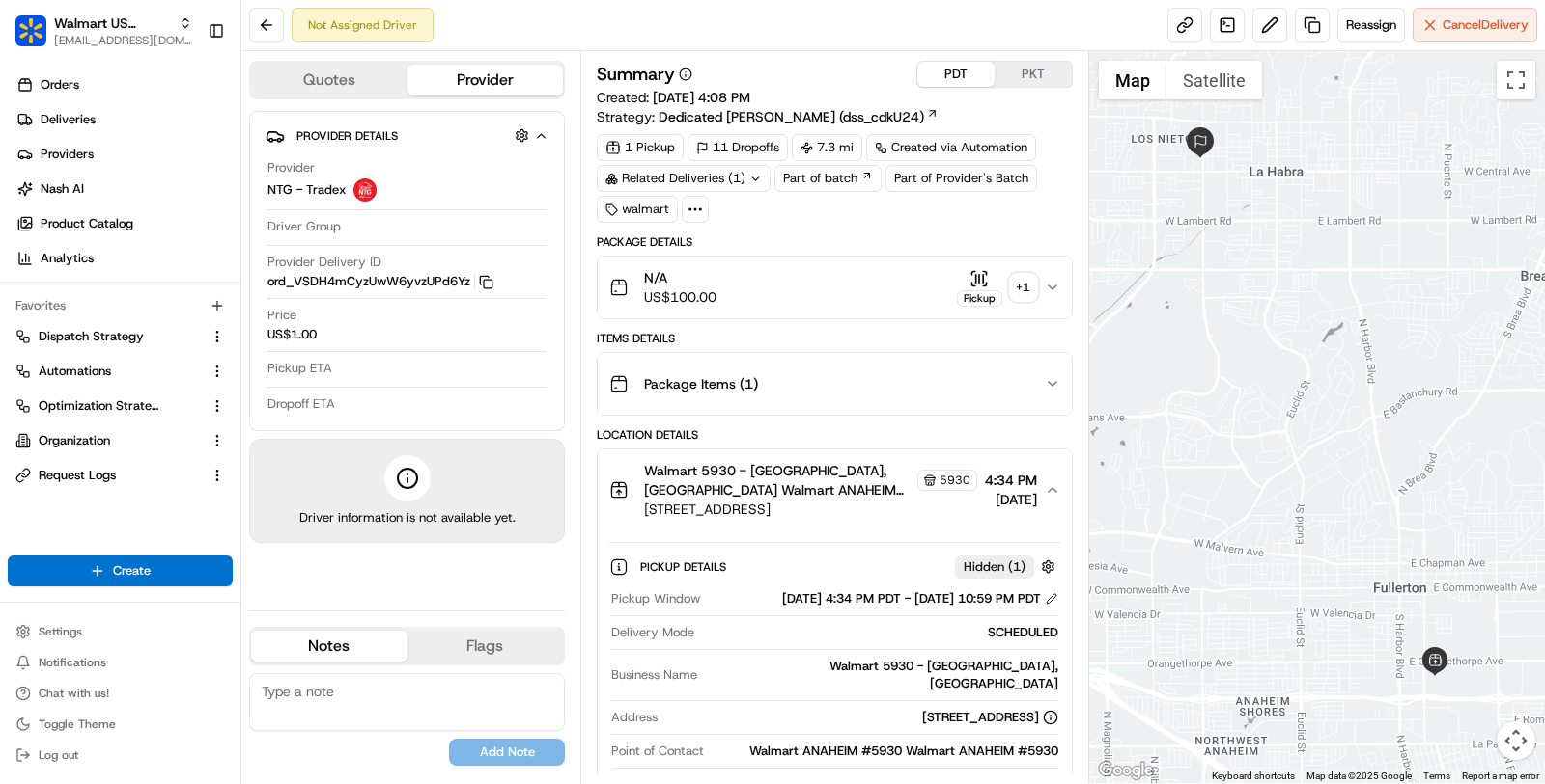
click at [906, 378] on div "Package Items ( 1 )" at bounding box center [827, 384] width 435 height 39
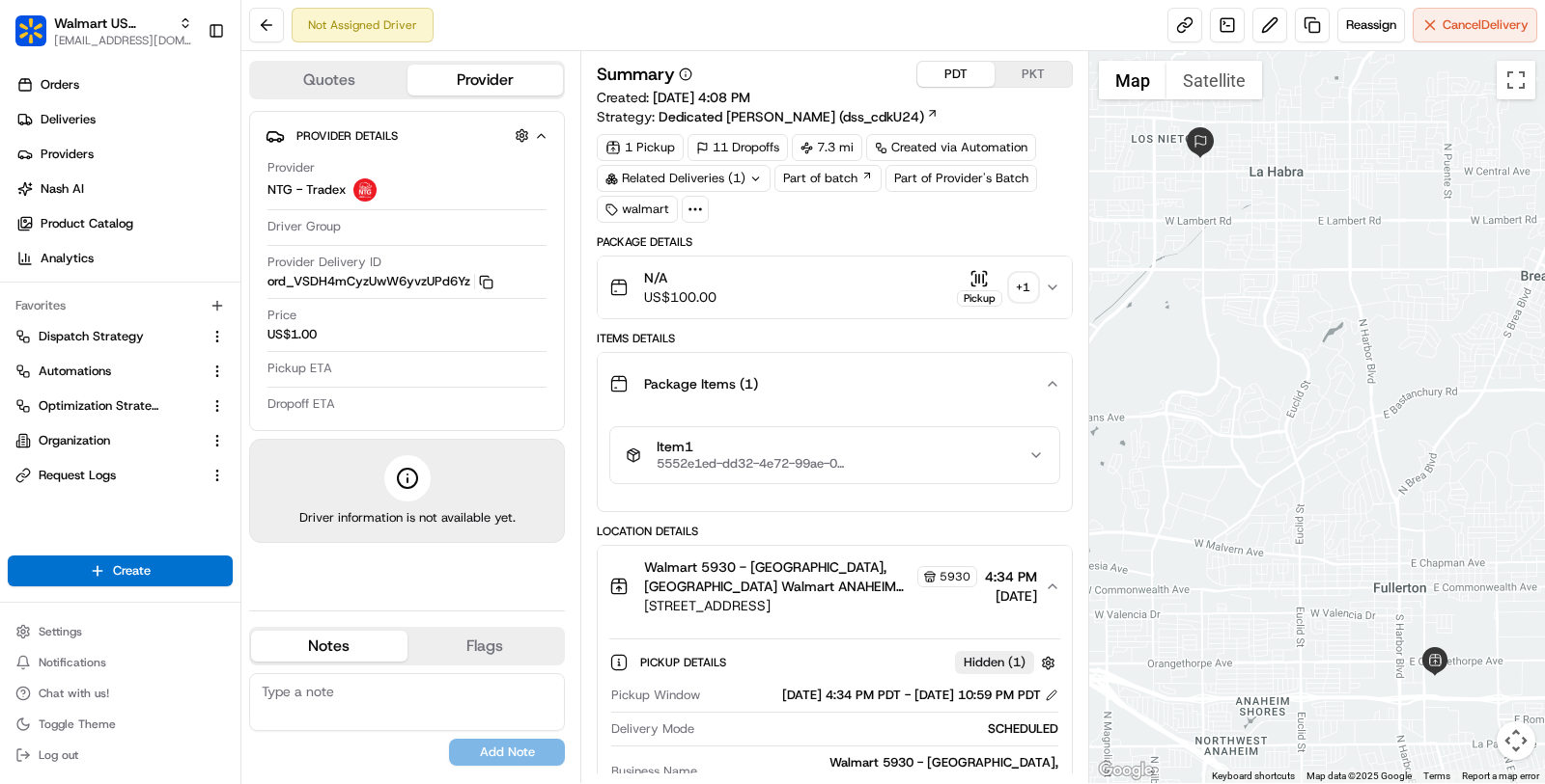
click at [906, 378] on div "Package Items ( 1 )" at bounding box center [827, 384] width 435 height 39
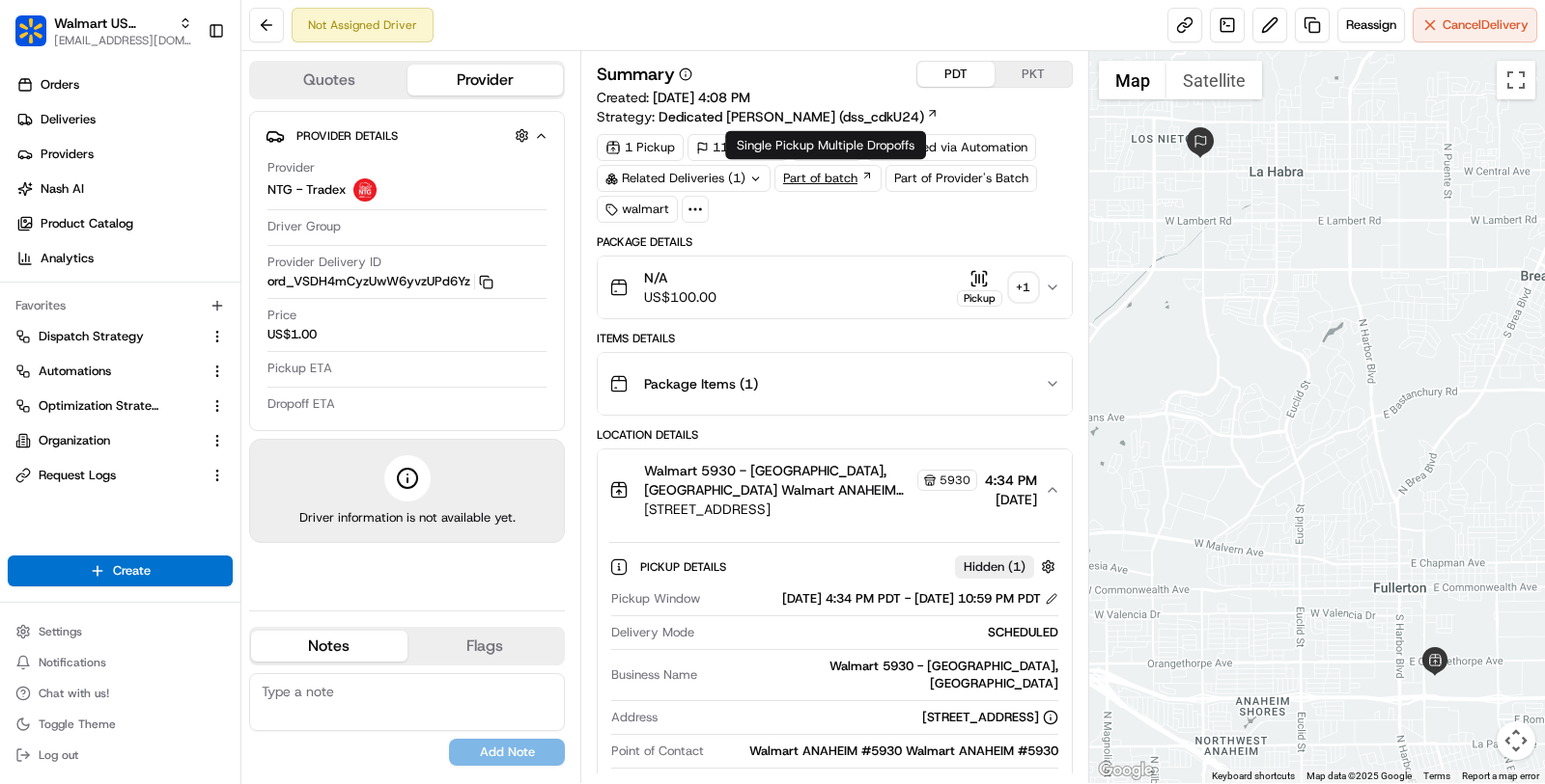
click at [842, 179] on link "Part of batch" at bounding box center [828, 178] width 107 height 27
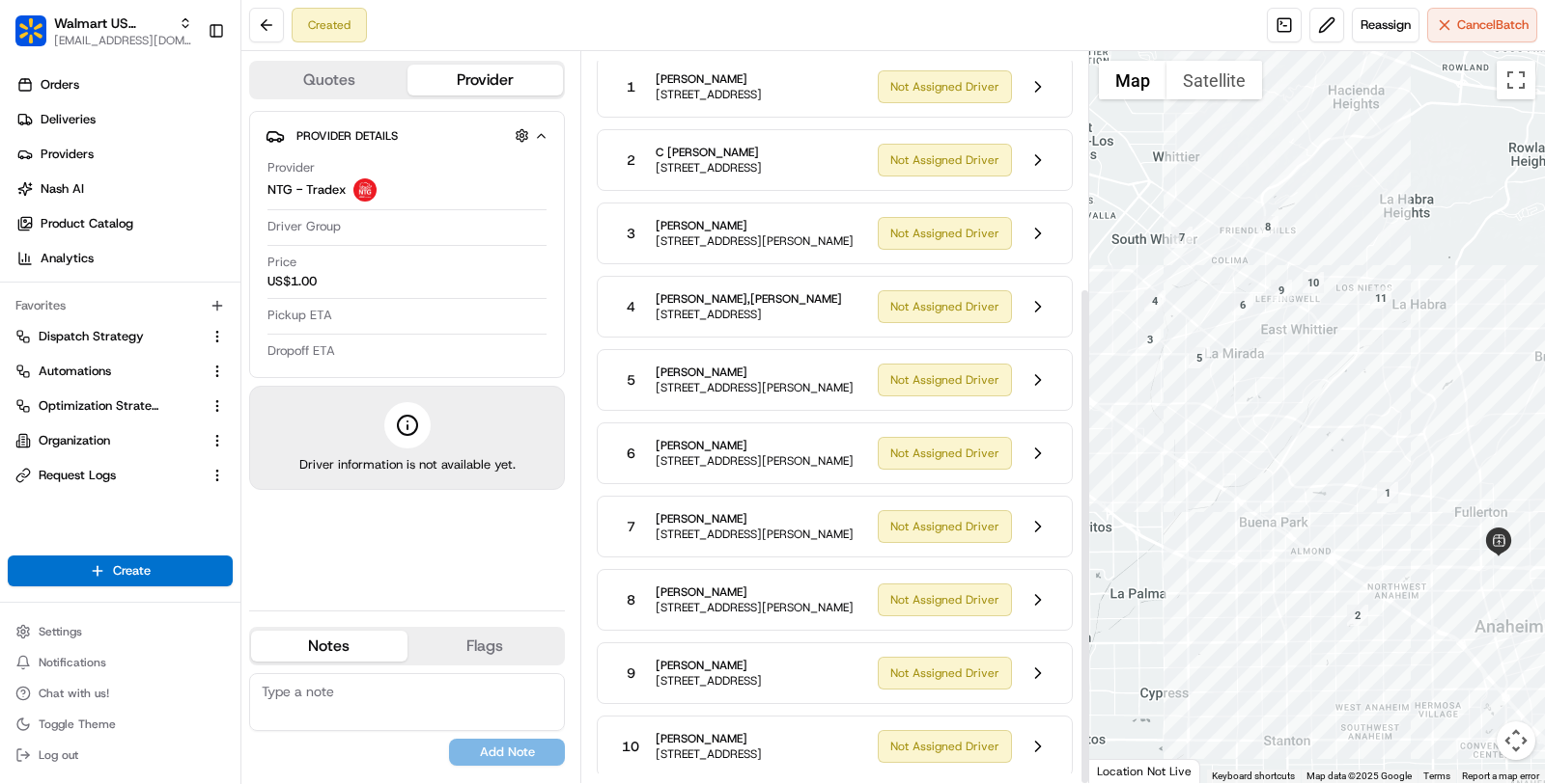
scroll to position [345, 0]
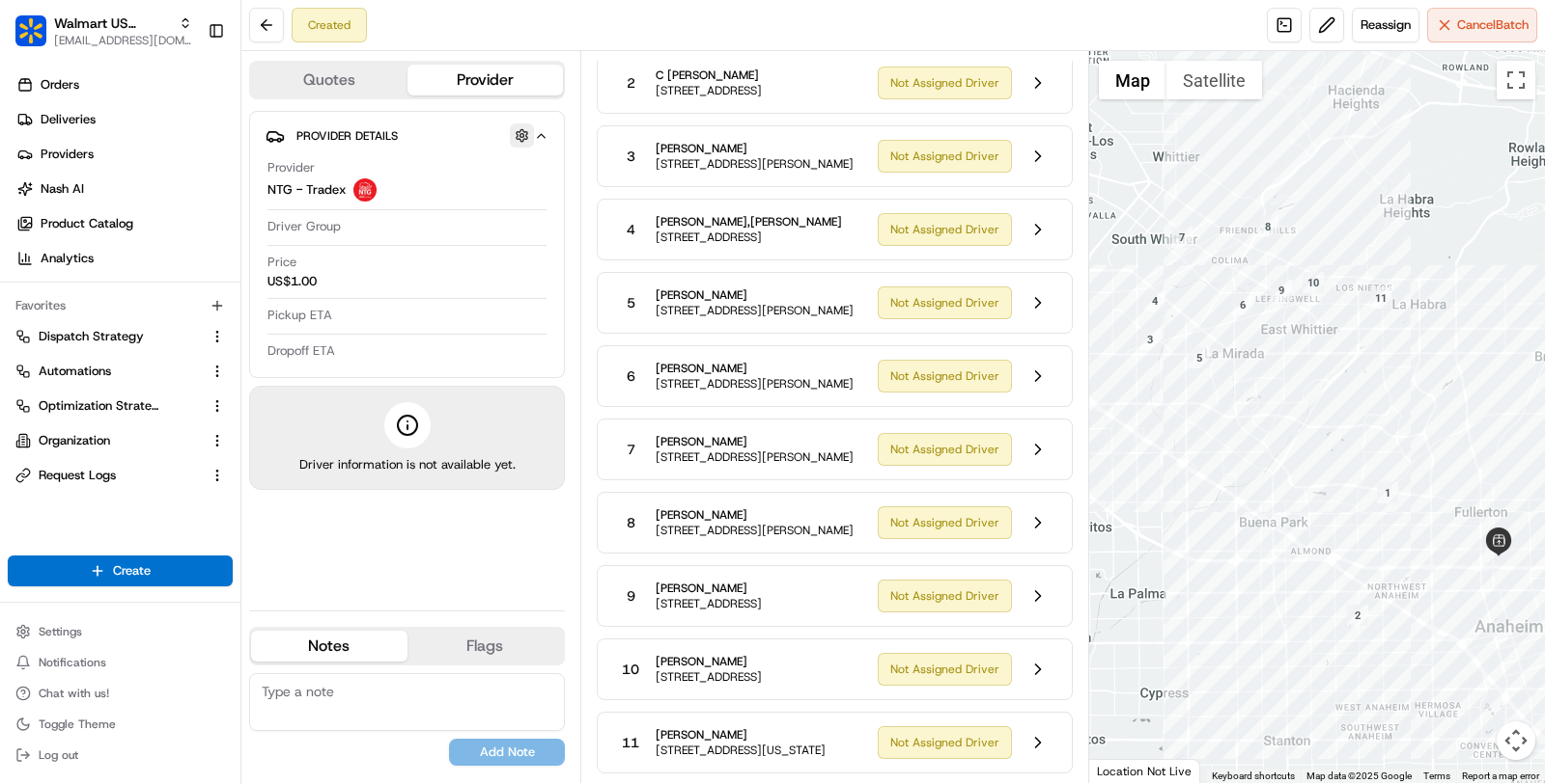
click at [521, 135] on button "button" at bounding box center [521, 135] width 24 height 24
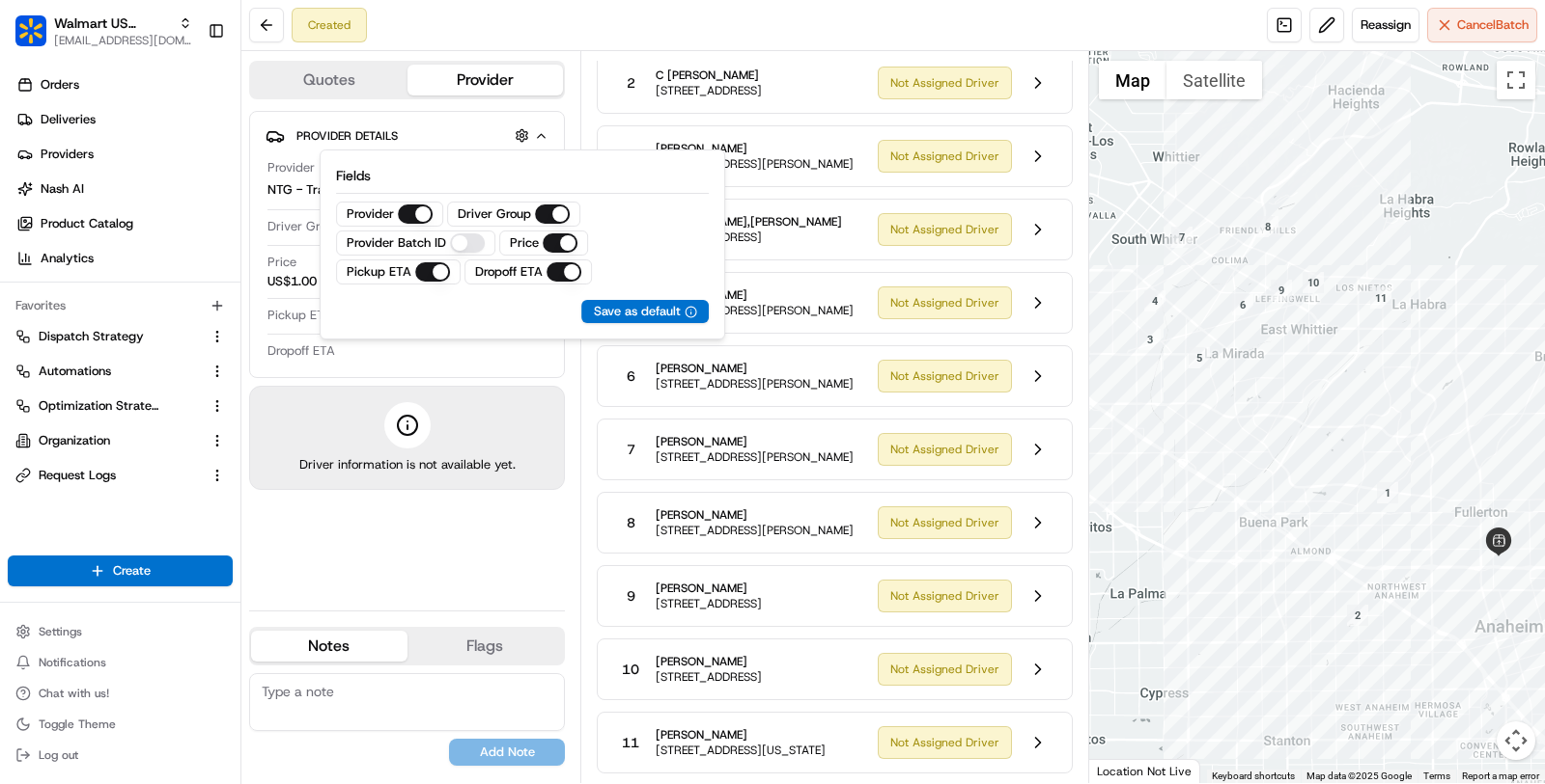
click at [463, 247] on ID "Provider Batch ID" at bounding box center [467, 243] width 35 height 20
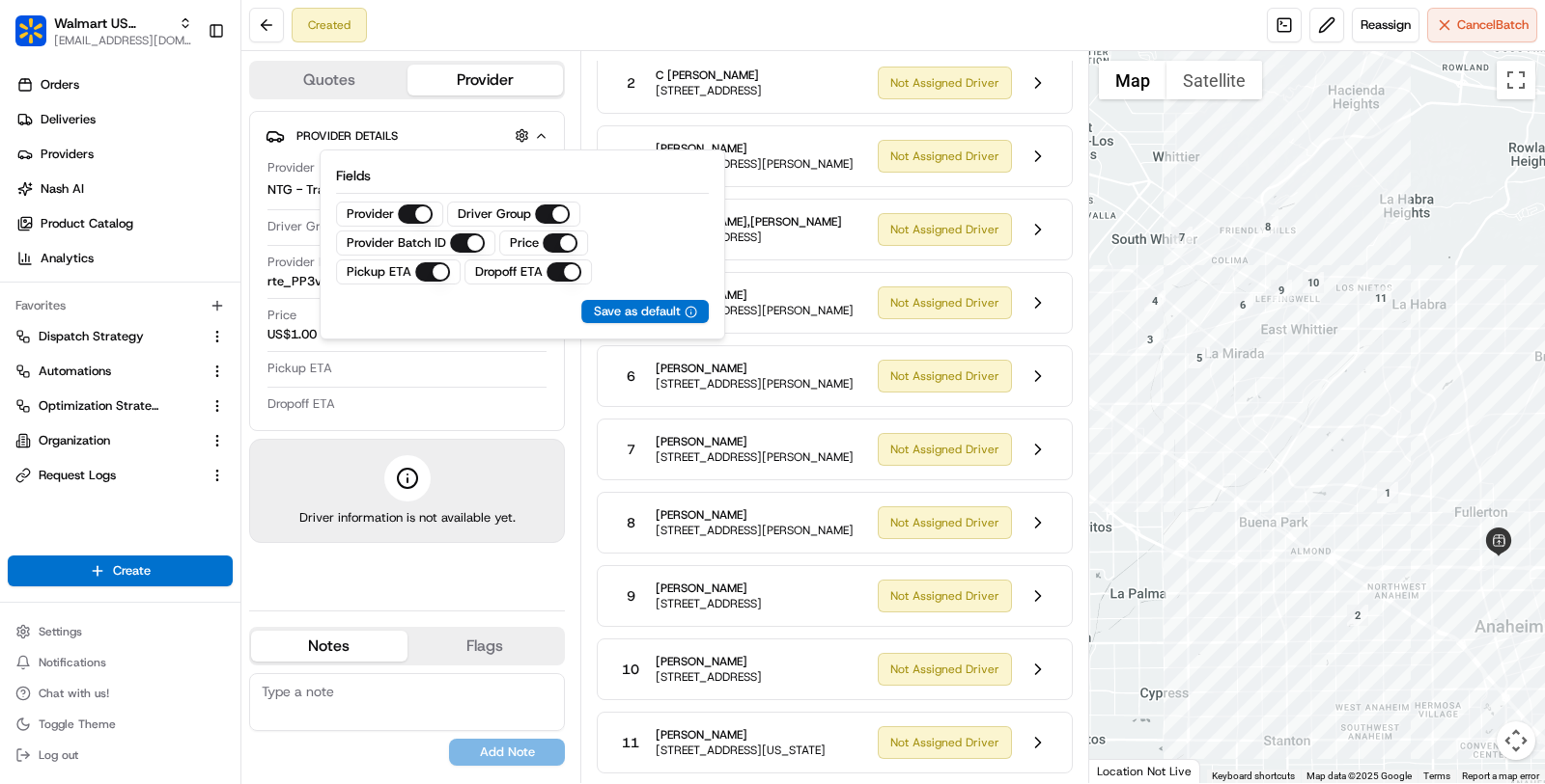
click at [462, 375] on div "Pickup ETA" at bounding box center [407, 370] width 279 height 20
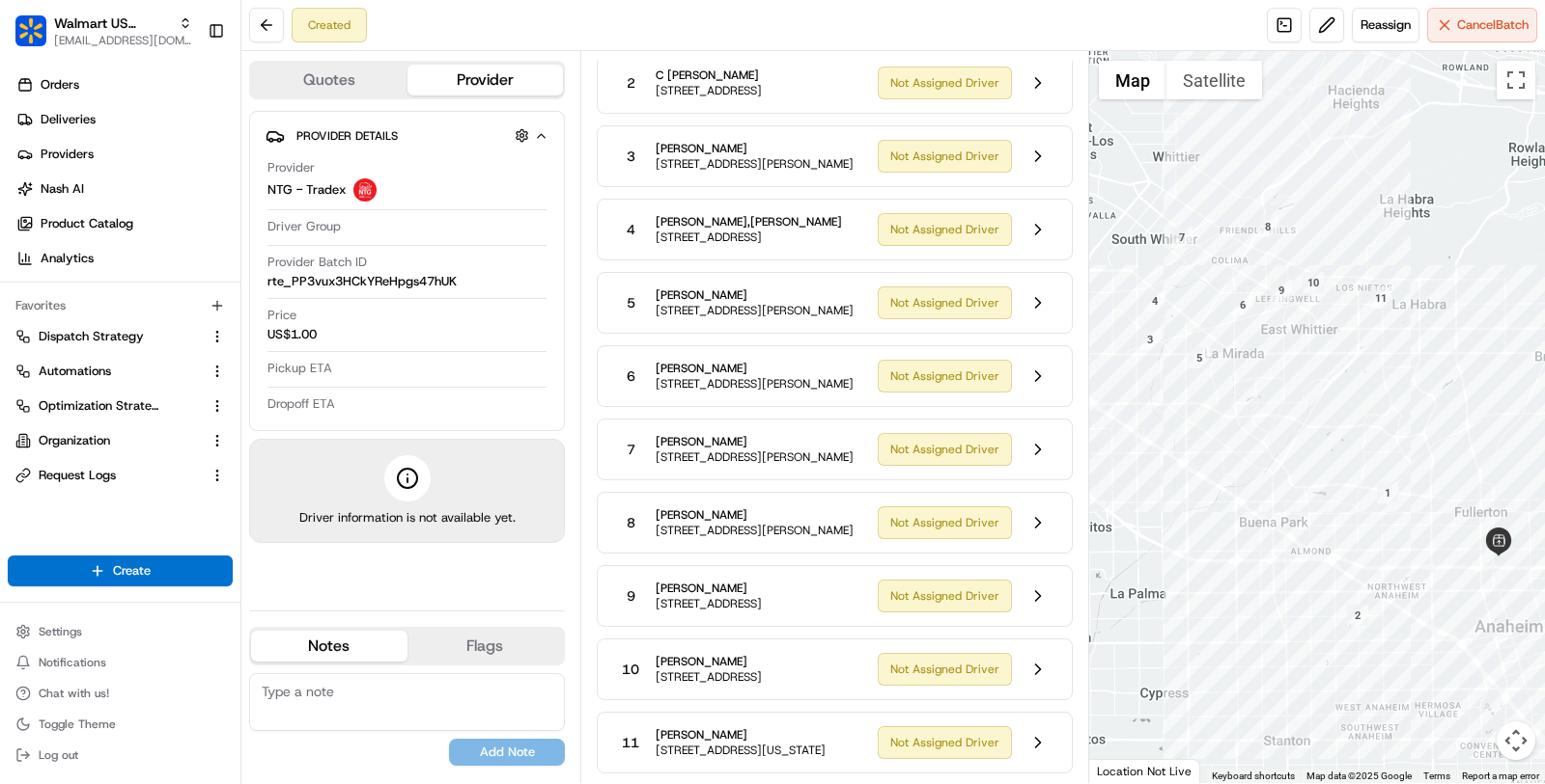
click at [389, 278] on span "rte_PP3vux3HCkYReHpgs47hUK" at bounding box center [361, 282] width 189 height 18
copy span "rte_PP3vux3HCkYReHpgs47hUK"
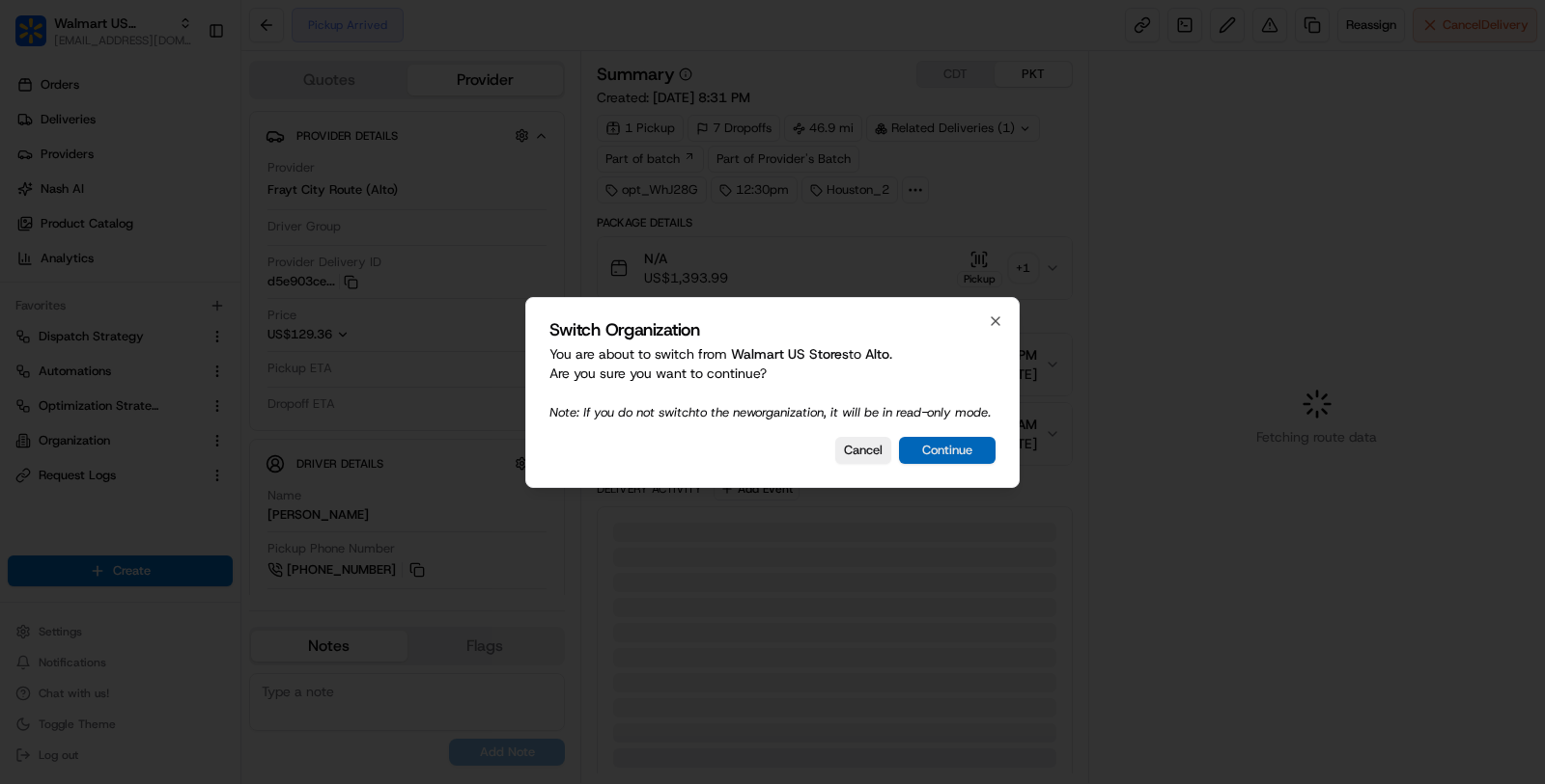
click at [951, 447] on button "Continue" at bounding box center [948, 450] width 97 height 27
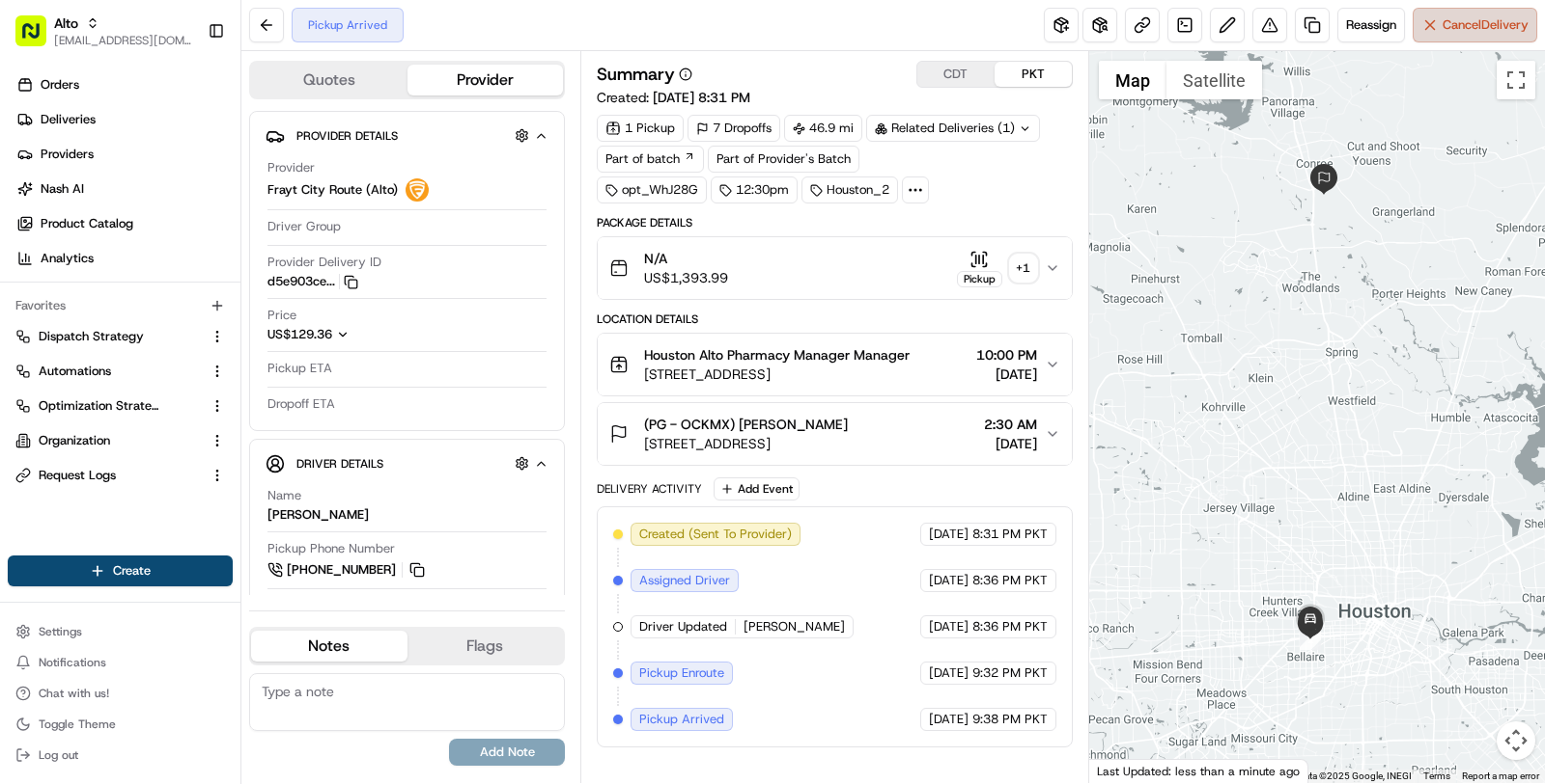
click at [1470, 28] on span "Cancel Delivery" at bounding box center [1485, 26] width 86 height 18
click at [1471, 26] on span "Cancel Delivery" at bounding box center [1485, 26] width 86 height 18
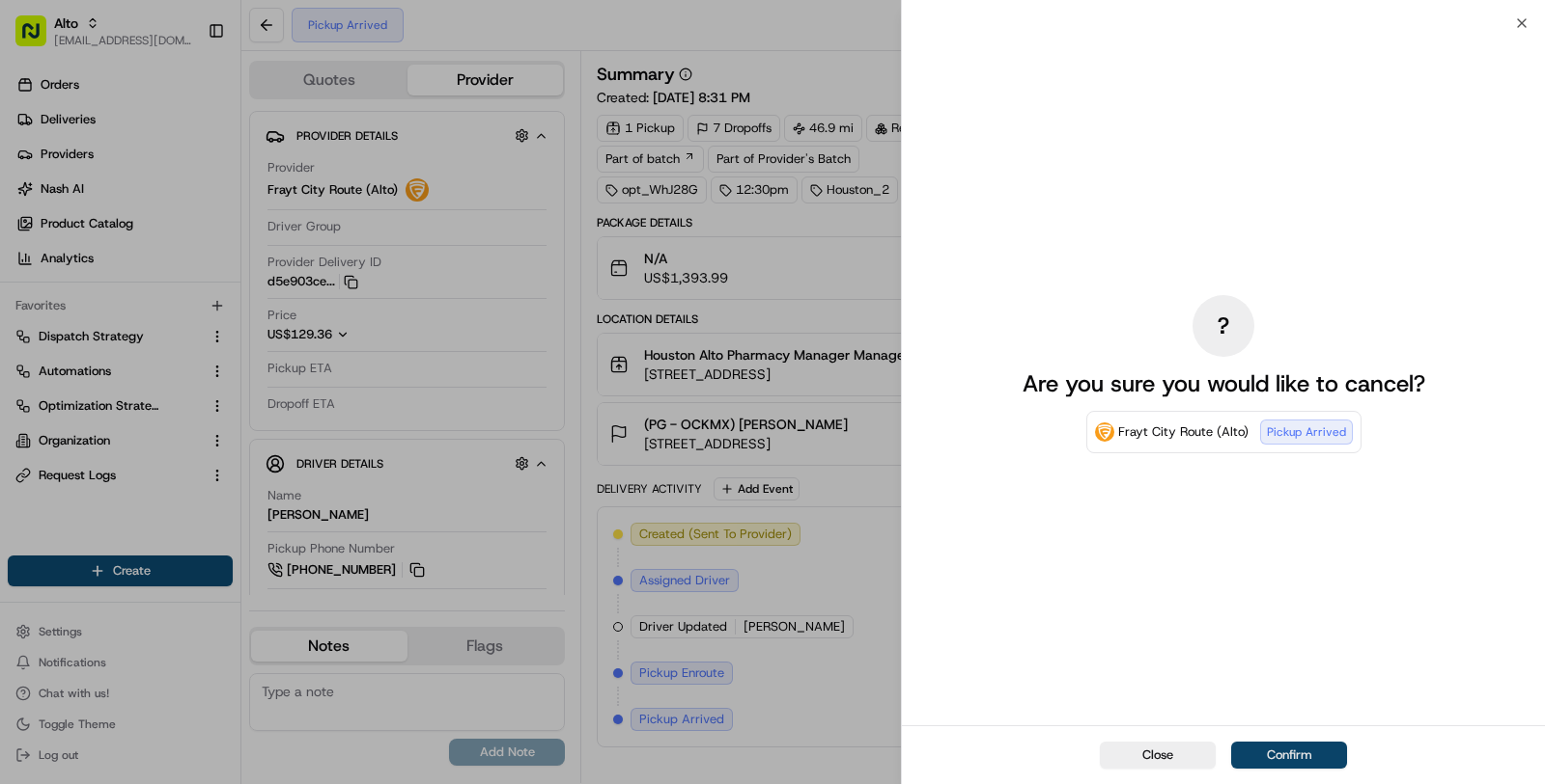
click at [1286, 763] on button "Confirm" at bounding box center [1288, 755] width 116 height 27
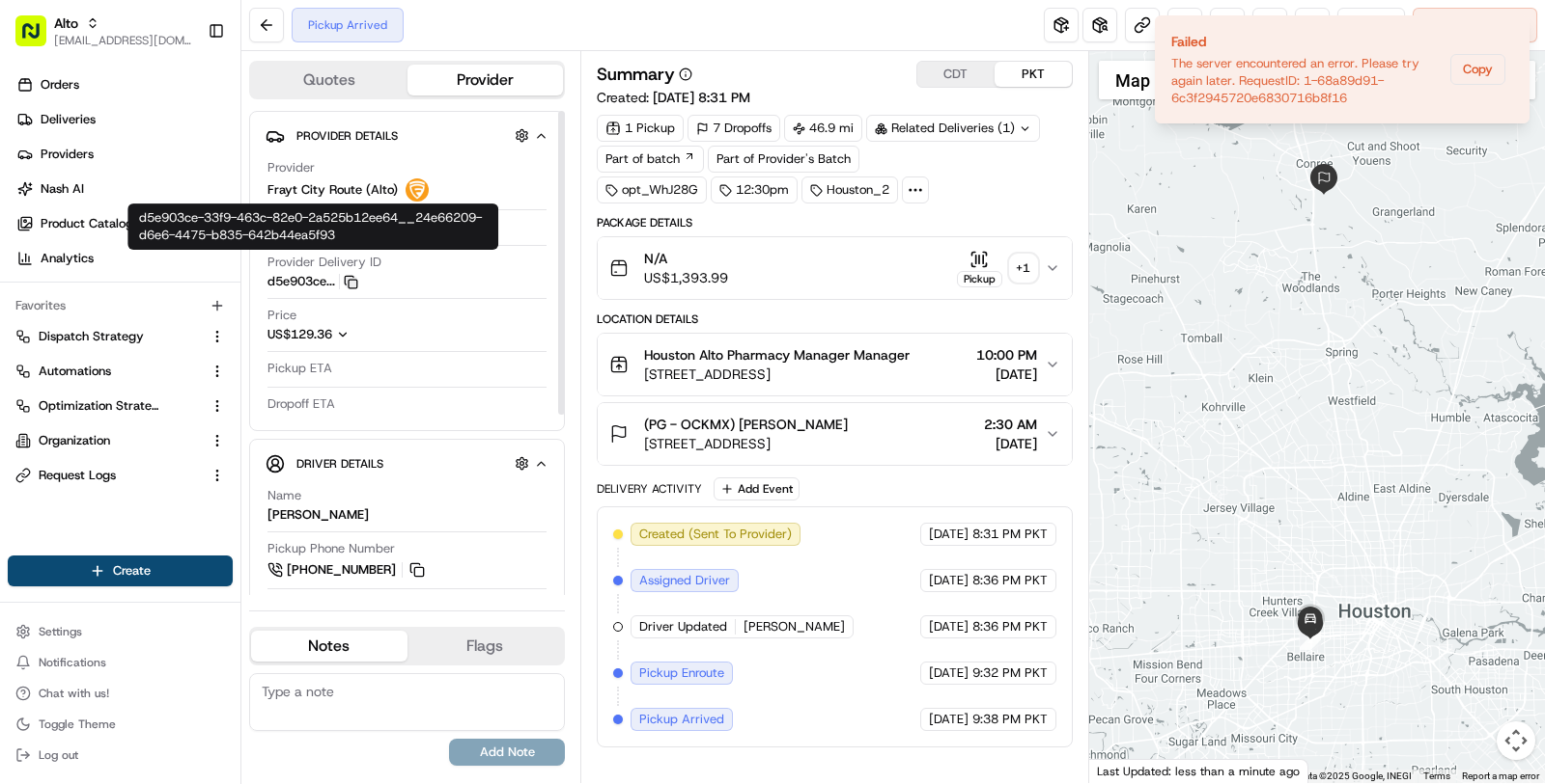
click at [347, 280] on icon "button" at bounding box center [350, 282] width 15 height 15
click at [350, 288] on button "d5e903ce... Copy d5e903ce-33f9-463c-82e0-2a525b12ee64__24e66209-d6e6-4475-b835-…" at bounding box center [313, 282] width 91 height 18
click at [1474, 67] on button "Copy" at bounding box center [1478, 69] width 55 height 31
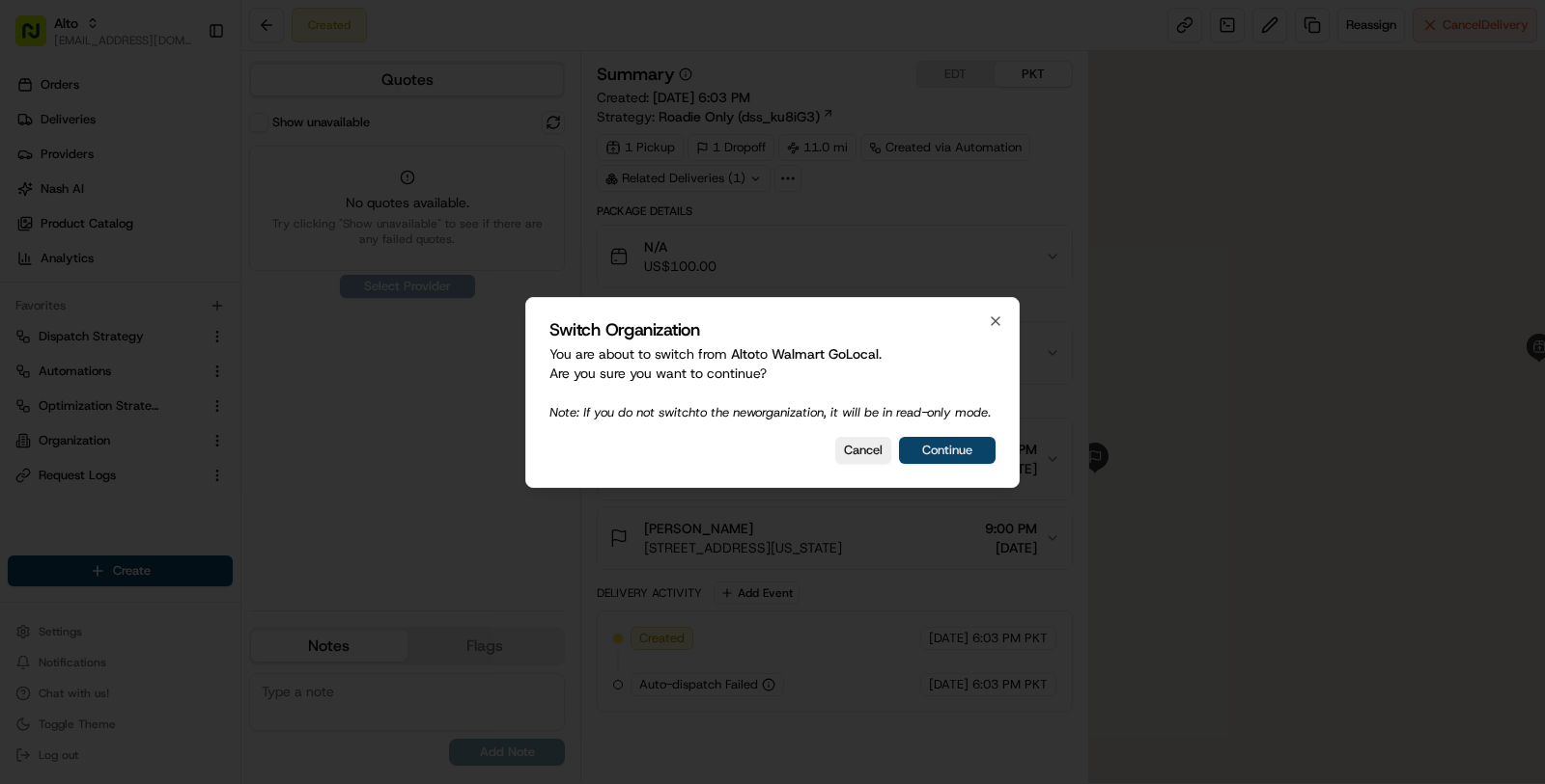
click at [978, 459] on button "Continue" at bounding box center [948, 450] width 97 height 27
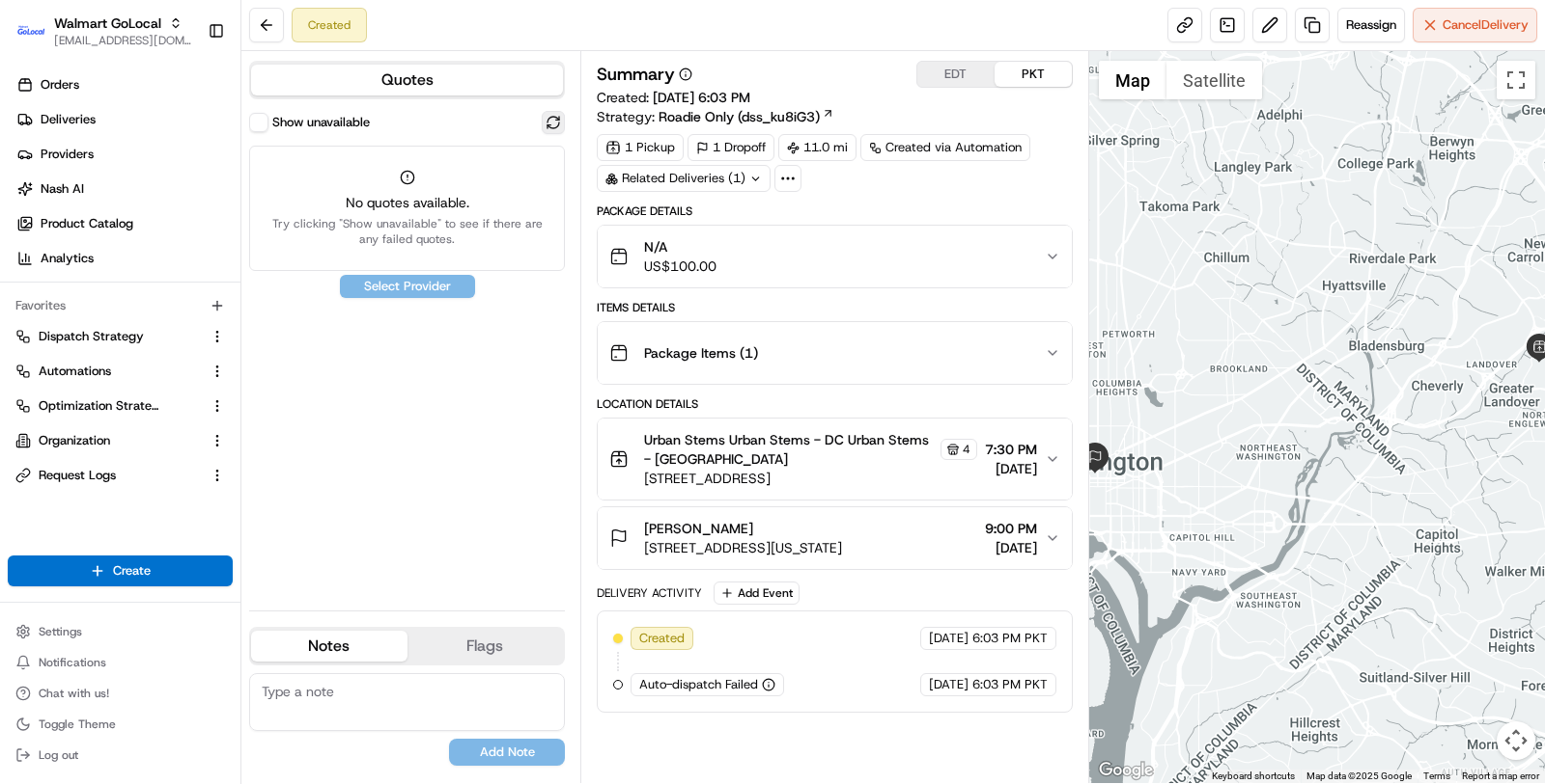
click at [552, 129] on button at bounding box center [553, 122] width 23 height 23
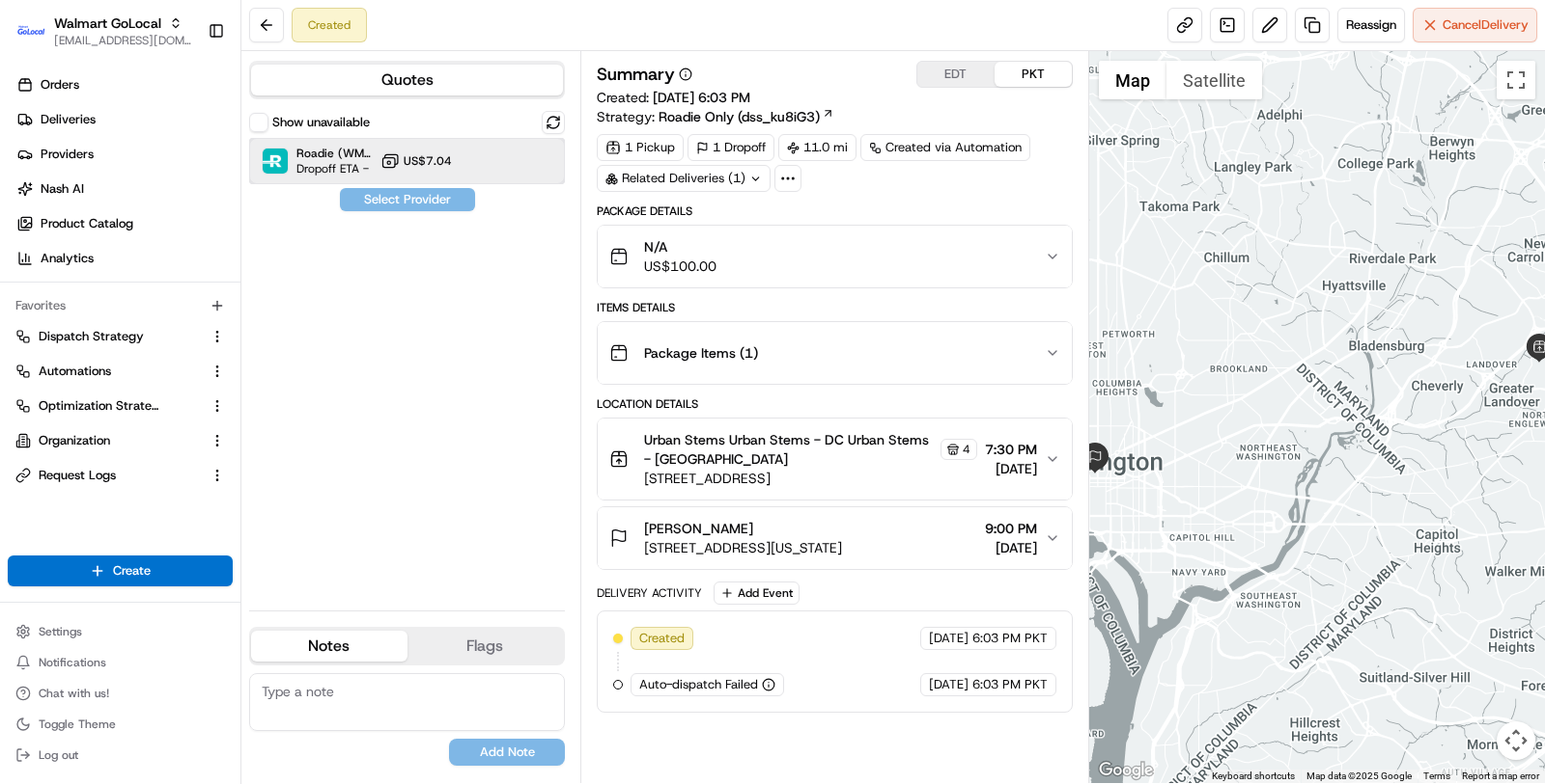
click at [515, 142] on div "Roadie (WMT) Dropoff ETA - US$7.04" at bounding box center [407, 161] width 316 height 46
click at [433, 206] on button "Assign Provider" at bounding box center [408, 199] width 137 height 23
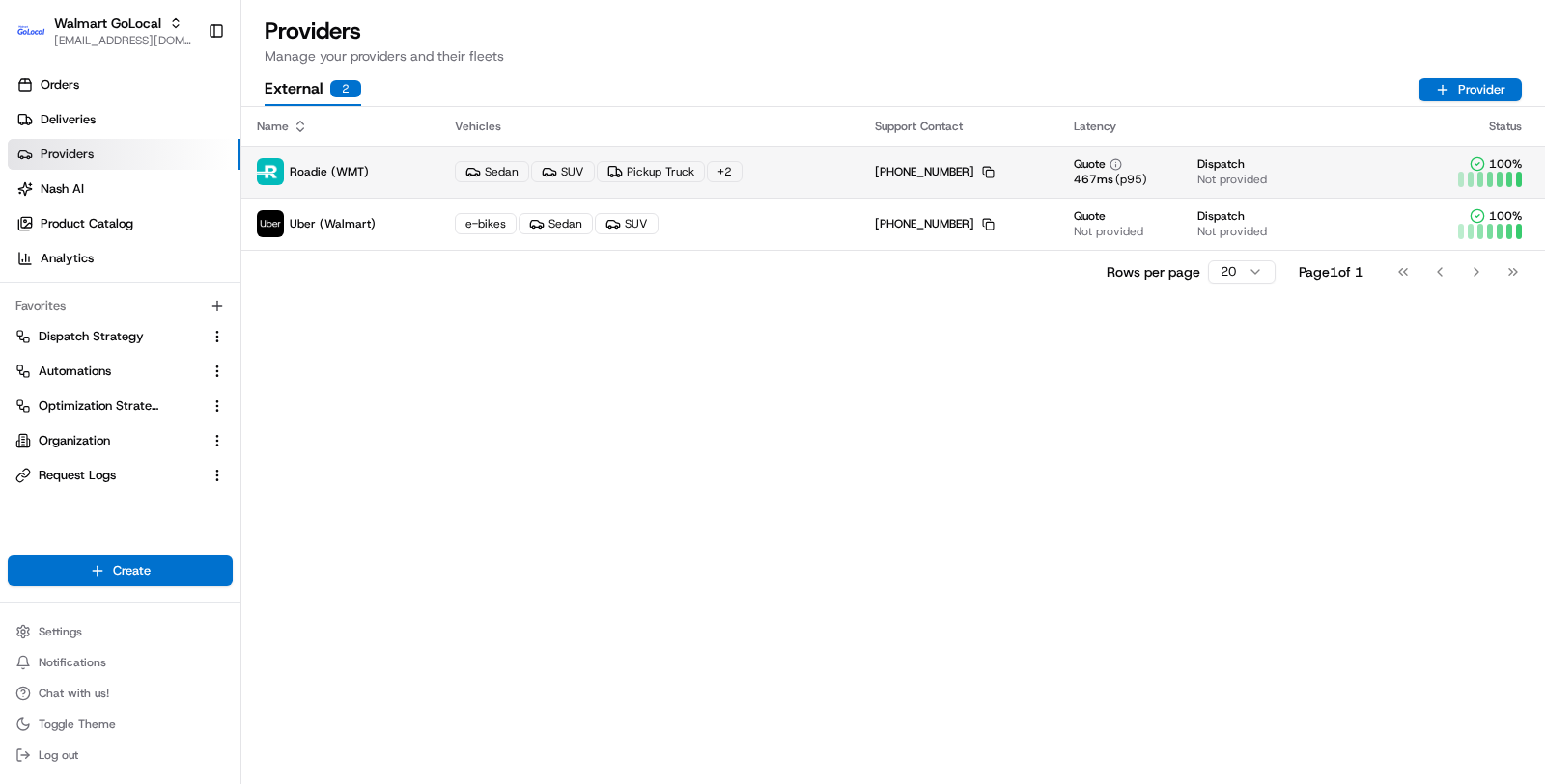
click at [932, 178] on div "[PHONE_NUMBER] Copy [PHONE_NUMBER]" at bounding box center [934, 172] width 120 height 16
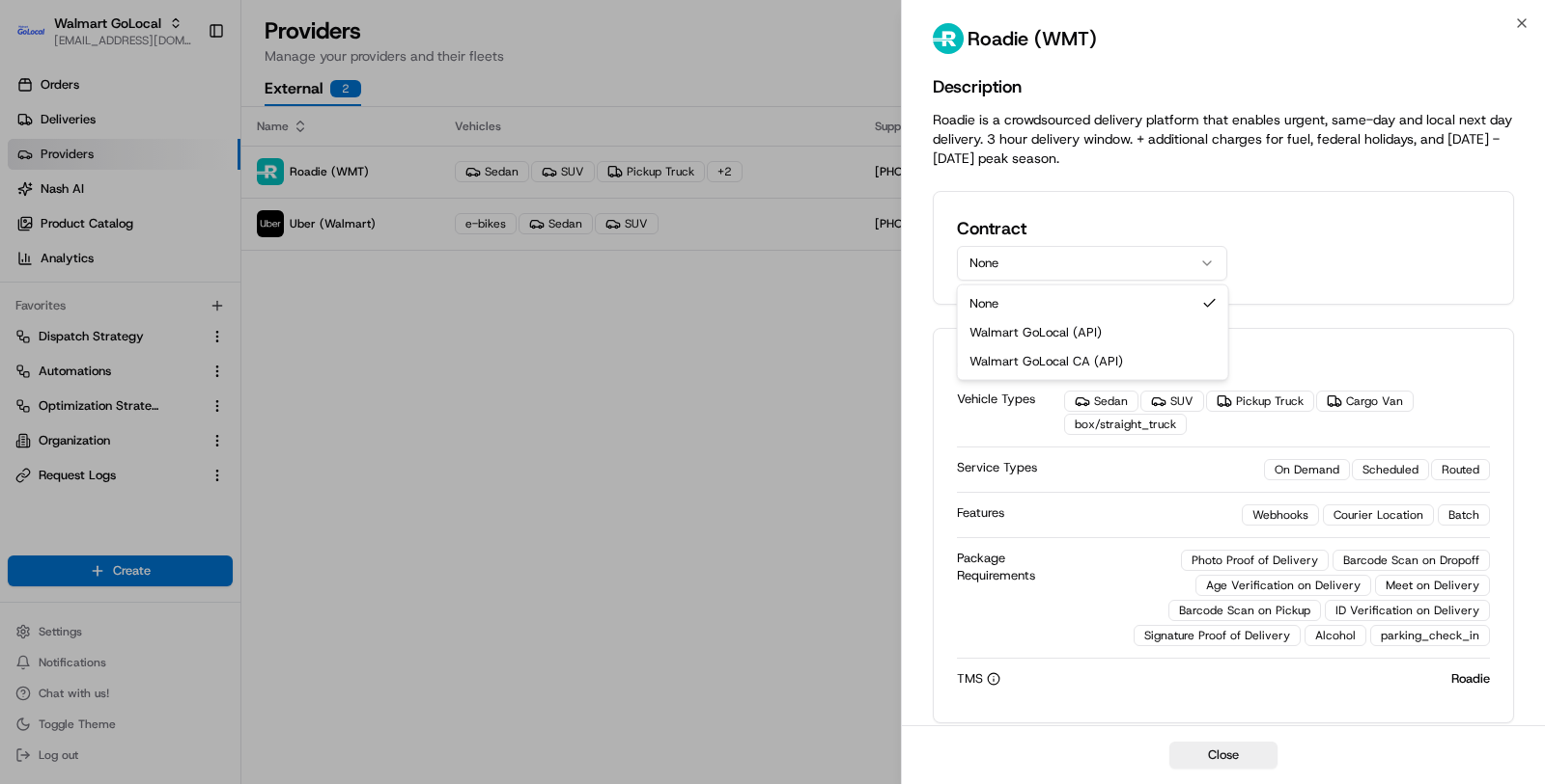
click at [1199, 261] on icon "button" at bounding box center [1207, 264] width 16 height 16
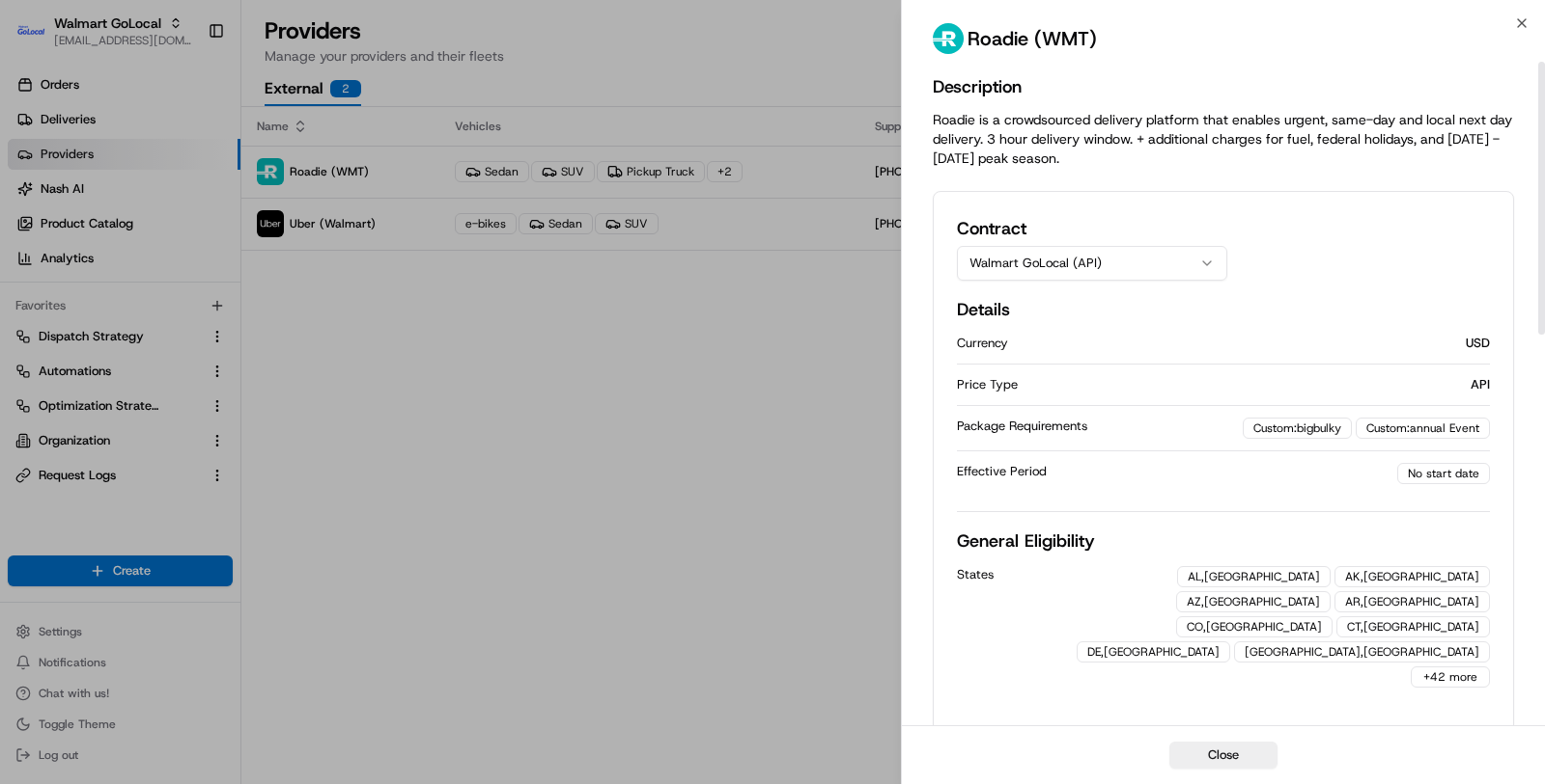
click at [1164, 271] on button "Walmart GoLocal (API)" at bounding box center [1091, 263] width 270 height 35
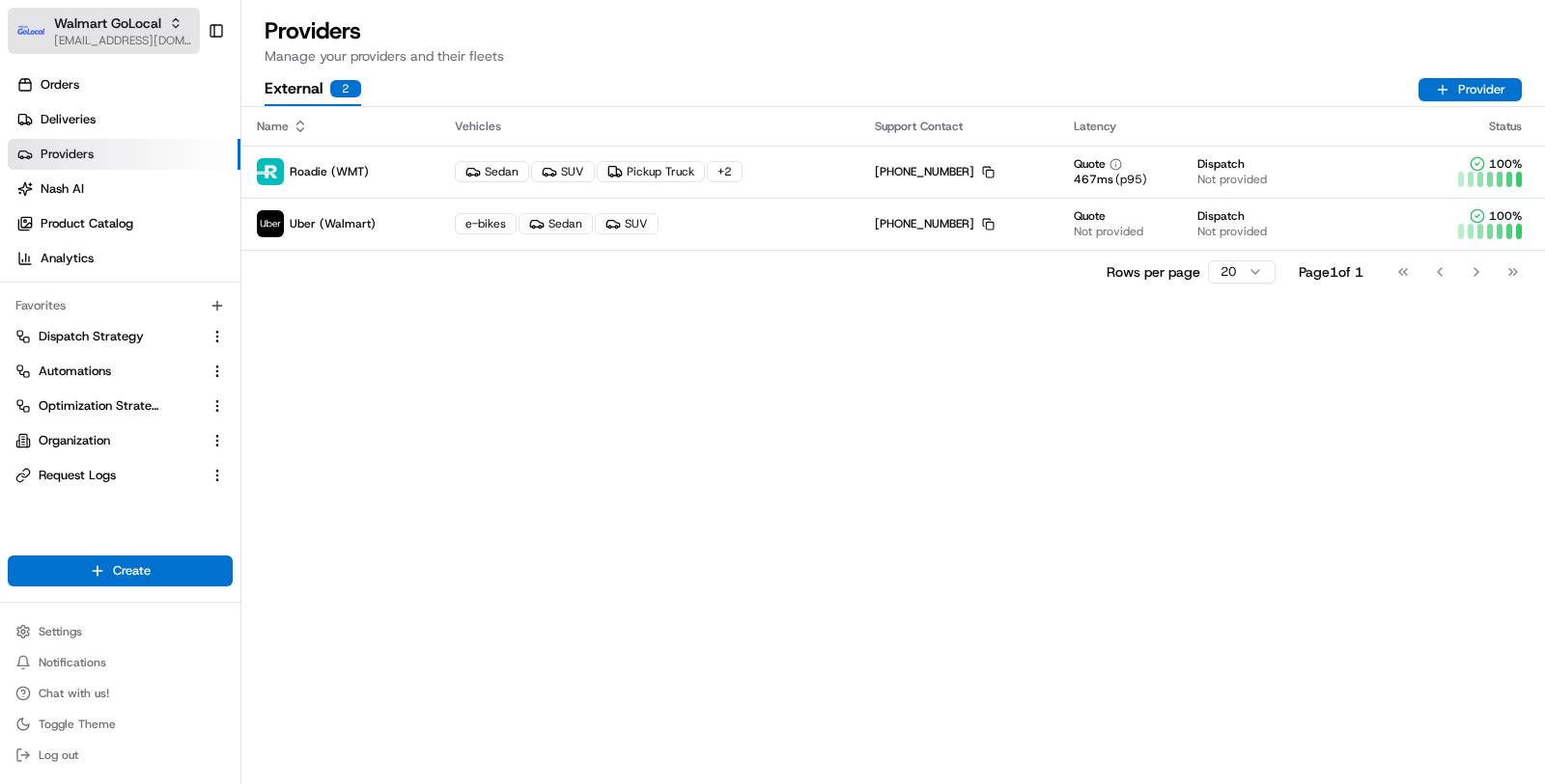
click at [127, 31] on span "Walmart GoLocal" at bounding box center [108, 24] width 107 height 20
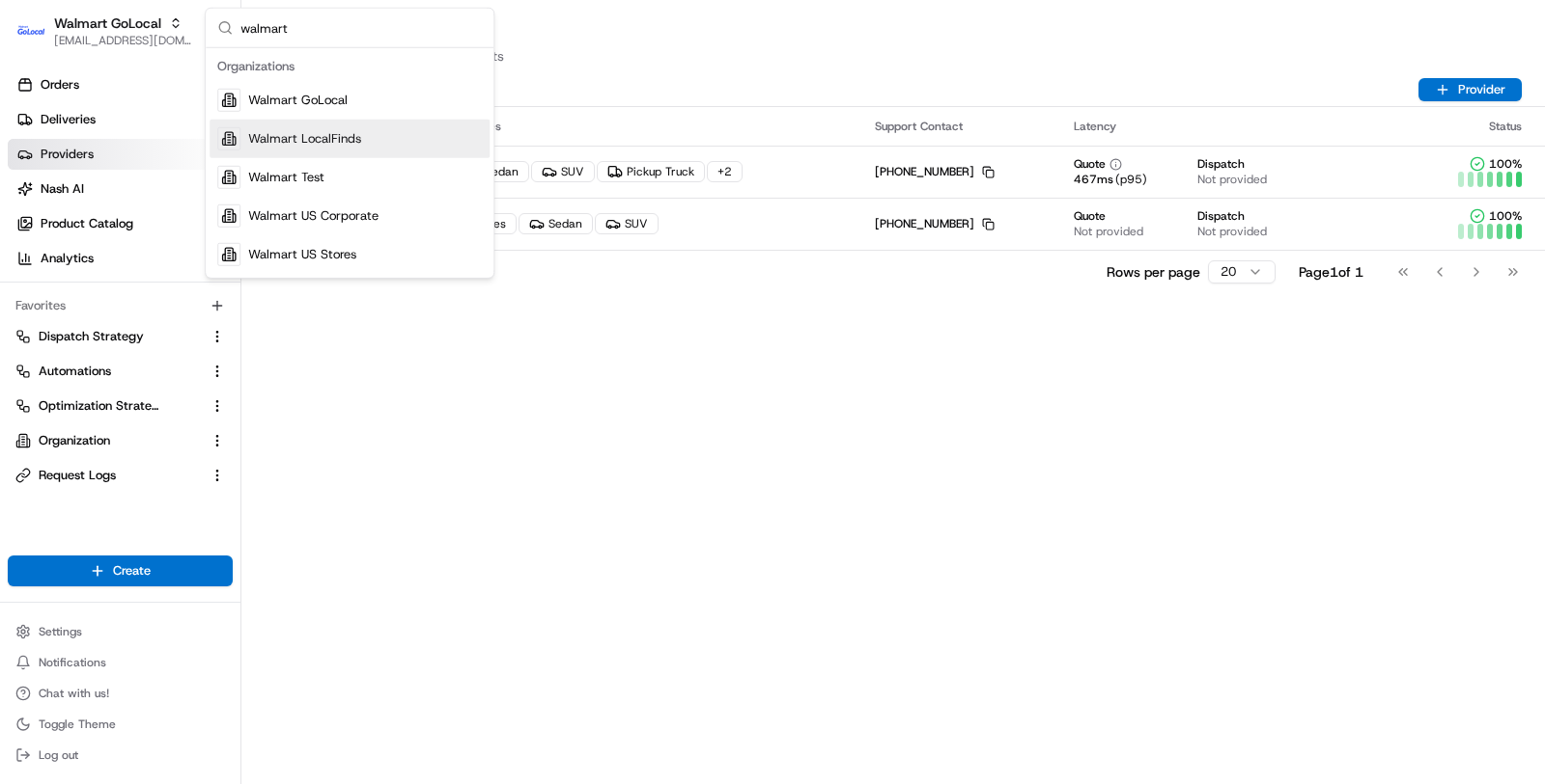
type input "walmart"
click at [374, 135] on div "Walmart LocalFinds" at bounding box center [349, 138] width 280 height 39
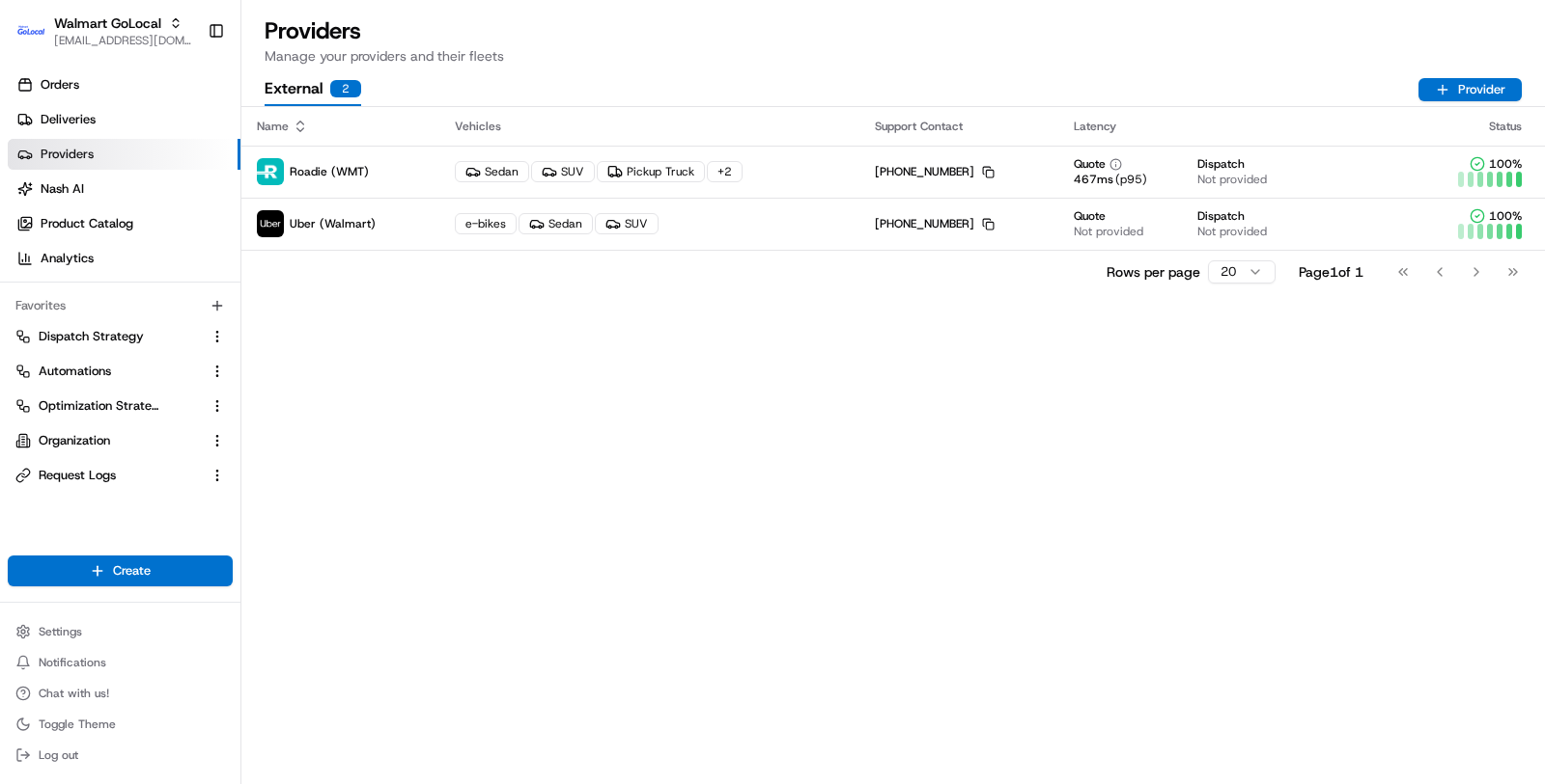
click at [126, 157] on link "Providers" at bounding box center [124, 154] width 232 height 31
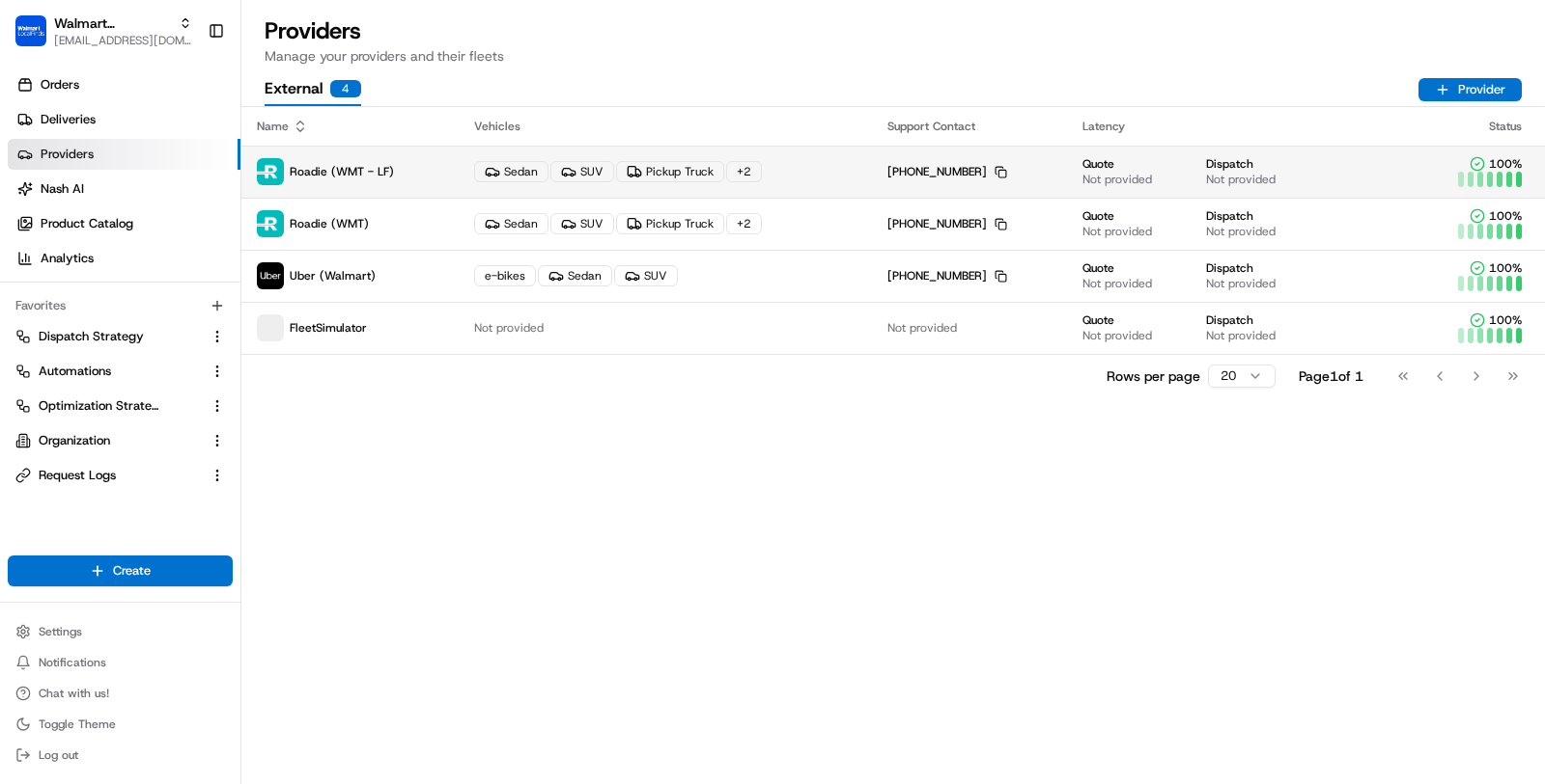
click at [626, 172] on icon at bounding box center [634, 172] width 16 height 16
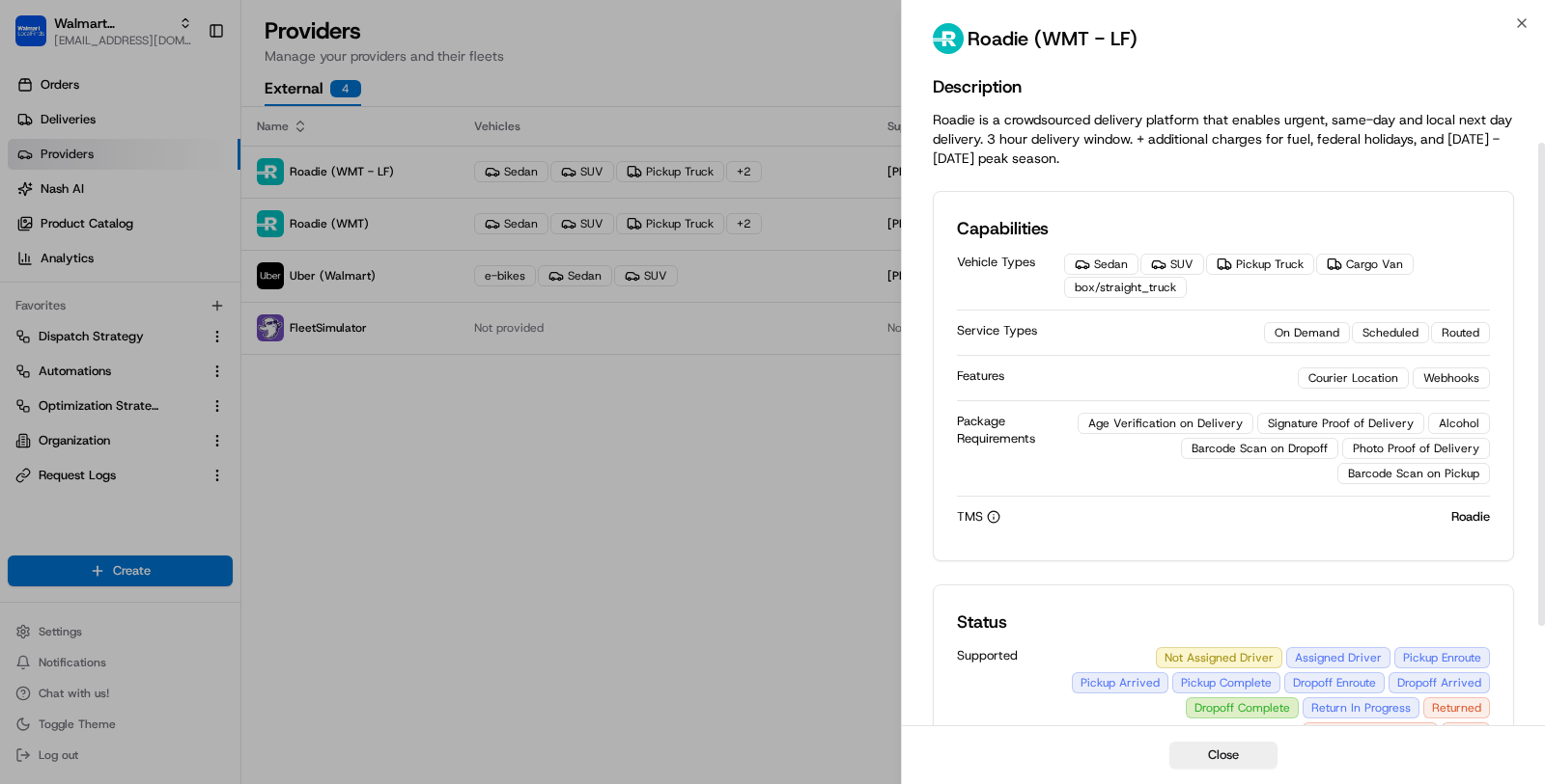
scroll to position [250, 0]
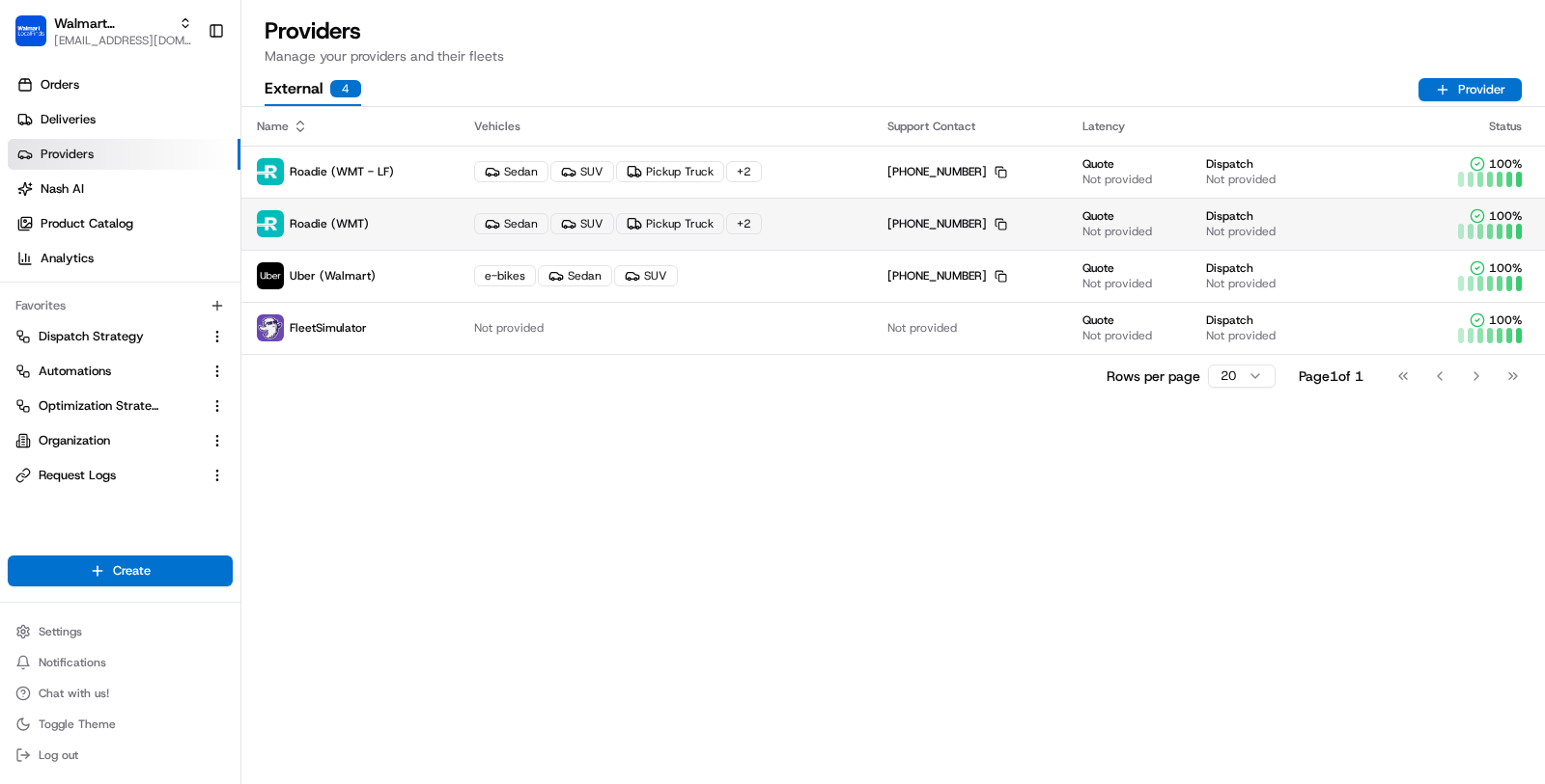
click at [829, 228] on div "Sedan SUV Pickup Truck + 2" at bounding box center [665, 223] width 382 height 21
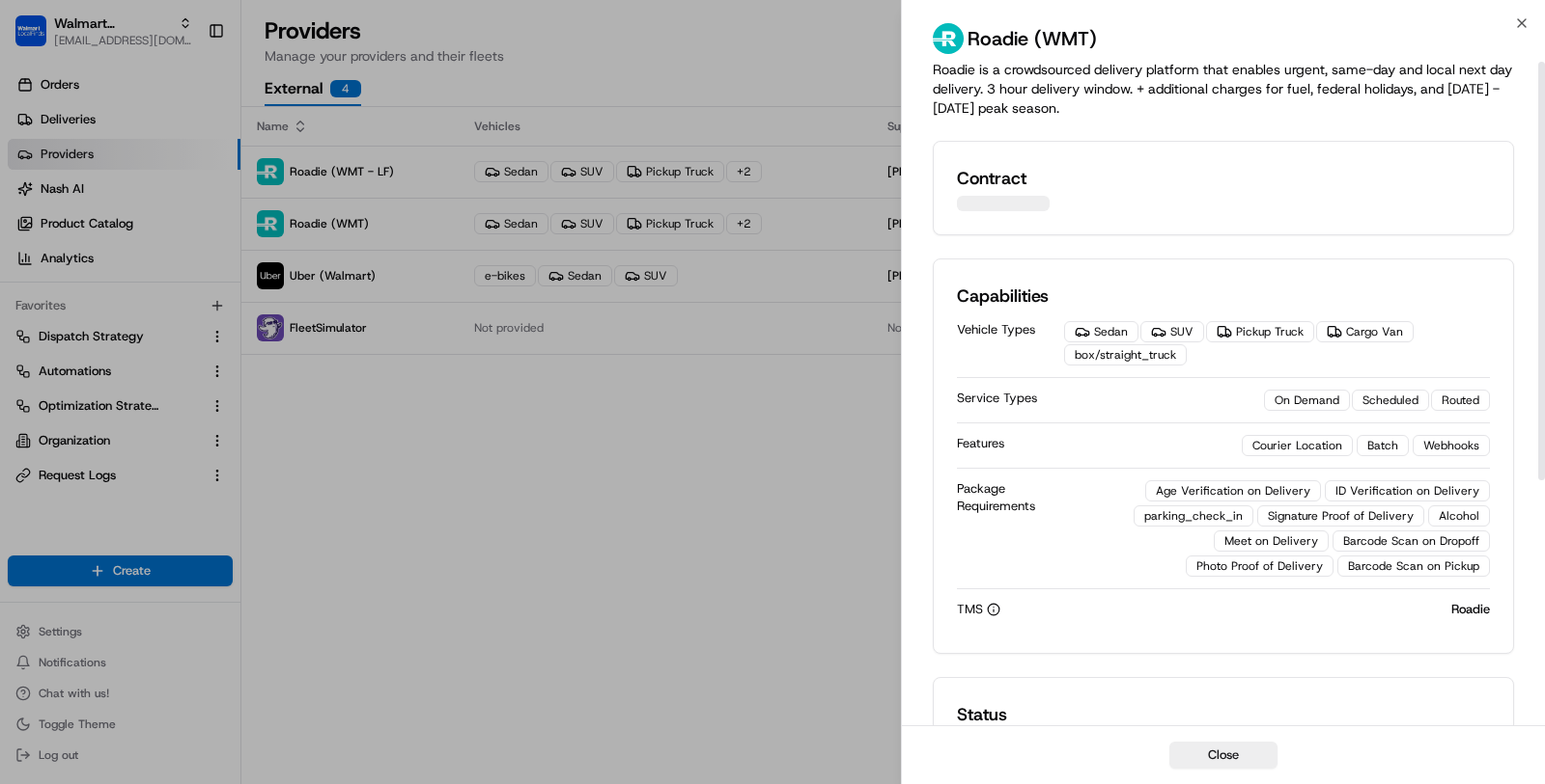
scroll to position [0, 0]
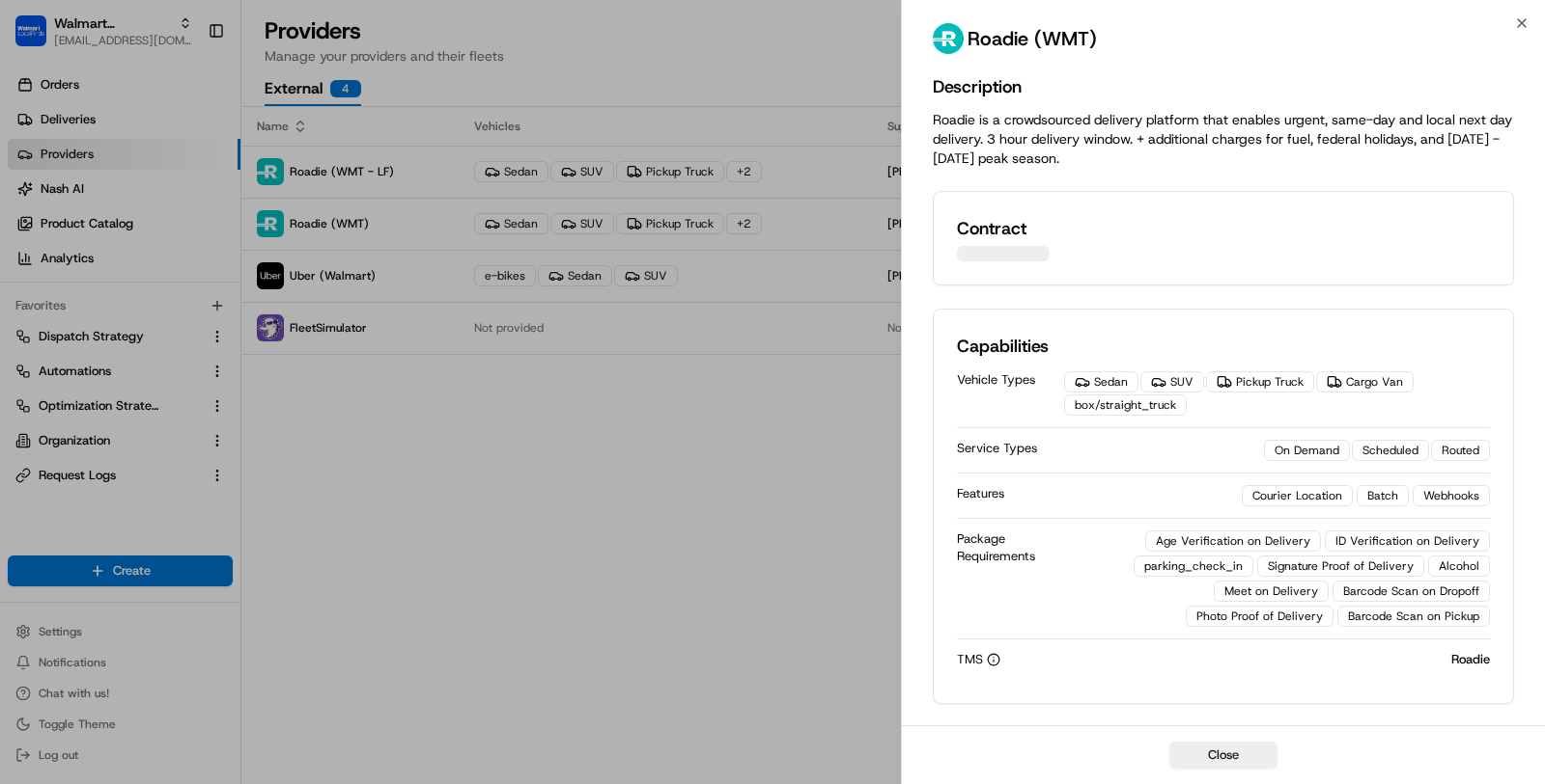
click at [1035, 258] on div at bounding box center [1003, 254] width 93 height 16
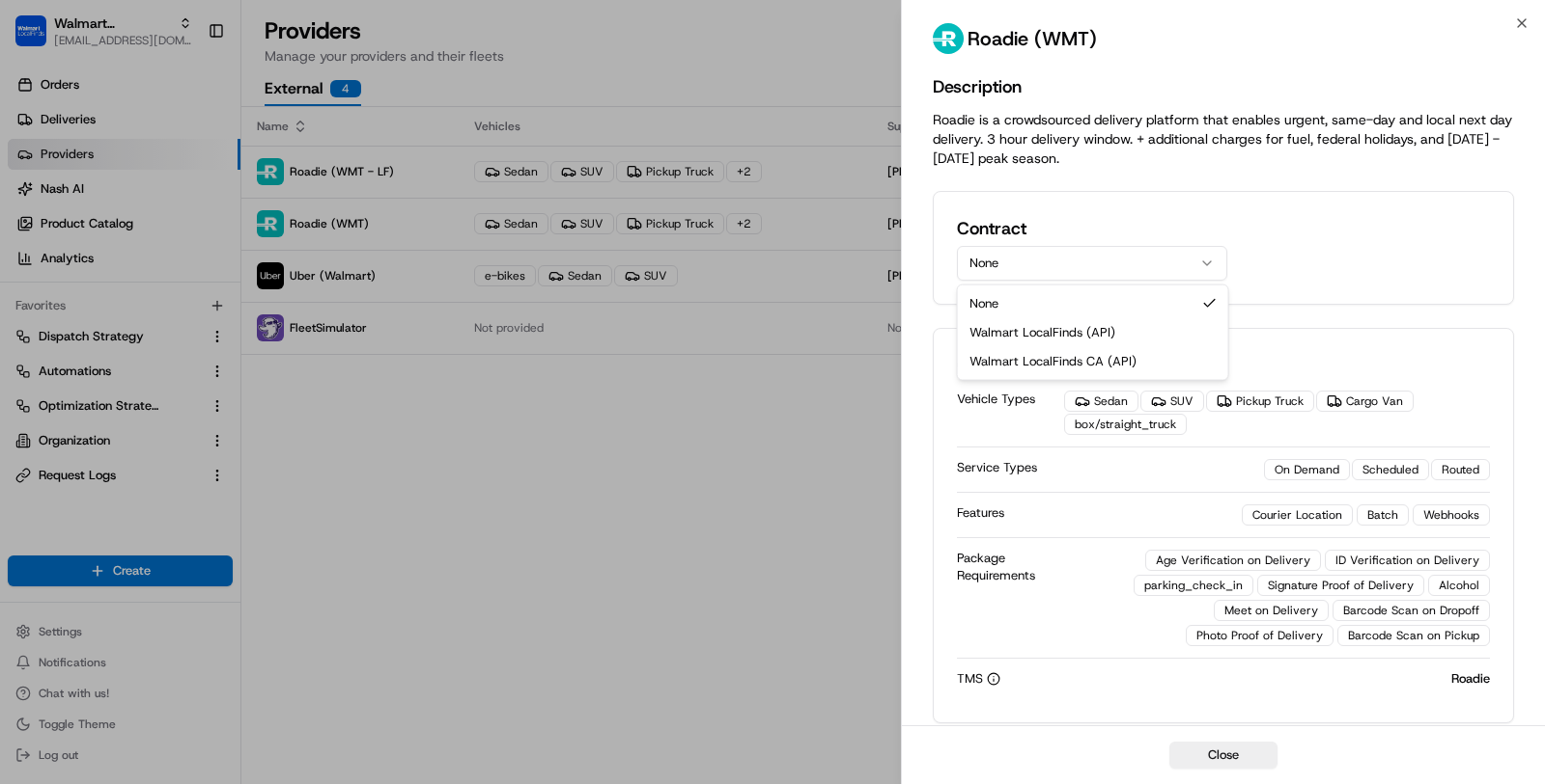
click at [1022, 251] on button "None" at bounding box center [1091, 263] width 270 height 35
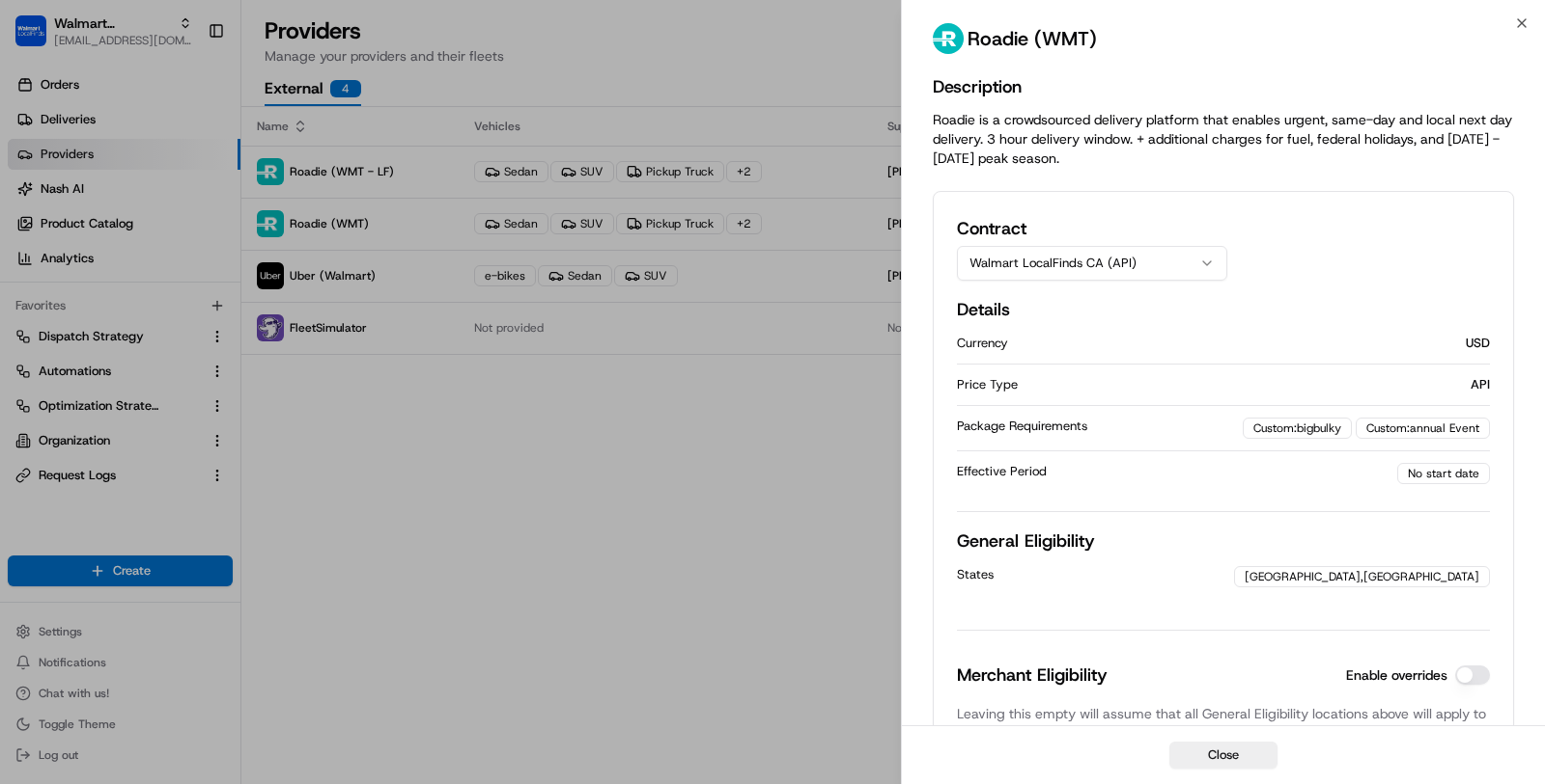
click at [1053, 255] on button "Walmart LocalFinds CA (API)" at bounding box center [1091, 263] width 270 height 35
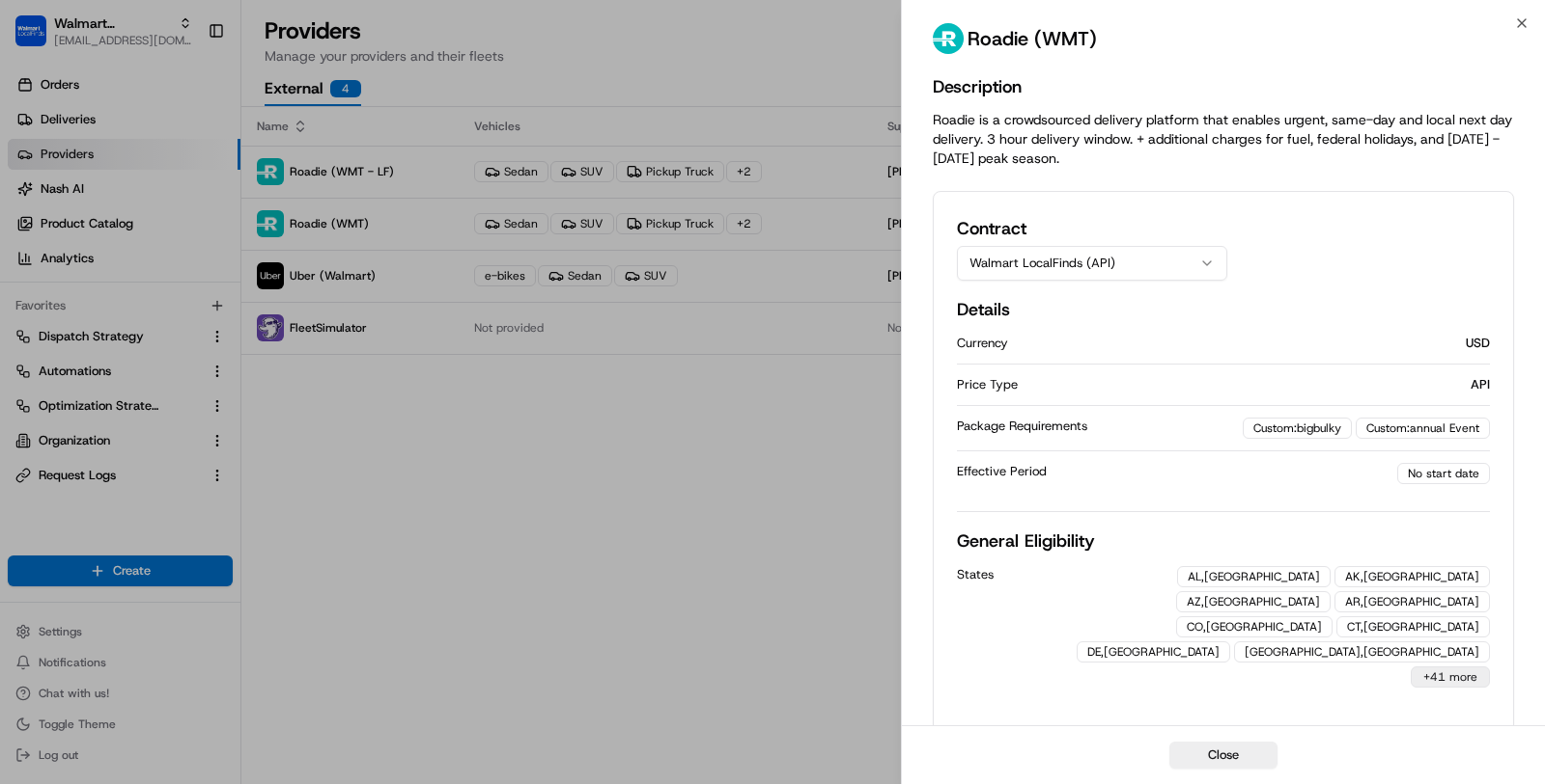
click at [1465, 666] on button "+41 more" at bounding box center [1450, 676] width 79 height 21
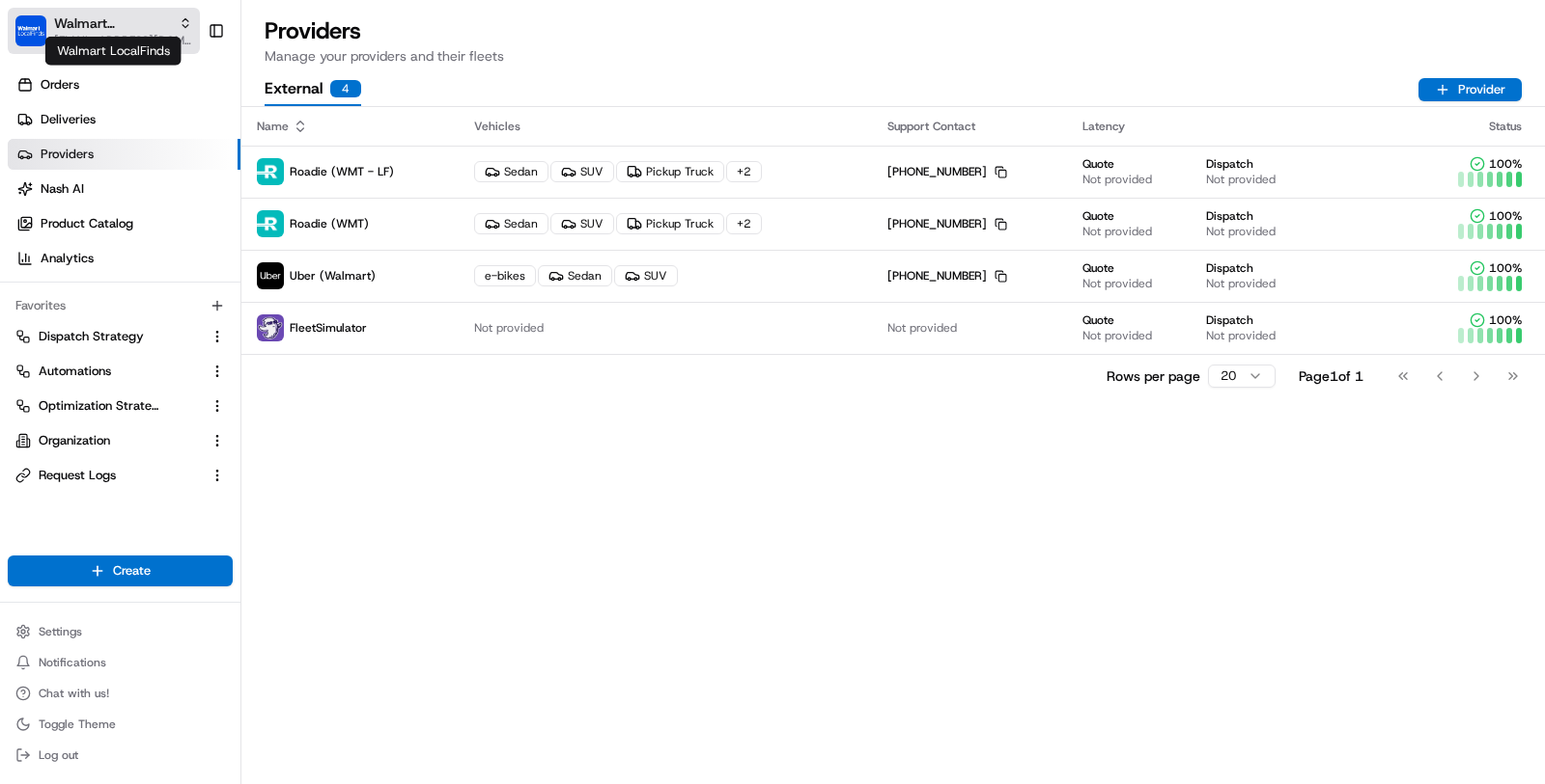
click at [104, 17] on span "Walmart LocalFinds" at bounding box center [113, 24] width 117 height 20
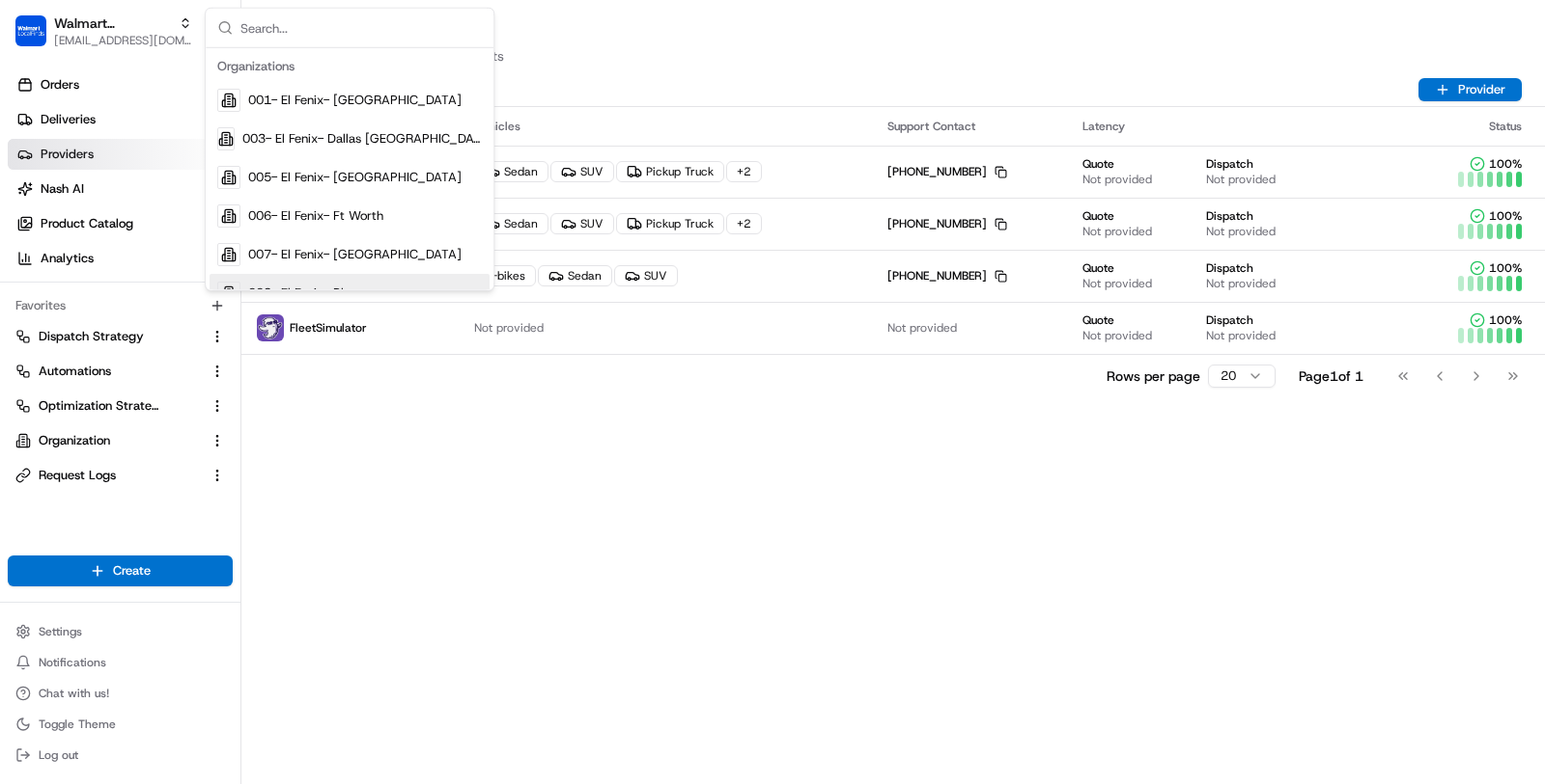
click at [352, 363] on div "Rows per page 20 Page 1 of 1 Go to first page Go to previous page Go to next pa…" at bounding box center [893, 376] width 1304 height 44
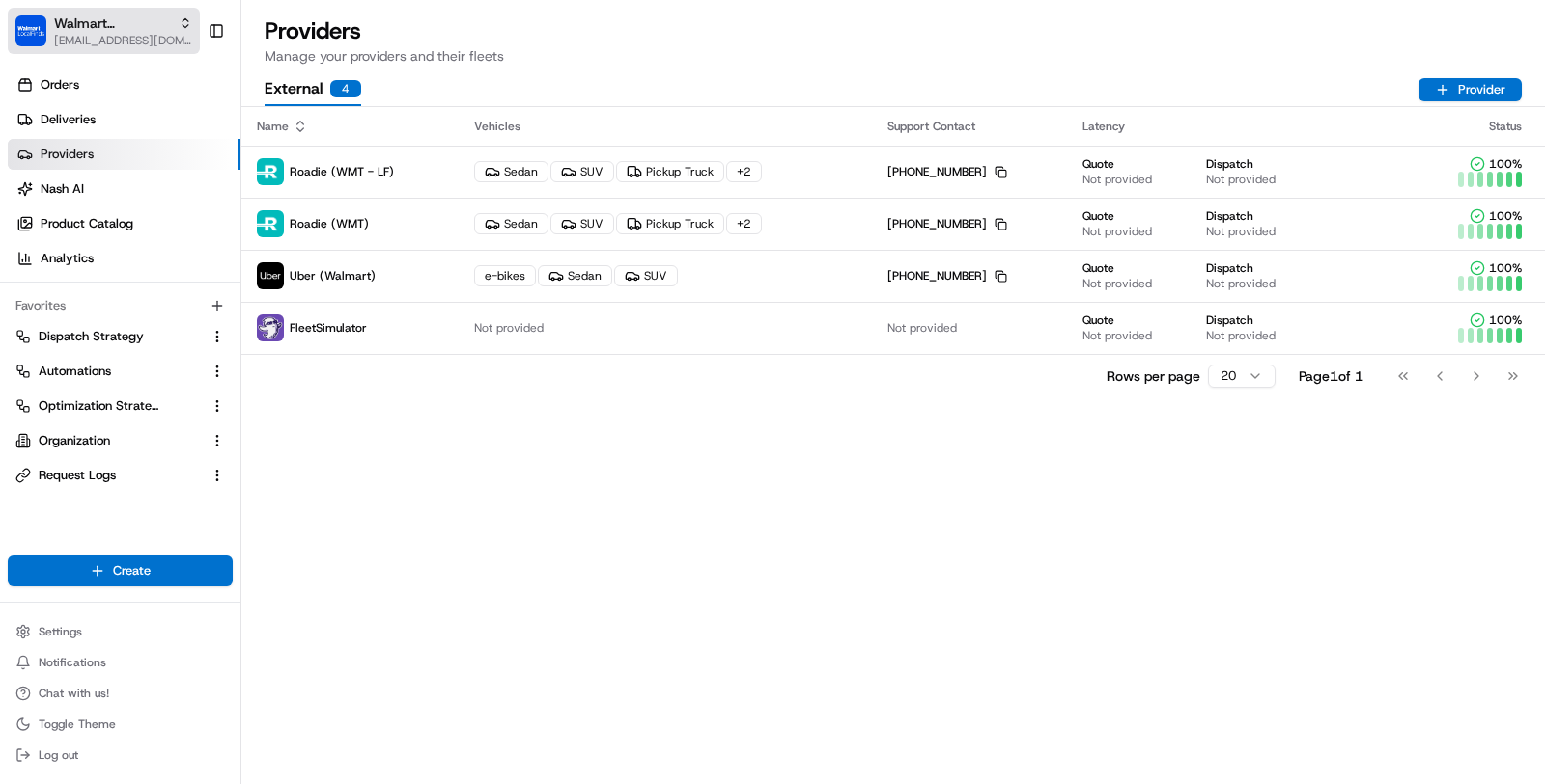
click at [117, 46] on span "[EMAIL_ADDRESS][DOMAIN_NAME]" at bounding box center [124, 41] width 138 height 16
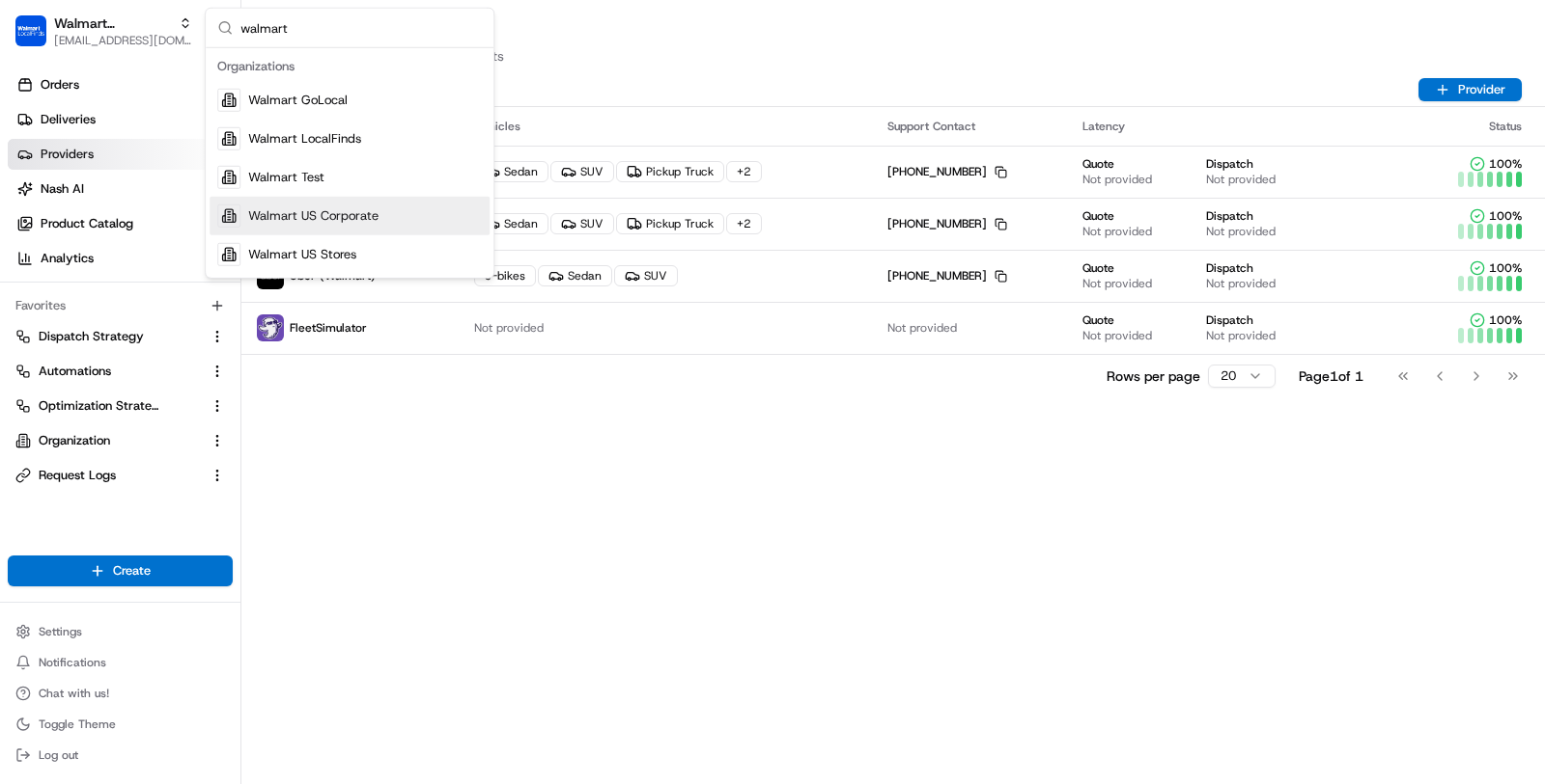
type input "walmart"
click at [325, 218] on span "Walmart US Corporate" at bounding box center [314, 217] width 131 height 18
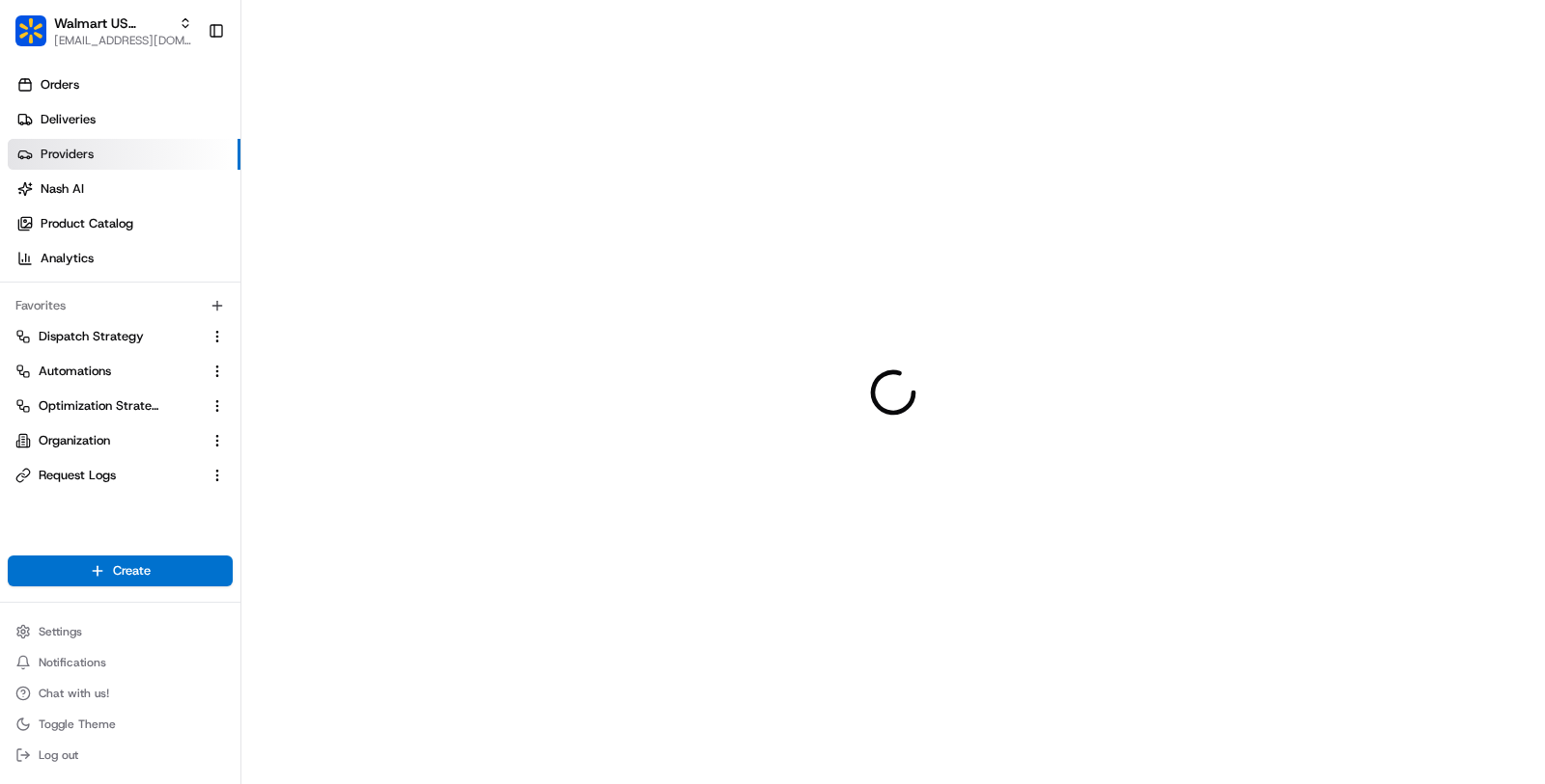
click at [120, 162] on link "Providers" at bounding box center [124, 154] width 232 height 31
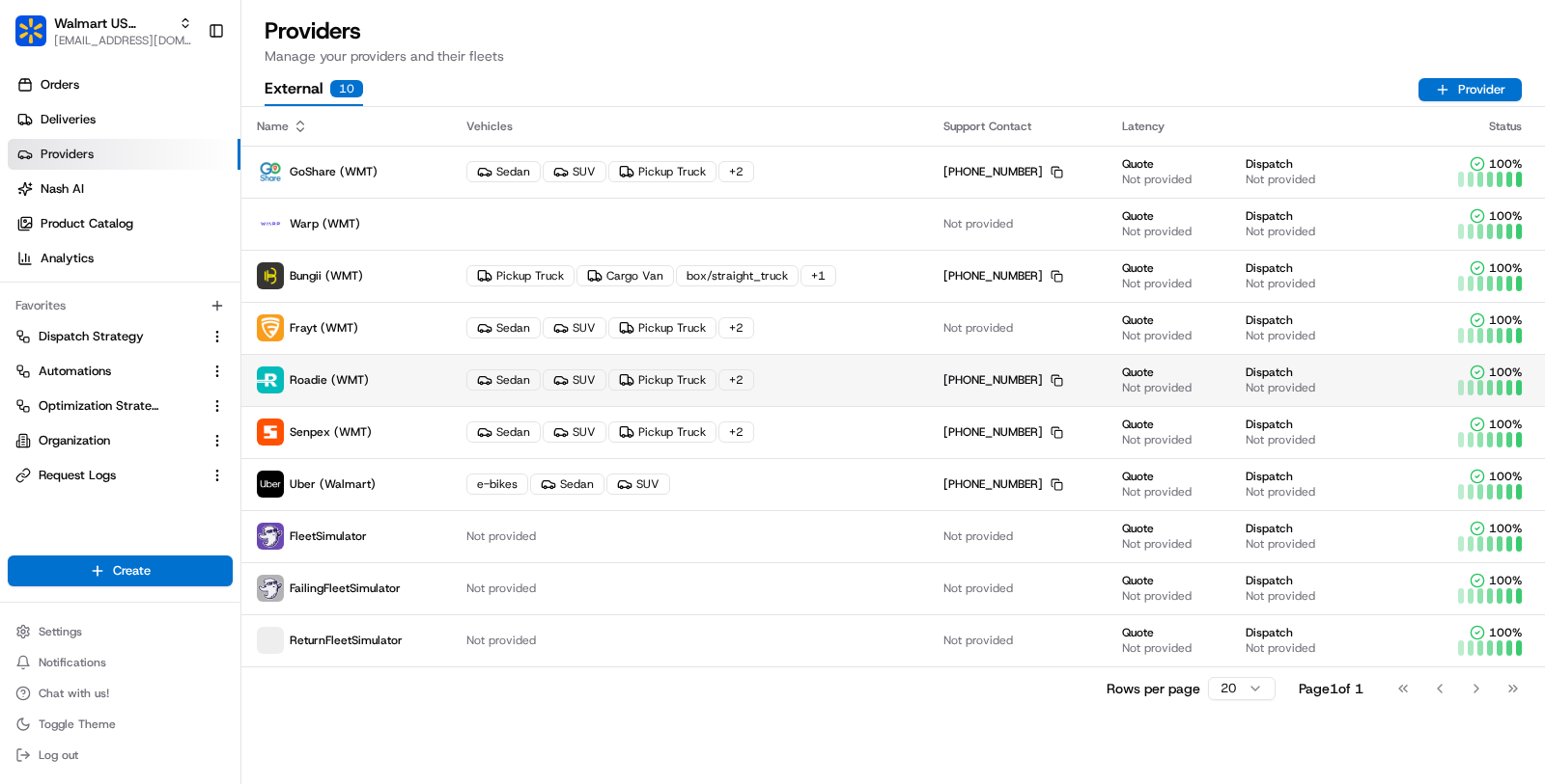
click at [883, 388] on div "Sedan SUV Pickup Truck + 2" at bounding box center [688, 380] width 445 height 21
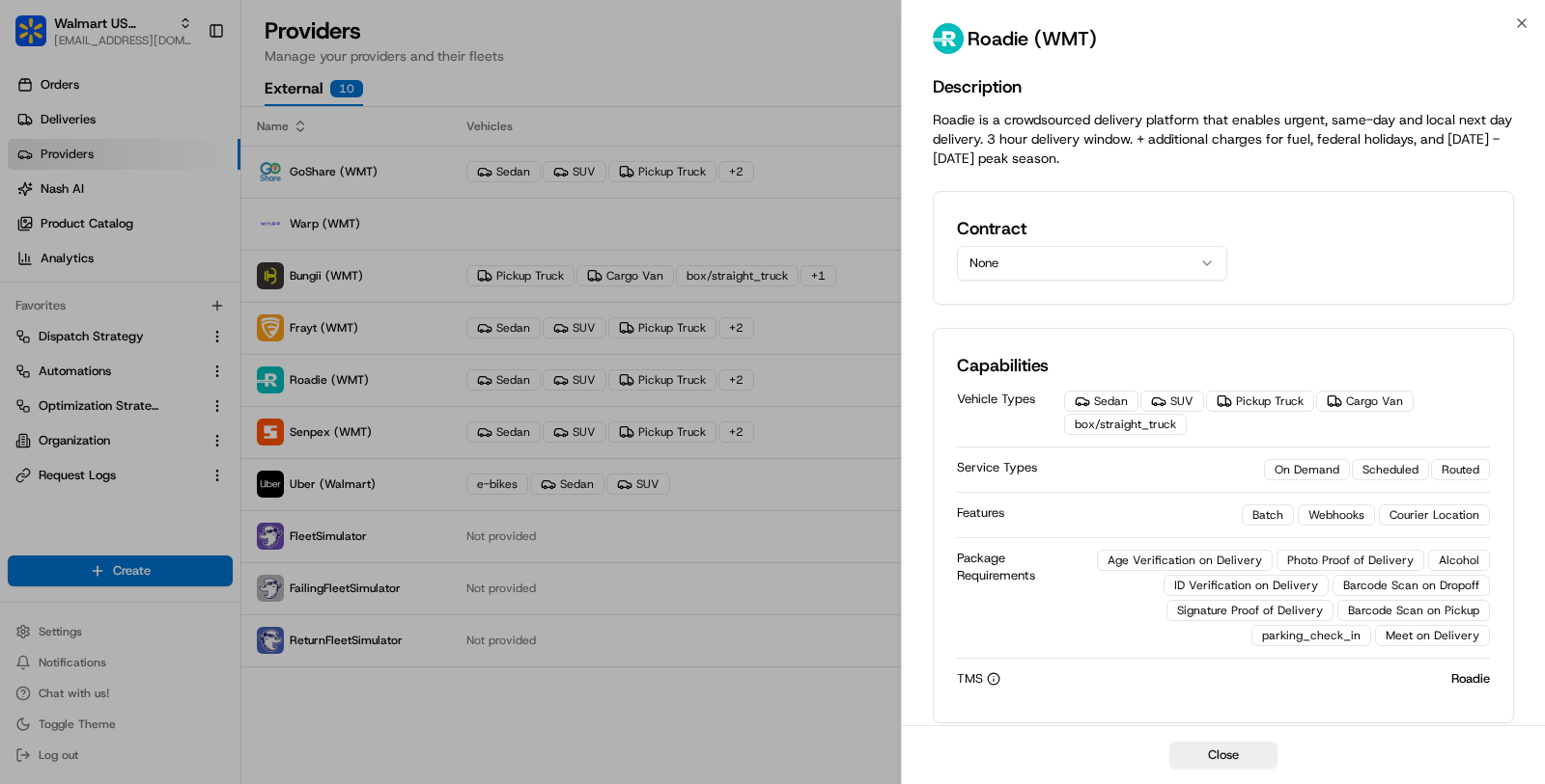
click at [1048, 266] on button "None" at bounding box center [1091, 263] width 270 height 35
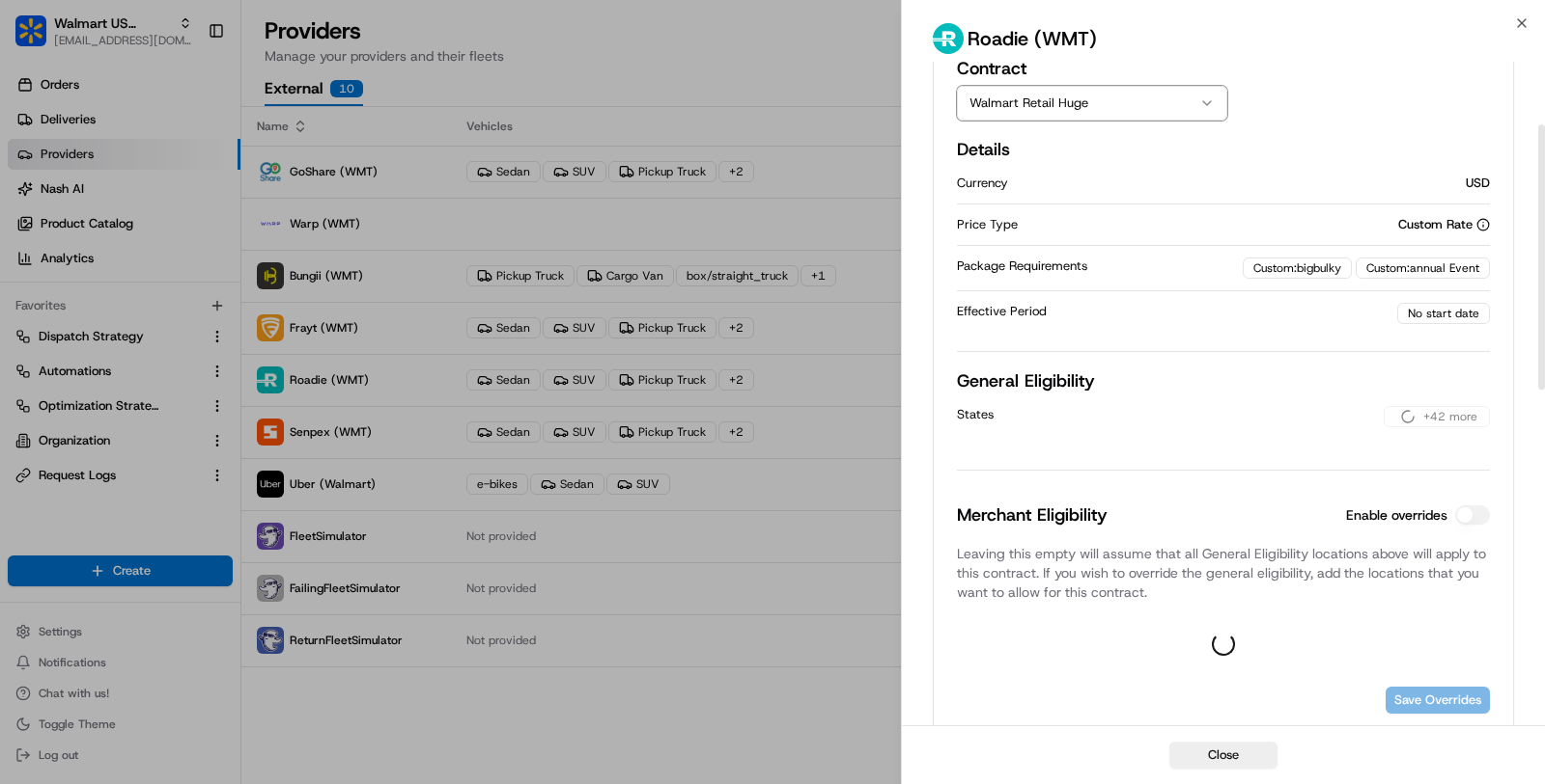
scroll to position [165, 0]
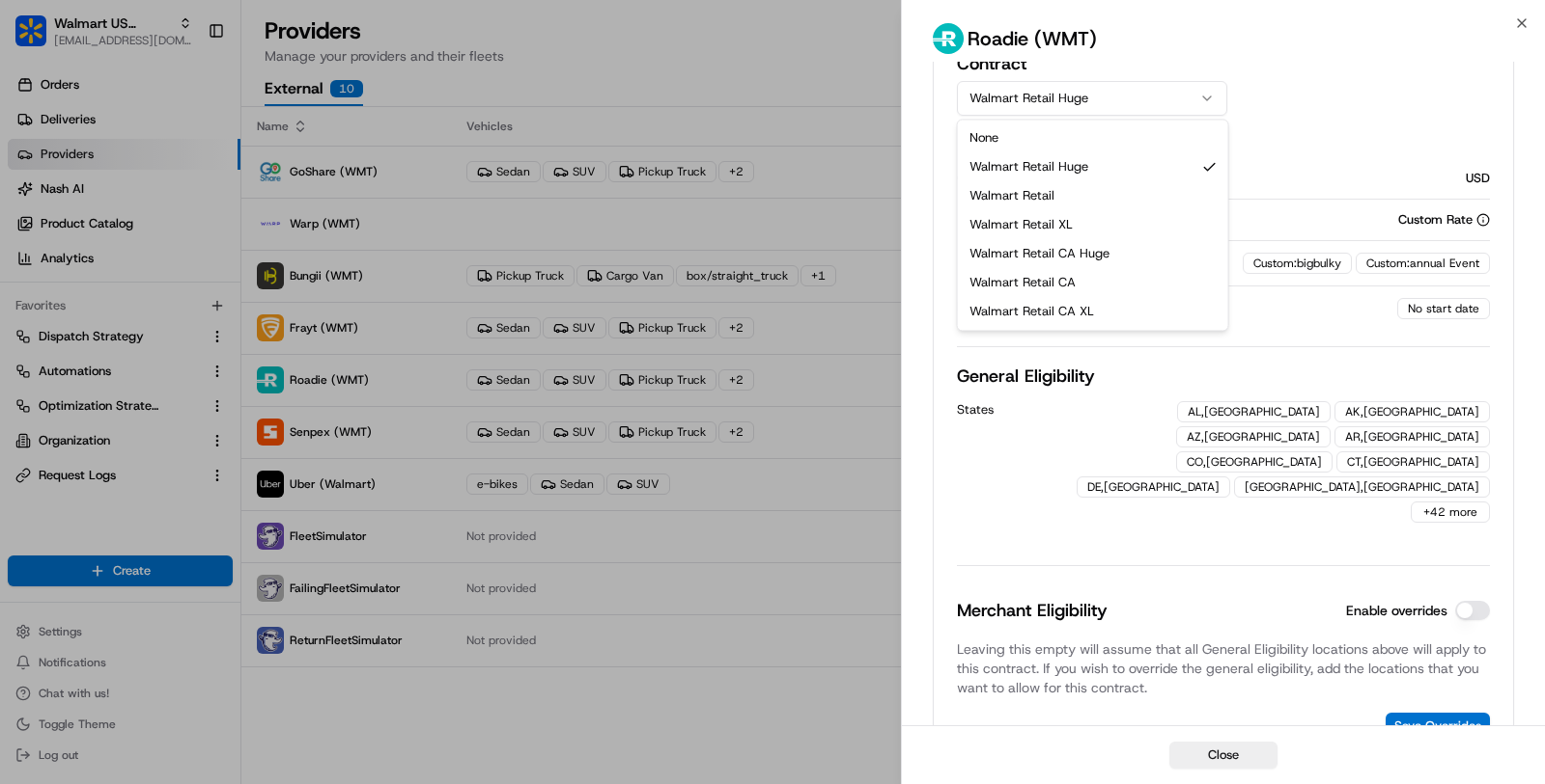
click at [1139, 107] on button "Walmart Retail Huge" at bounding box center [1091, 98] width 270 height 35
click at [1149, 102] on button "Walmart Retail" at bounding box center [1091, 98] width 270 height 35
click at [1142, 98] on button "Walmart Retail XL" at bounding box center [1091, 98] width 270 height 35
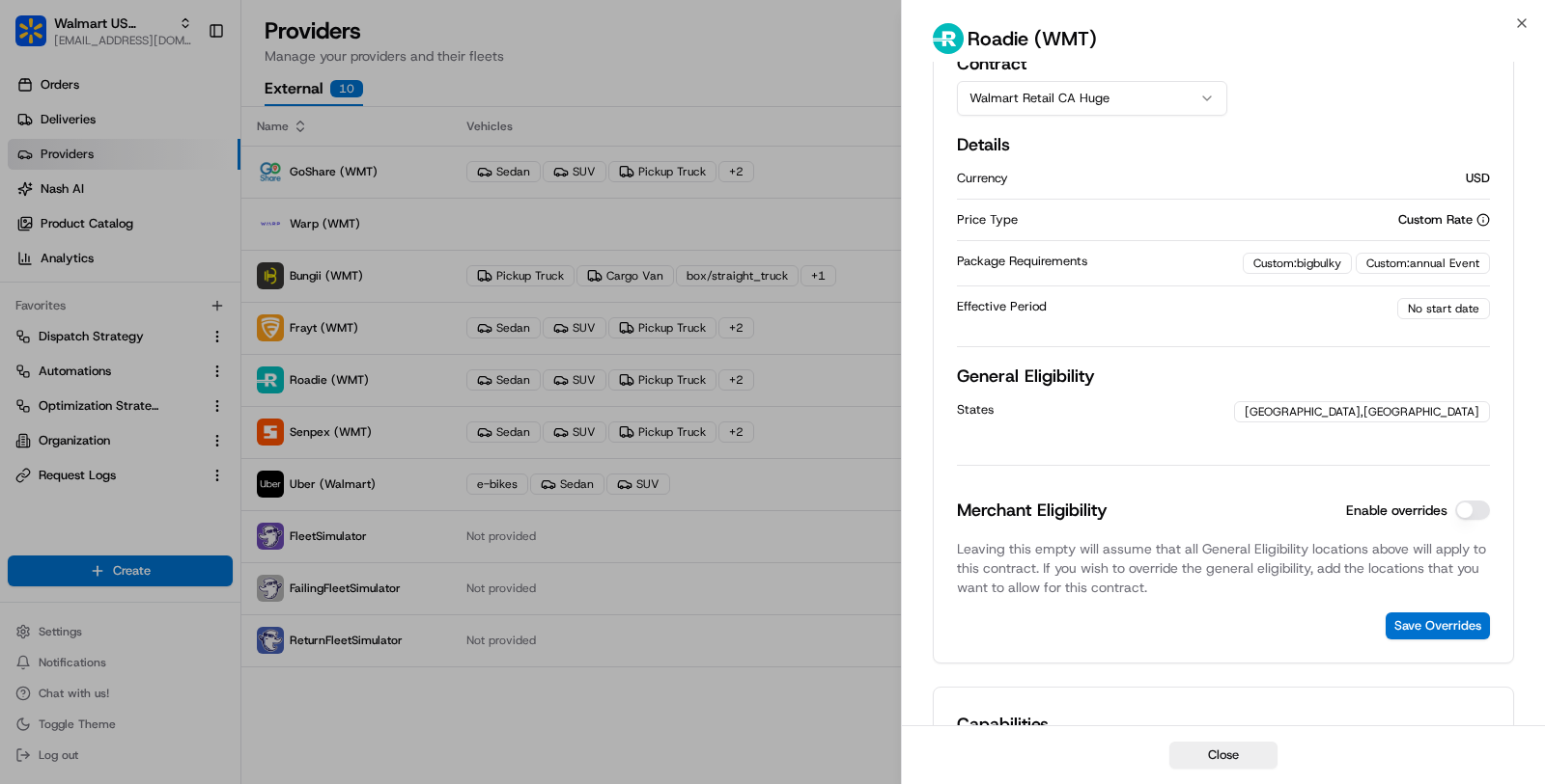
click at [1145, 93] on button "Walmart Retail CA Huge" at bounding box center [1091, 98] width 270 height 35
click at [1163, 96] on button "Walmart Retail CA" at bounding box center [1091, 98] width 270 height 35
click at [1170, 307] on div "Effective Period" at bounding box center [1176, 307] width 440 height 18
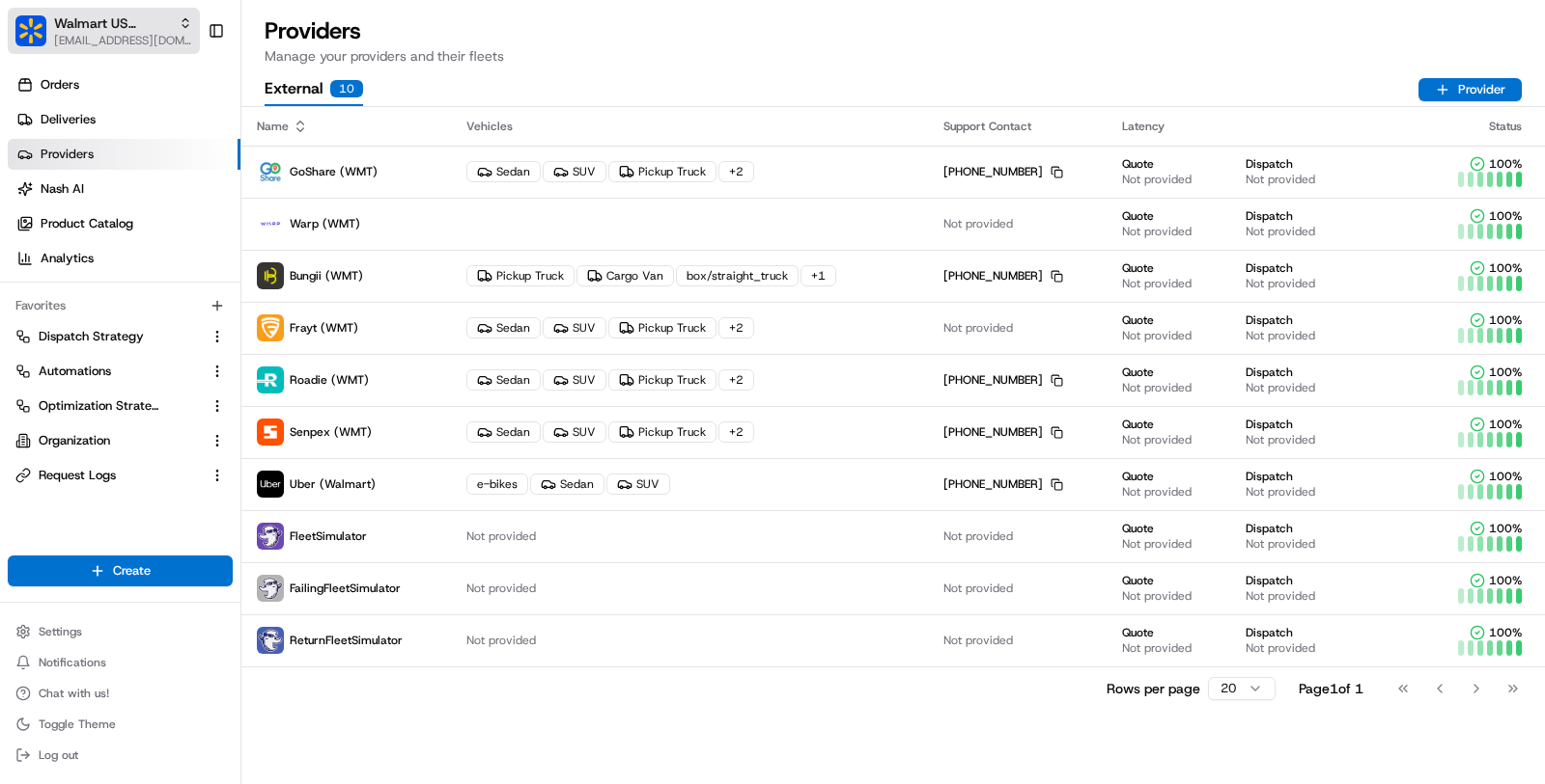
click at [71, 18] on span "Walmart US Corporate" at bounding box center [113, 24] width 117 height 20
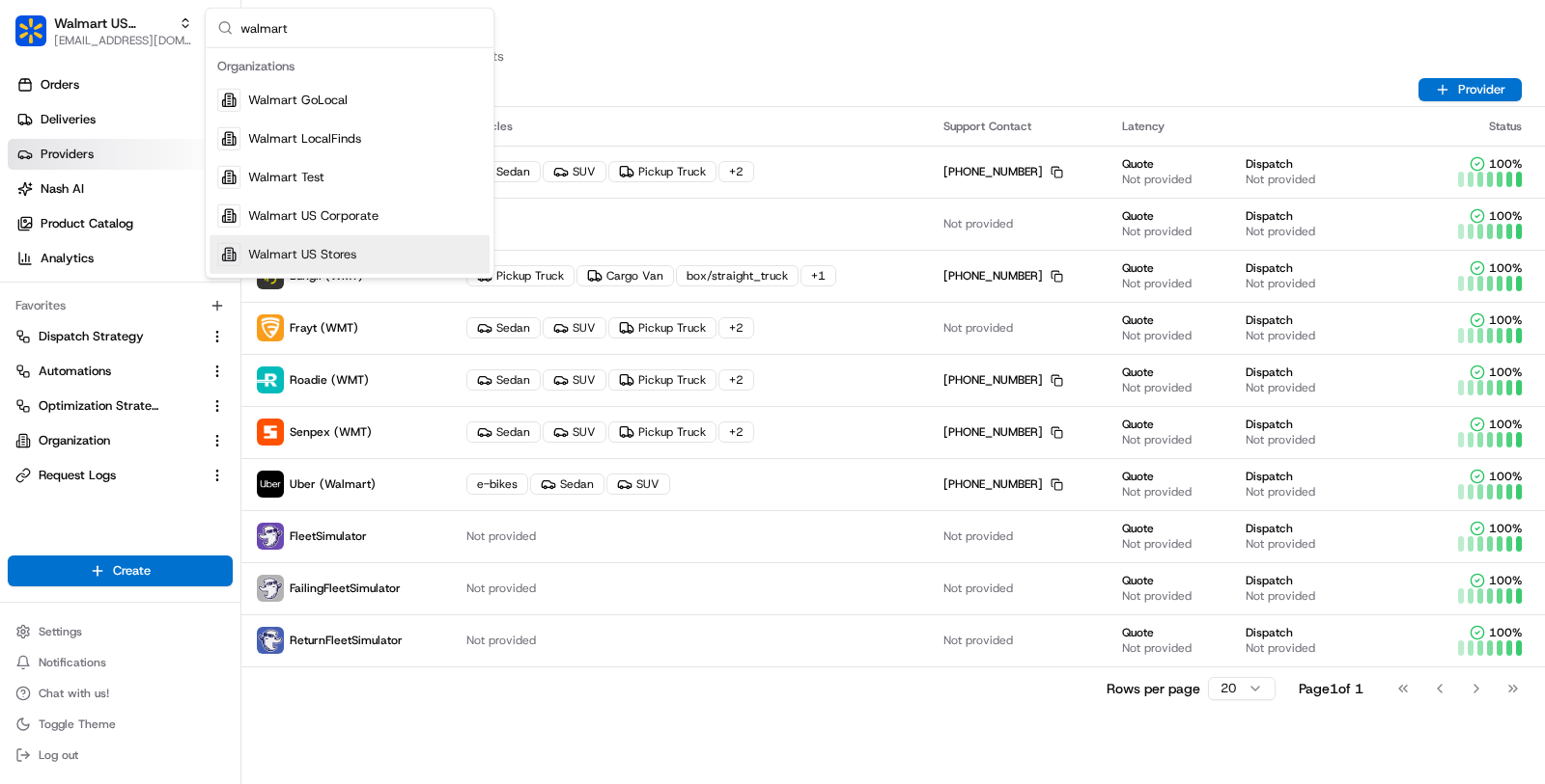
type input "walmart"
click at [412, 246] on div "Walmart US Stores" at bounding box center [349, 254] width 280 height 39
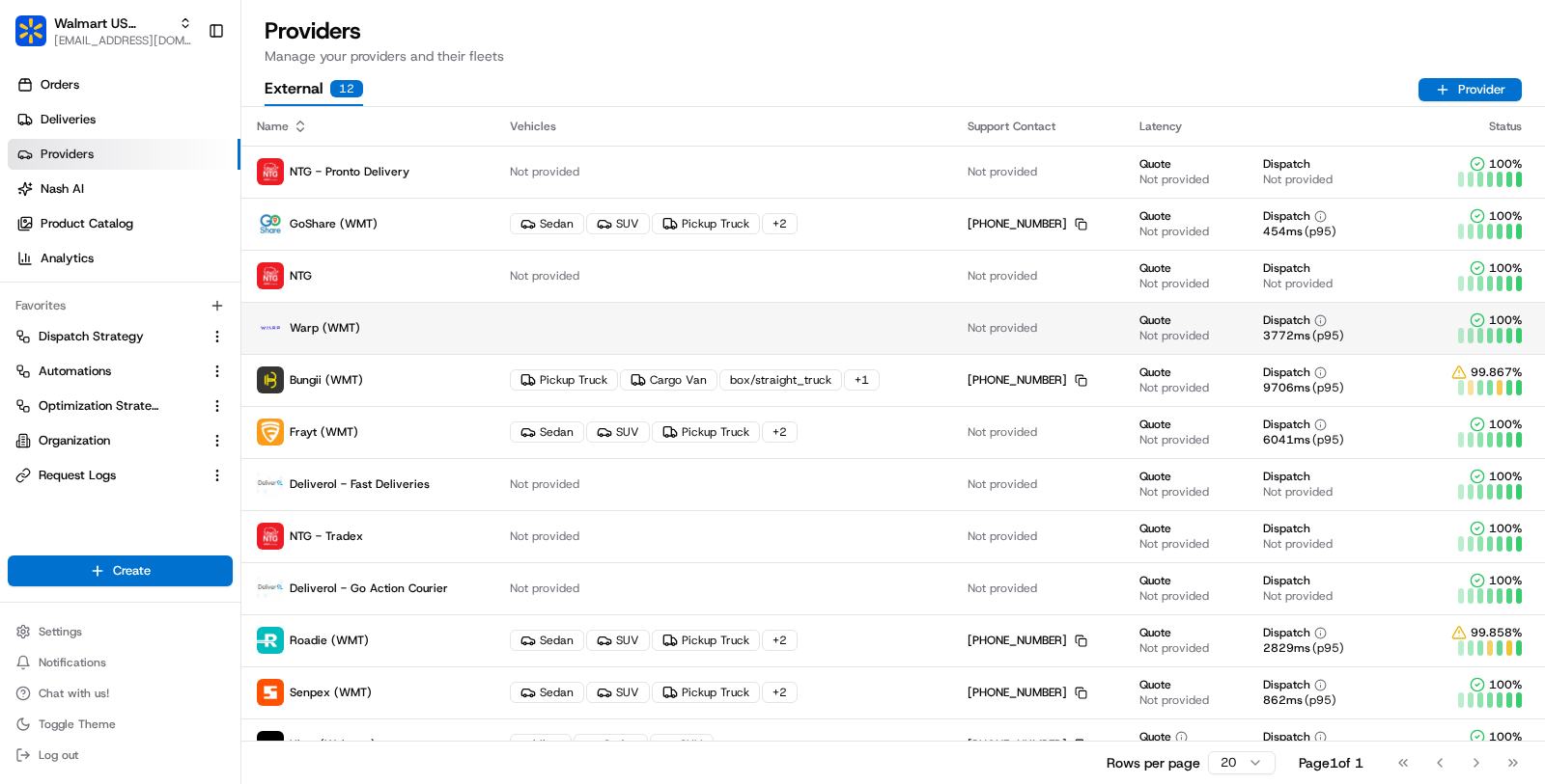
scroll to position [28, 0]
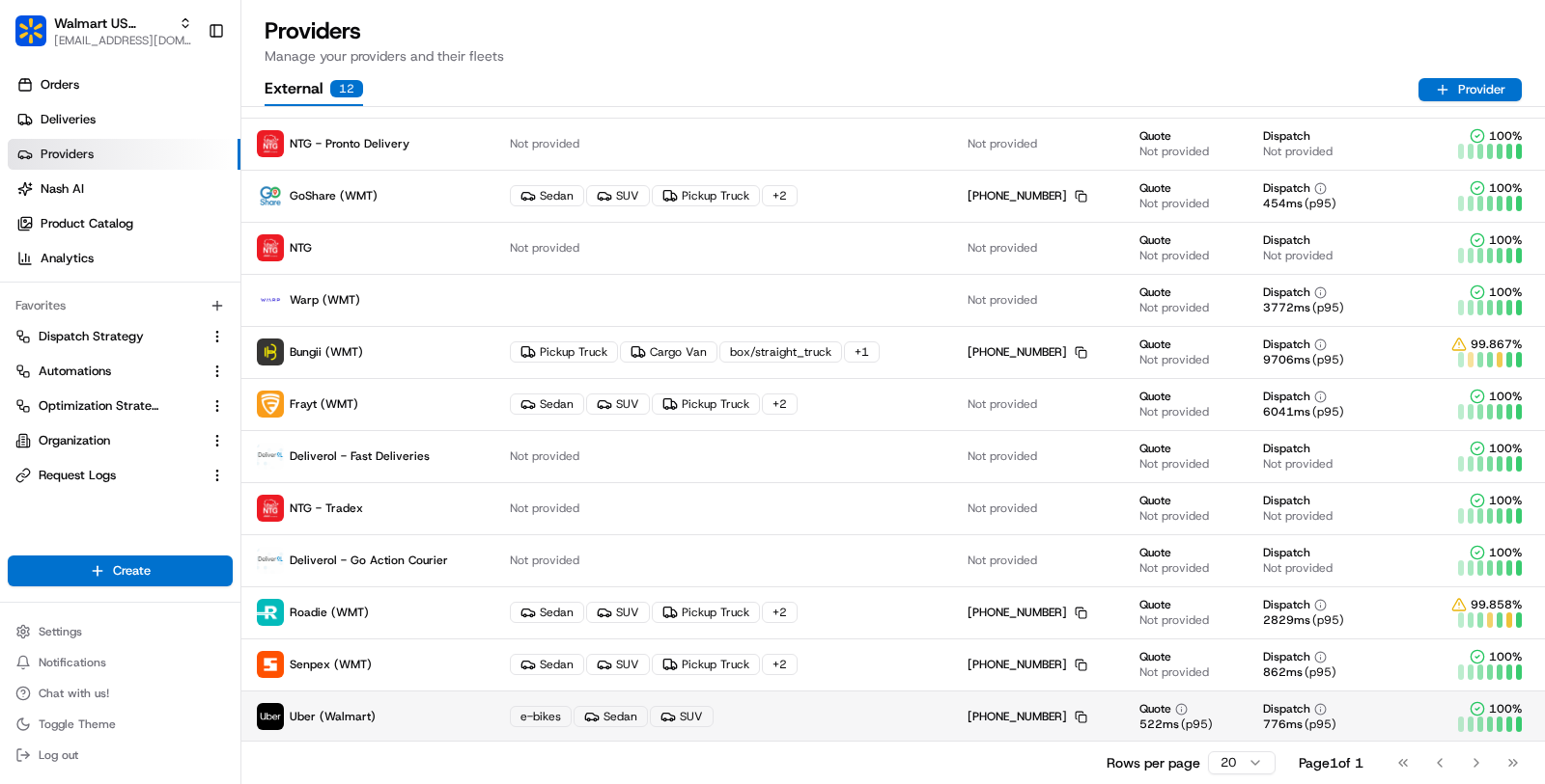
click at [923, 731] on td "e-bikes Sedan SUV" at bounding box center [723, 717] width 458 height 52
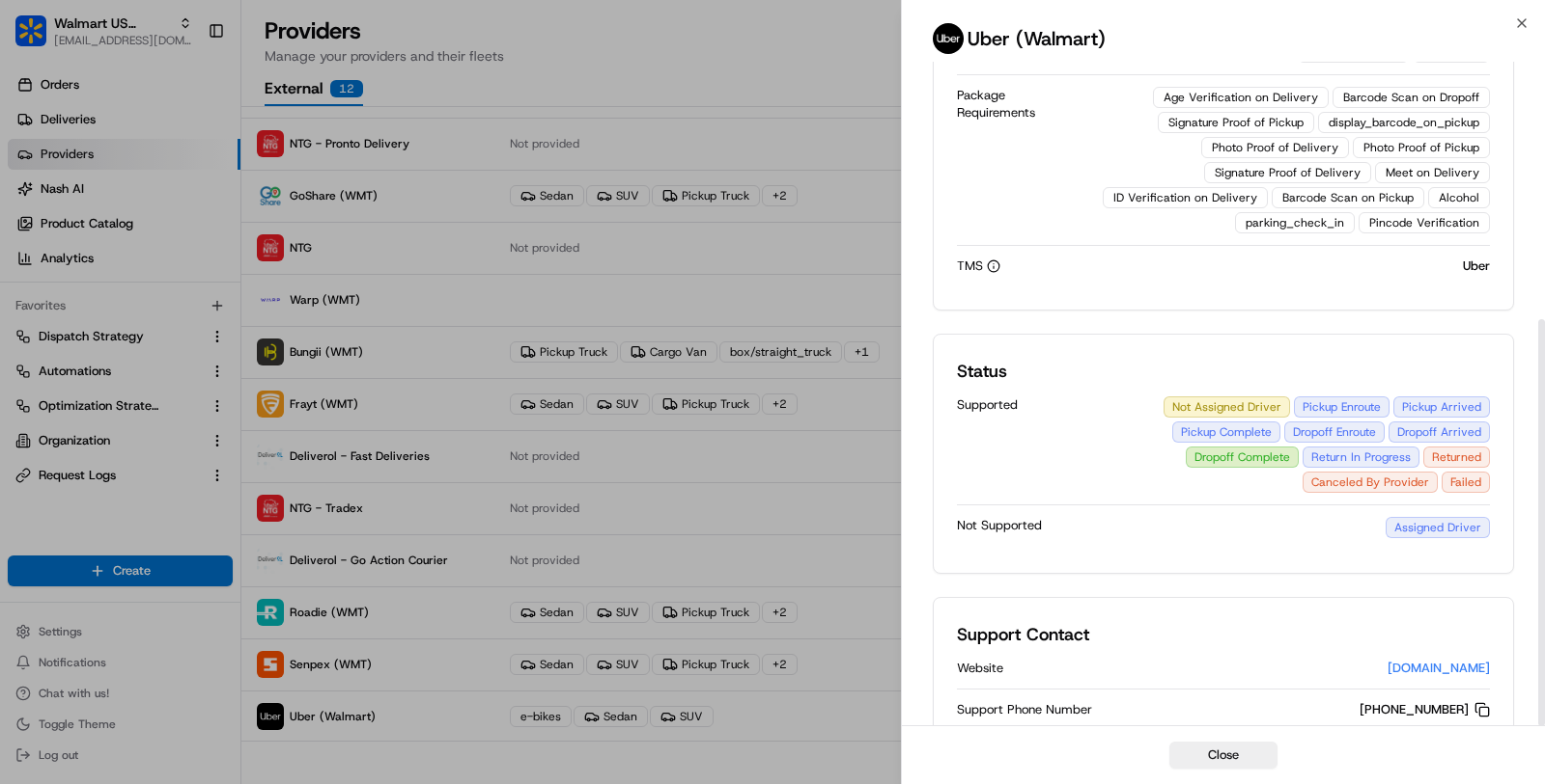
scroll to position [0, 0]
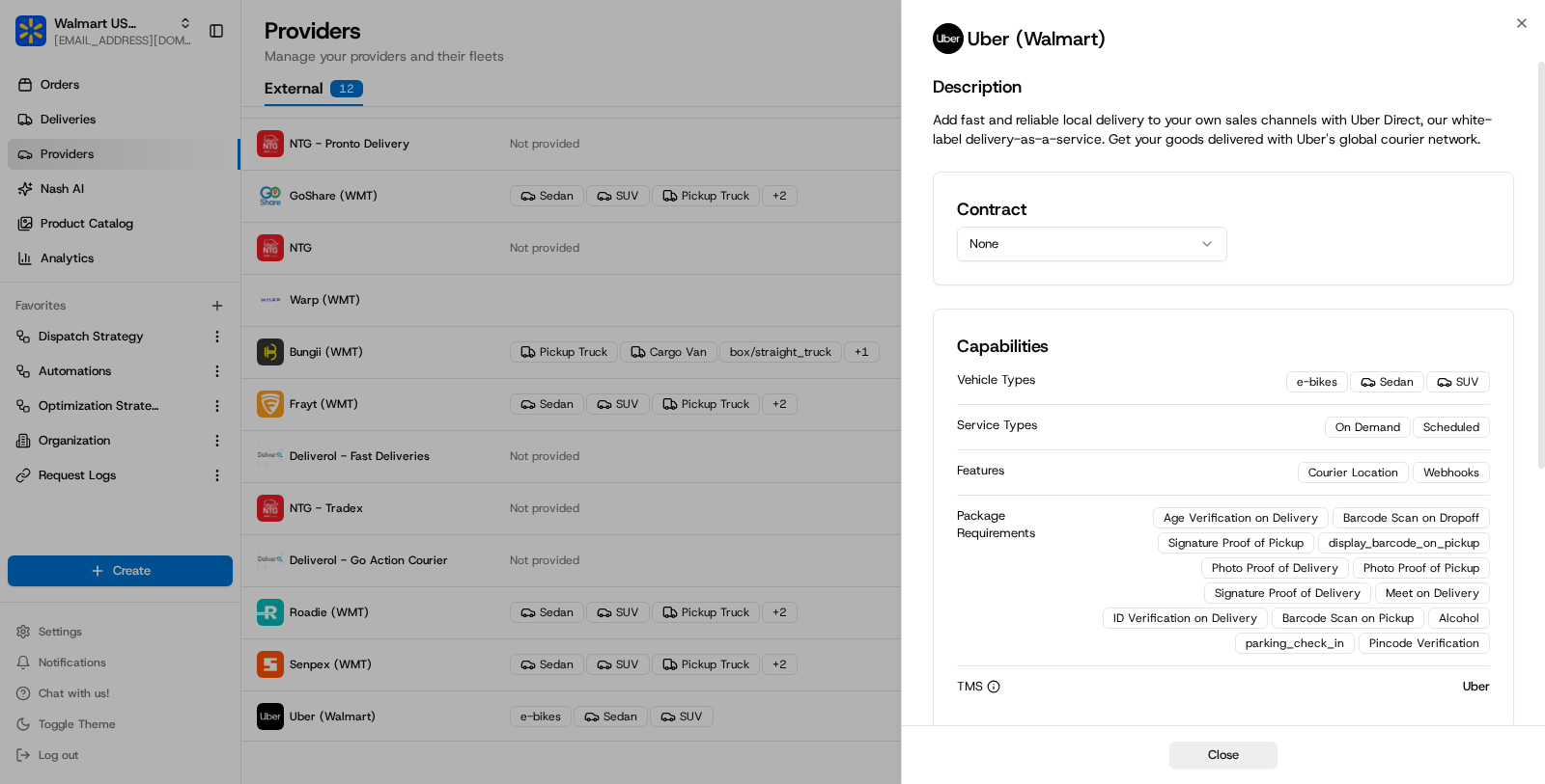
click at [1112, 235] on button "None" at bounding box center [1091, 243] width 270 height 35
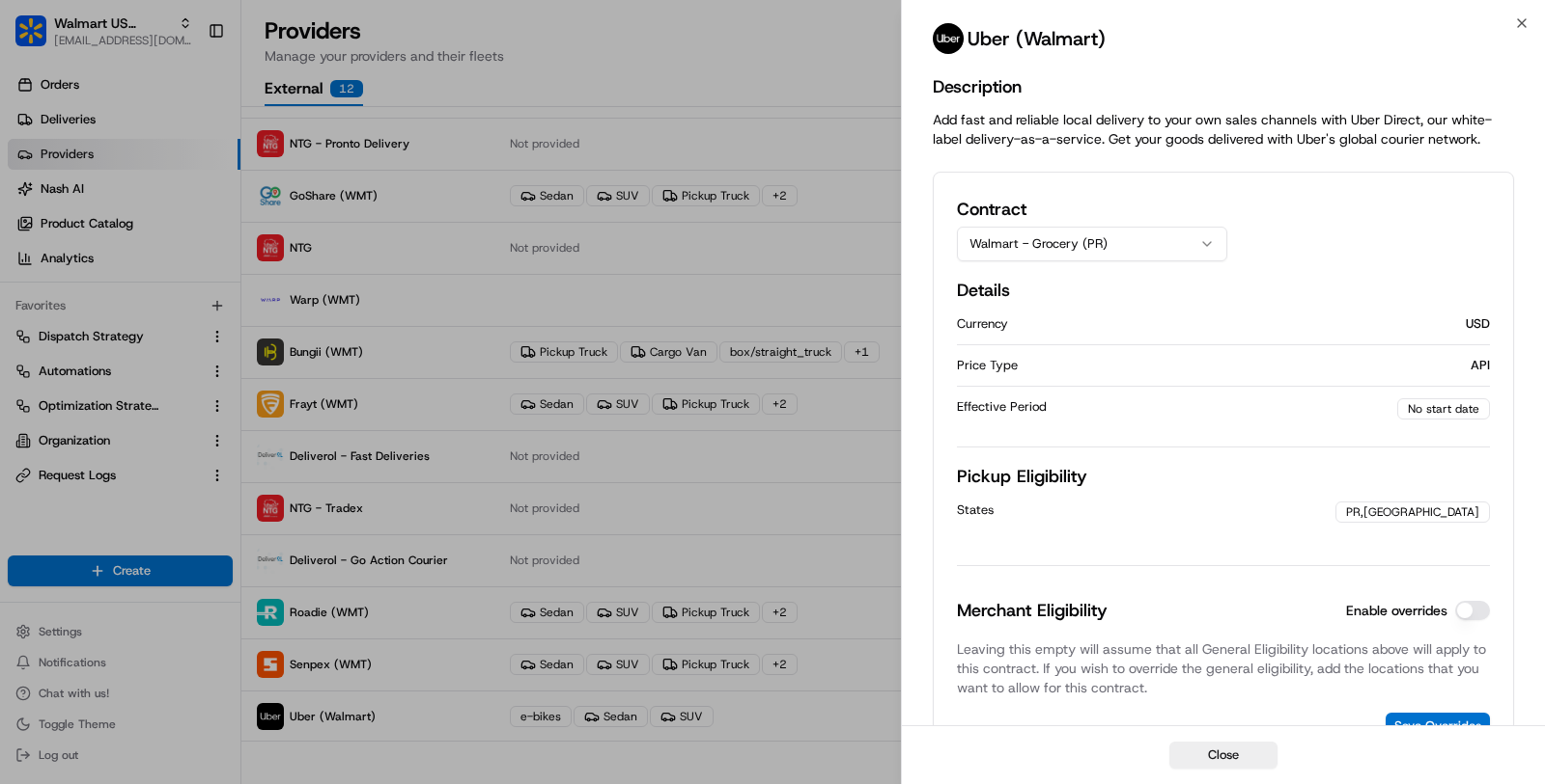
click at [1119, 233] on button "Walmart - Grocery (PR)" at bounding box center [1091, 243] width 270 height 35
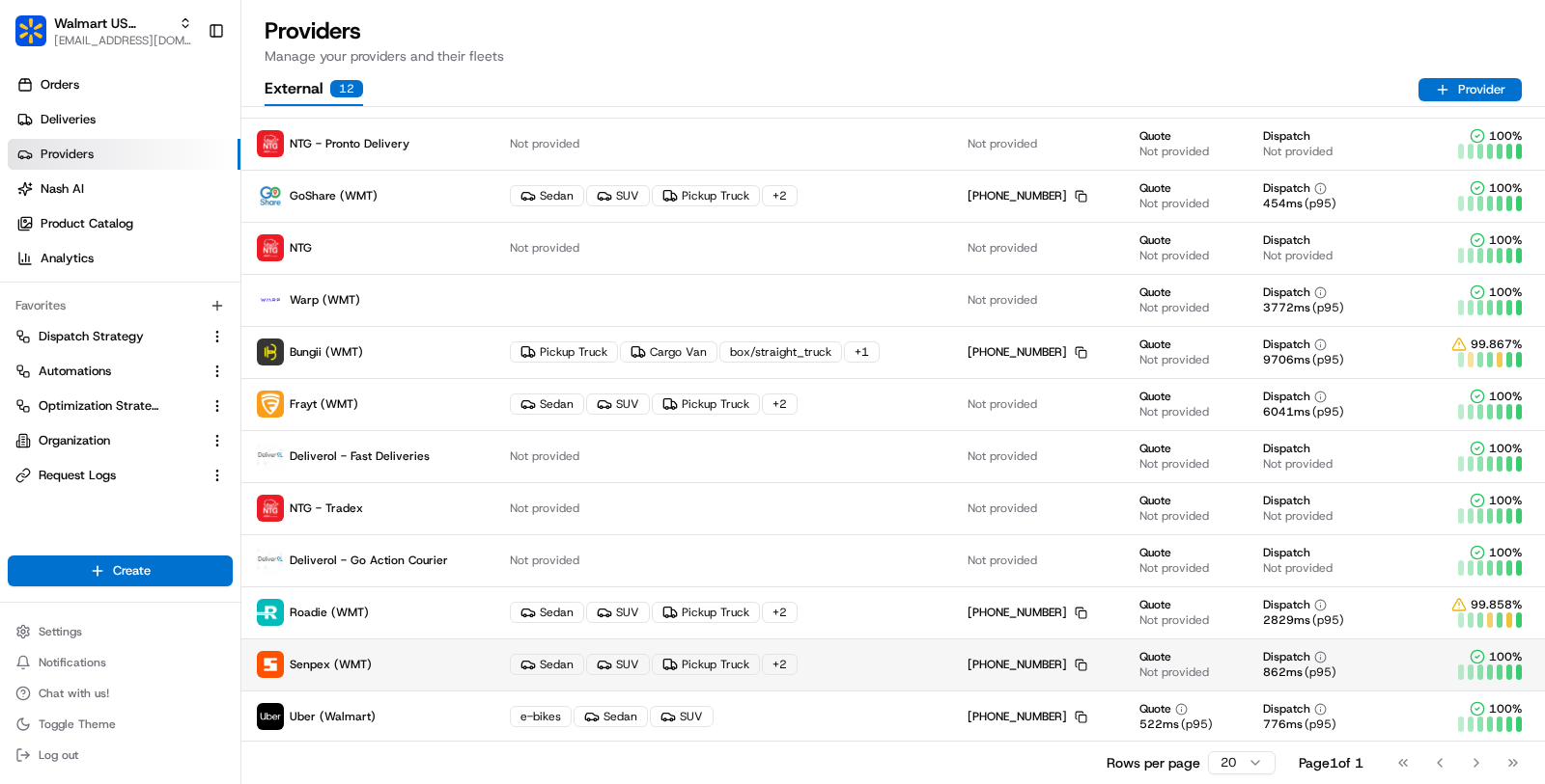
click at [844, 659] on div "Sedan SUV Pickup Truck + 2" at bounding box center [722, 664] width 426 height 21
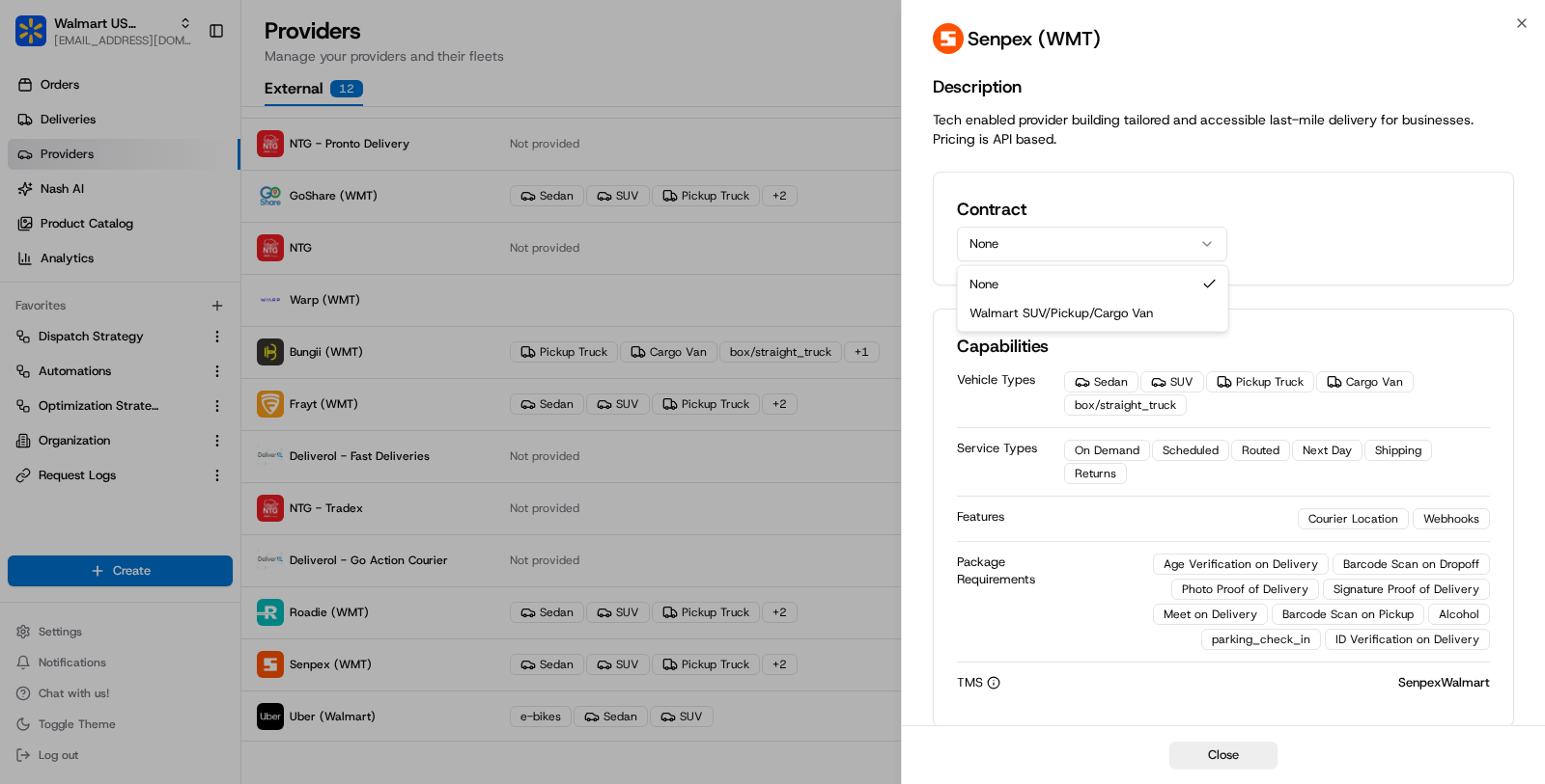
click at [1065, 252] on button "None" at bounding box center [1091, 243] width 270 height 35
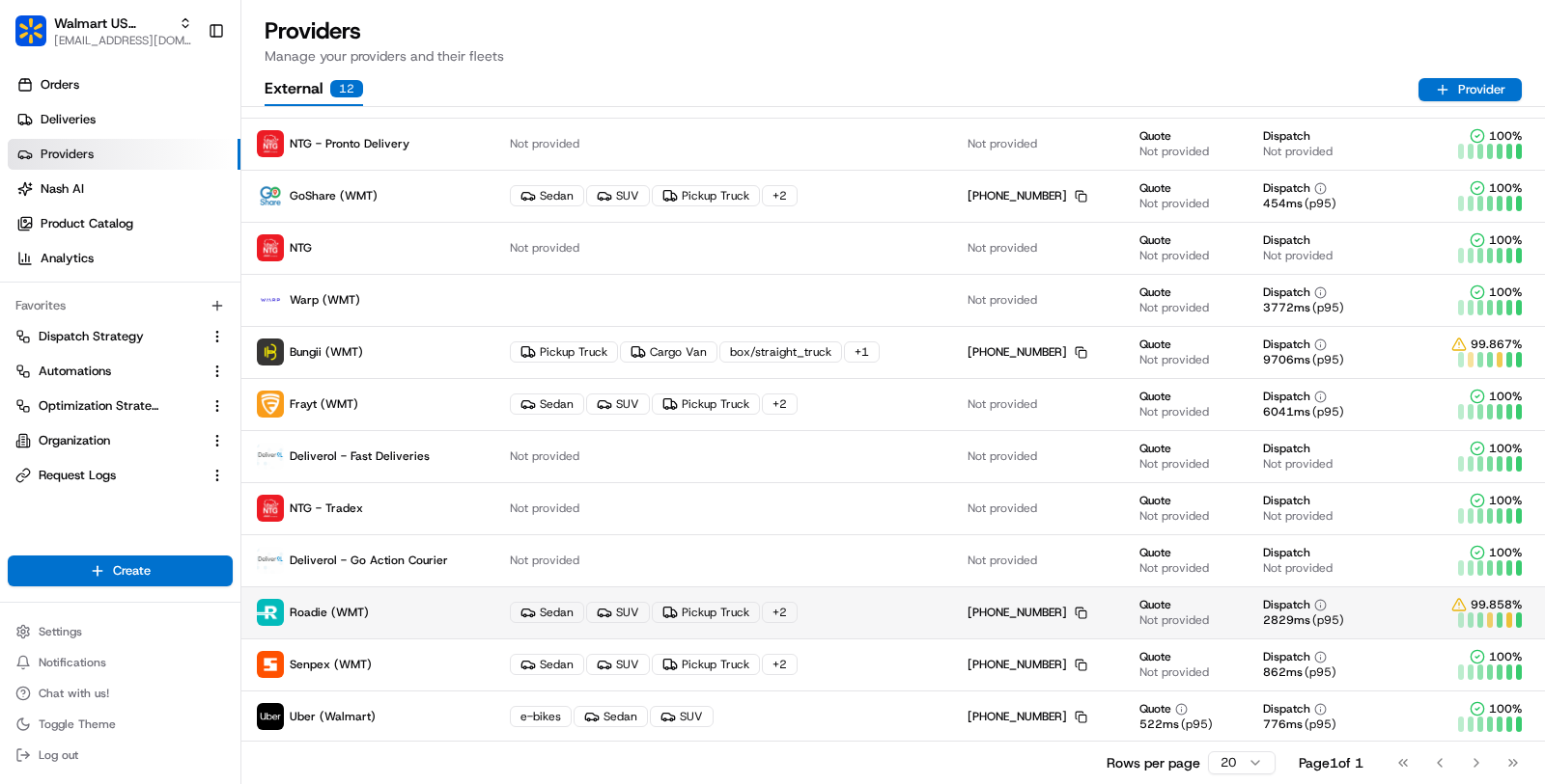
click at [852, 610] on div "Sedan SUV Pickup Truck + 2" at bounding box center [722, 612] width 426 height 21
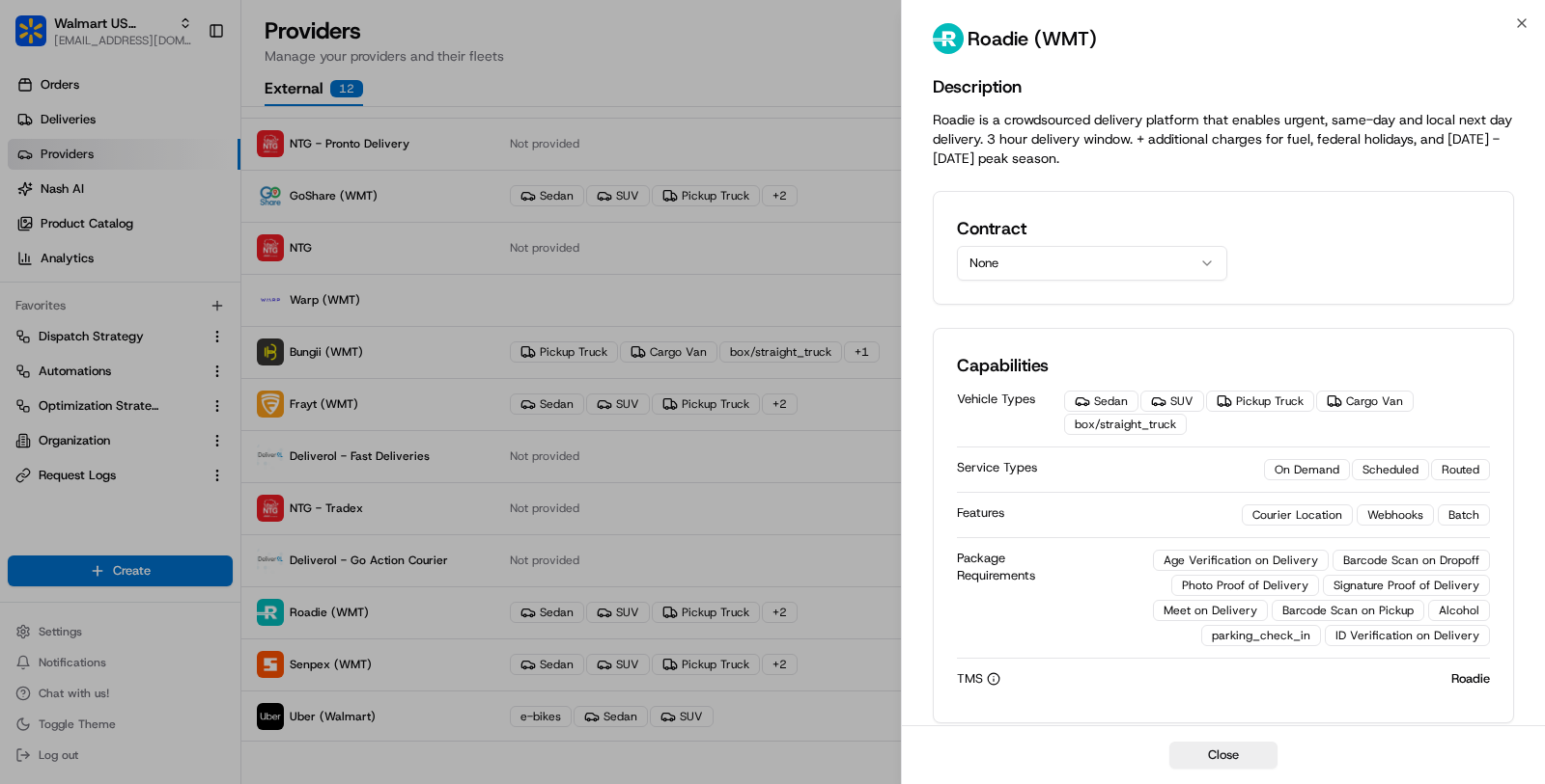
click at [1042, 260] on button "None" at bounding box center [1091, 263] width 270 height 35
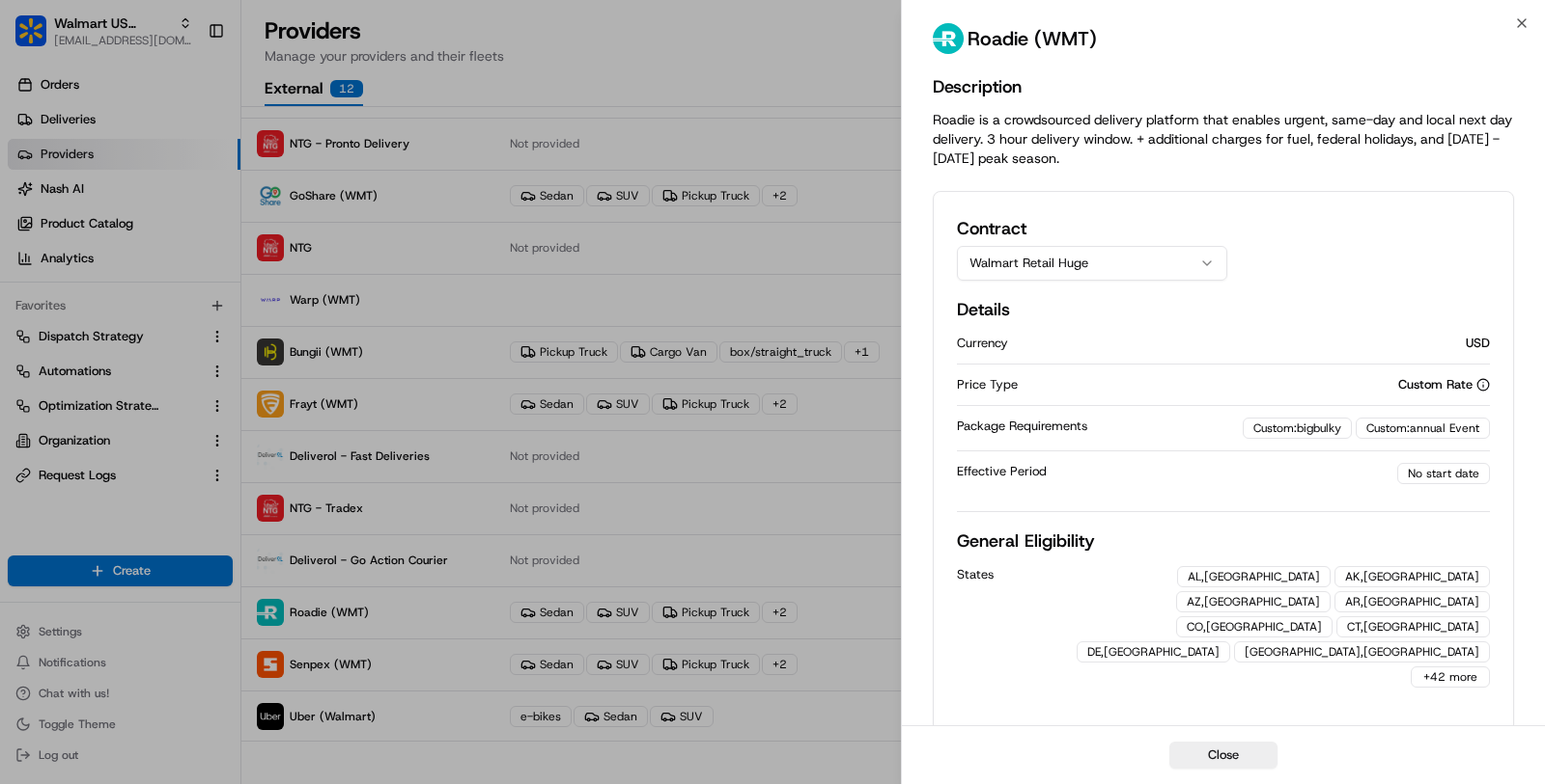
click at [1112, 254] on button "Walmart Retail Huge" at bounding box center [1091, 263] width 270 height 35
click at [1112, 271] on button "Walmart Retail" at bounding box center [1091, 263] width 270 height 35
click at [1119, 264] on button "Walmart Retail XL" at bounding box center [1091, 263] width 270 height 35
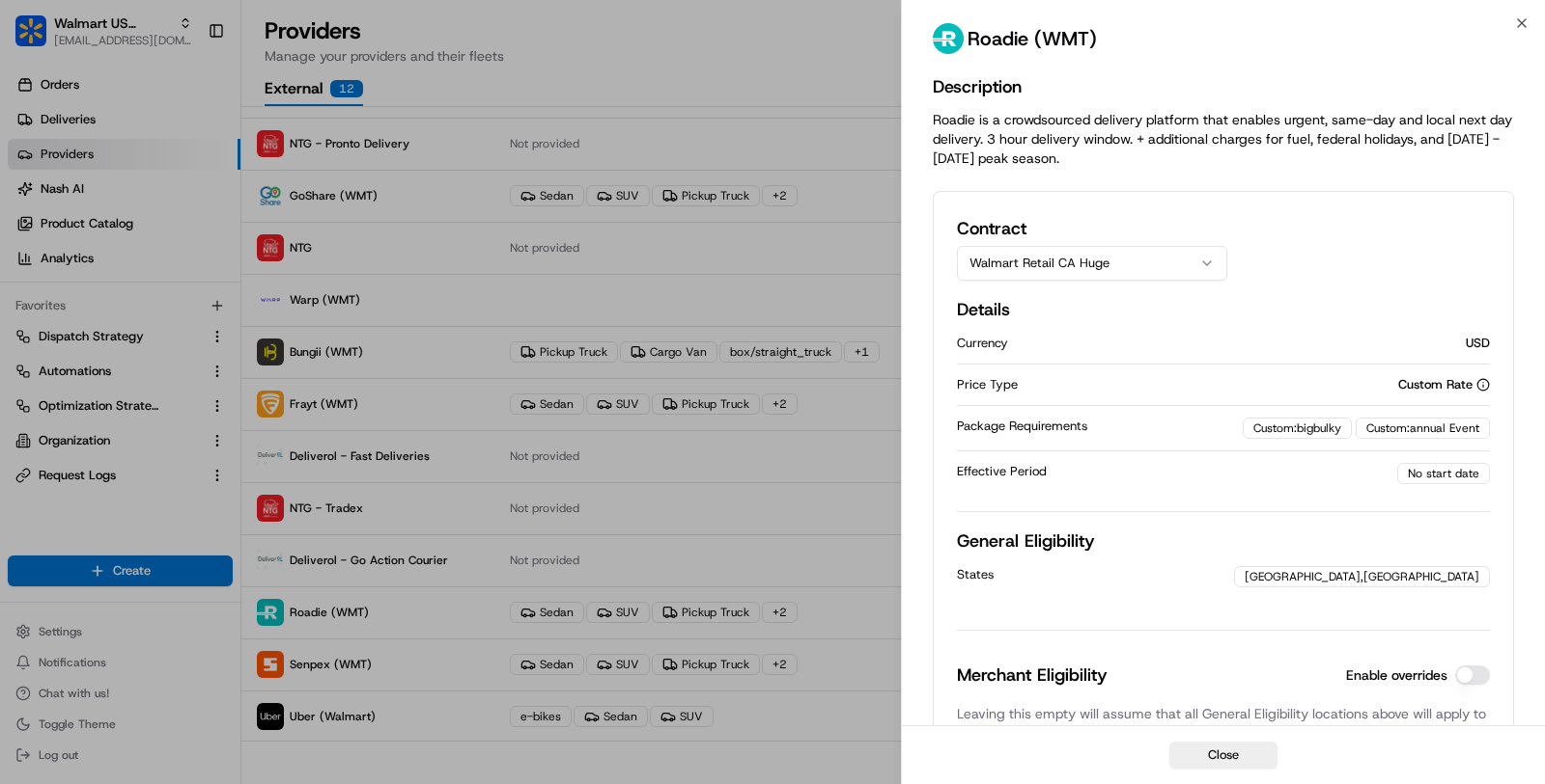
click at [1136, 258] on button "Walmart Retail CA Huge" at bounding box center [1091, 263] width 270 height 35
click at [1137, 283] on div "Contract Walmart Retail CA Details Currency USD Price Type Custom Rate Package …" at bounding box center [1223, 545] width 533 height 659
click at [1137, 265] on button "Walmart Retail CA" at bounding box center [1091, 263] width 270 height 35
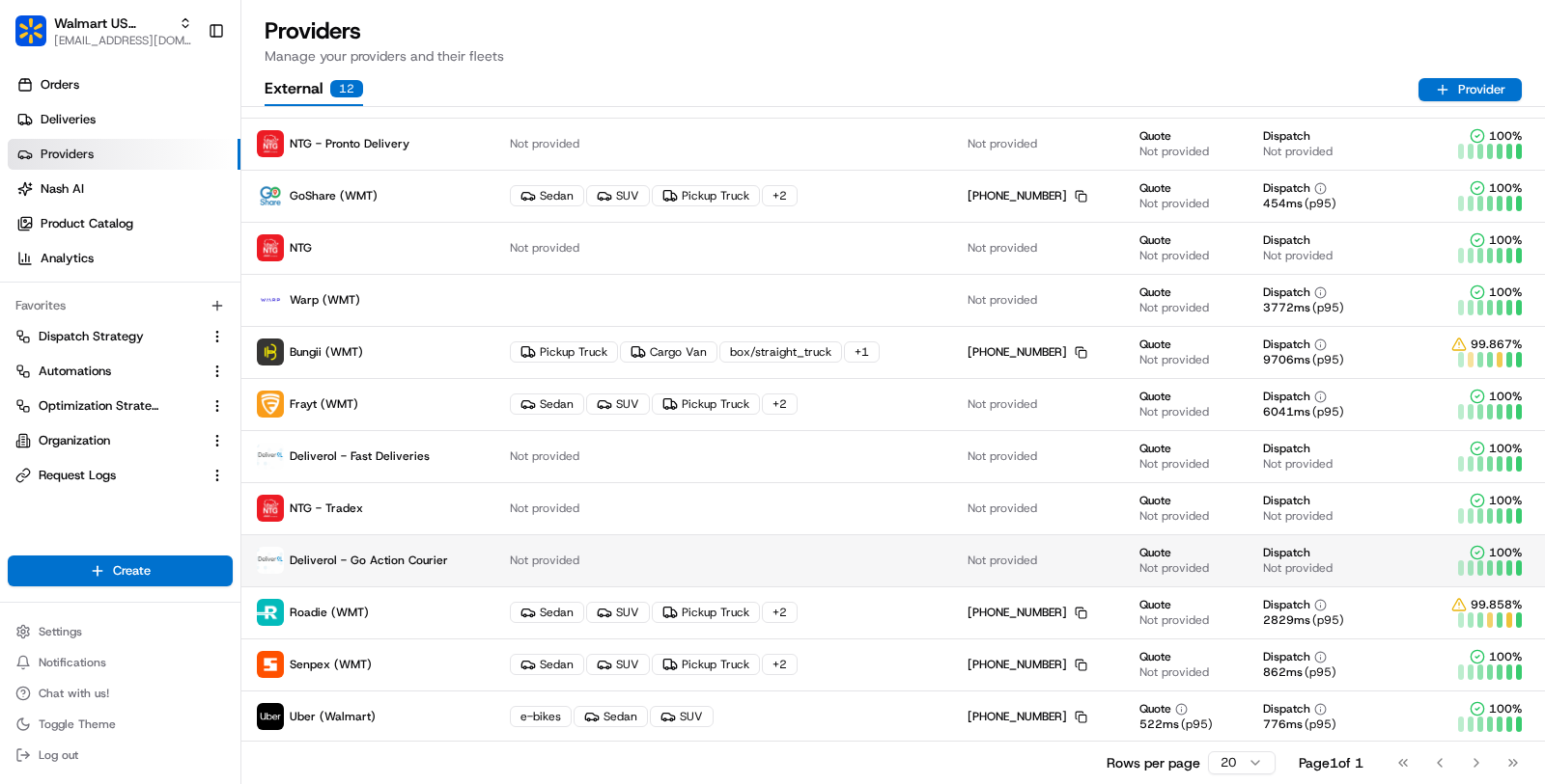
click at [786, 564] on td "Not provided" at bounding box center [723, 561] width 458 height 52
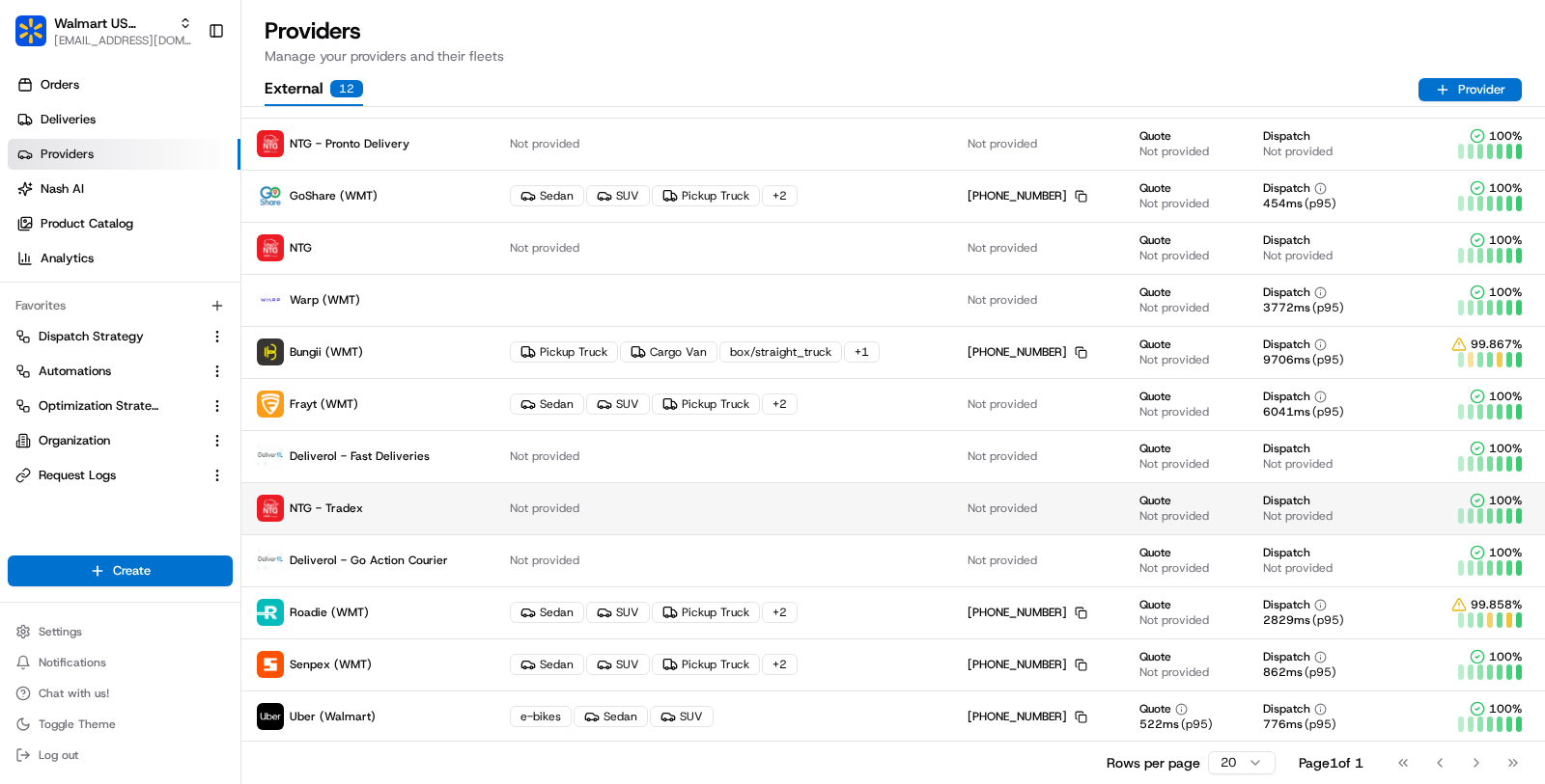
click at [731, 497] on td "Not provided" at bounding box center [723, 508] width 458 height 52
click at [688, 484] on td "Not provided" at bounding box center [723, 508] width 458 height 52
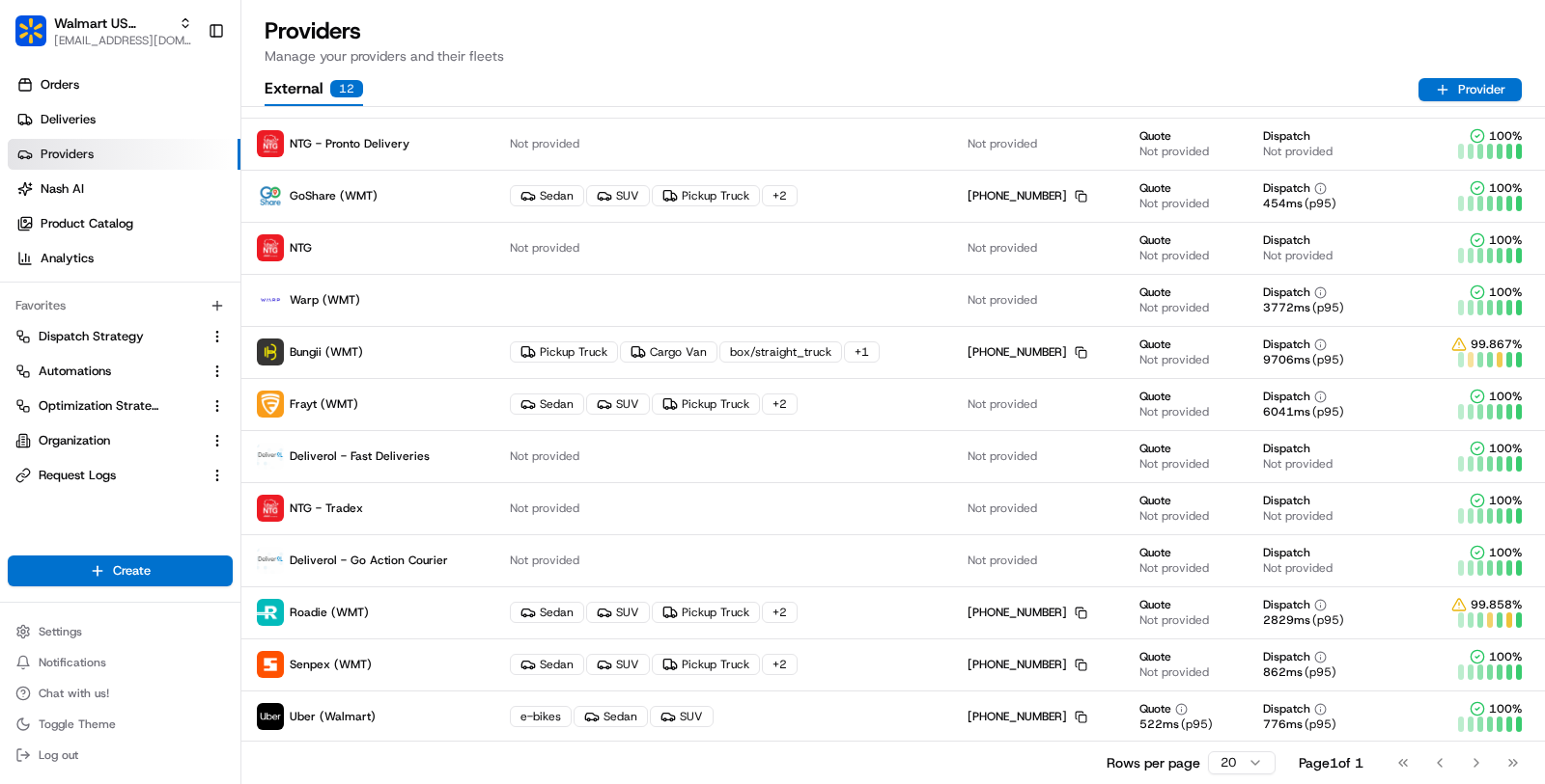
click at [688, 462] on td "Not provided" at bounding box center [723, 456] width 458 height 52
click at [690, 393] on div "Pickup Truck" at bounding box center [705, 403] width 108 height 21
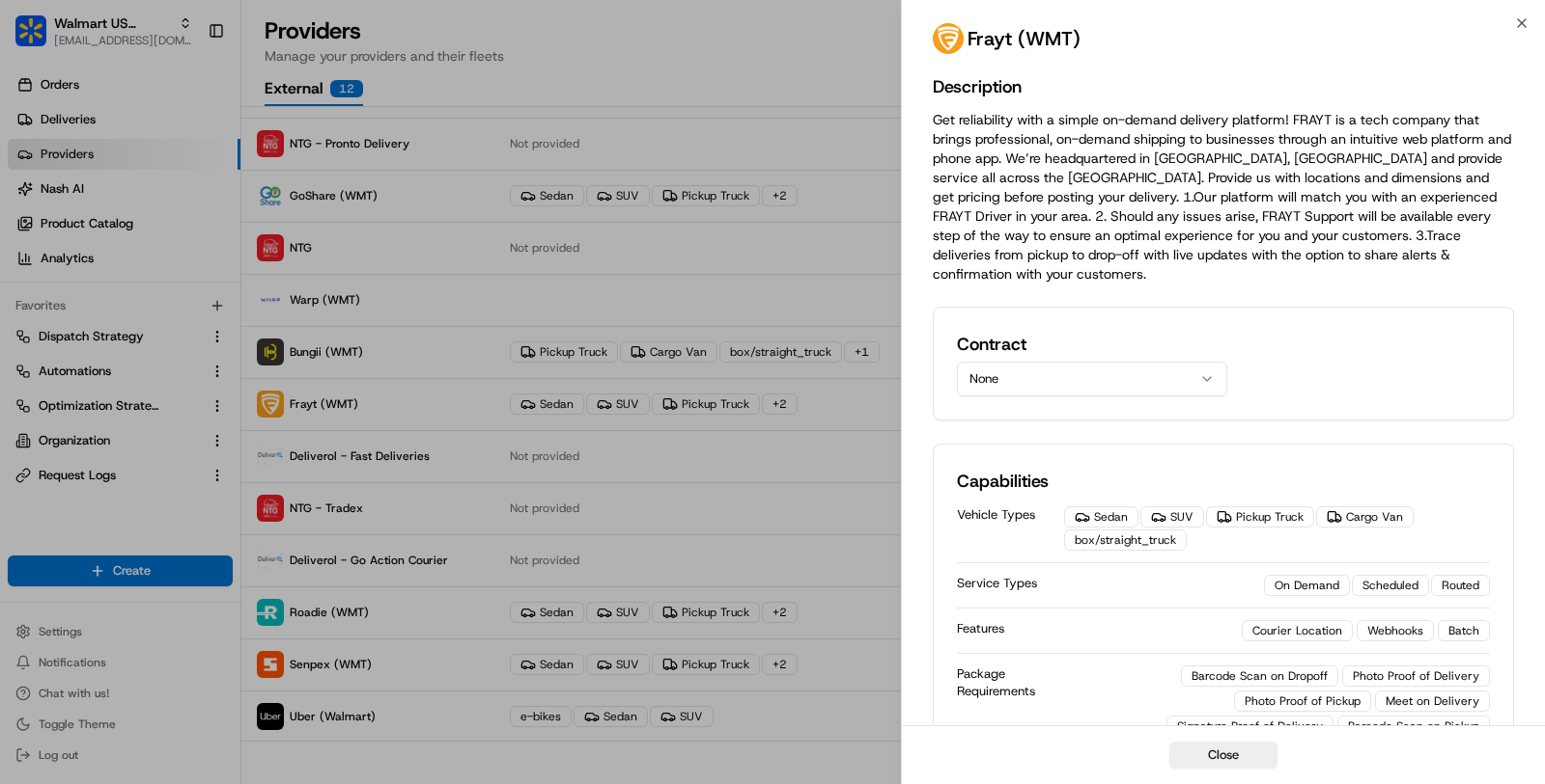
click at [1028, 364] on button "None" at bounding box center [1091, 379] width 270 height 35
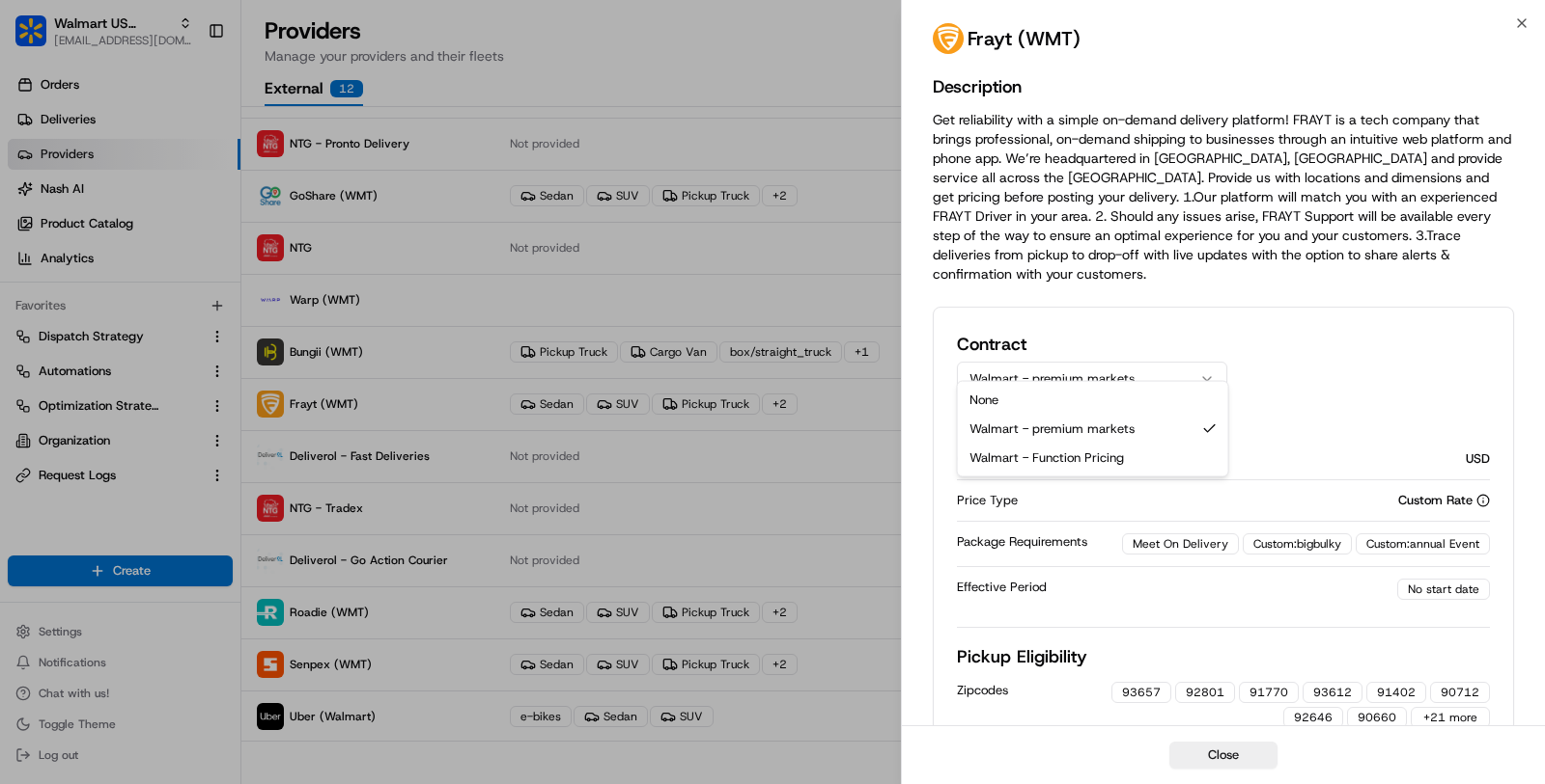
click at [1063, 362] on button "Walmart - premium markets" at bounding box center [1091, 379] width 270 height 35
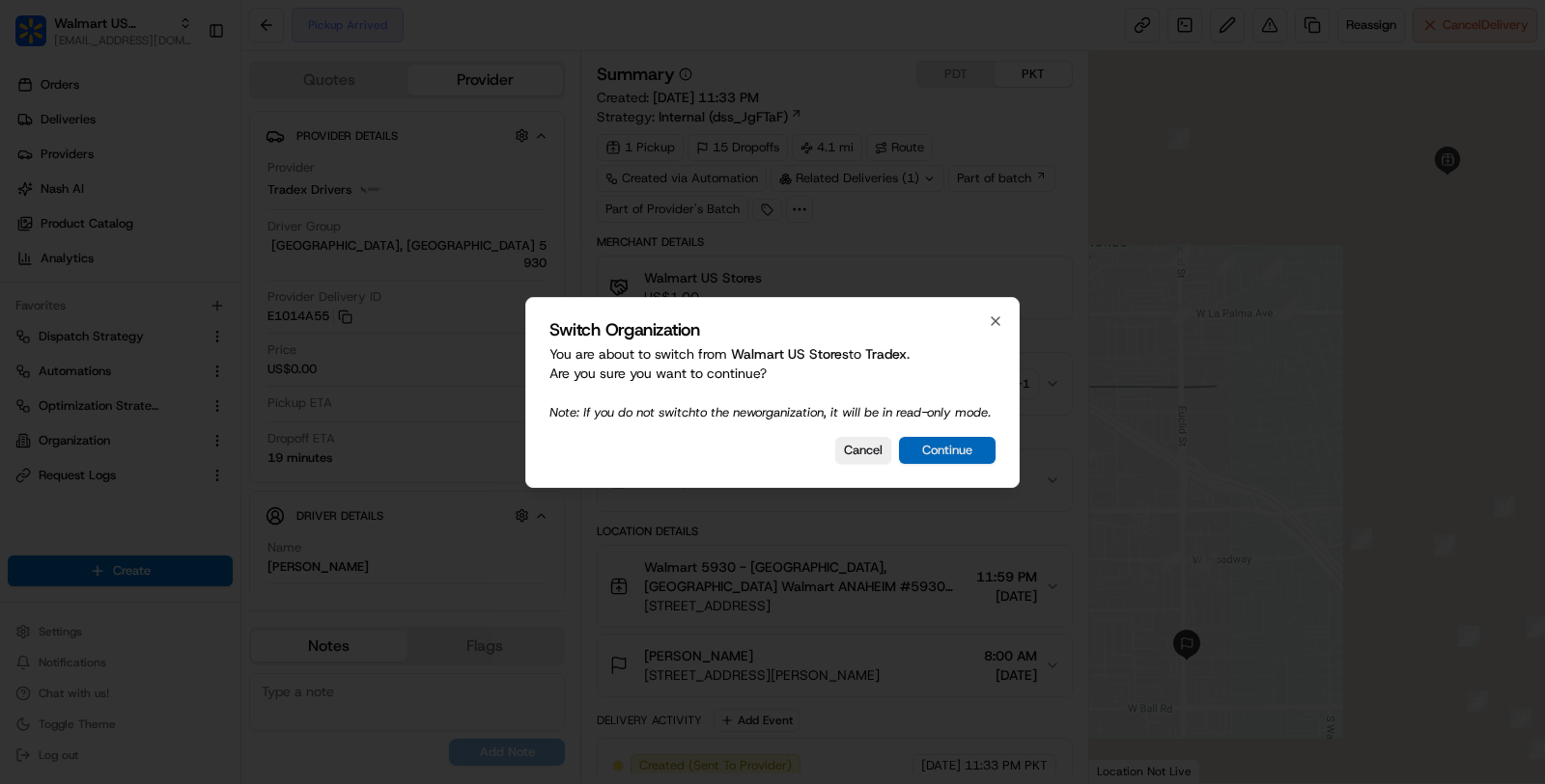
click at [966, 460] on button "Continue" at bounding box center [948, 450] width 97 height 27
click at [868, 456] on button "Cancel" at bounding box center [863, 450] width 56 height 27
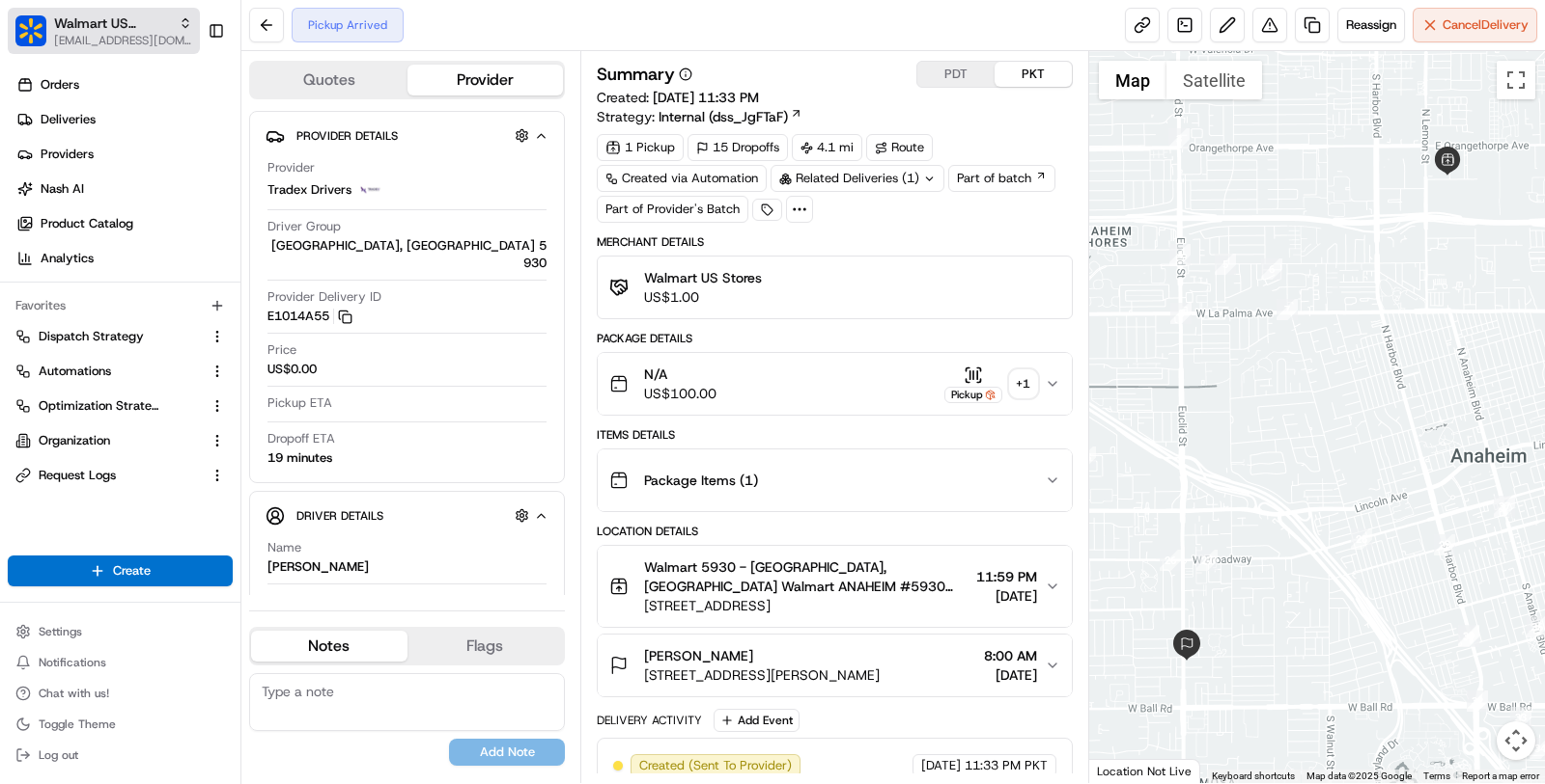
click at [60, 33] on span "[EMAIL_ADDRESS][DOMAIN_NAME]" at bounding box center [124, 41] width 138 height 16
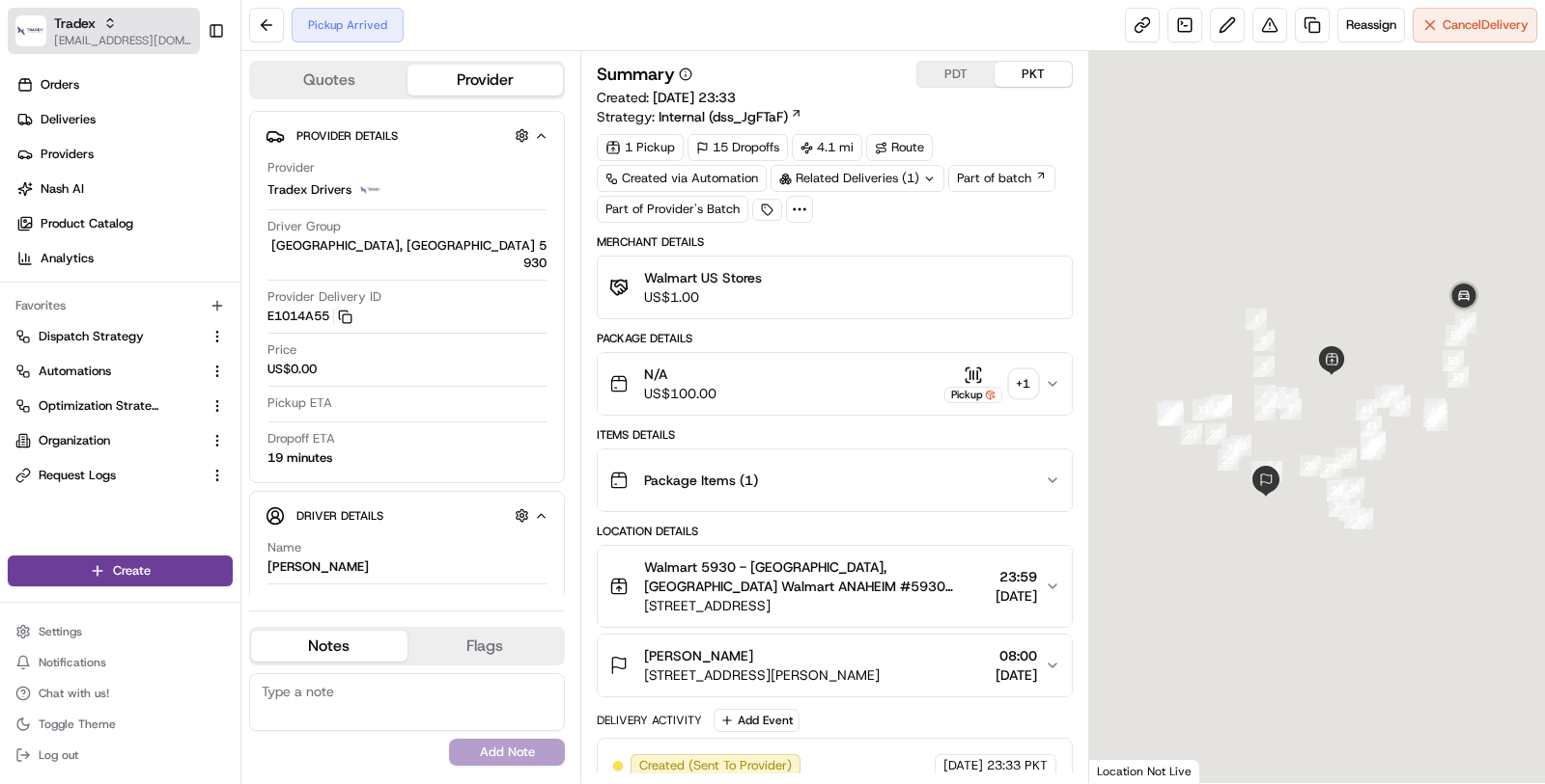
click at [100, 22] on div "Tradex" at bounding box center [124, 24] width 138 height 20
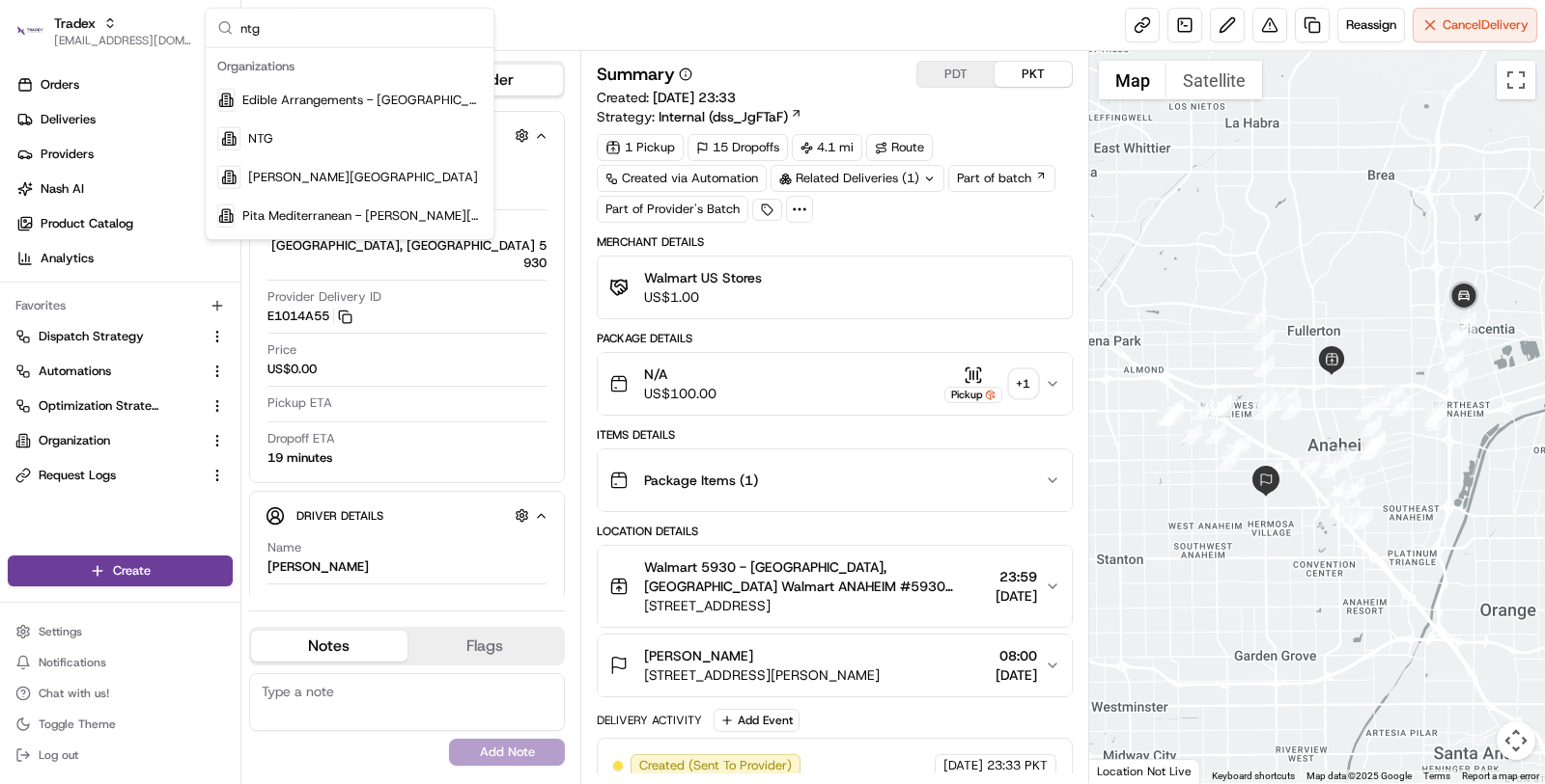
type input "ntg"
click at [347, 121] on div "NTG" at bounding box center [349, 138] width 280 height 39
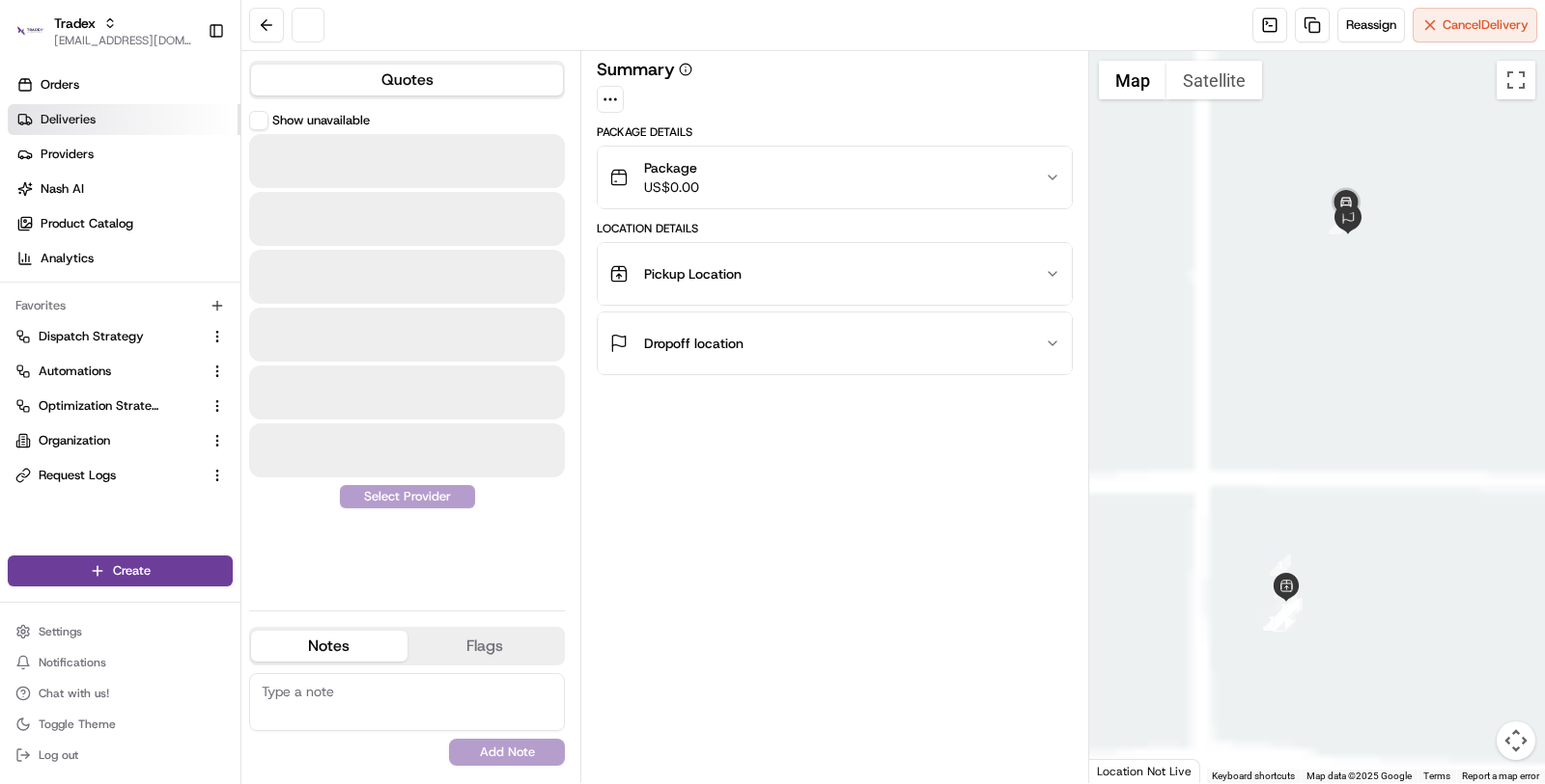
click at [109, 128] on link "Deliveries" at bounding box center [124, 119] width 232 height 31
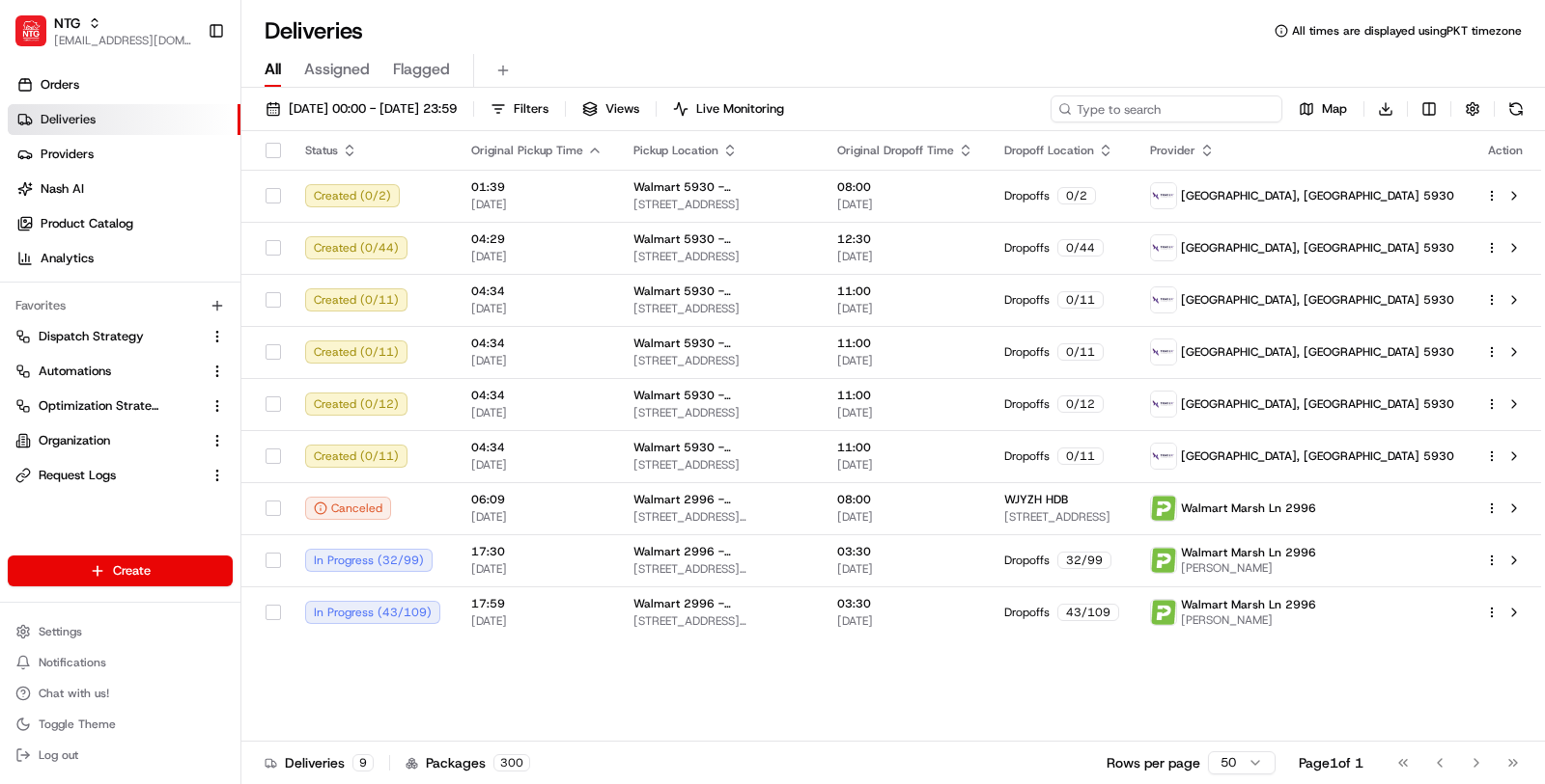
click at [1252, 105] on input at bounding box center [1166, 109] width 231 height 27
paste input "200013432766776"
type input "200013432766776"
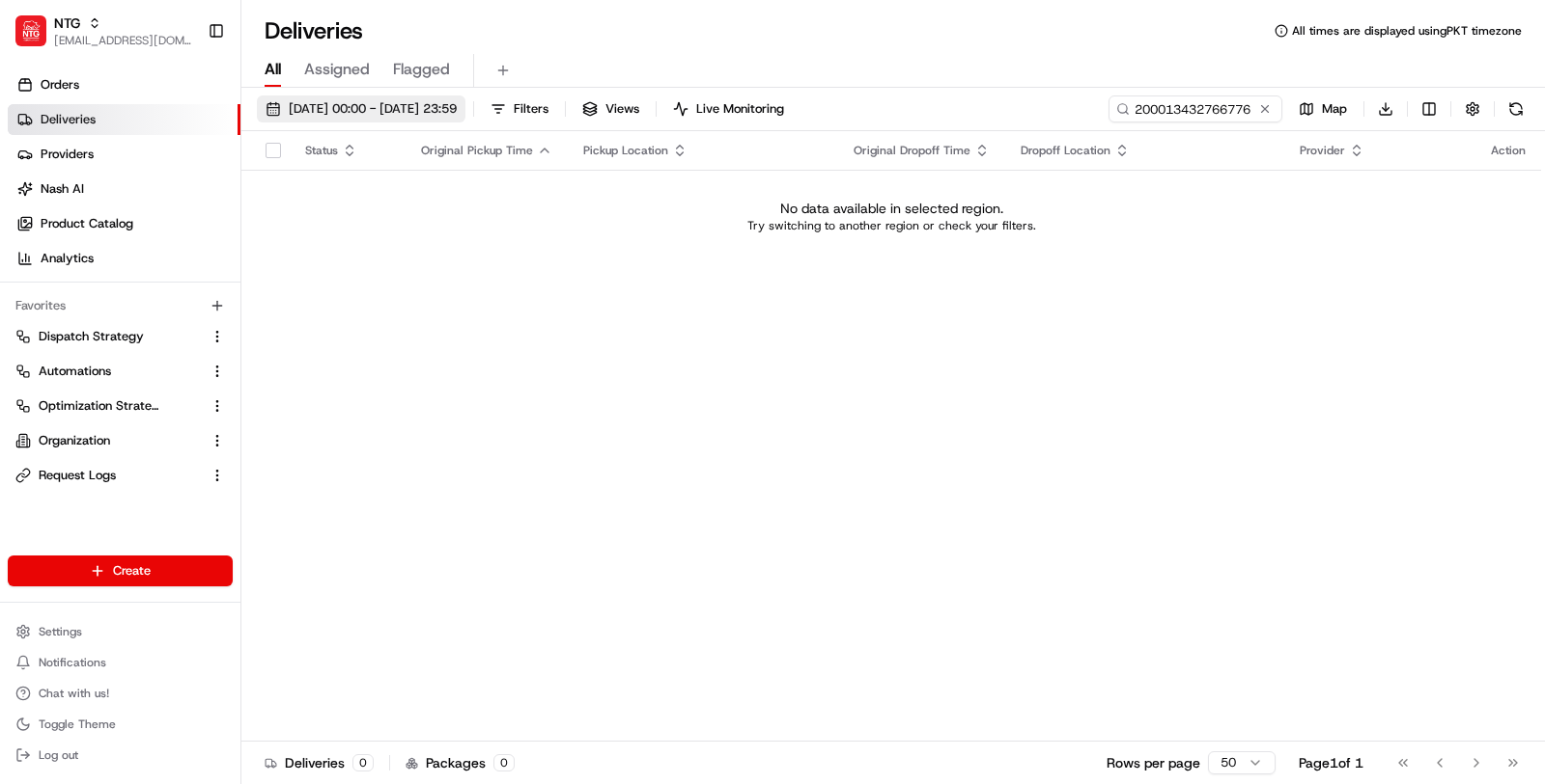
click at [457, 101] on span "[DATE] 00:00 - [DATE] 23:59" at bounding box center [373, 110] width 168 height 18
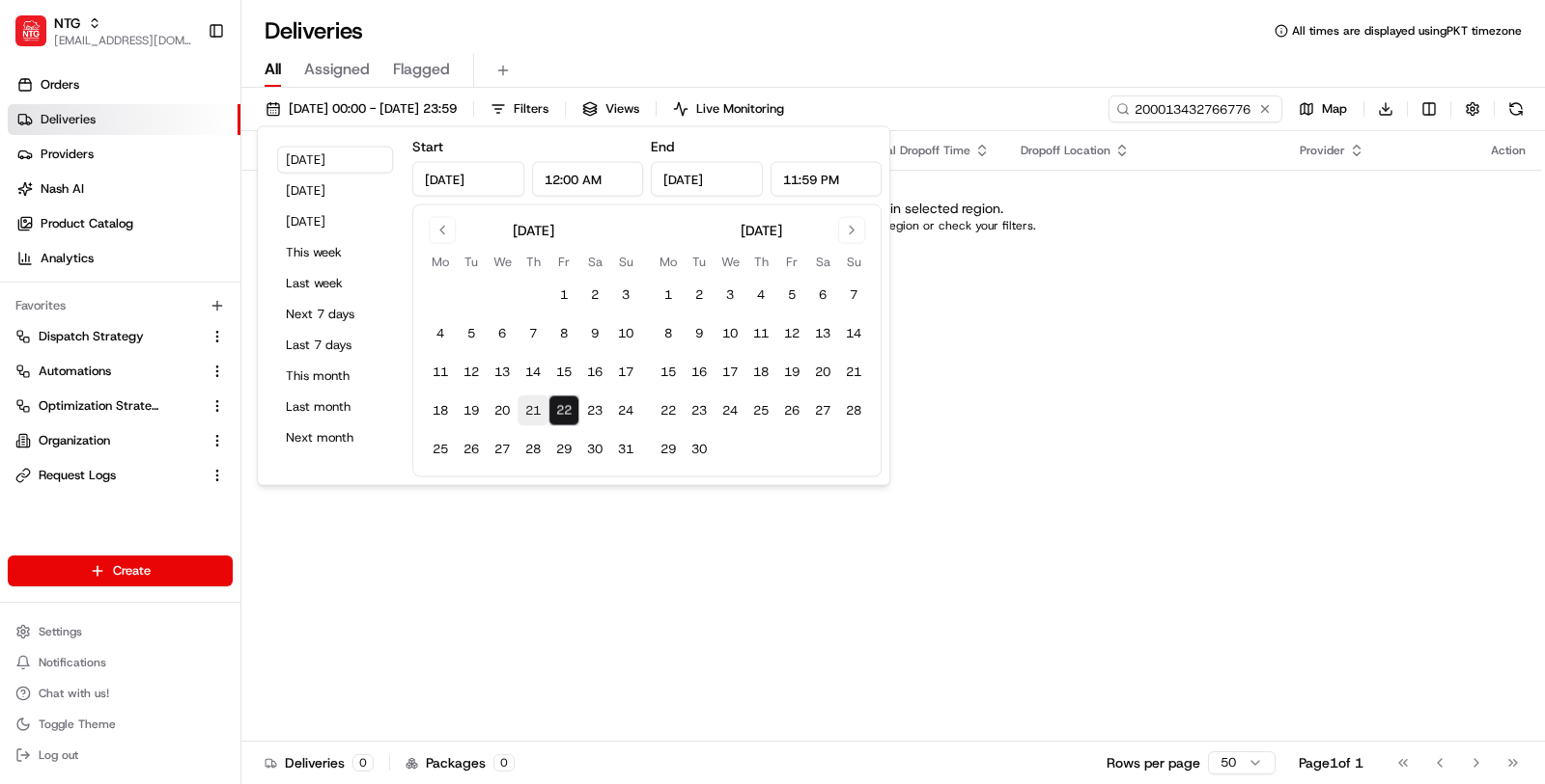
click at [522, 404] on button "21" at bounding box center [532, 410] width 31 height 31
type input "[DATE]"
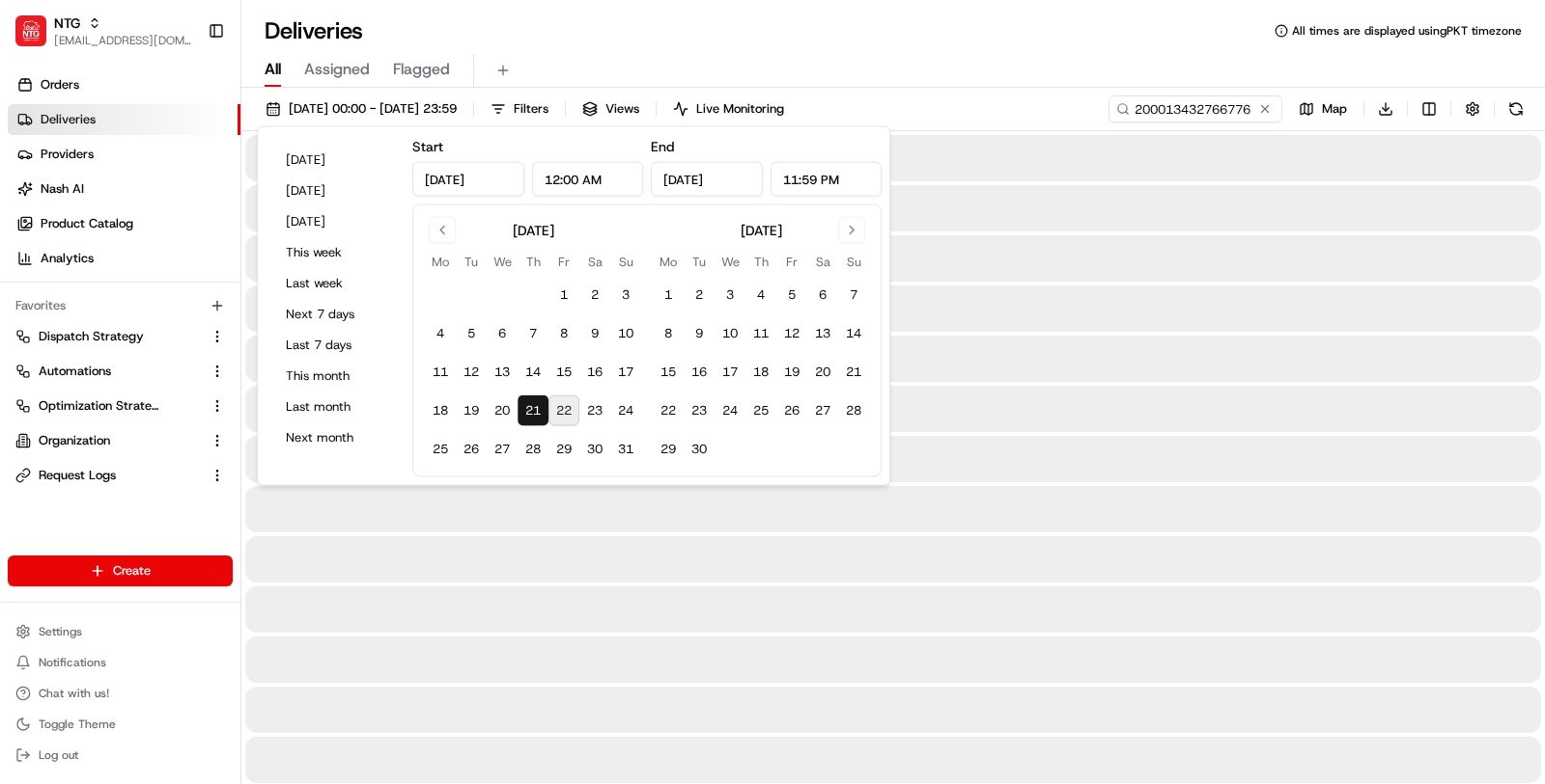
click at [564, 404] on button "22" at bounding box center [563, 410] width 31 height 31
type input "[DATE]"
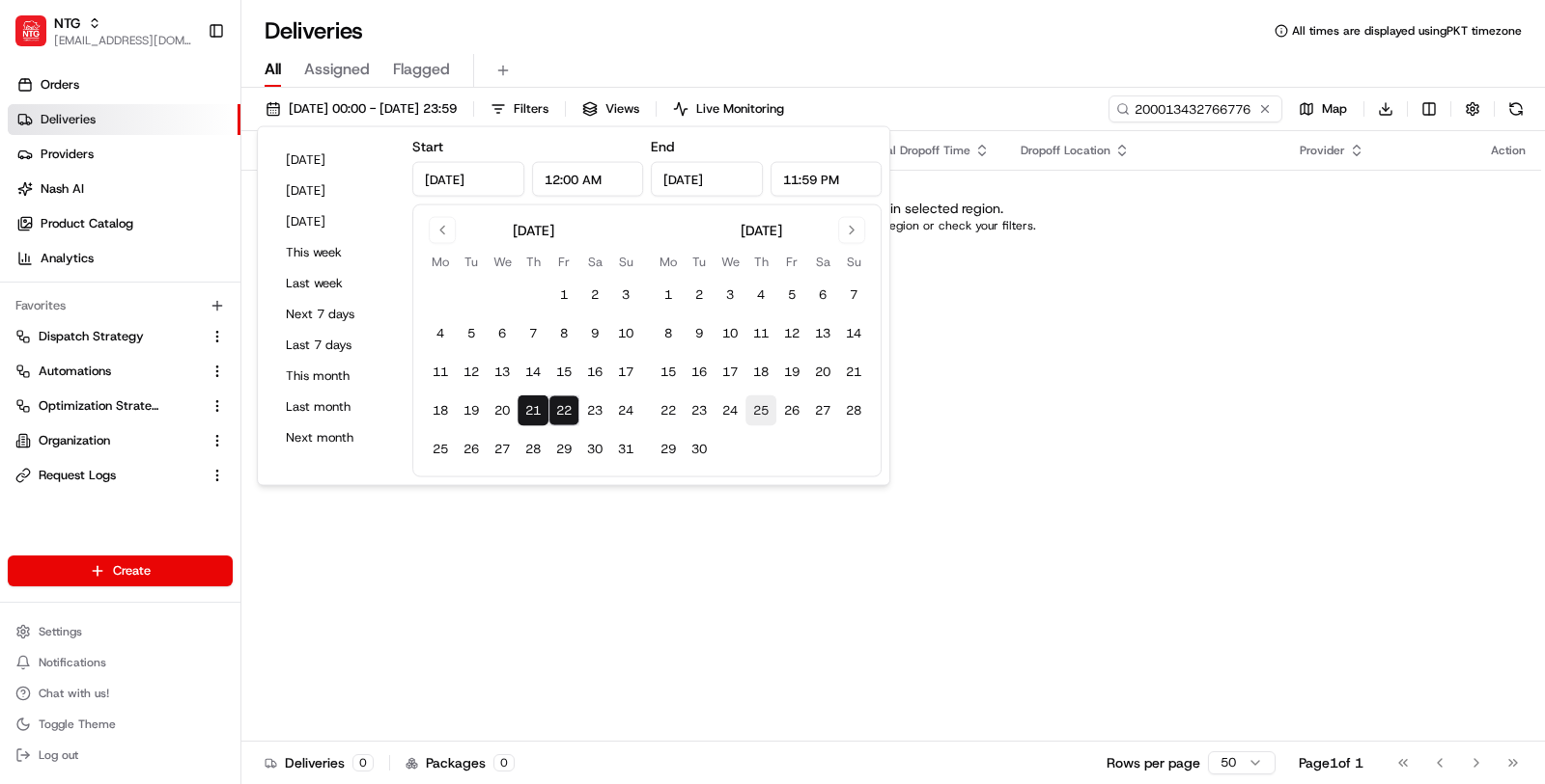
click at [763, 411] on button "25" at bounding box center [760, 410] width 31 height 31
type input "Sep 25, 2025"
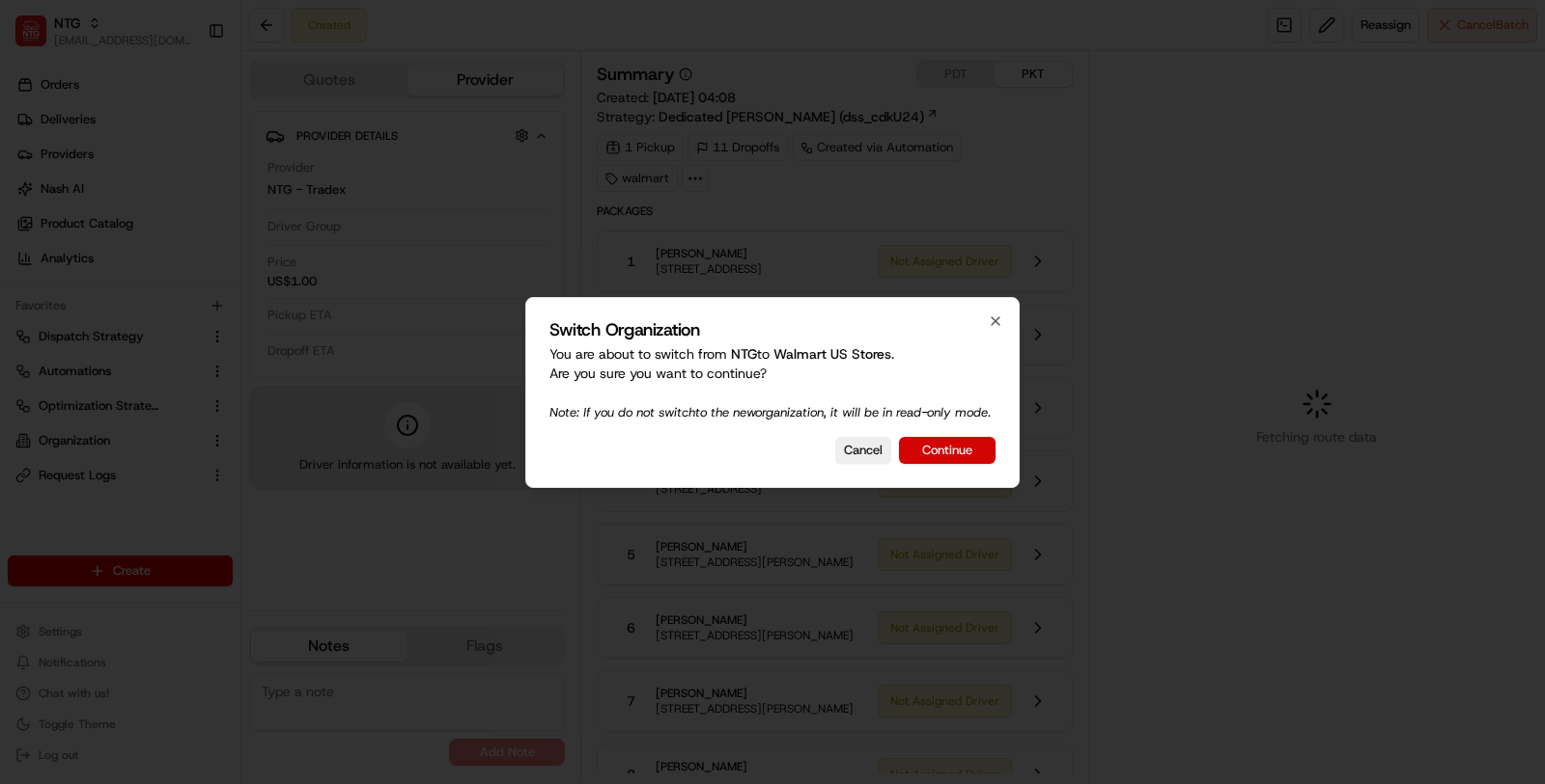
click at [954, 464] on button "Continue" at bounding box center [948, 450] width 97 height 27
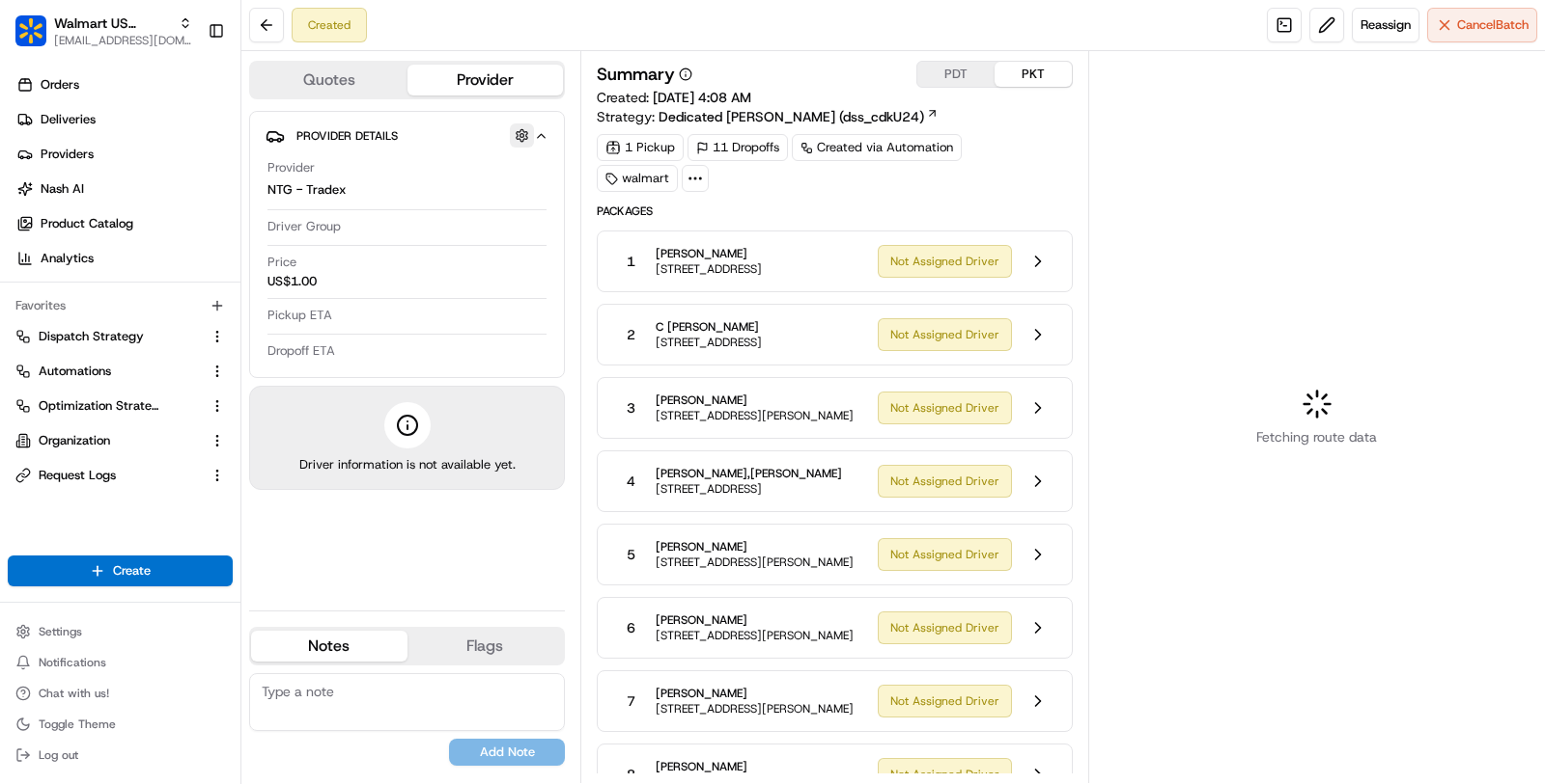
click at [521, 130] on button "button" at bounding box center [521, 135] width 24 height 24
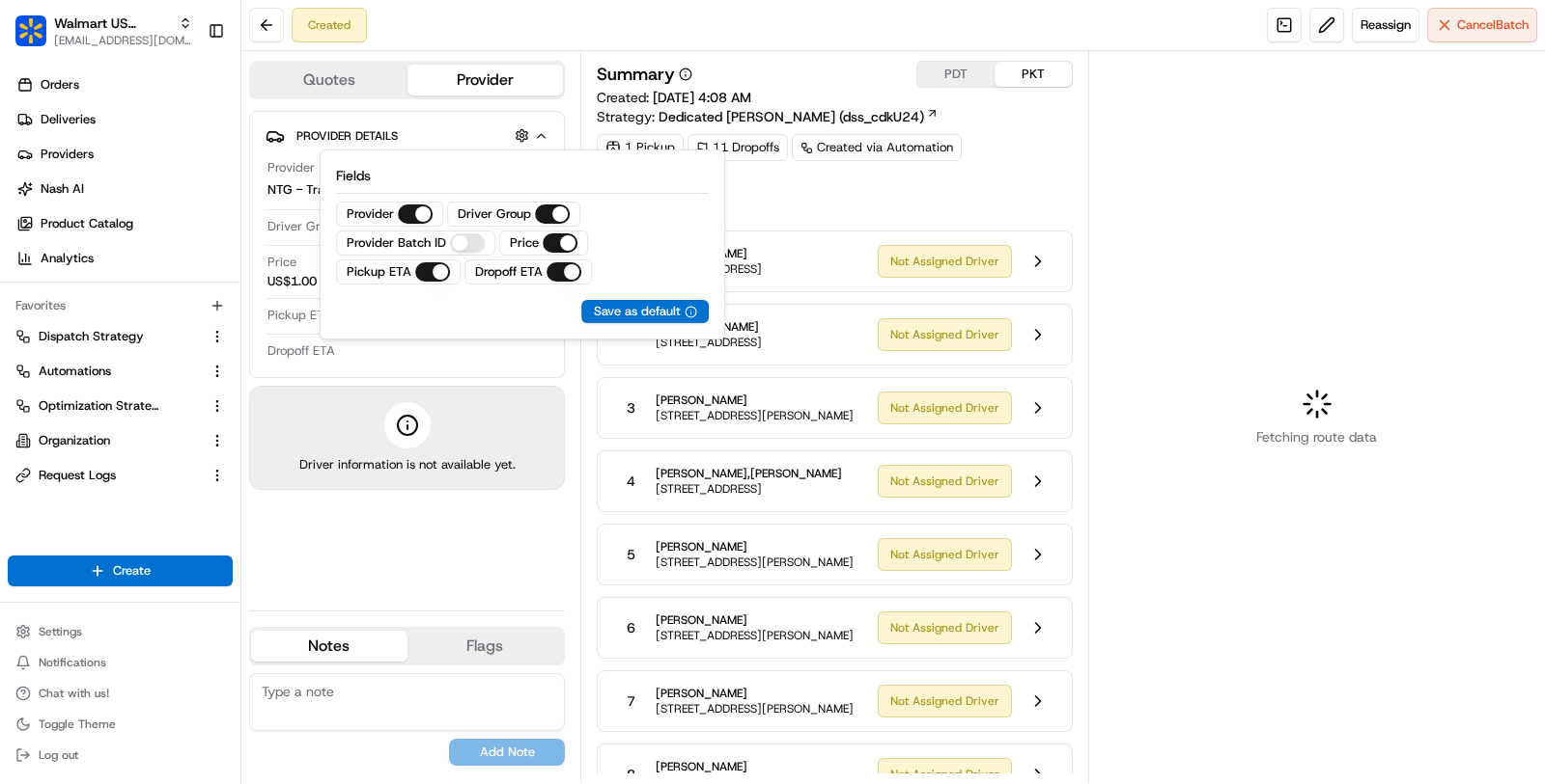
click at [479, 242] on ID "Provider Batch ID" at bounding box center [467, 243] width 35 height 20
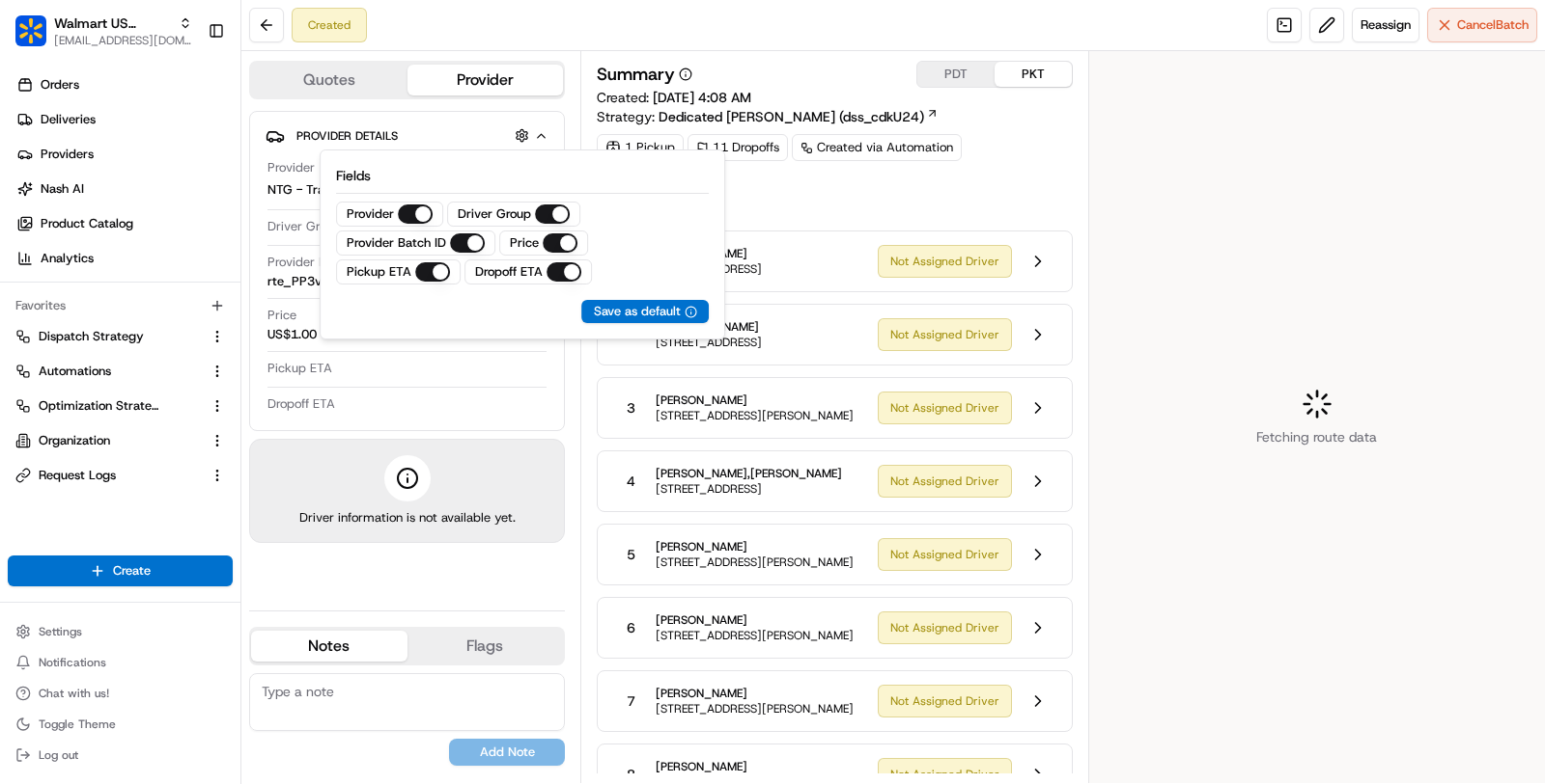
click at [479, 341] on div "Price US$1.00" at bounding box center [407, 324] width 279 height 37
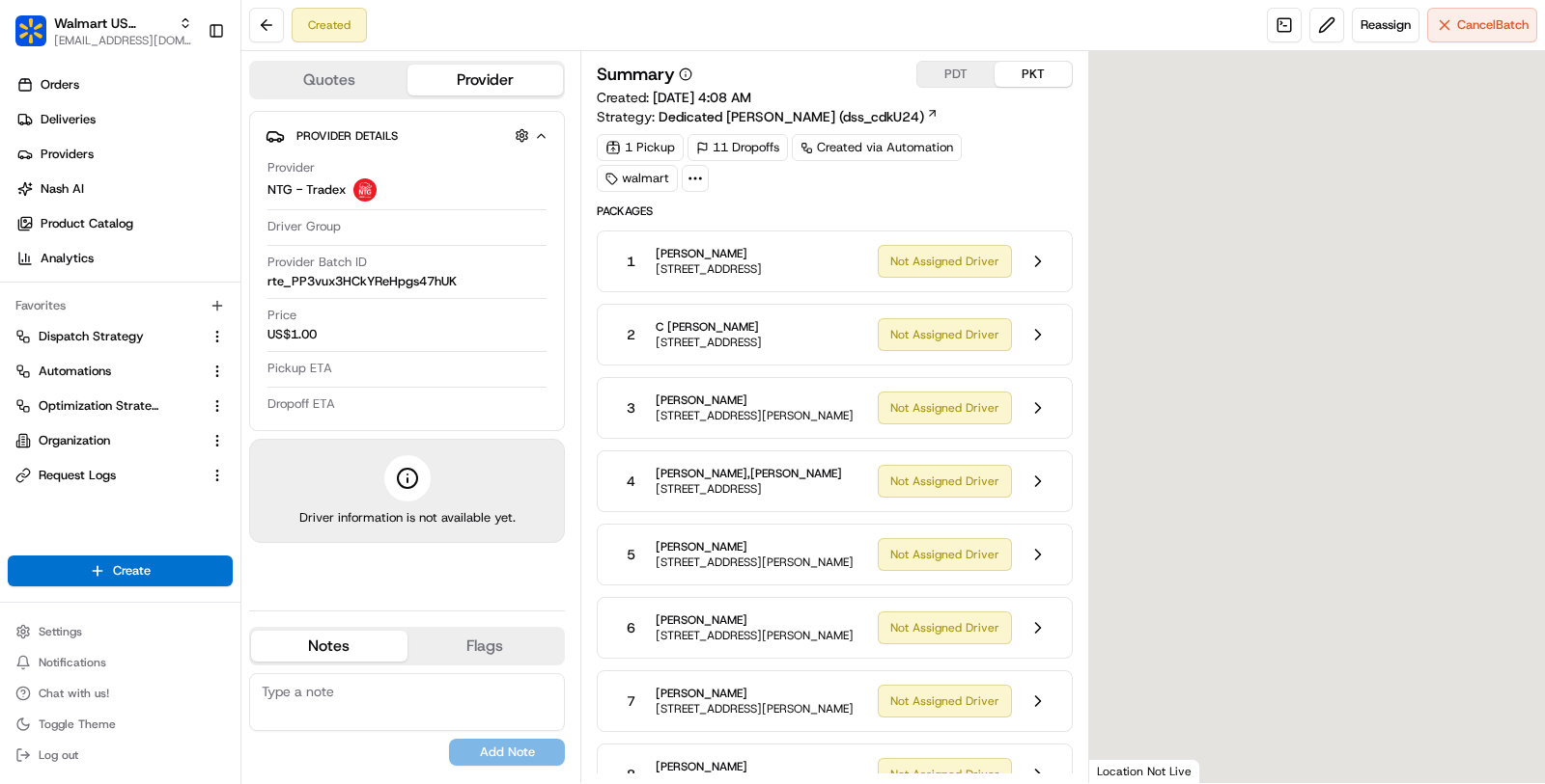
click at [422, 276] on span "rte_PP3vux3HCkYReHpgs47hUK" at bounding box center [361, 282] width 189 height 18
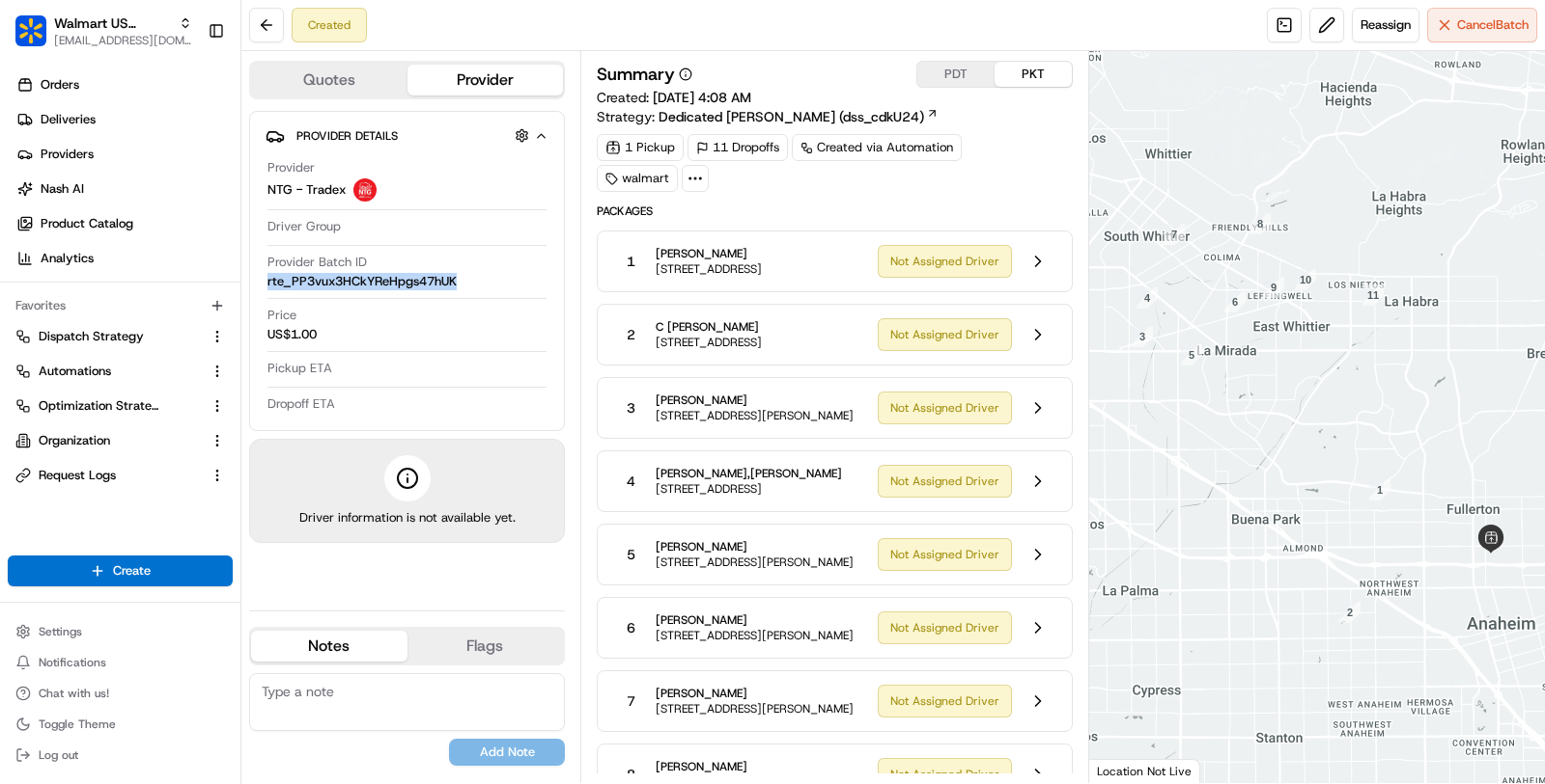
copy span "rte_PP3vux3HCkYReHpgs47hUK"
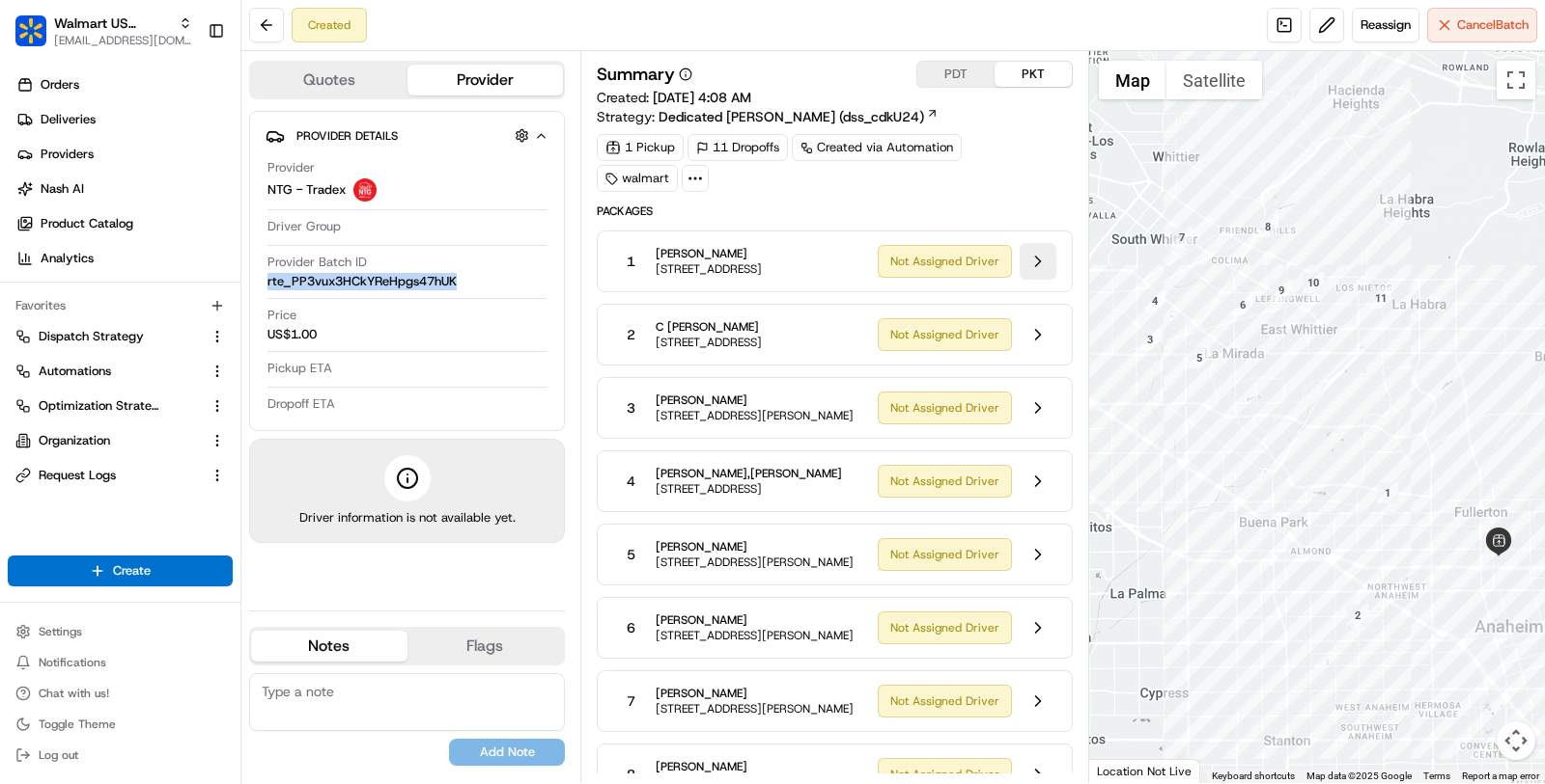
click at [1036, 274] on button at bounding box center [1038, 261] width 37 height 37
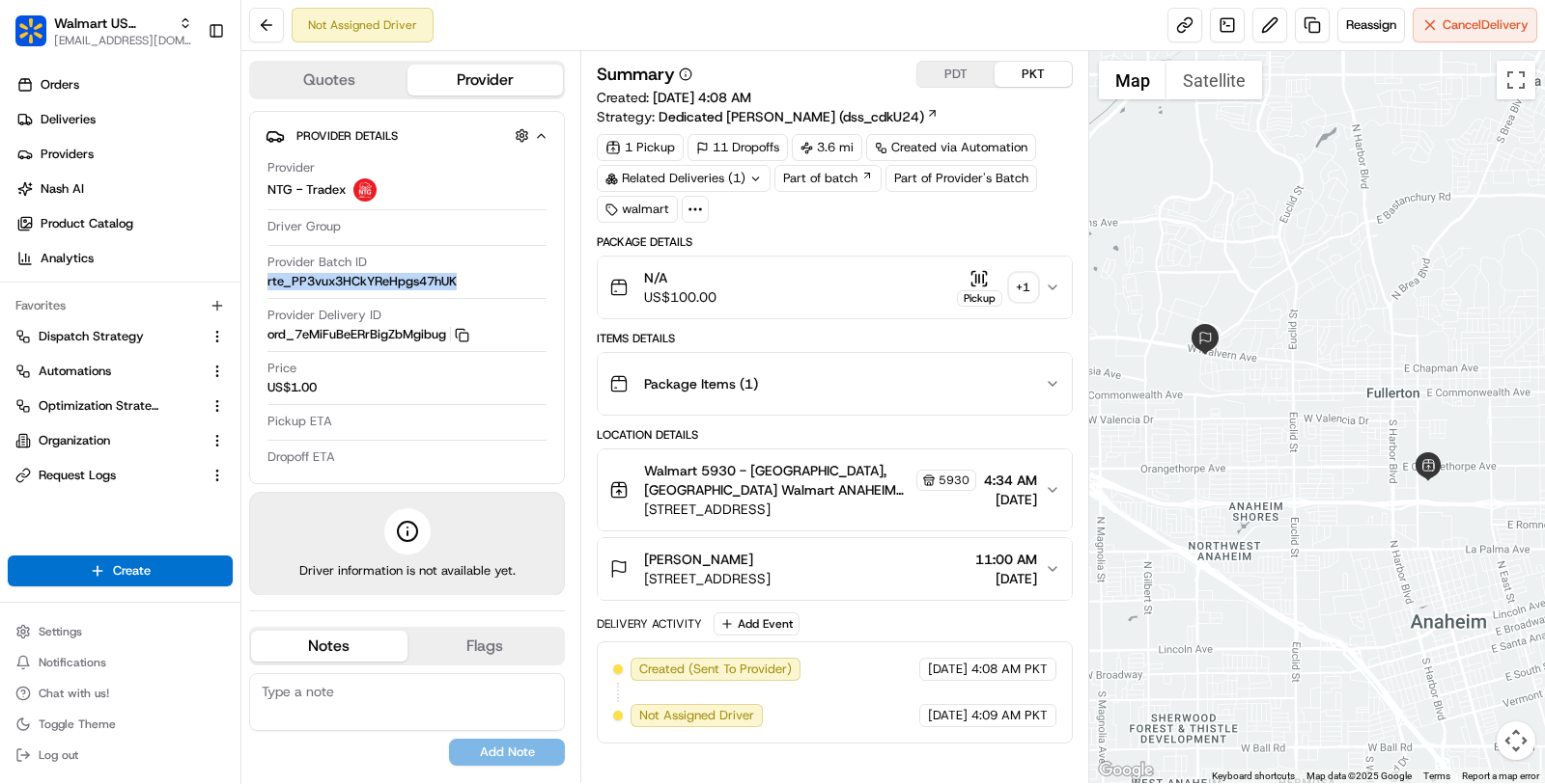
click at [950, 72] on button "PDT" at bounding box center [955, 73] width 77 height 25
click at [405, 284] on span "rte_PP3vux3HCkYReHpgs47hUK" at bounding box center [361, 282] width 189 height 18
click at [266, 35] on button at bounding box center [266, 25] width 35 height 35
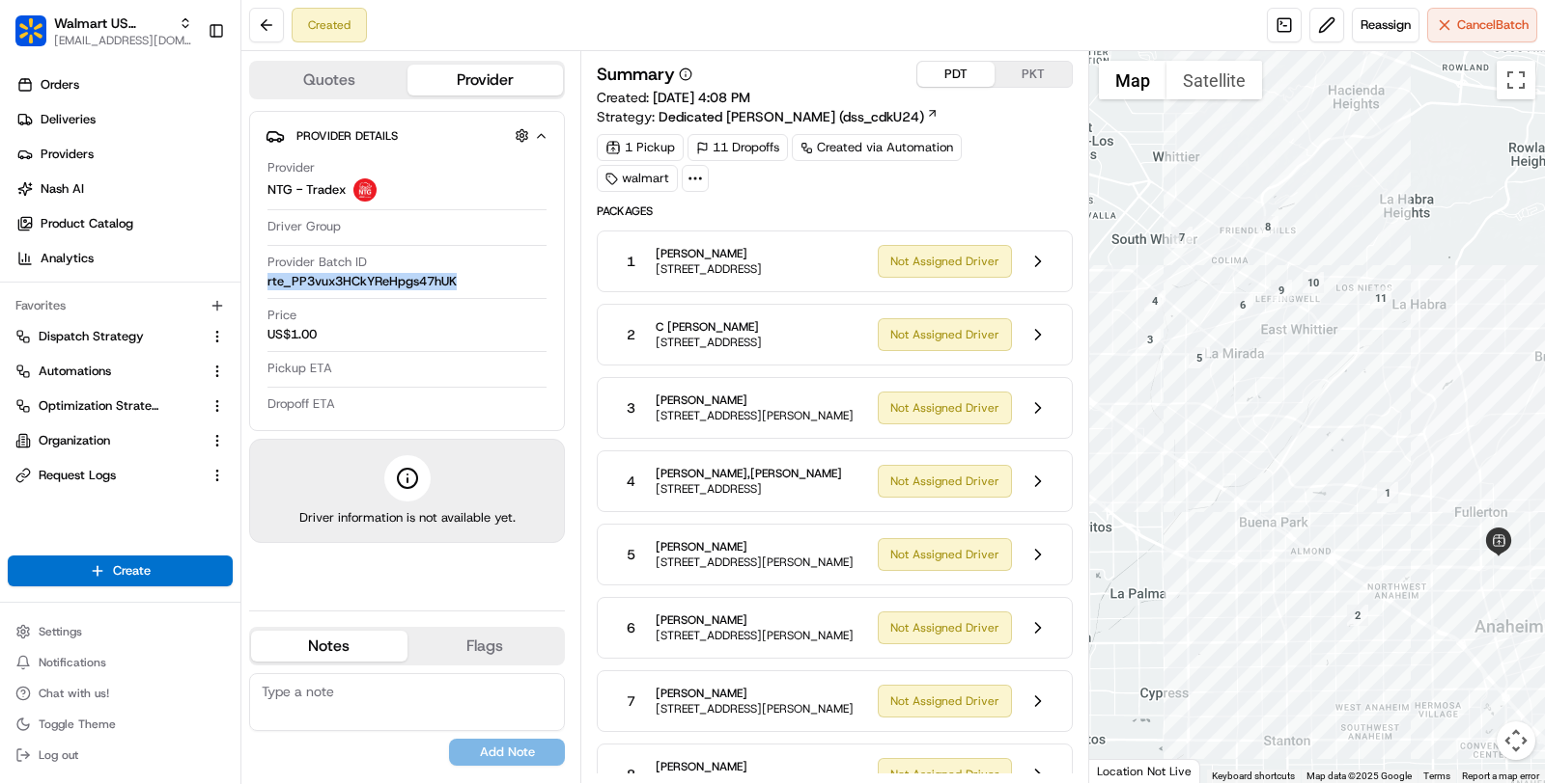
scroll to position [345, 0]
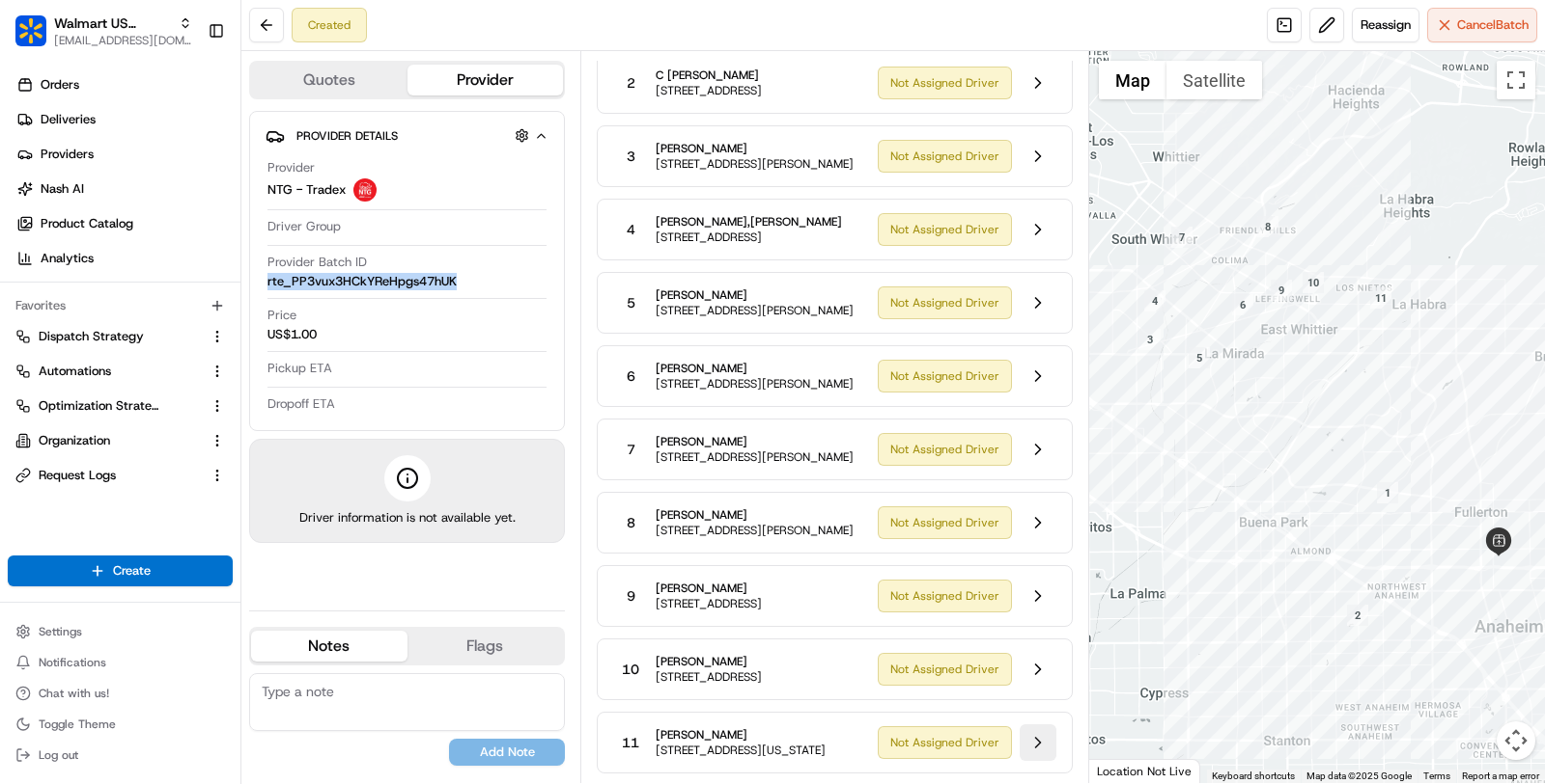
click at [1040, 731] on button at bounding box center [1038, 742] width 37 height 37
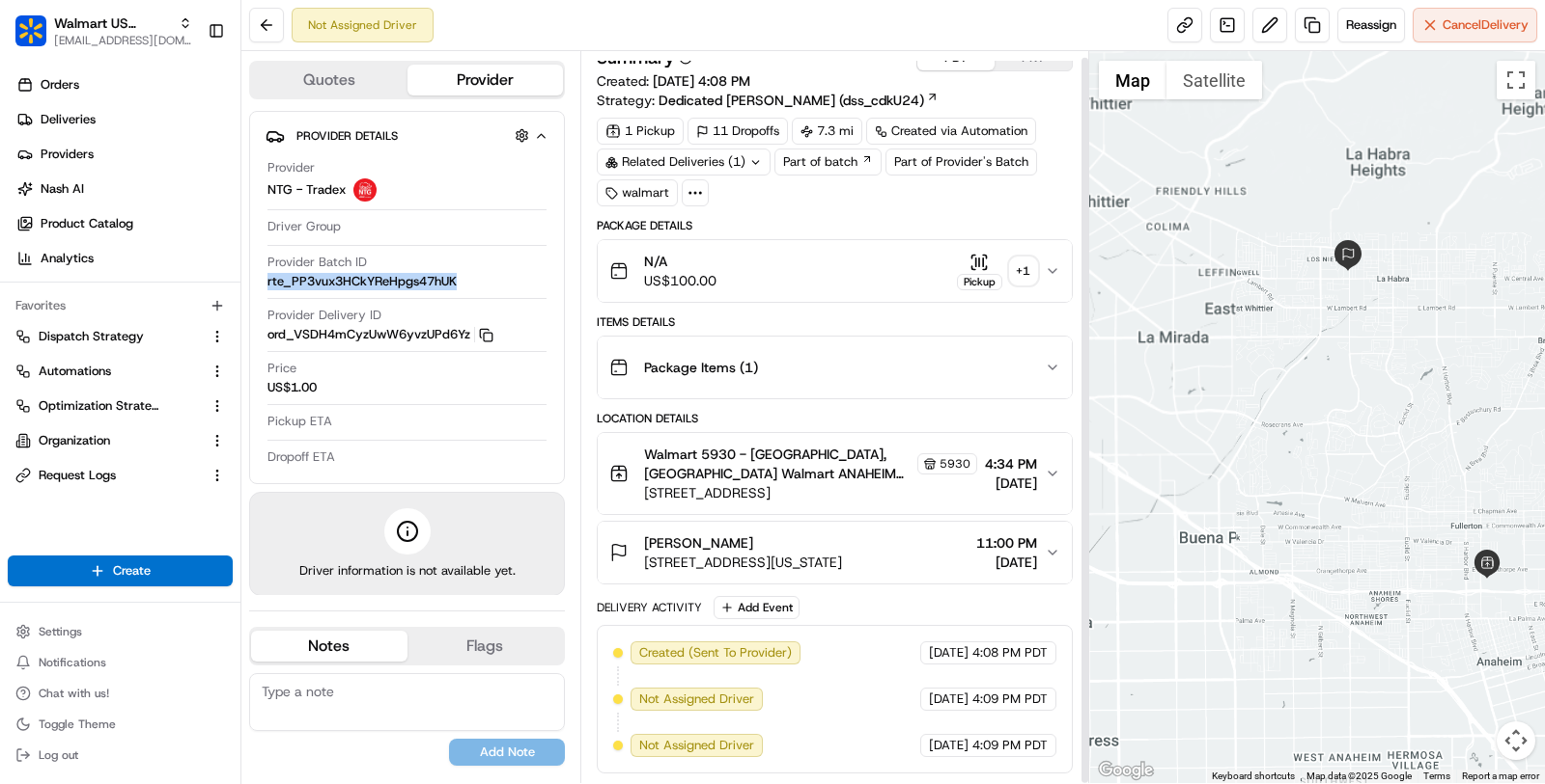
scroll to position [6, 0]
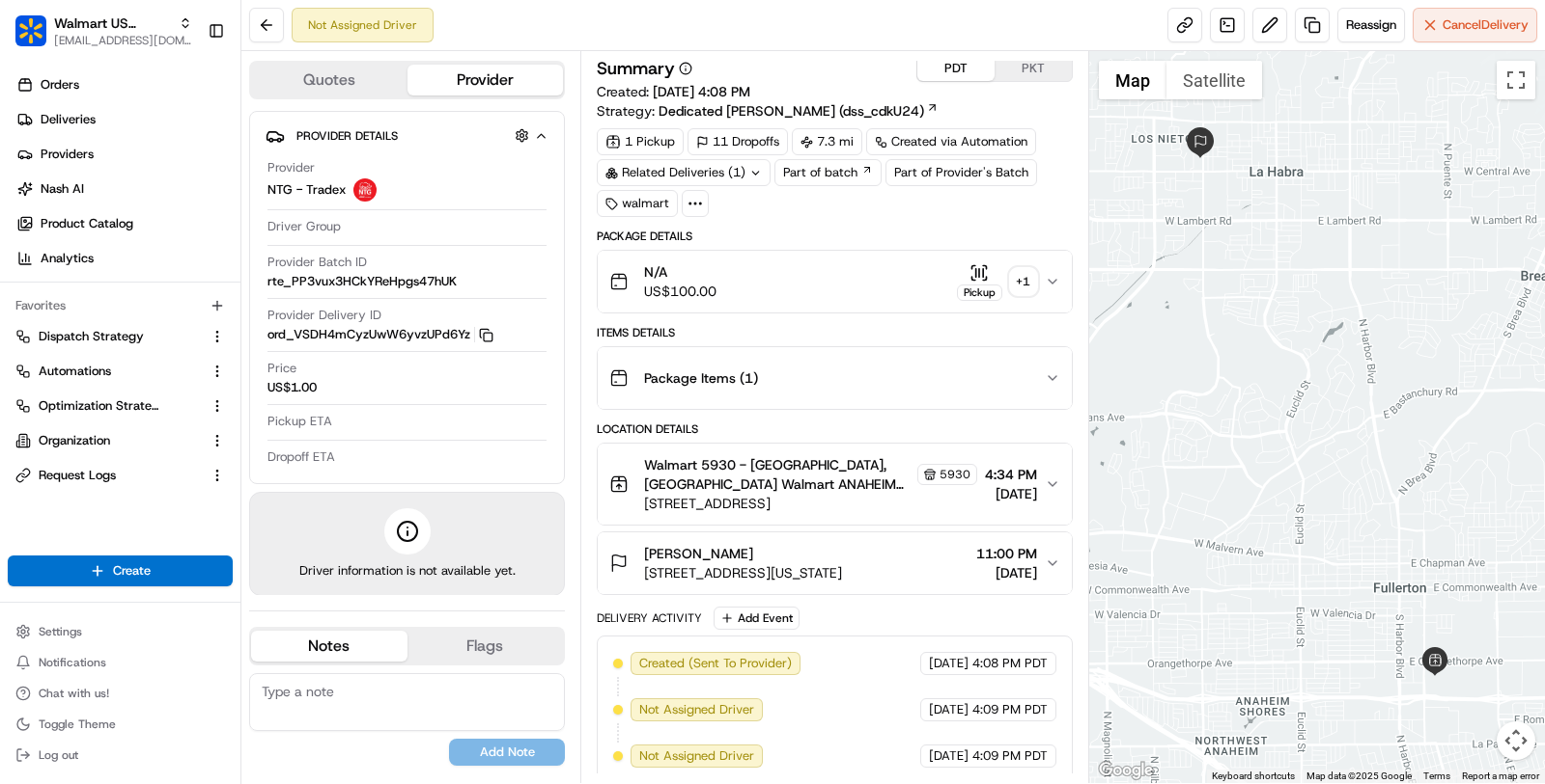
click at [915, 382] on div "Package Items ( 1 )" at bounding box center [827, 378] width 435 height 39
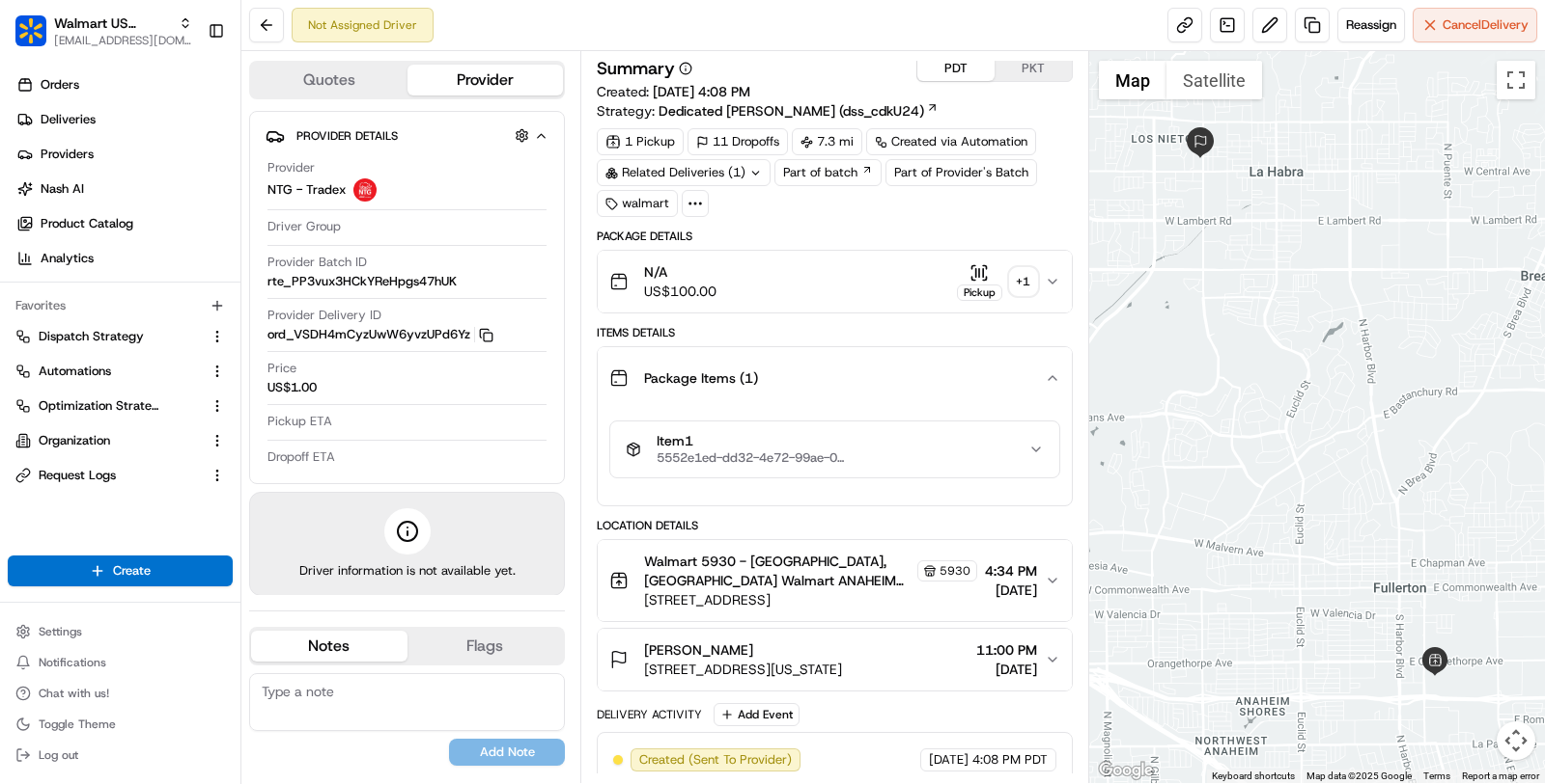
click at [871, 266] on div "N/A US$100.00 Pickup + 1" at bounding box center [827, 281] width 435 height 39
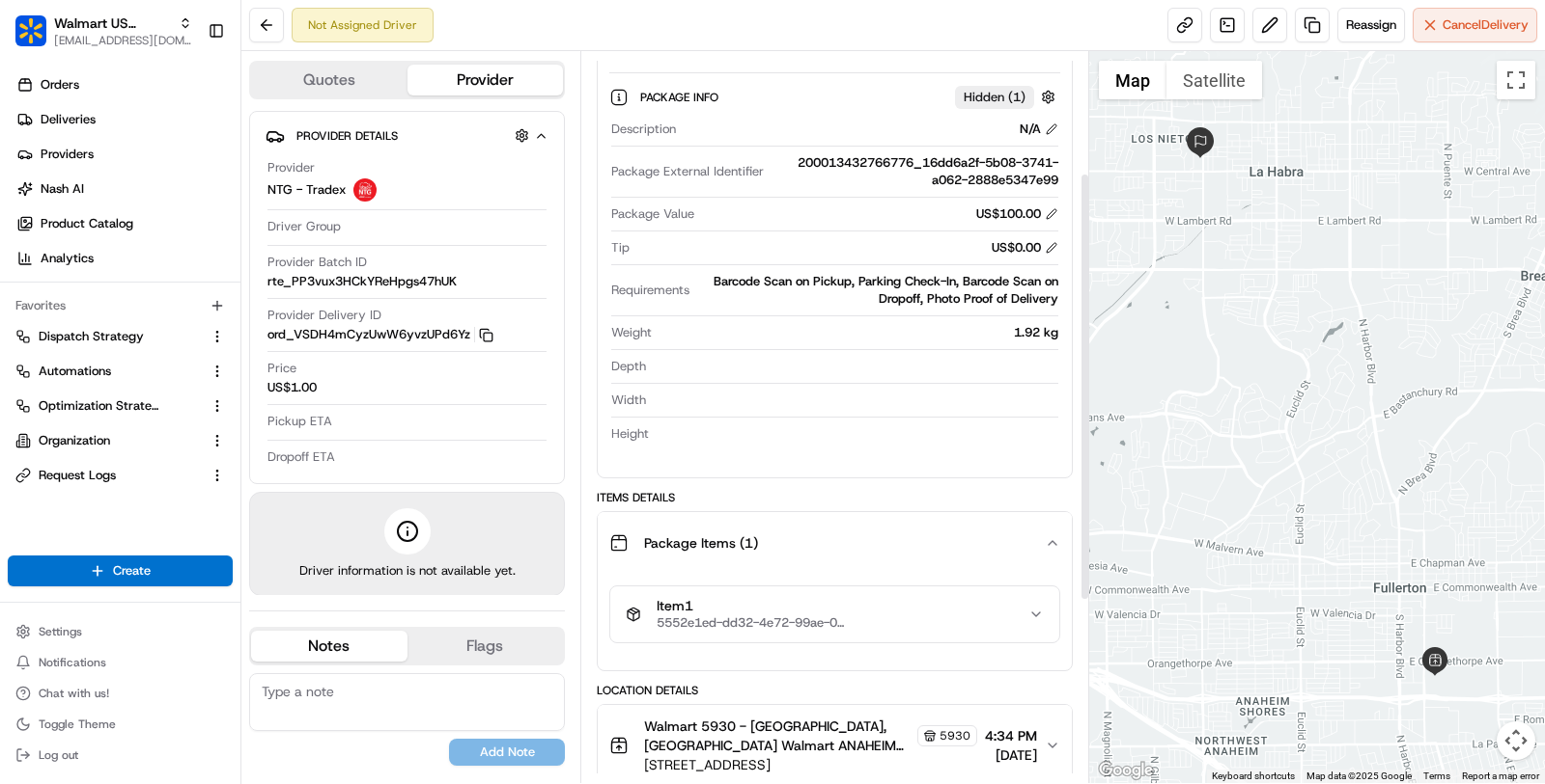
scroll to position [0, 0]
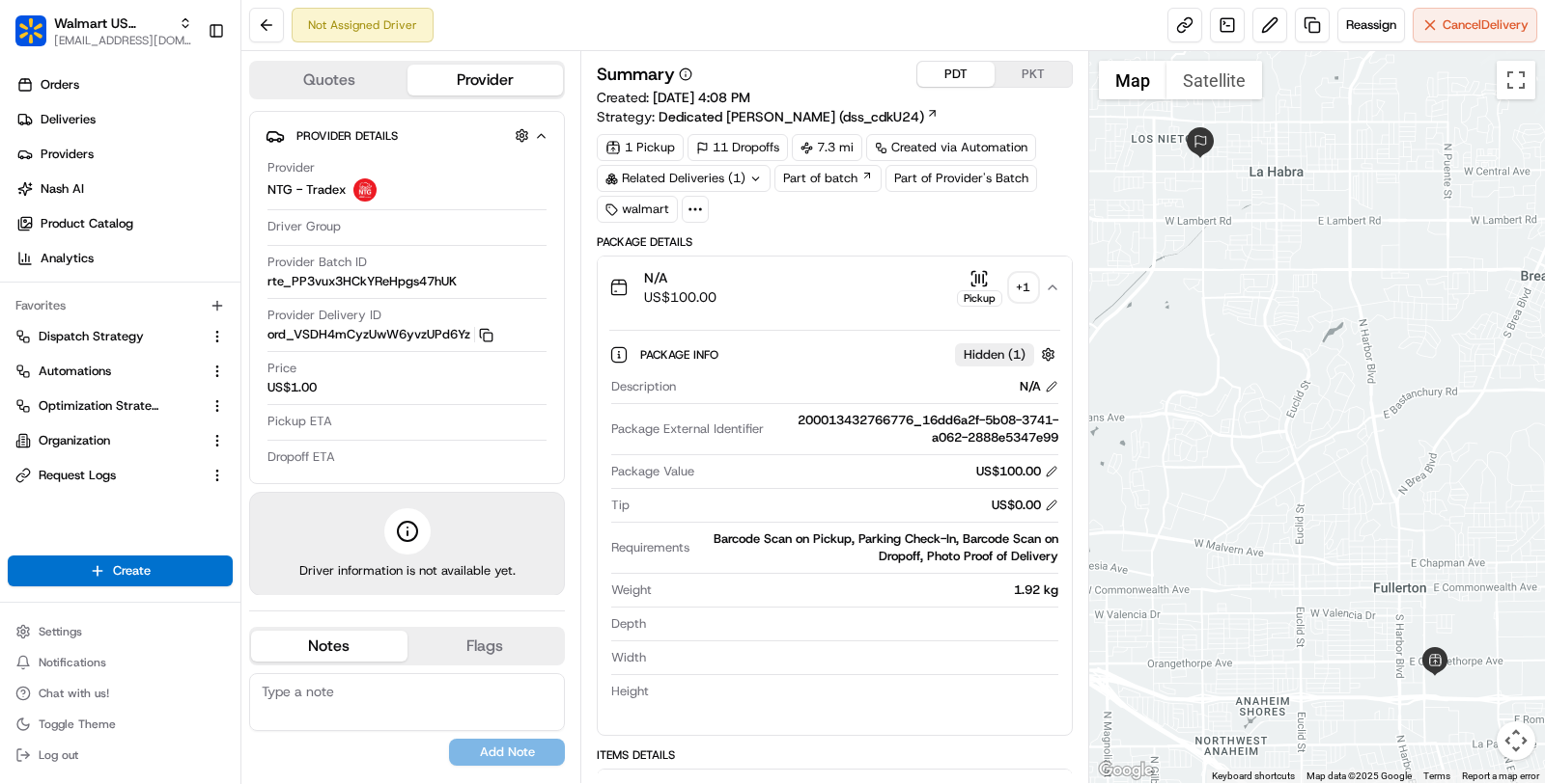
click at [733, 177] on div "Related Deliveries (1)" at bounding box center [683, 178] width 174 height 27
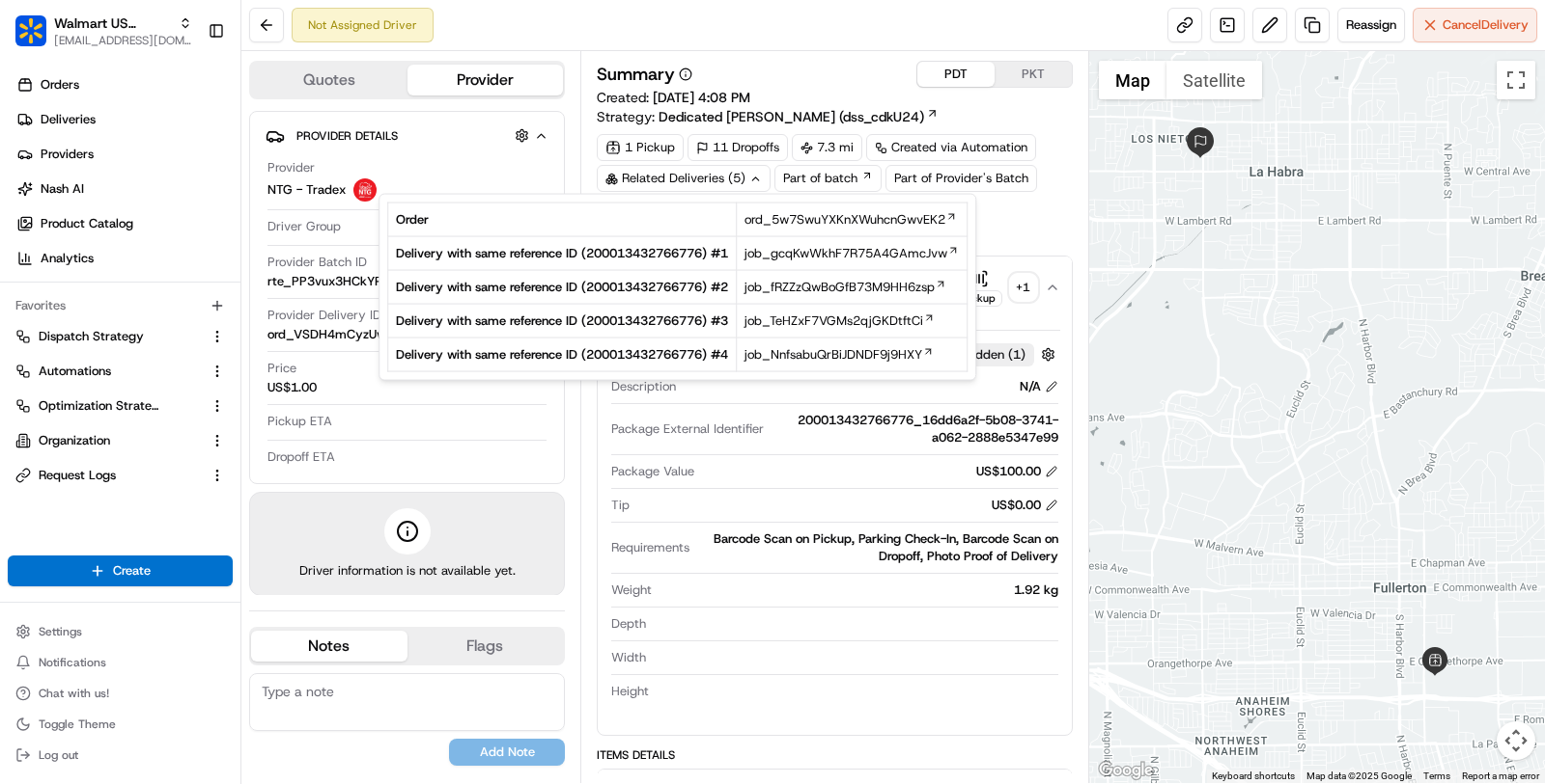
click at [762, 315] on span "job_TeHZxF7VGMs2qjGKDtftCi" at bounding box center [833, 321] width 179 height 18
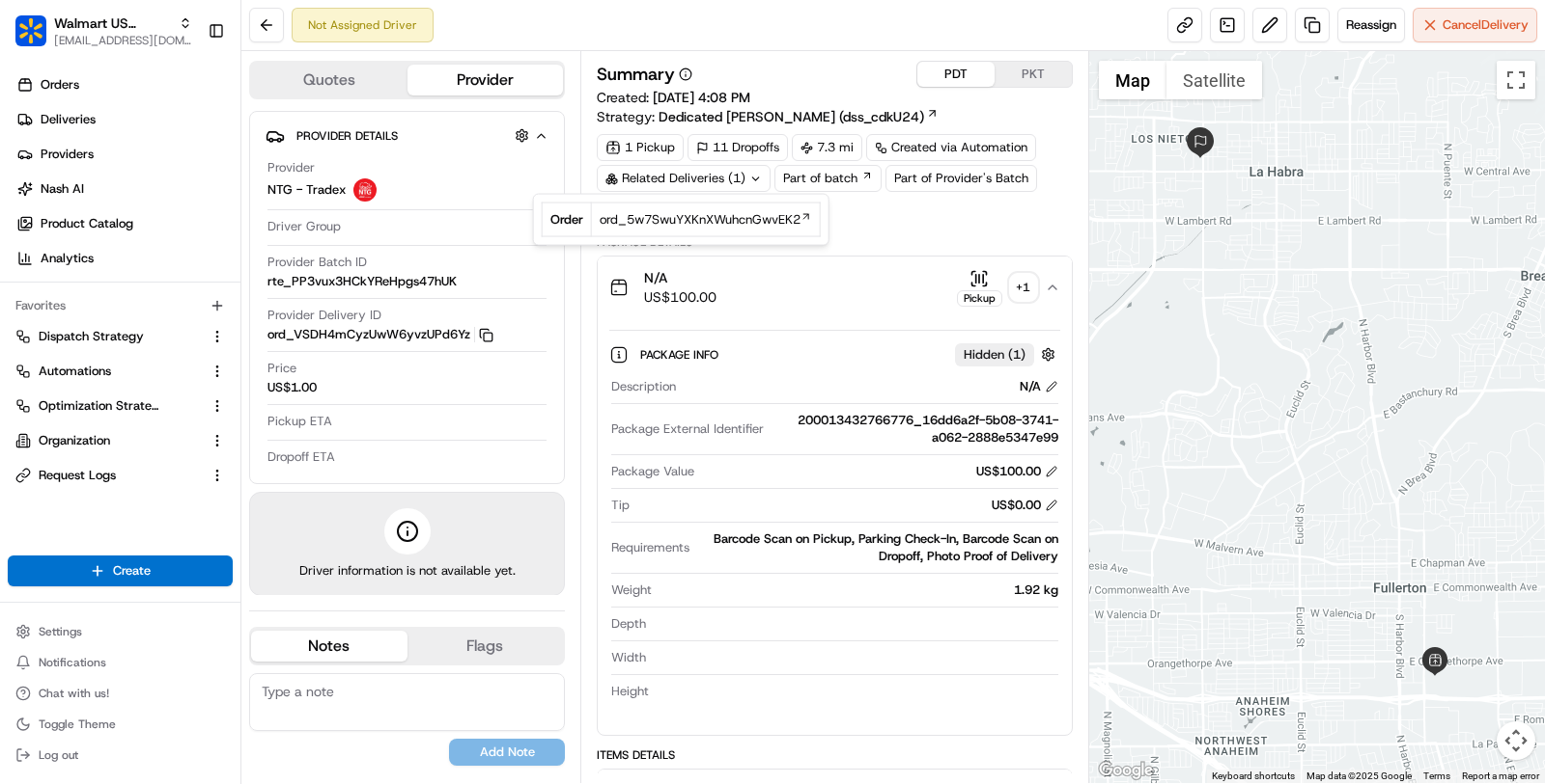
click at [693, 519] on div "Description N/A Package External Identifier 200013432766776_16dd6a2f-5b08-3741-…" at bounding box center [835, 540] width 451 height 338
click at [255, 24] on button at bounding box center [266, 25] width 35 height 35
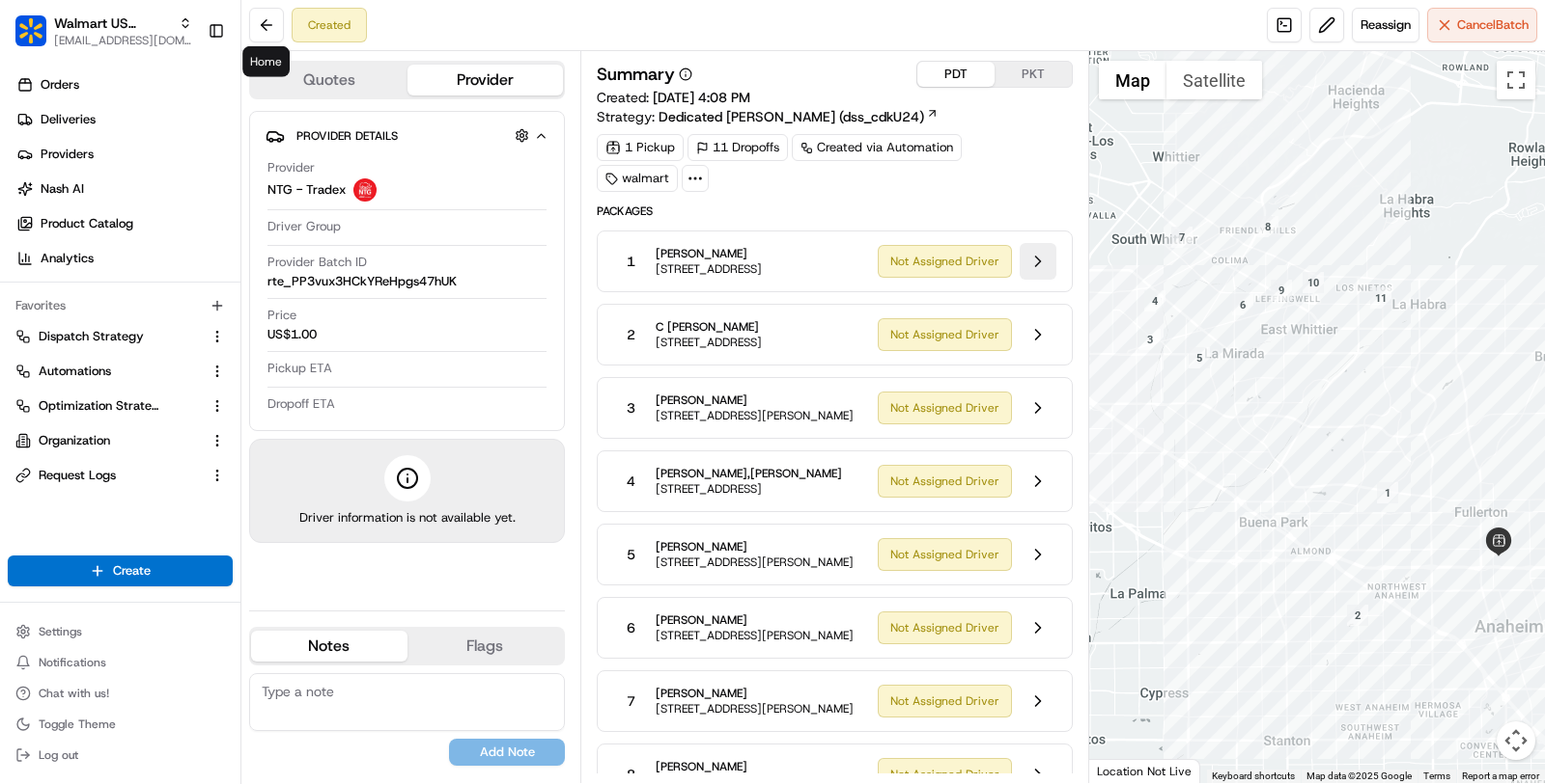
click at [1038, 276] on button at bounding box center [1038, 261] width 37 height 37
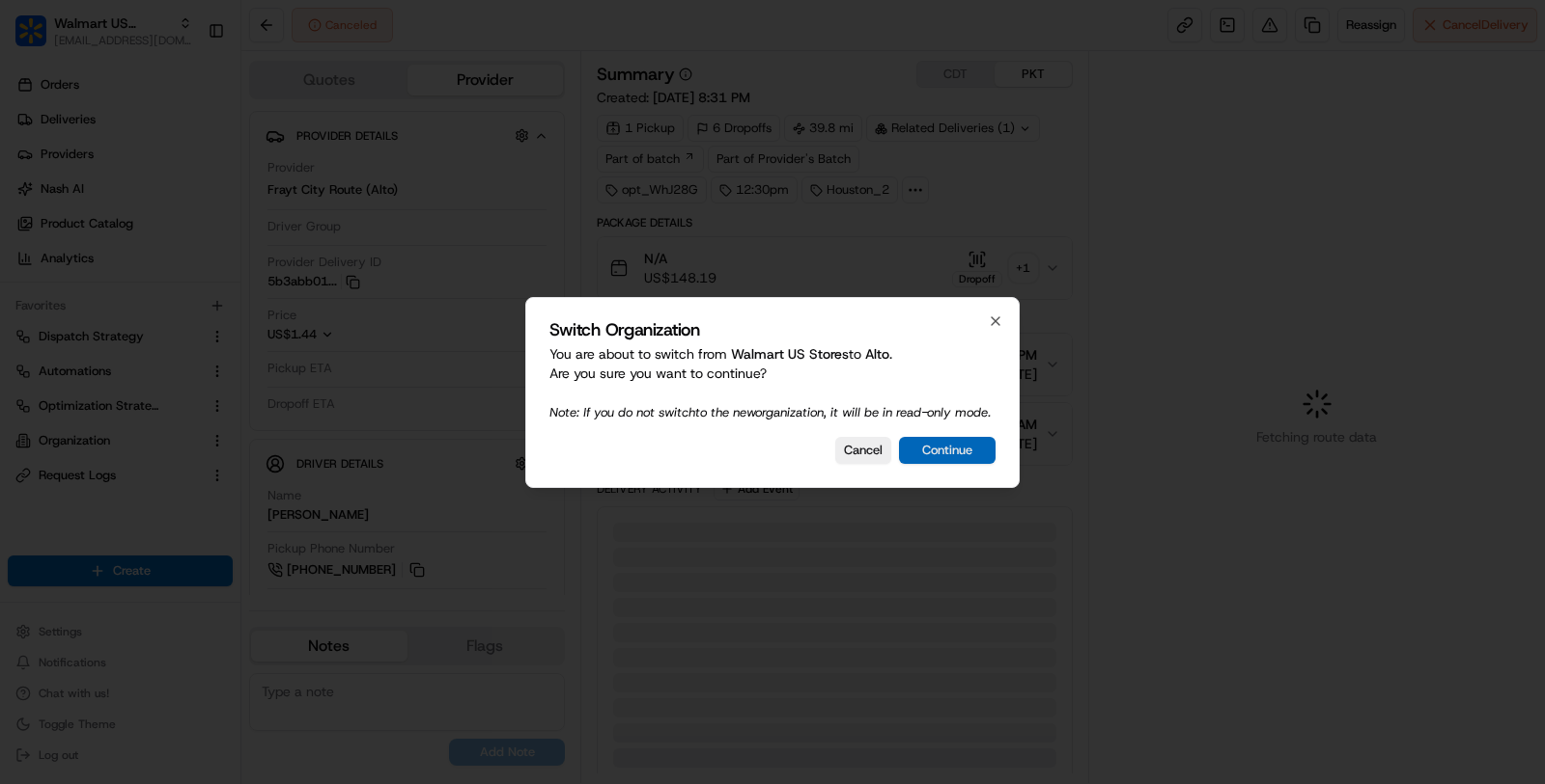
click at [923, 452] on button "Continue" at bounding box center [948, 450] width 97 height 27
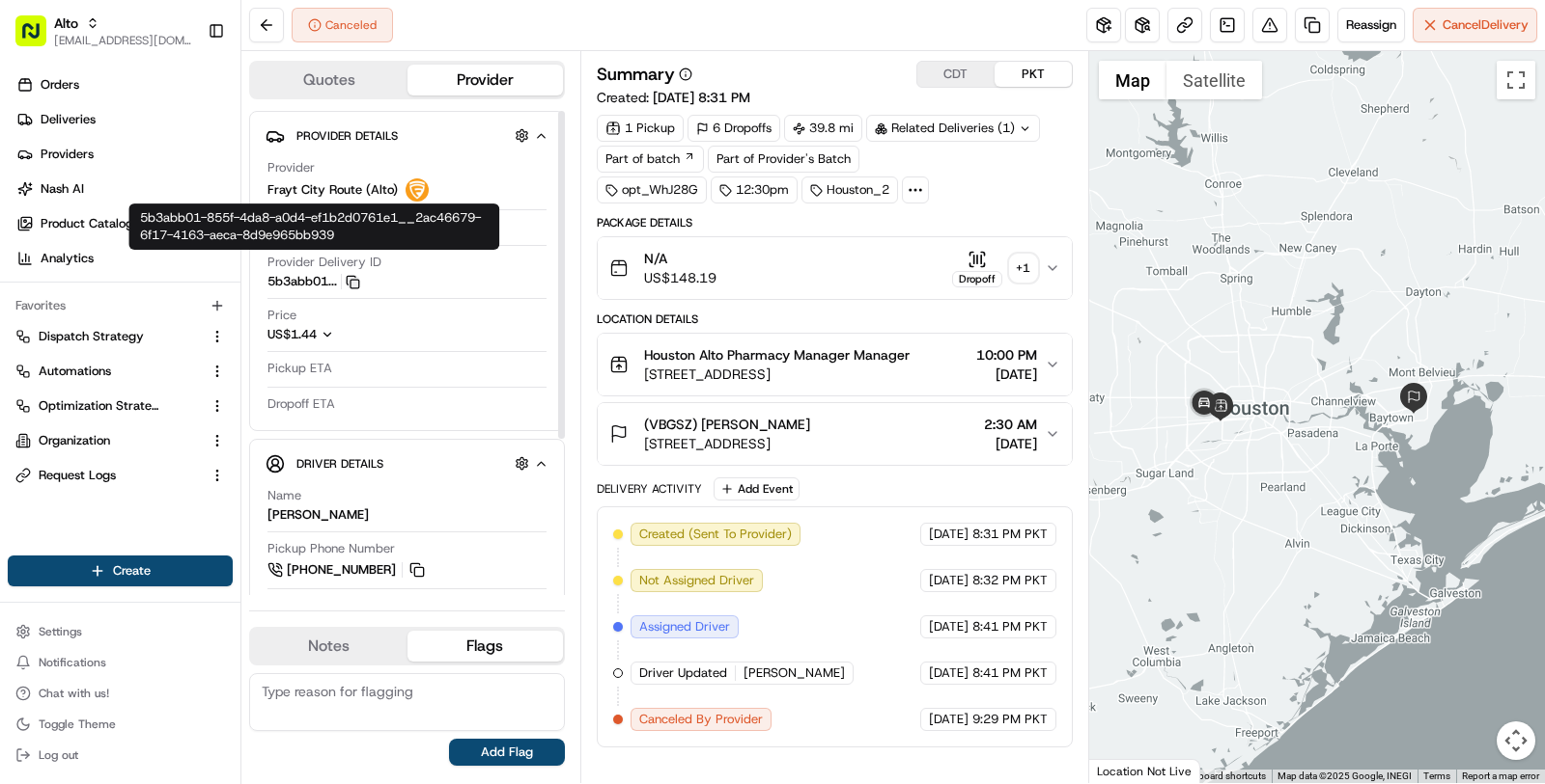
click at [349, 281] on icon "button" at bounding box center [352, 282] width 15 height 15
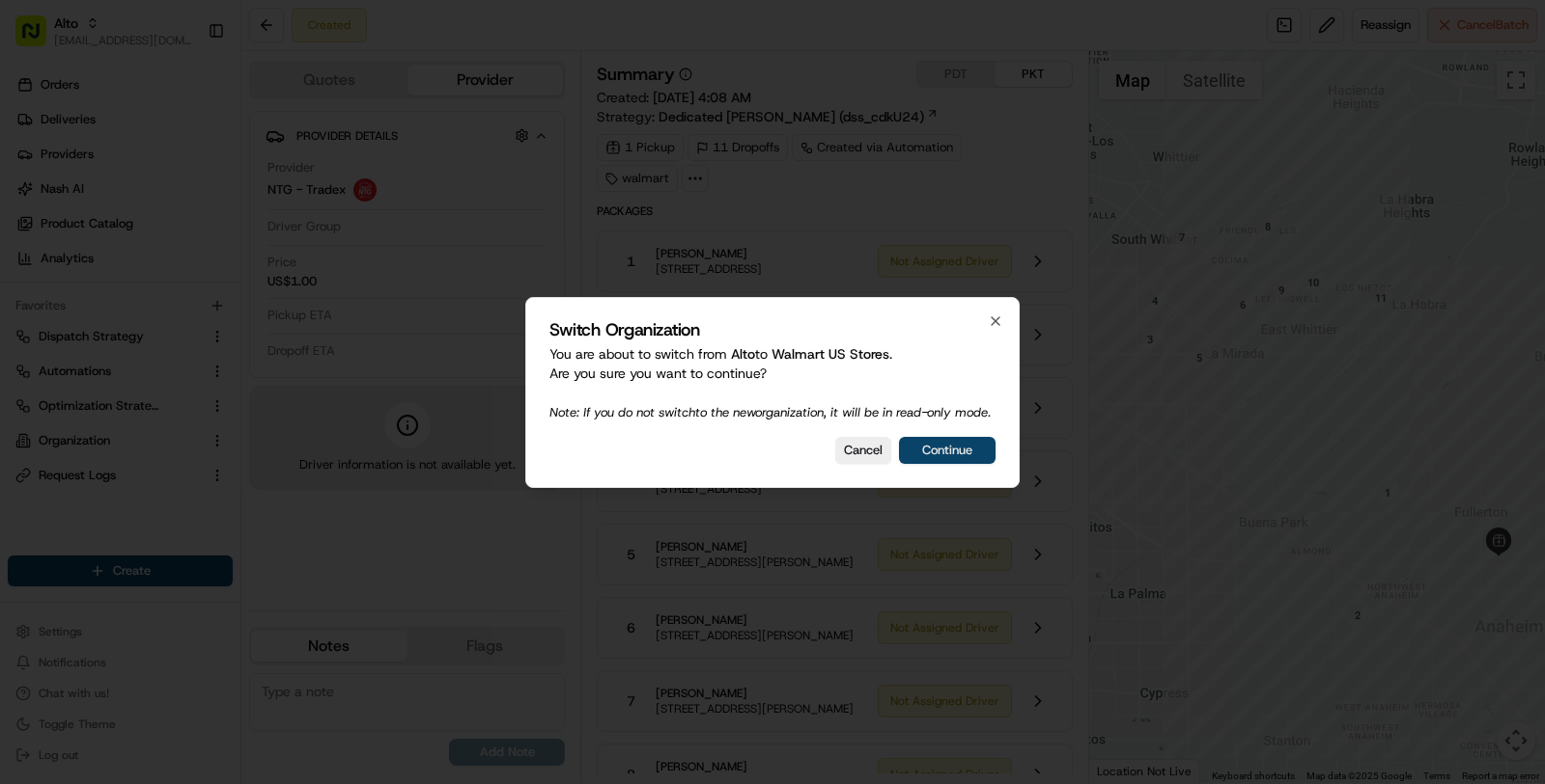
click at [927, 449] on button "Continue" at bounding box center [948, 450] width 97 height 27
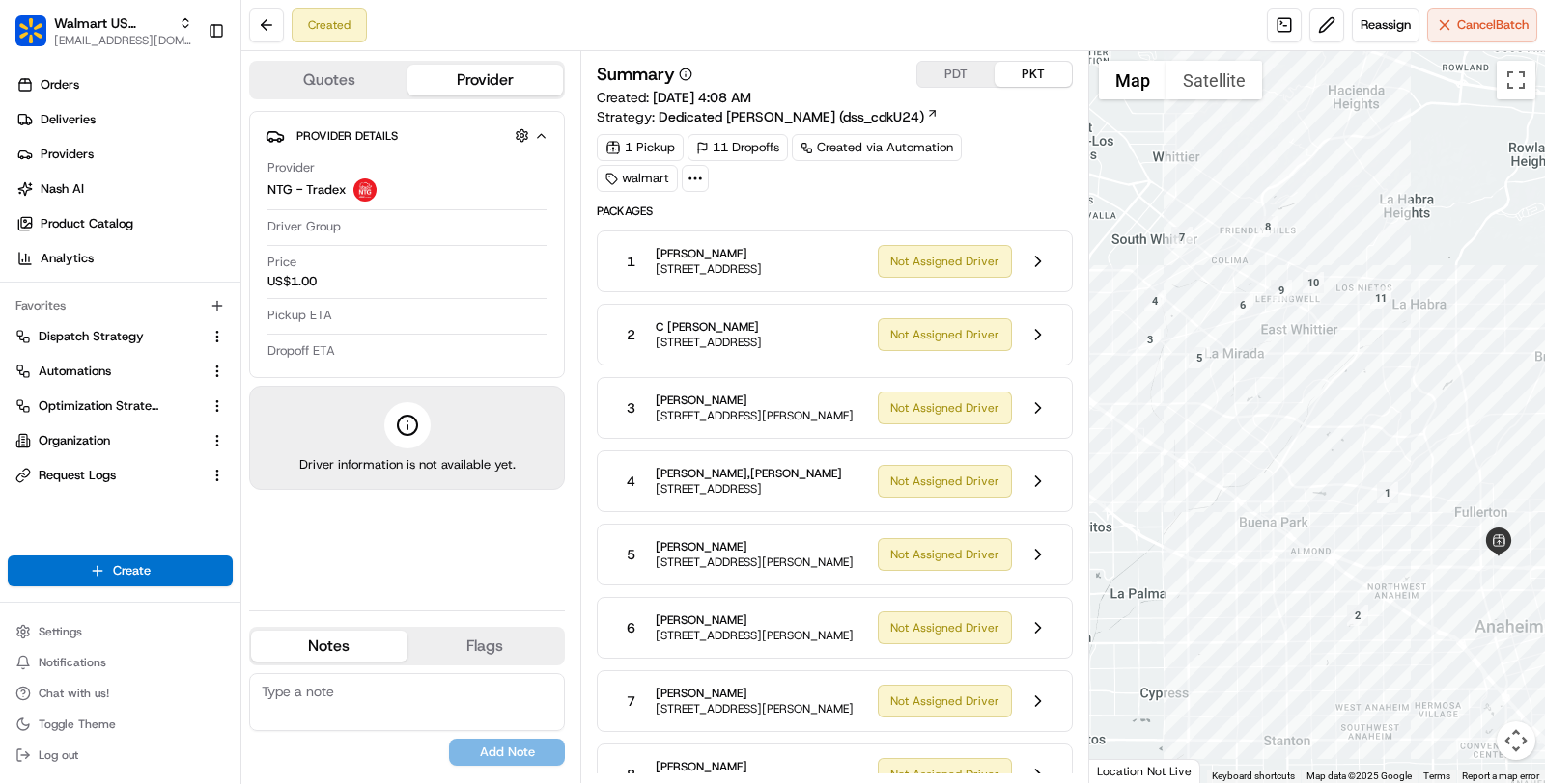
scroll to position [345, 0]
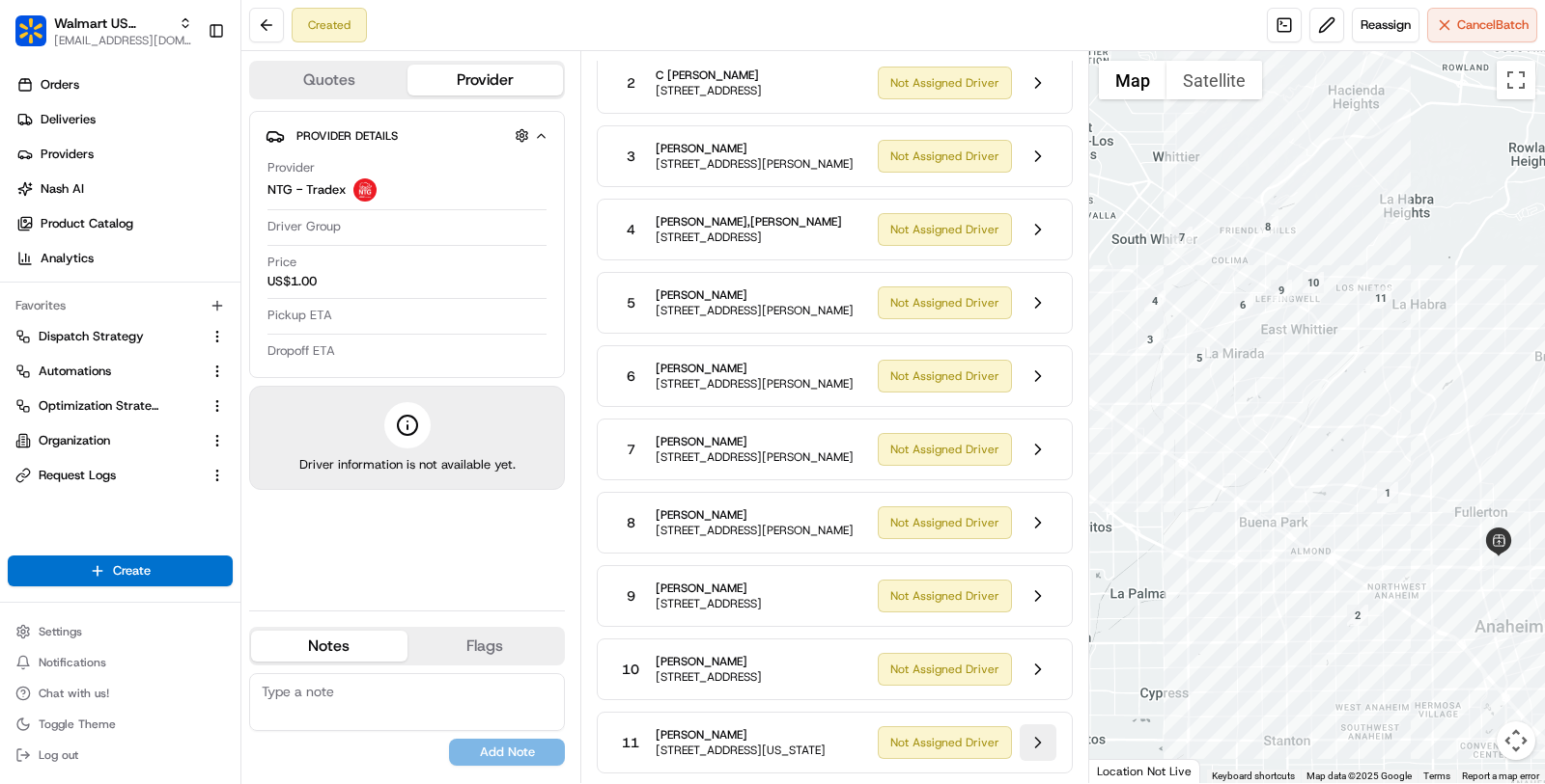
click at [1039, 742] on button at bounding box center [1038, 742] width 37 height 37
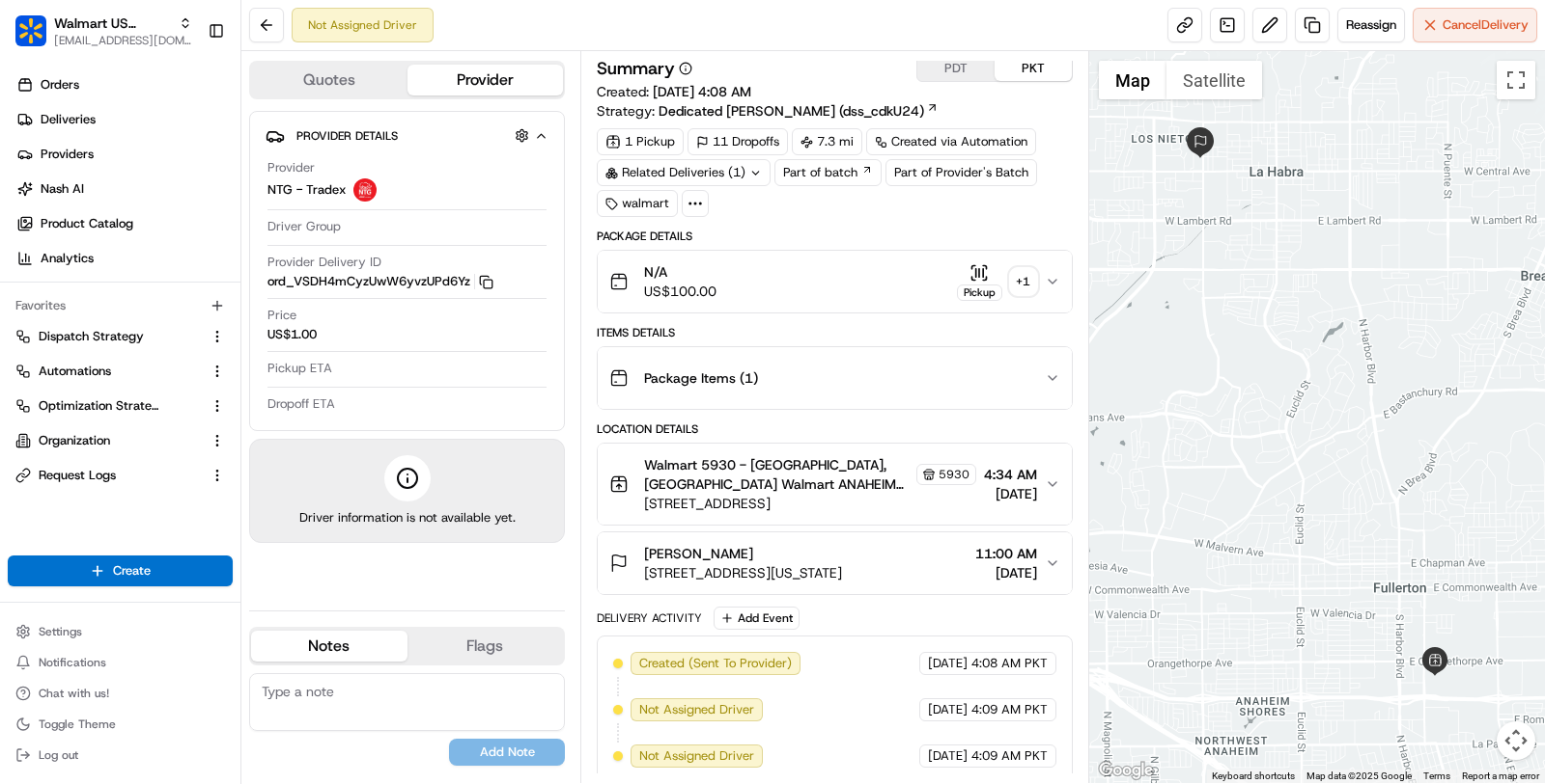
click at [901, 312] on div "Package Details N/A US$100.00 Pickup + 1 Items Details Package Items ( 1 ) Loca…" at bounding box center [834, 506] width 476 height 556
click at [899, 291] on div "N/A US$100.00 Pickup + 1" at bounding box center [827, 281] width 435 height 39
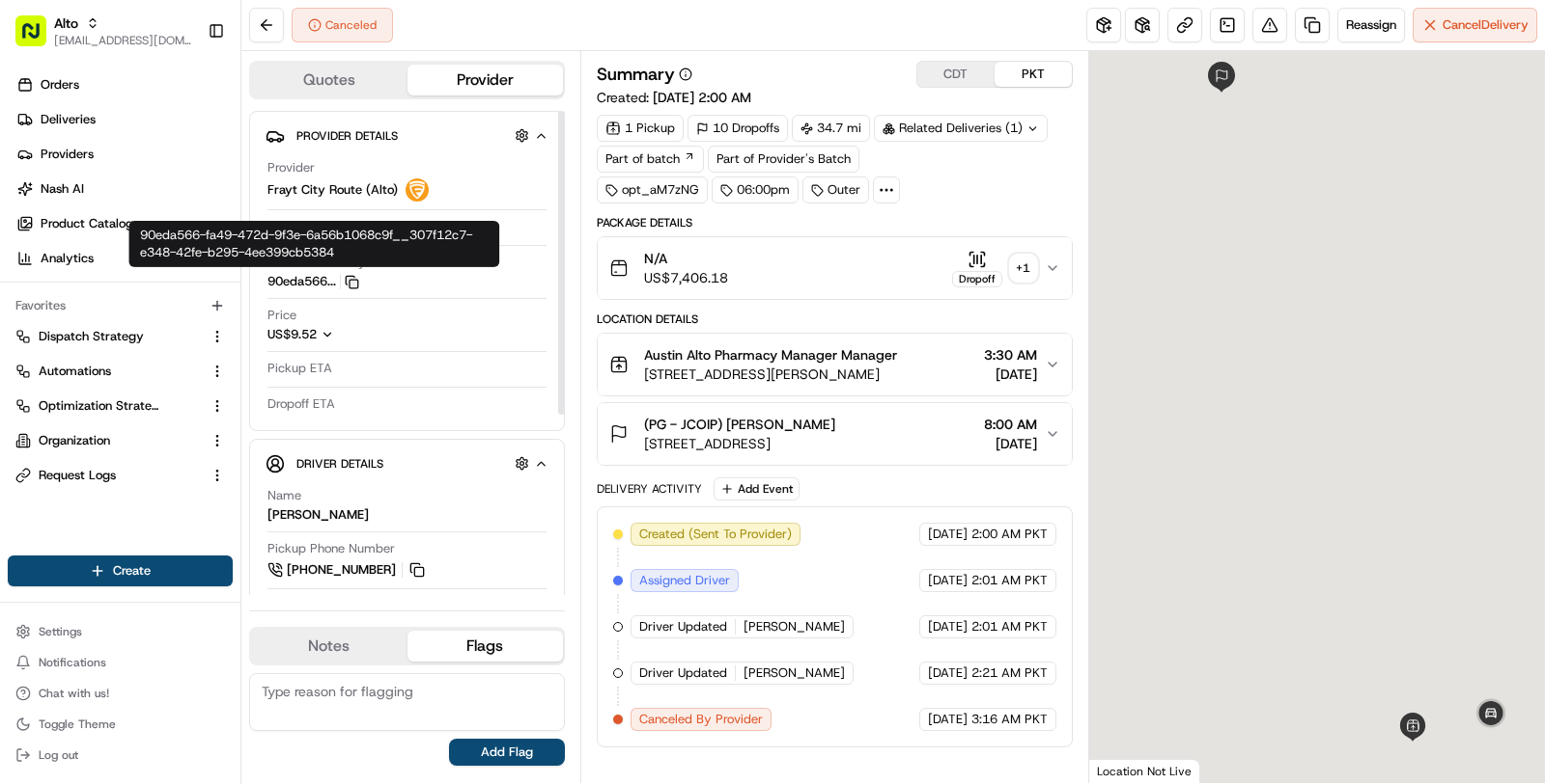
click at [349, 287] on icon "button" at bounding box center [351, 282] width 15 height 15
